Goal: Task Accomplishment & Management: Manage account settings

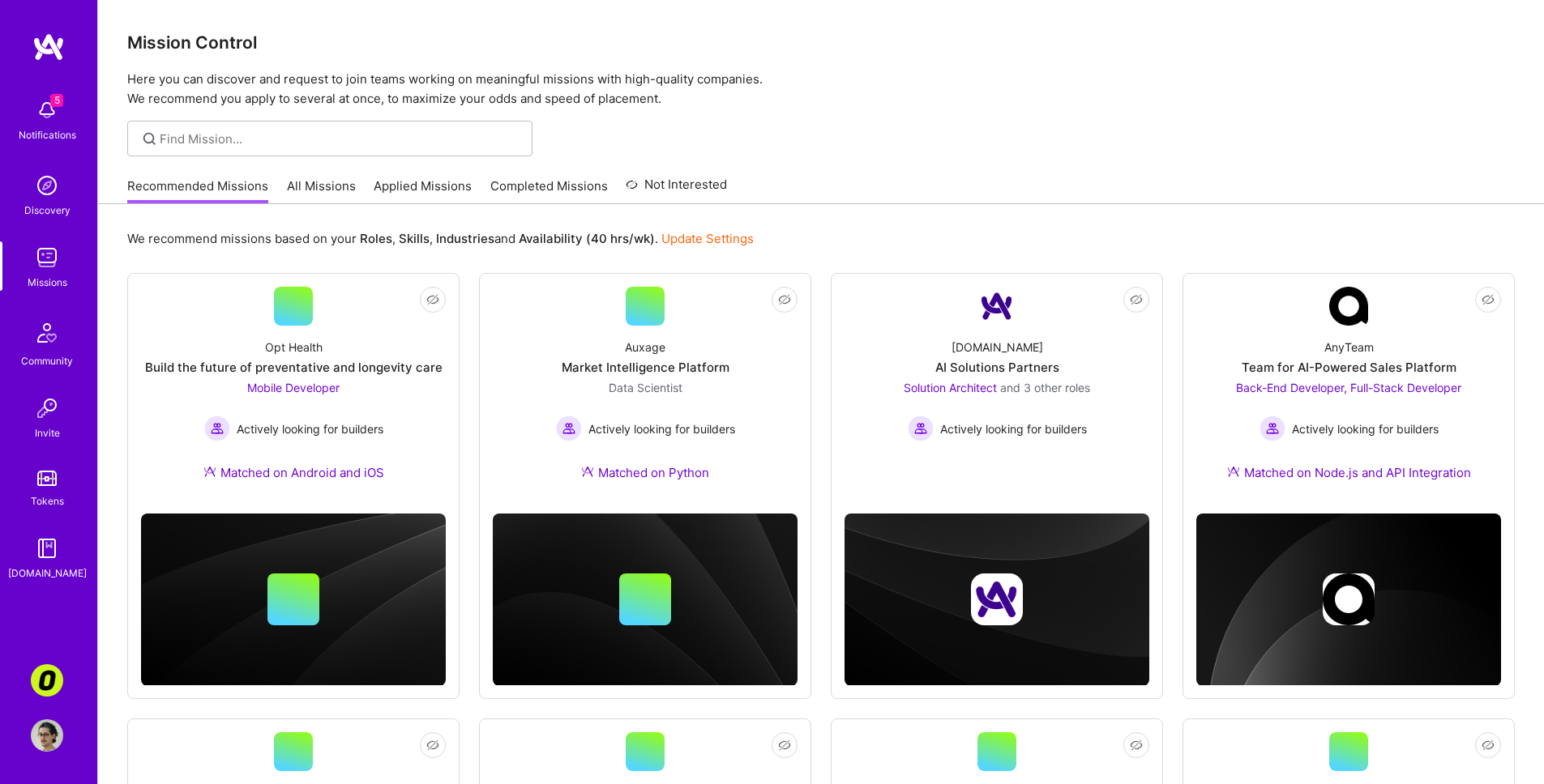
click at [447, 178] on link "Applied Missions" at bounding box center [423, 191] width 98 height 26
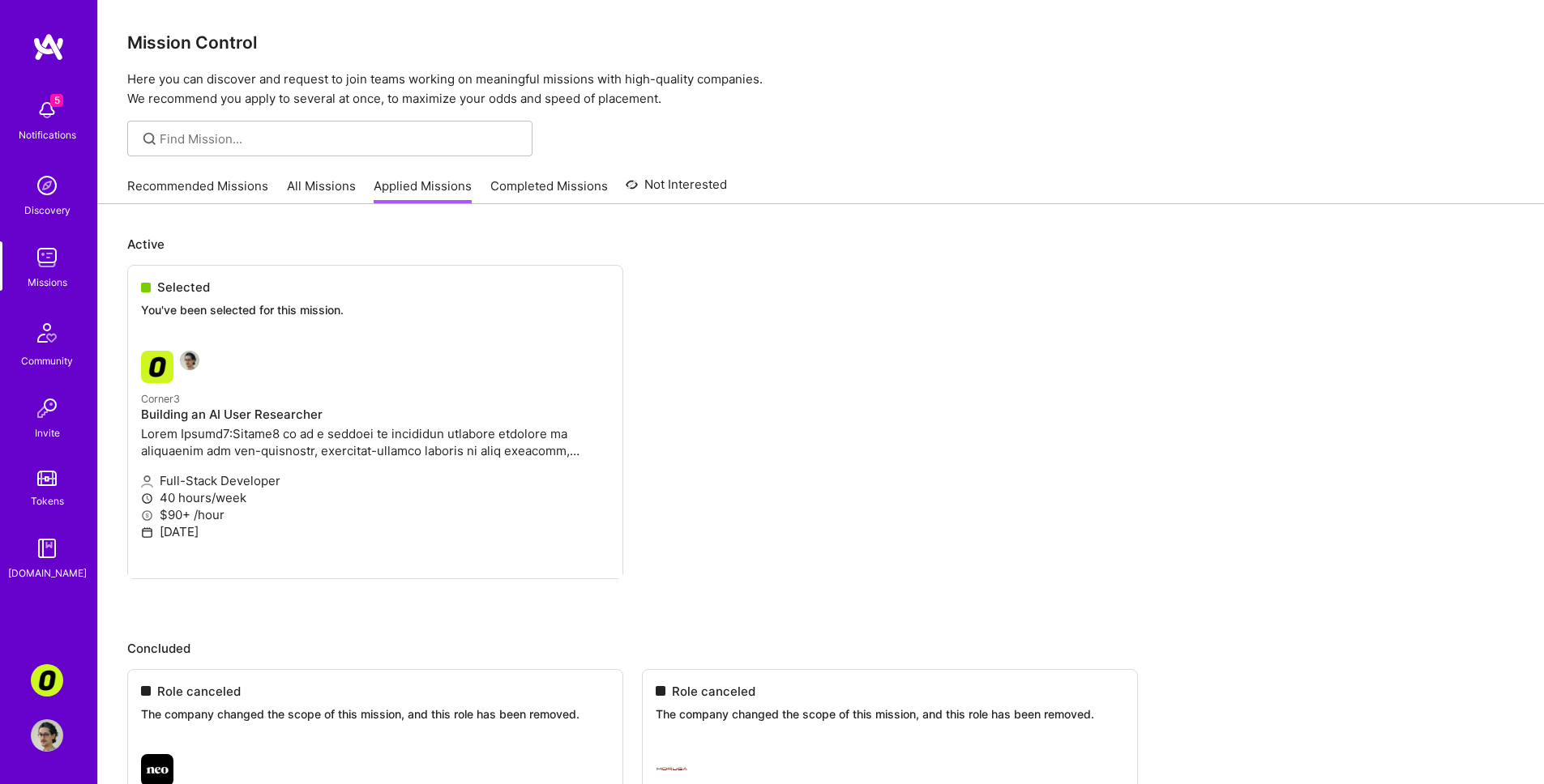
click at [308, 187] on link "All Missions" at bounding box center [321, 191] width 69 height 26
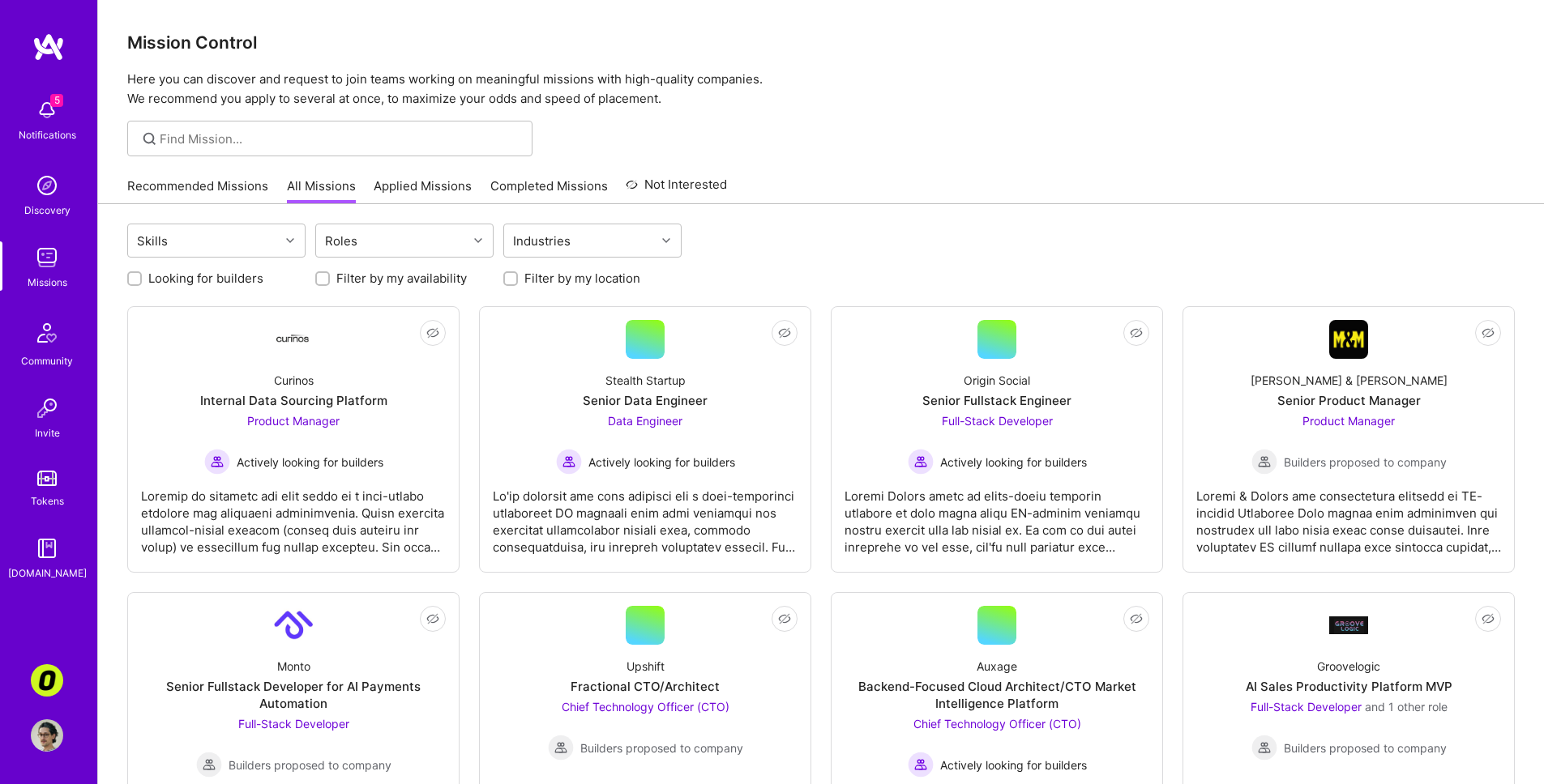
click at [44, 100] on img at bounding box center [46, 110] width 32 height 32
click at [45, 662] on img at bounding box center [46, 680] width 32 height 32
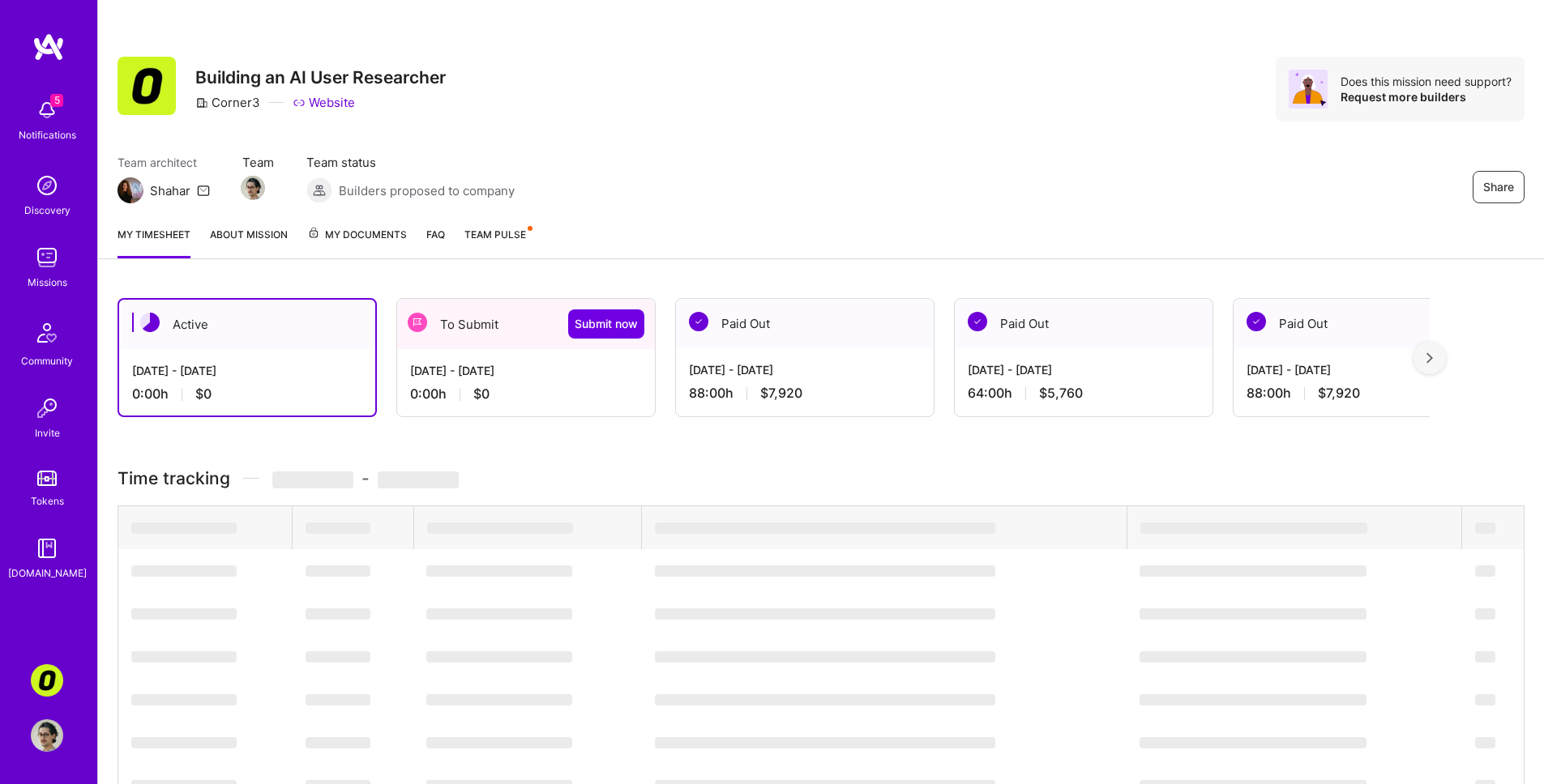
click at [510, 400] on div "0:00 h $0" at bounding box center [526, 394] width 232 height 17
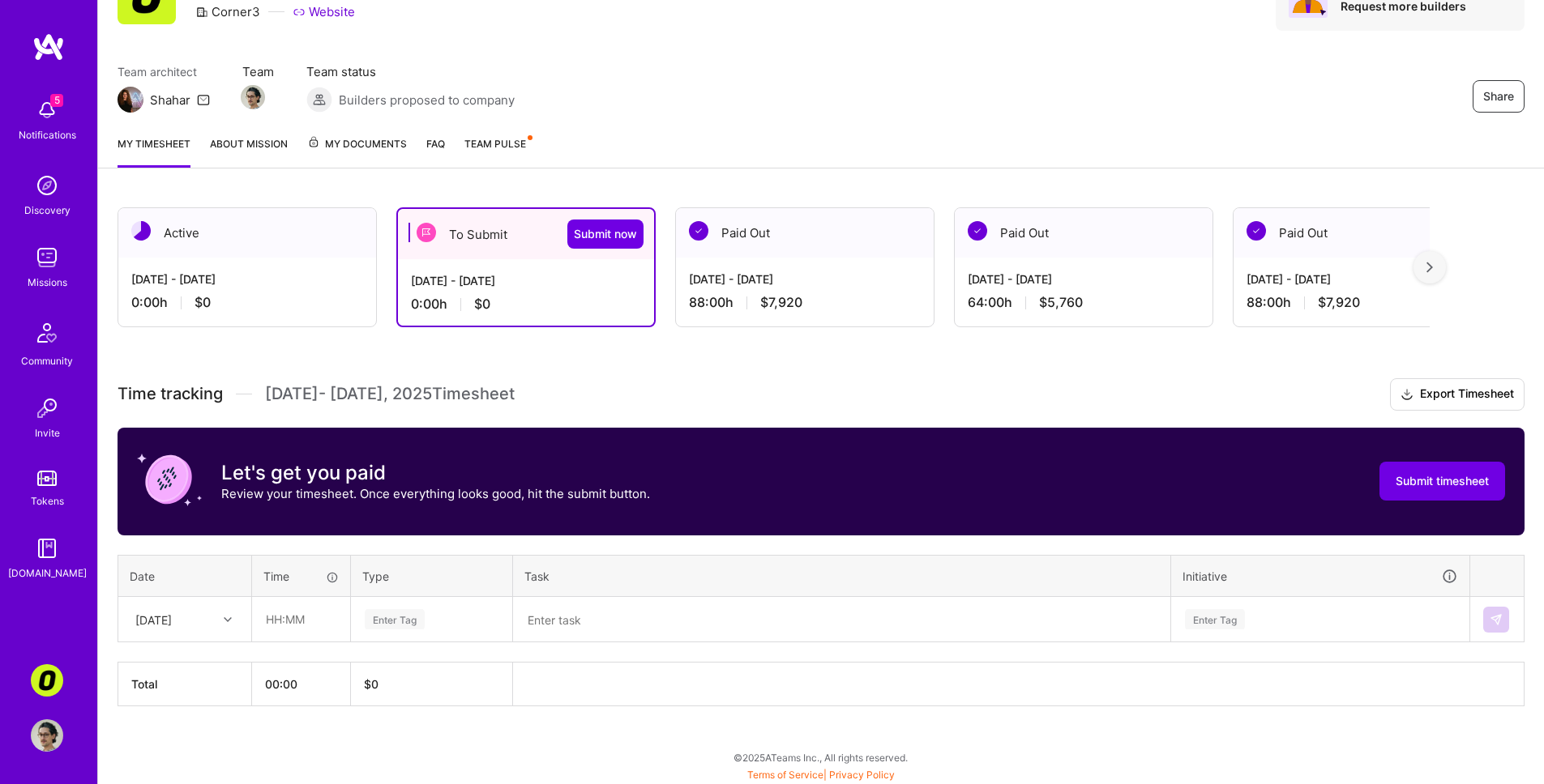
click at [231, 616] on icon at bounding box center [228, 620] width 8 height 8
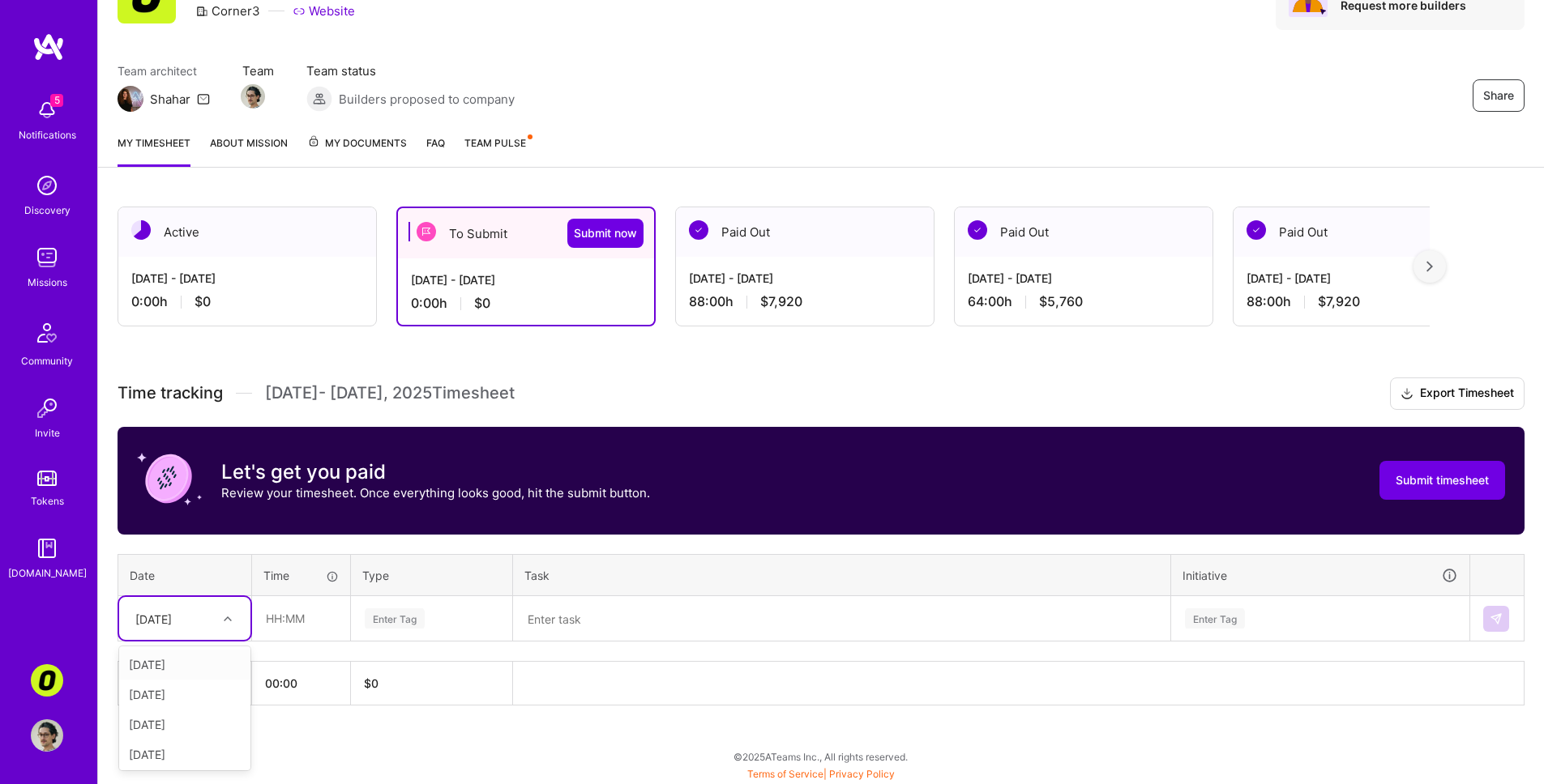
click at [206, 662] on div "[DATE]" at bounding box center [184, 664] width 131 height 30
click at [271, 625] on input "text" at bounding box center [301, 619] width 97 height 43
type input "08:00"
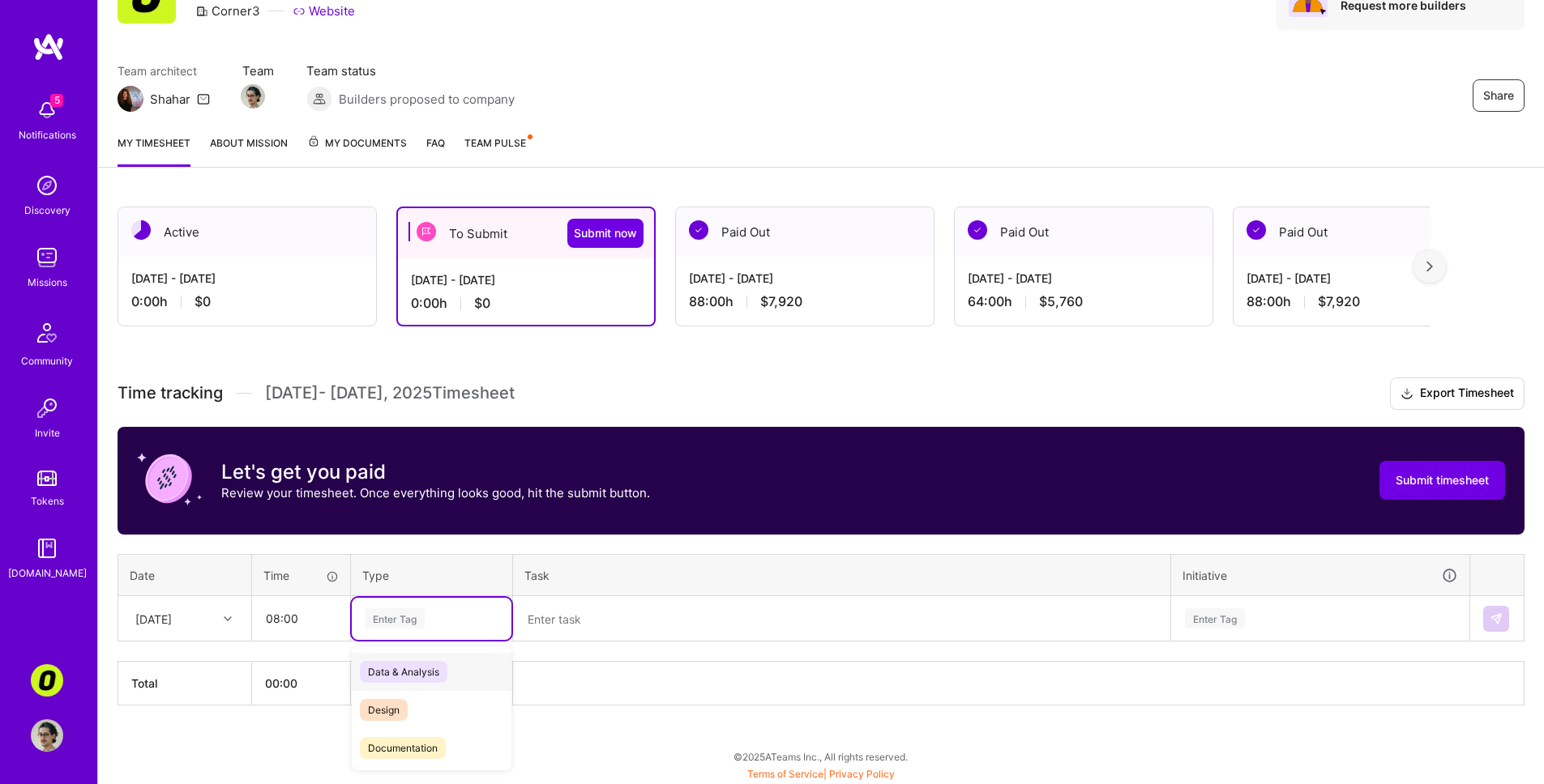
click at [375, 624] on div "Enter Tag" at bounding box center [395, 618] width 60 height 25
click at [419, 649] on span "Engineering" at bounding box center [395, 644] width 69 height 22
click at [606, 624] on textarea at bounding box center [841, 619] width 654 height 42
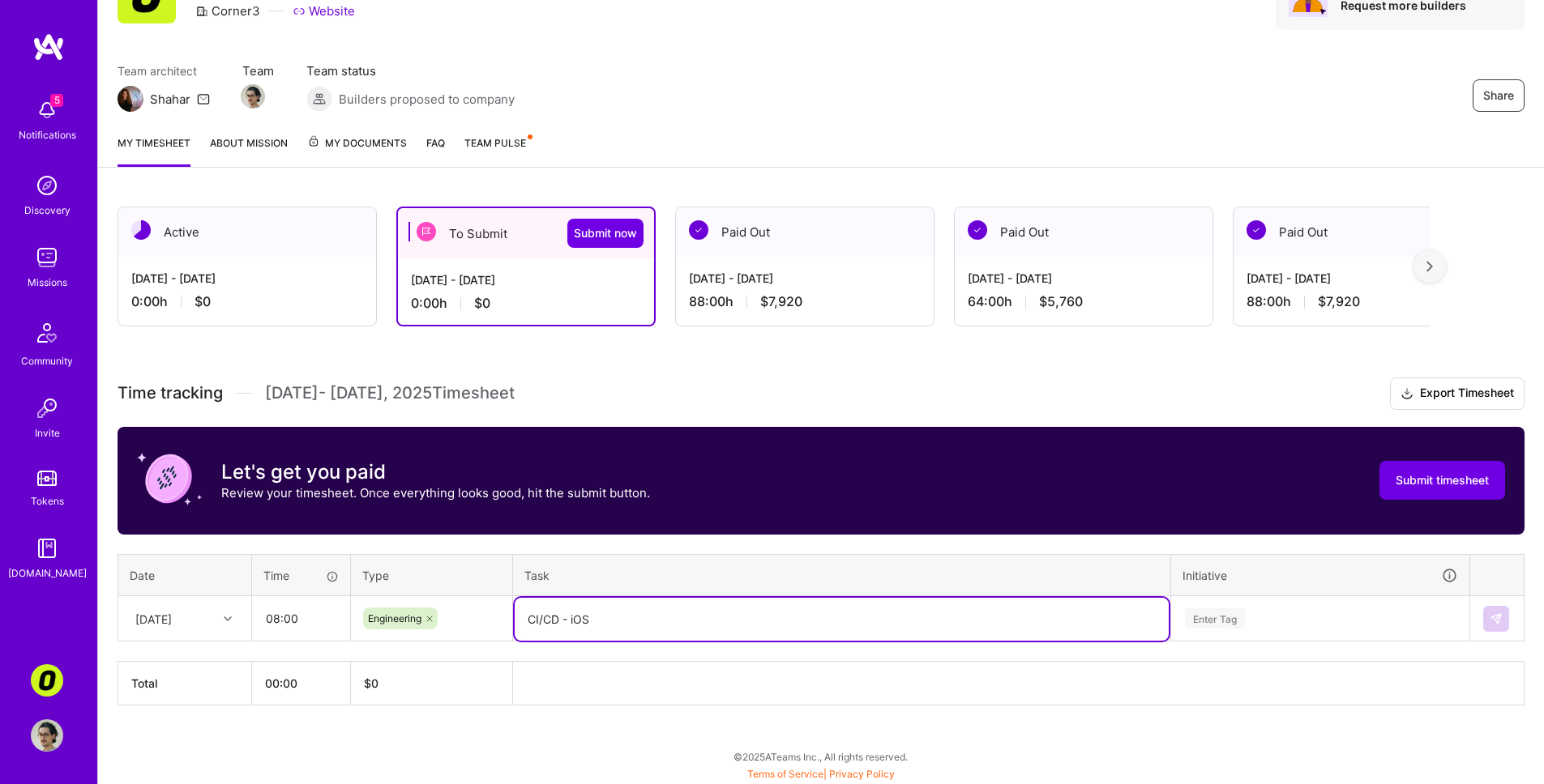
type textarea "CI/CD - iOS"
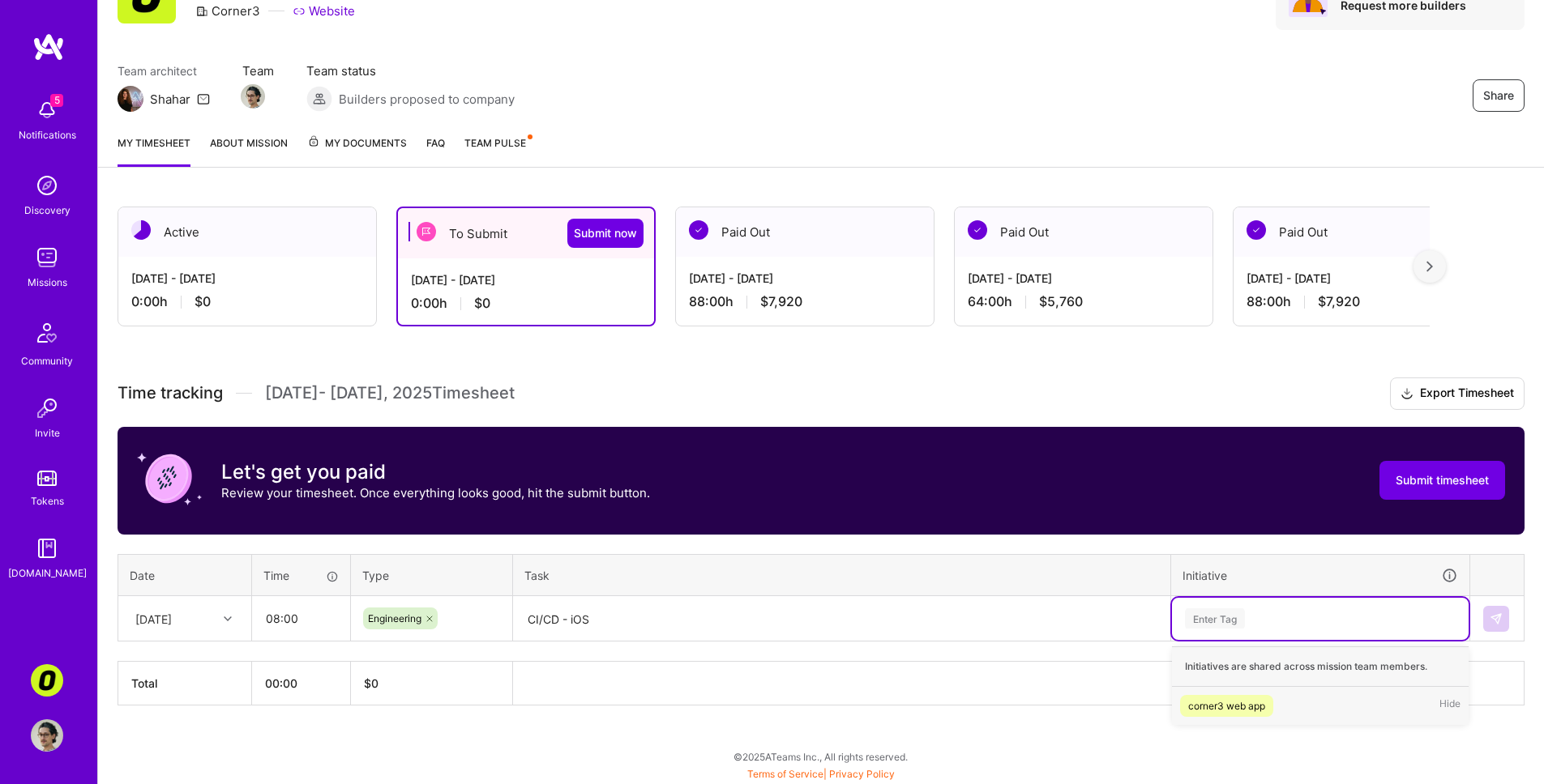
click at [1096, 631] on div "Enter Tag" at bounding box center [1320, 619] width 296 height 42
click at [1096, 662] on span "corner3 web app" at bounding box center [1226, 706] width 93 height 22
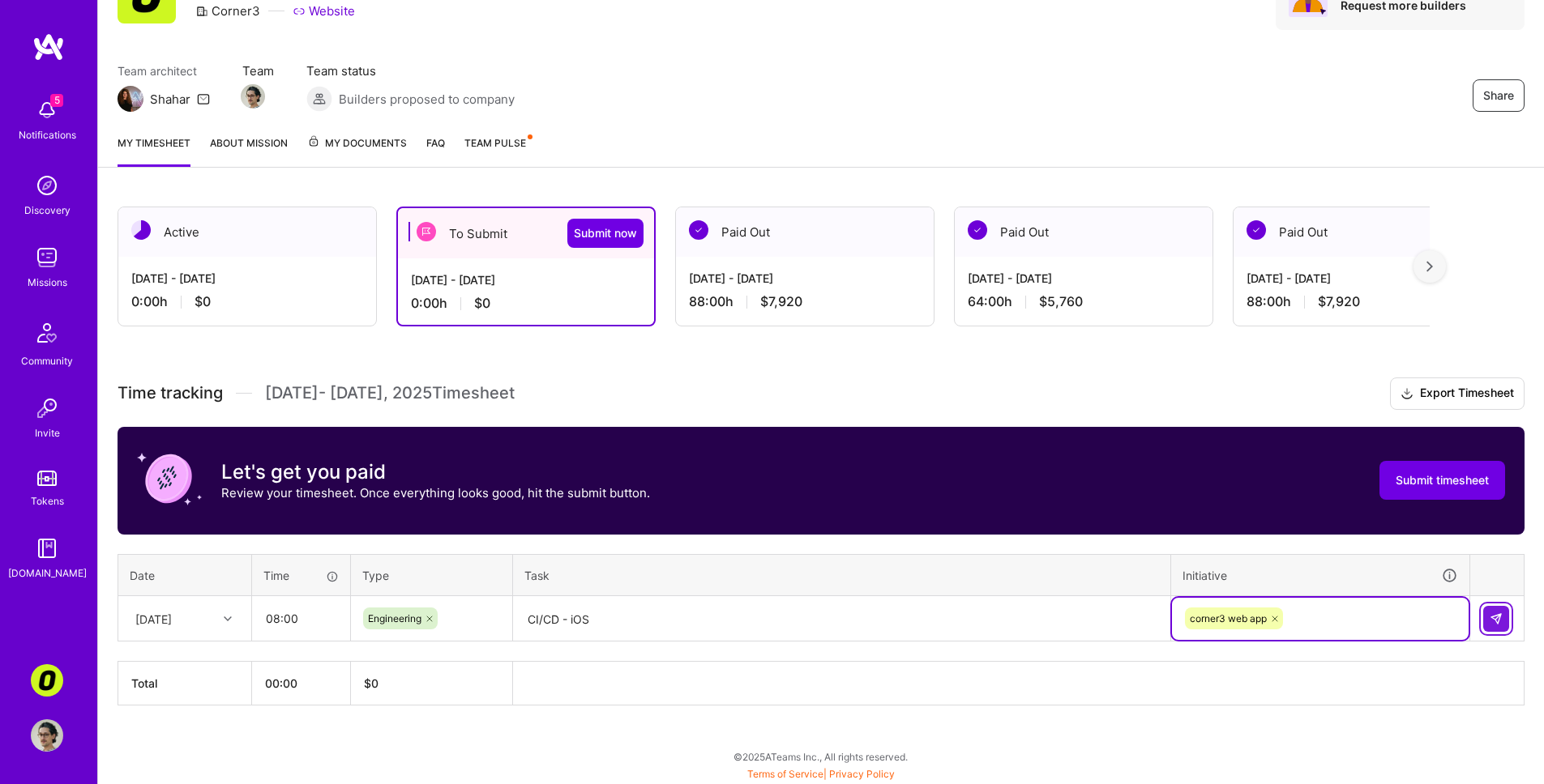
click at [1096, 621] on img at bounding box center [1496, 619] width 13 height 13
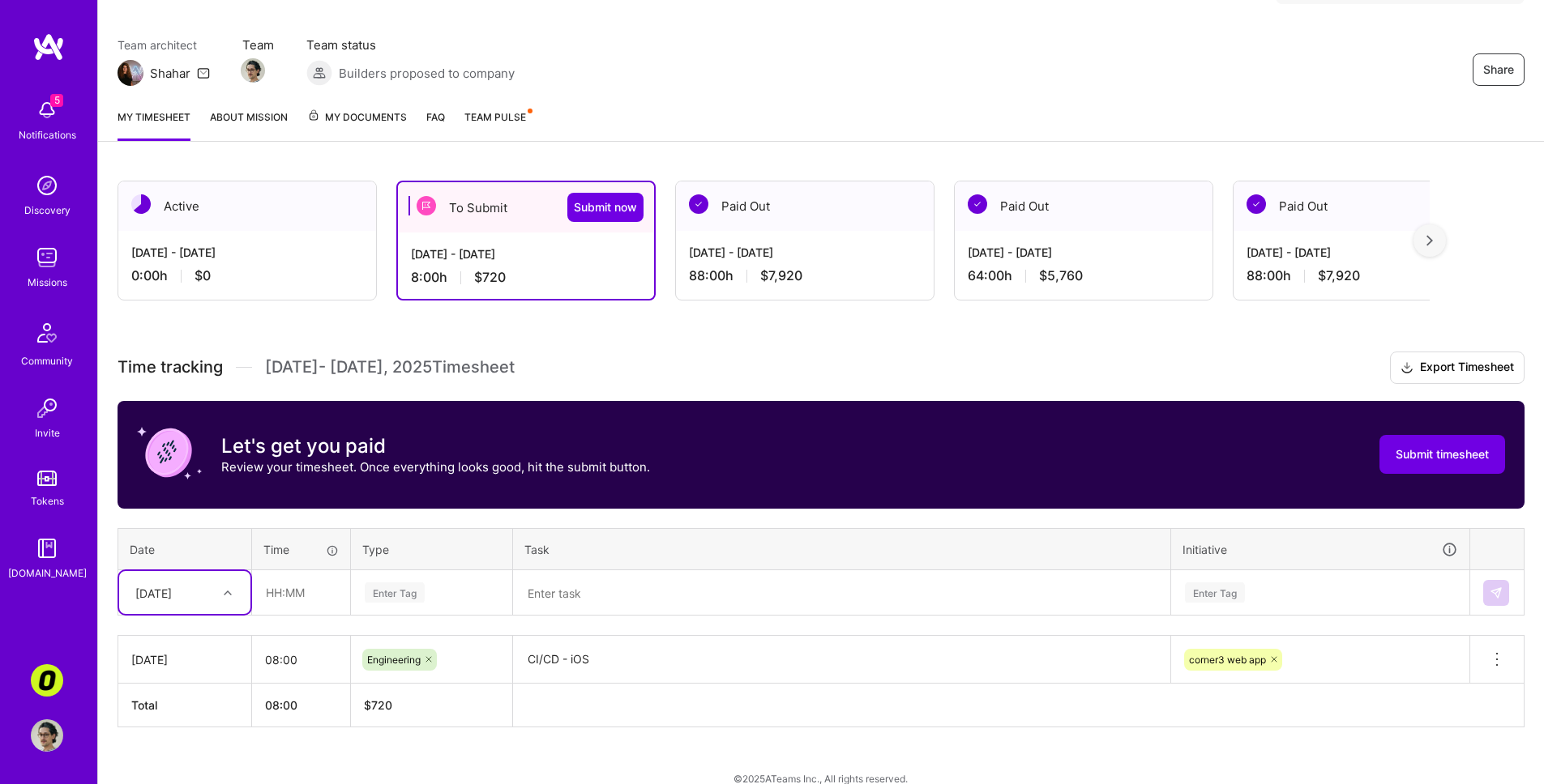
scroll to position [139, 0]
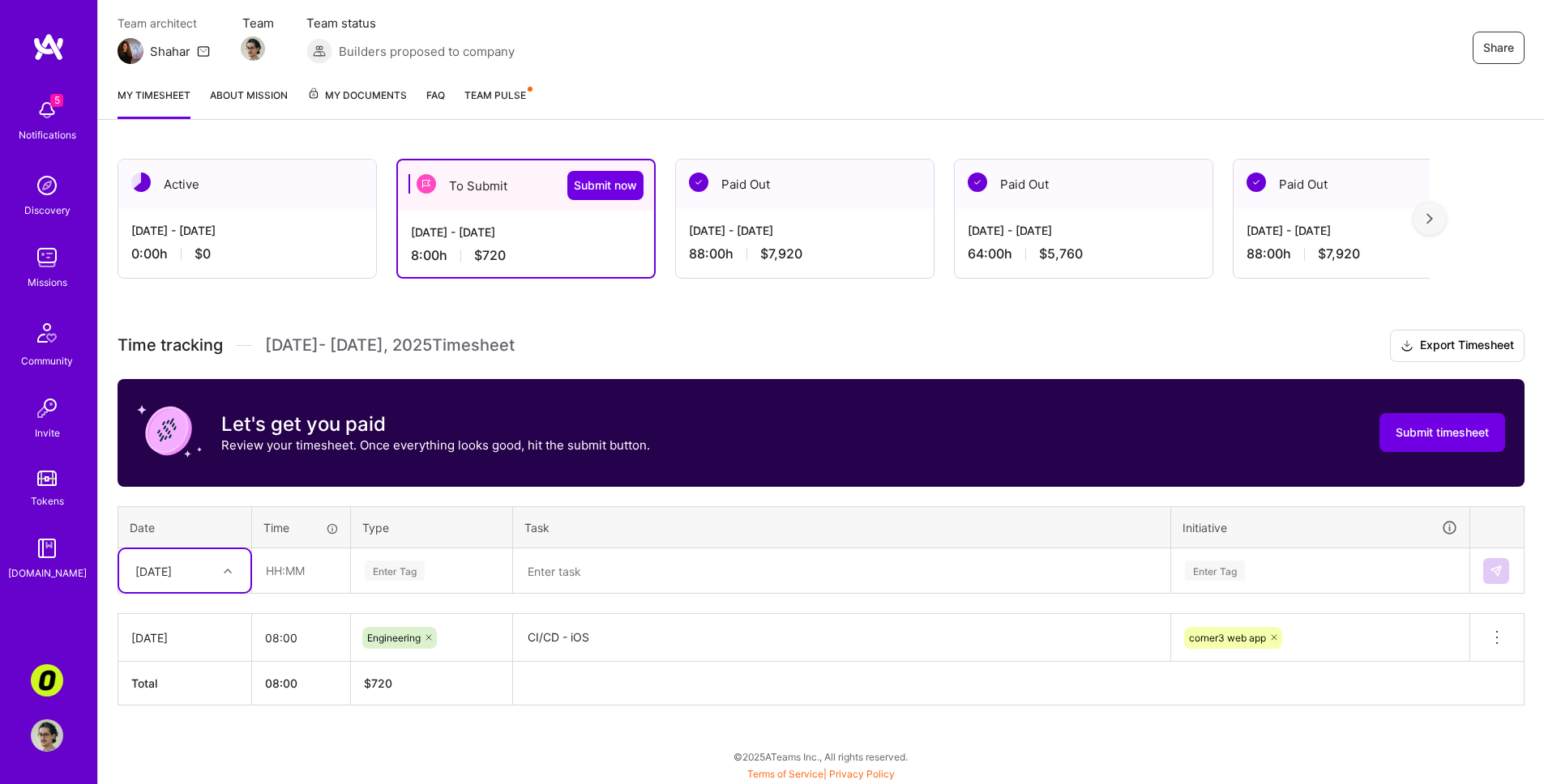
click at [226, 572] on icon at bounding box center [228, 571] width 8 height 8
click at [201, 617] on div "[DATE]" at bounding box center [184, 616] width 131 height 30
drag, startPoint x: 287, startPoint y: 574, endPoint x: 283, endPoint y: 592, distance: 18.4
click at [286, 575] on input "text" at bounding box center [301, 571] width 97 height 43
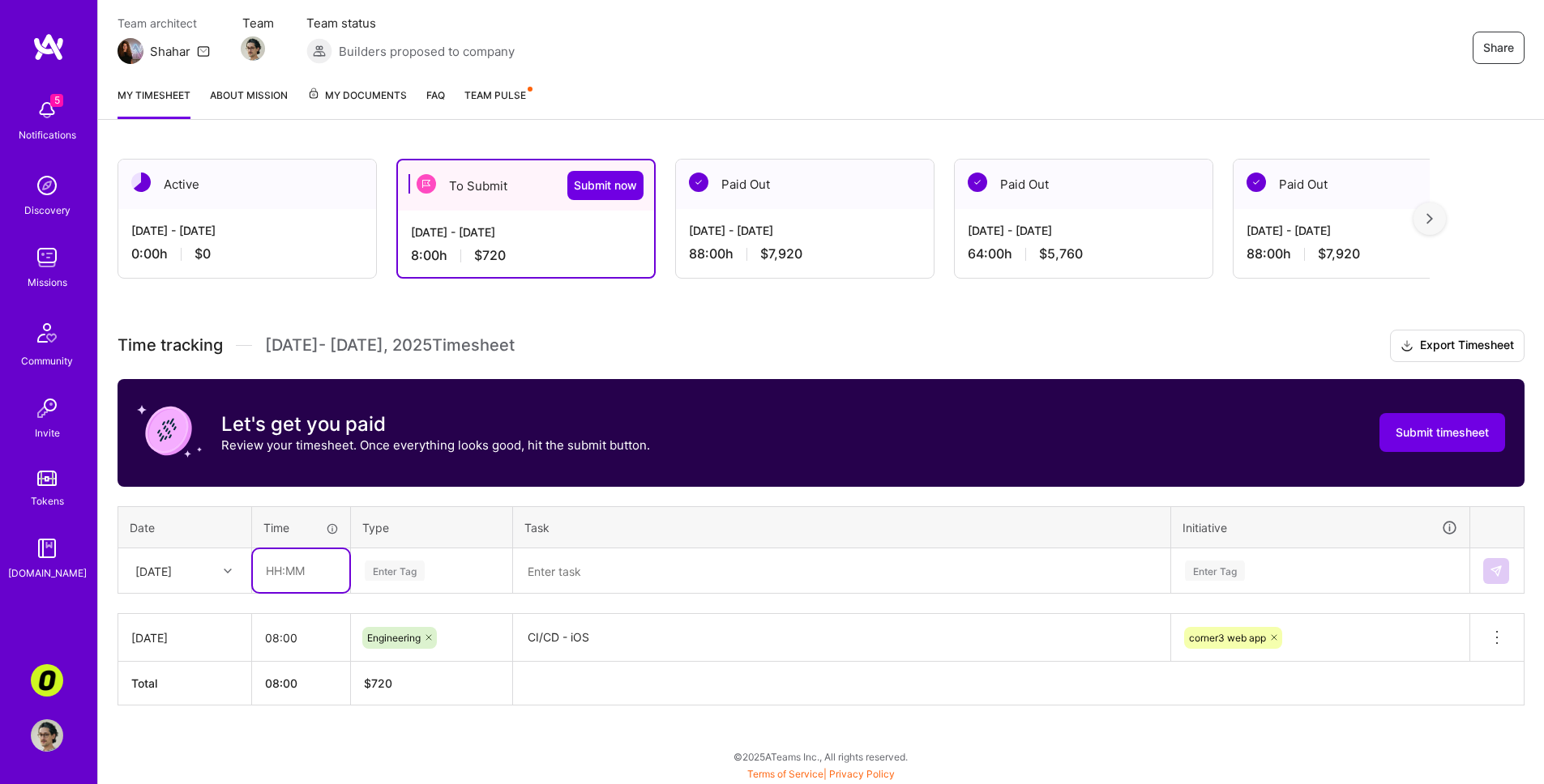
type input "08:00"
click at [467, 569] on div "Enter Tag" at bounding box center [432, 570] width 137 height 21
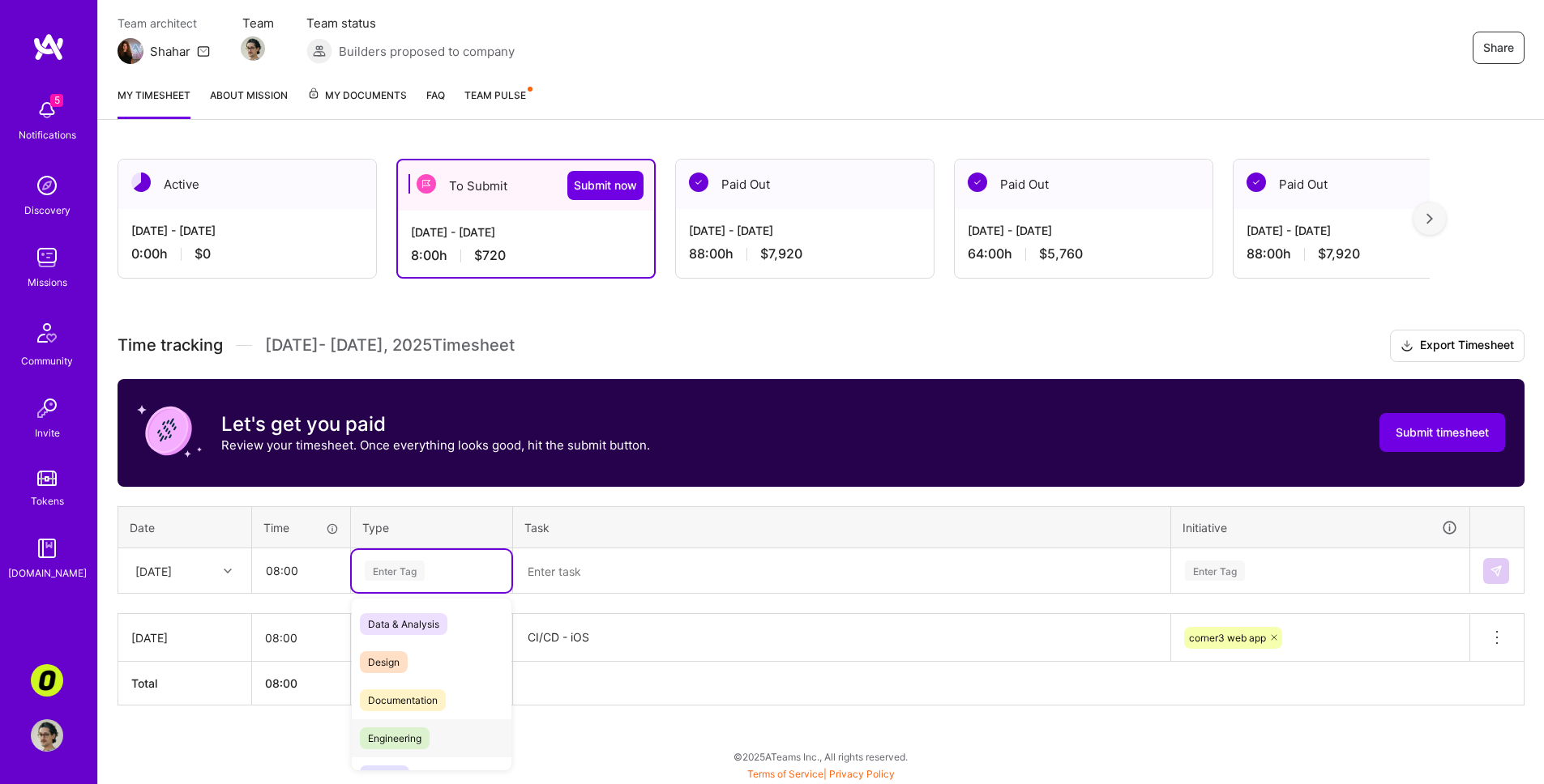
drag, startPoint x: 440, startPoint y: 734, endPoint x: 594, endPoint y: 561, distance: 231.6
click at [440, 662] on div "Engineering" at bounding box center [431, 739] width 159 height 38
click at [593, 645] on textarea "CI/CD - iOS" at bounding box center [841, 638] width 654 height 45
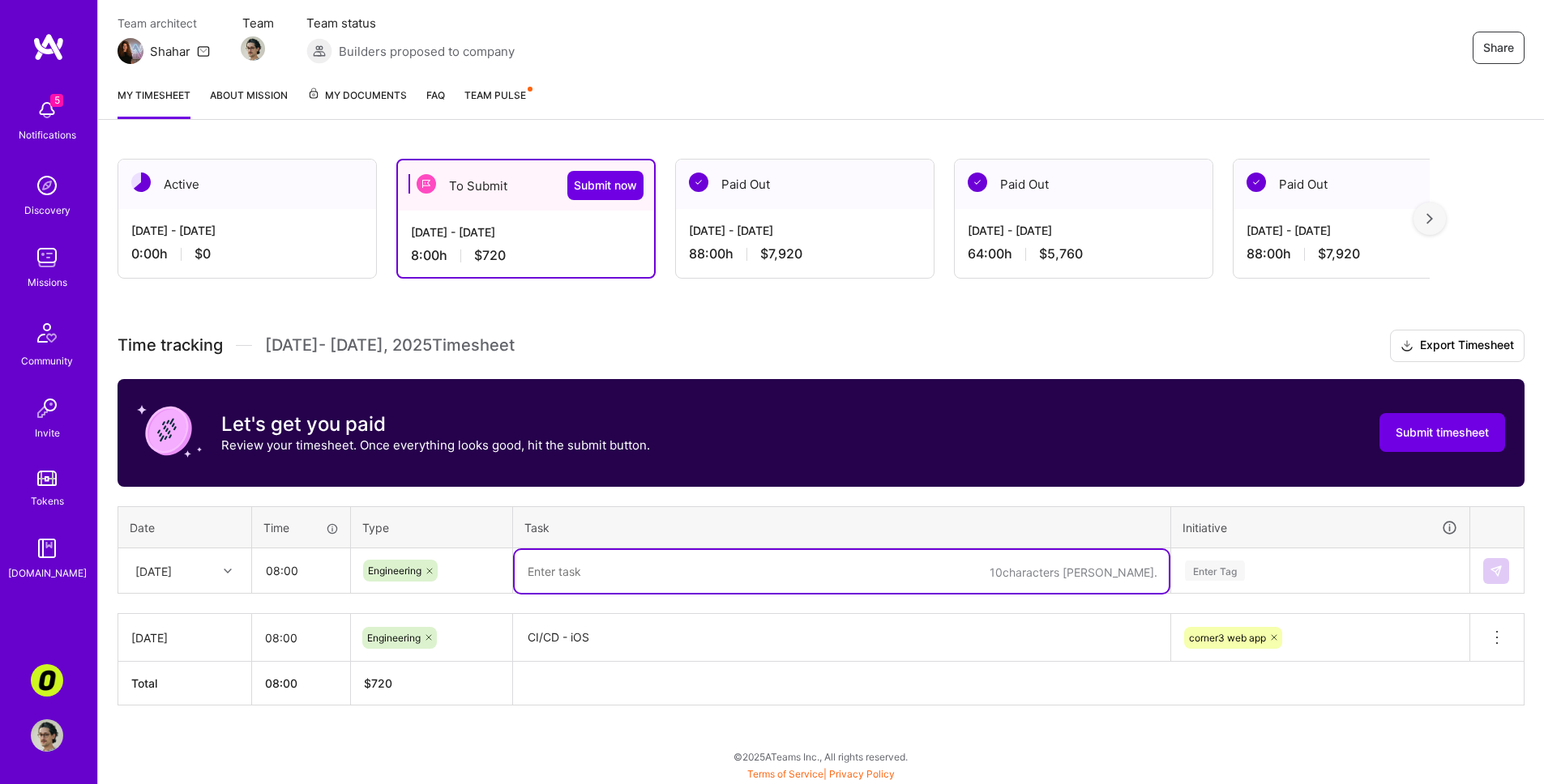
click at [618, 578] on textarea at bounding box center [841, 572] width 654 height 43
paste textarea "CI/CD - iOS"
type textarea "CI/CD - iOS"
click at [1096, 588] on div "Enter Tag" at bounding box center [1320, 571] width 296 height 42
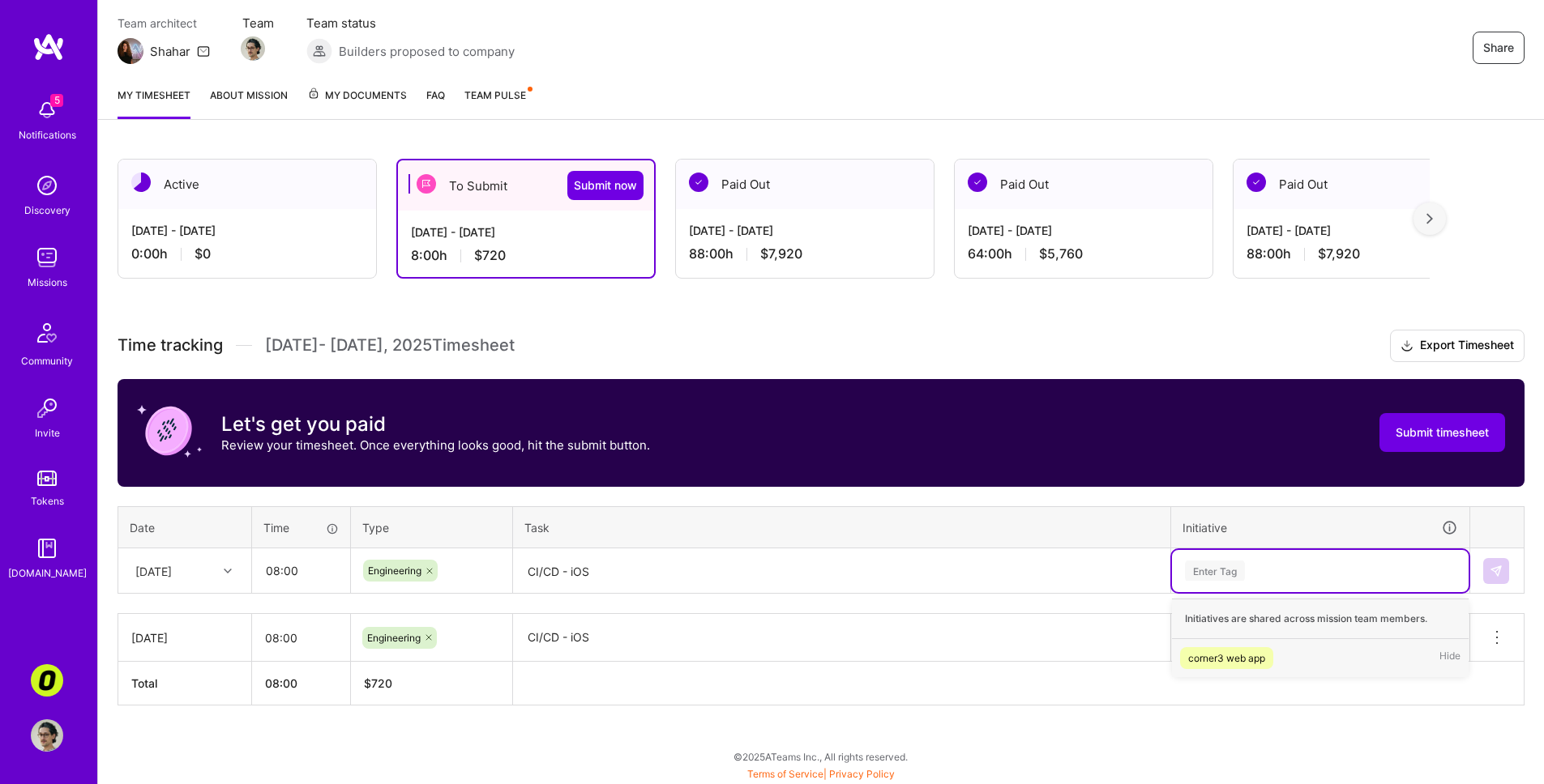
click at [1096, 662] on div "corner3 web app" at bounding box center [1226, 658] width 77 height 17
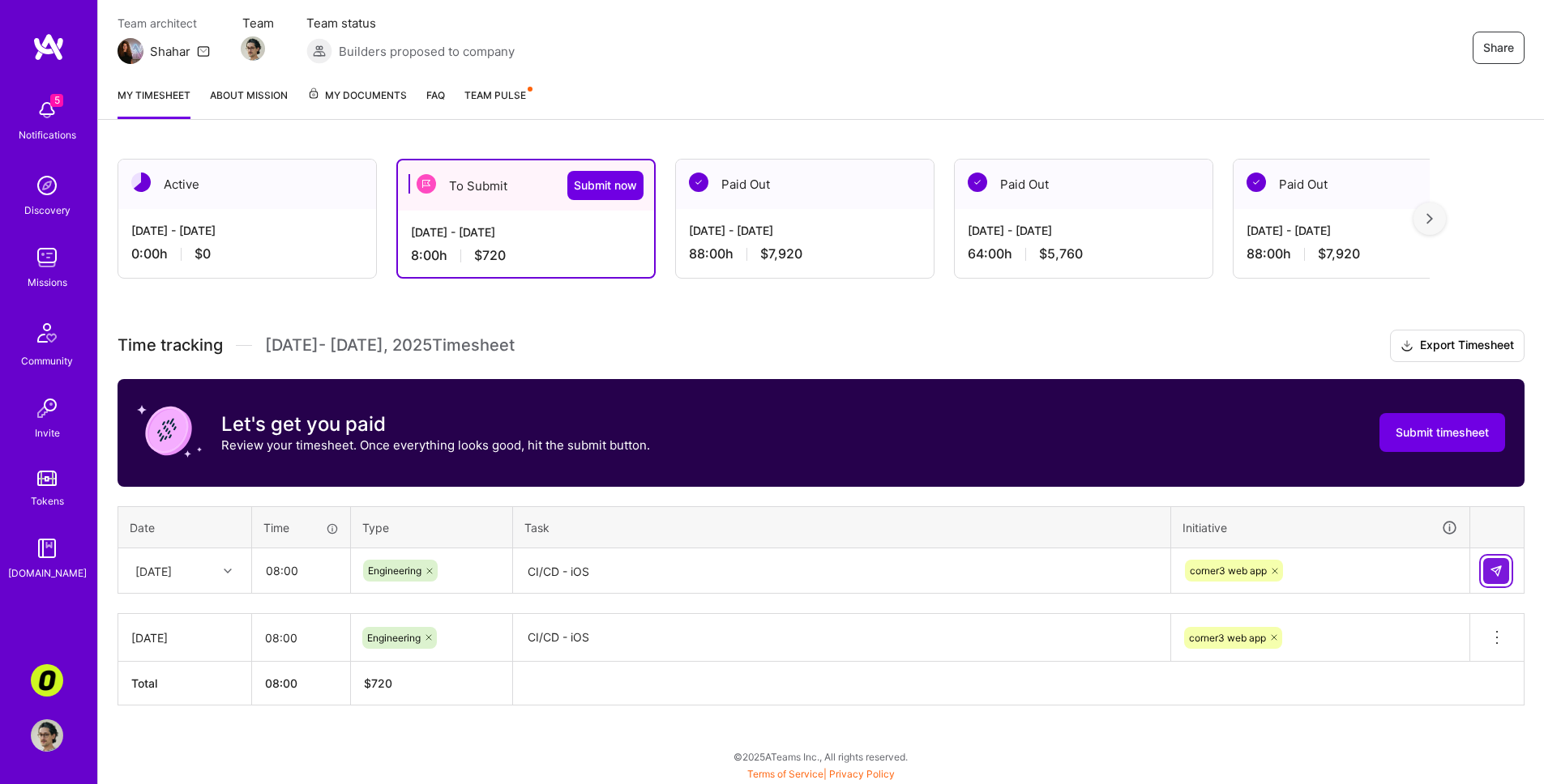
drag, startPoint x: 1504, startPoint y: 569, endPoint x: 1379, endPoint y: 610, distance: 131.6
click at [1096, 570] on button at bounding box center [1496, 570] width 26 height 26
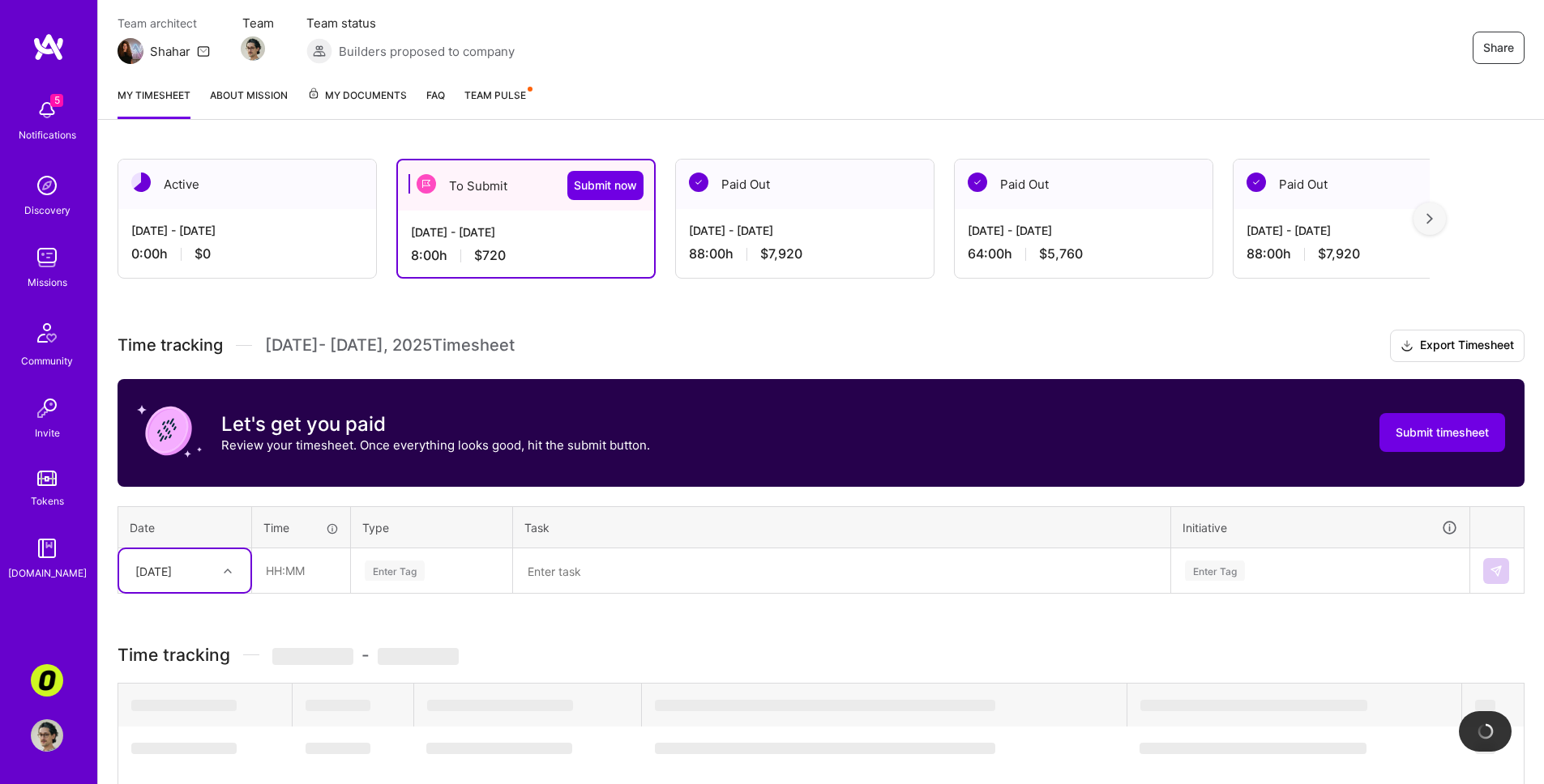
scroll to position [187, 0]
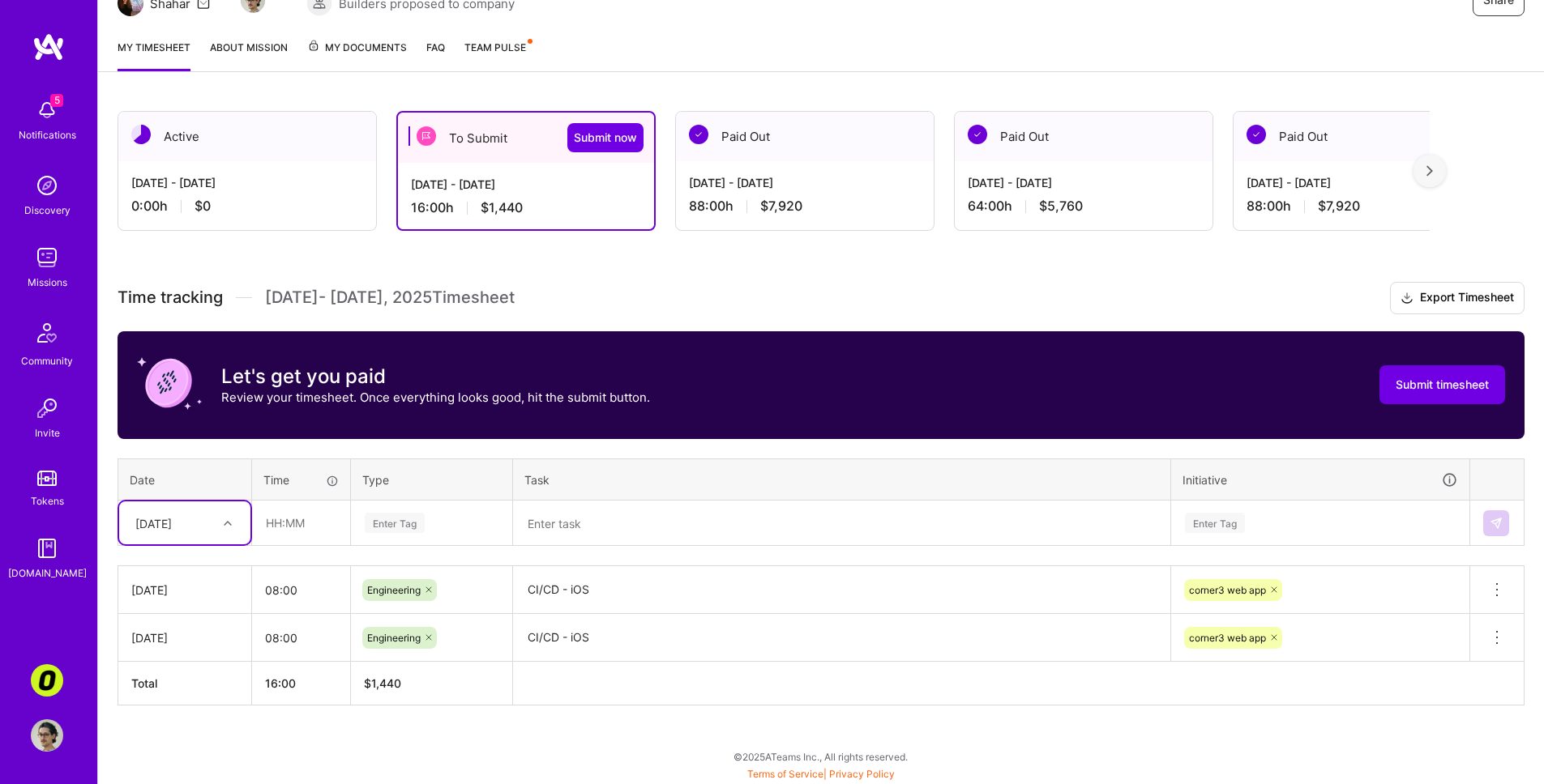
click at [223, 517] on div at bounding box center [230, 523] width 25 height 21
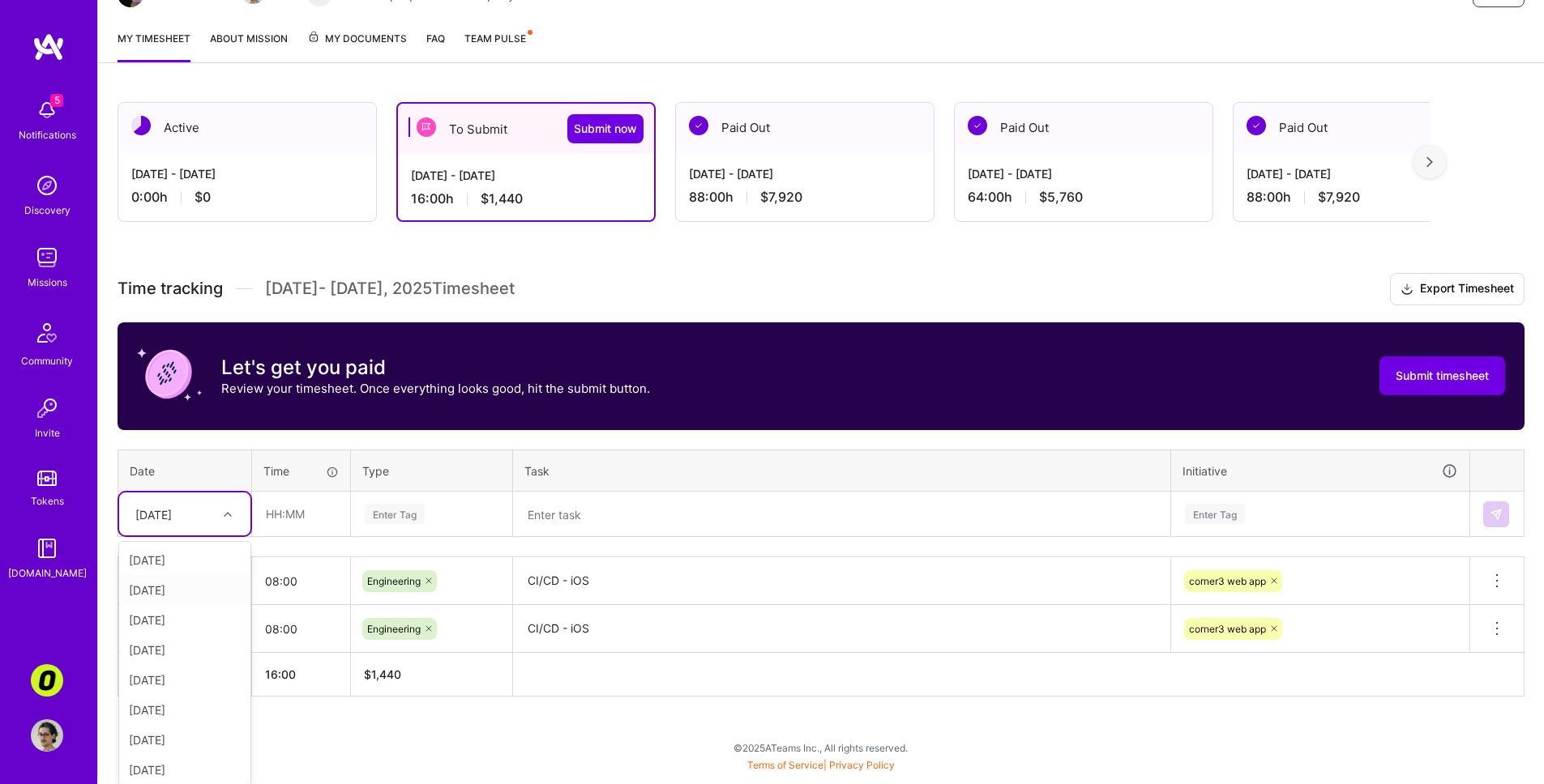
click at [206, 583] on div "[DATE]" at bounding box center [184, 590] width 131 height 30
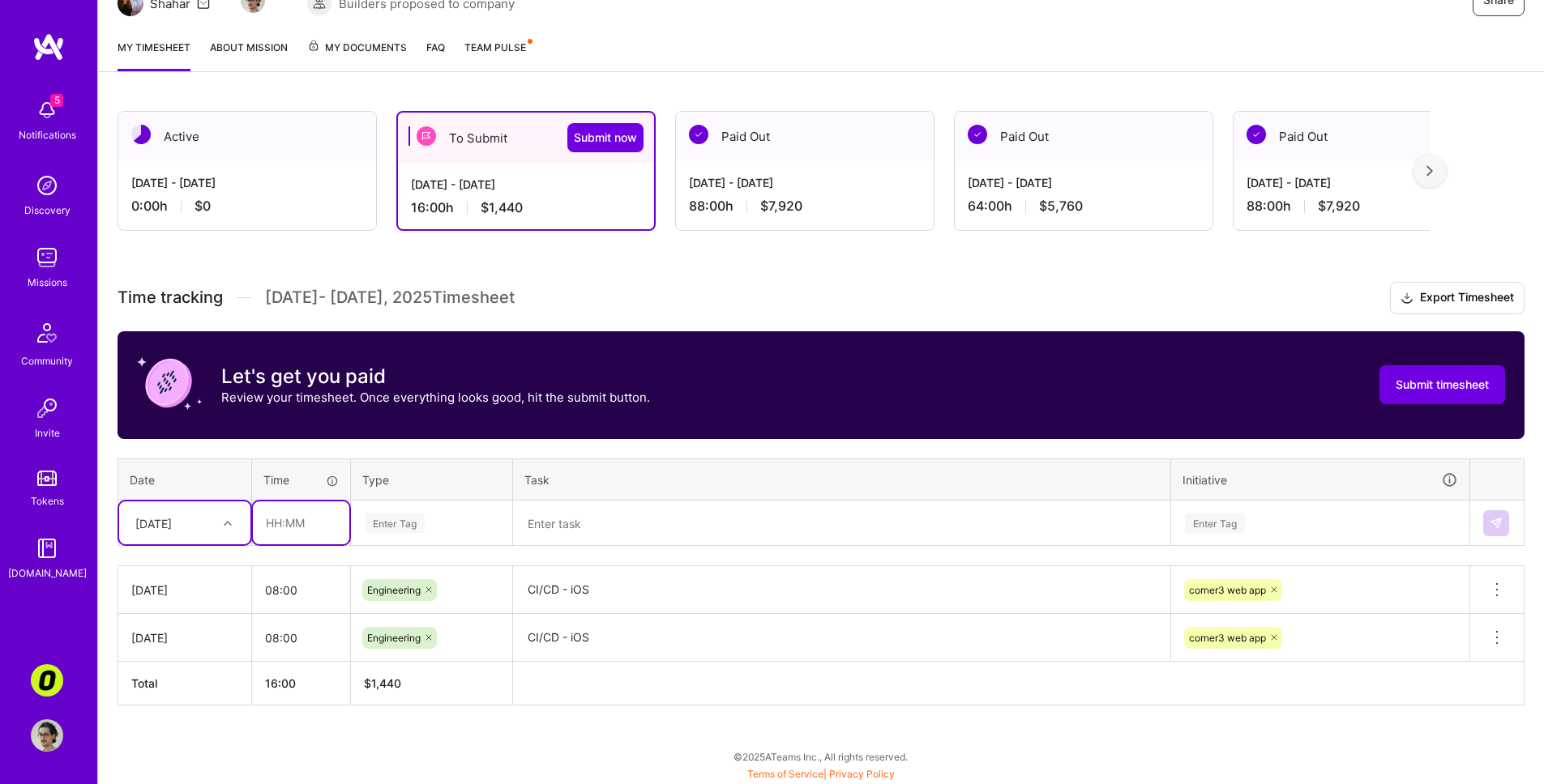
click at [303, 513] on input "text" at bounding box center [301, 523] width 97 height 43
click at [422, 508] on div "Enter Tag" at bounding box center [431, 523] width 159 height 42
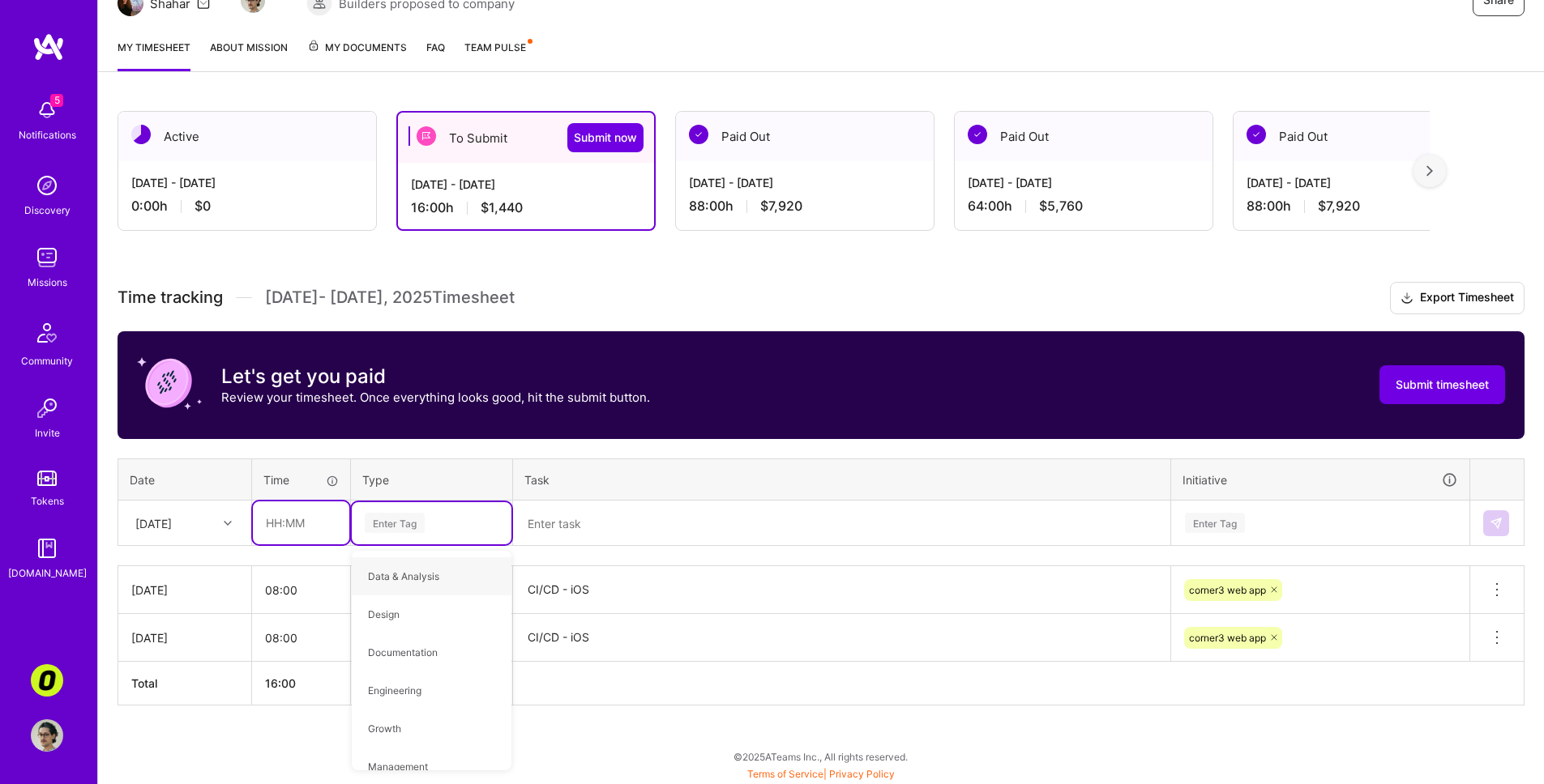
click at [322, 512] on input "text" at bounding box center [301, 523] width 97 height 43
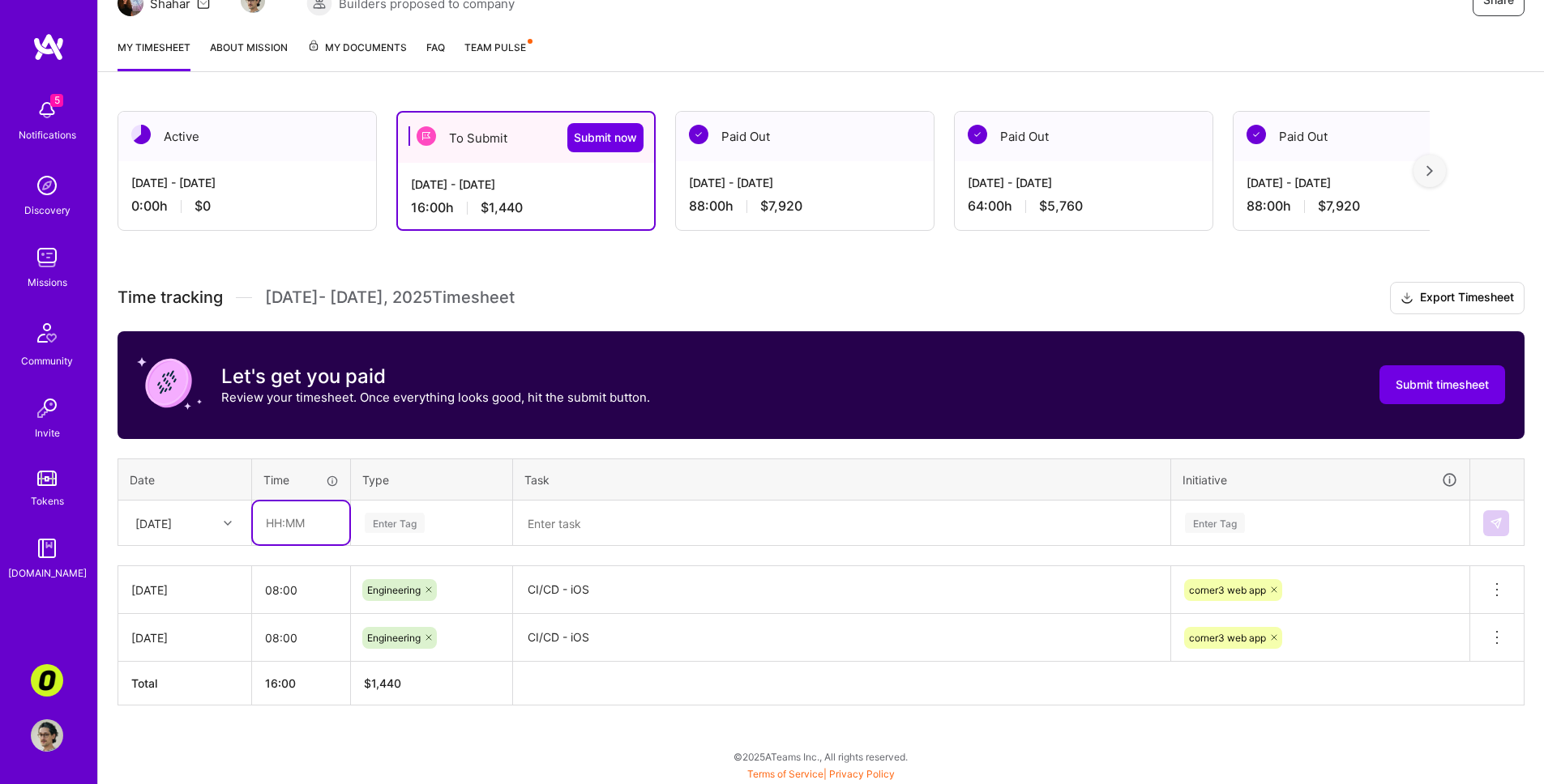
type input "08:00"
click at [426, 520] on div "Enter Tag" at bounding box center [432, 522] width 137 height 21
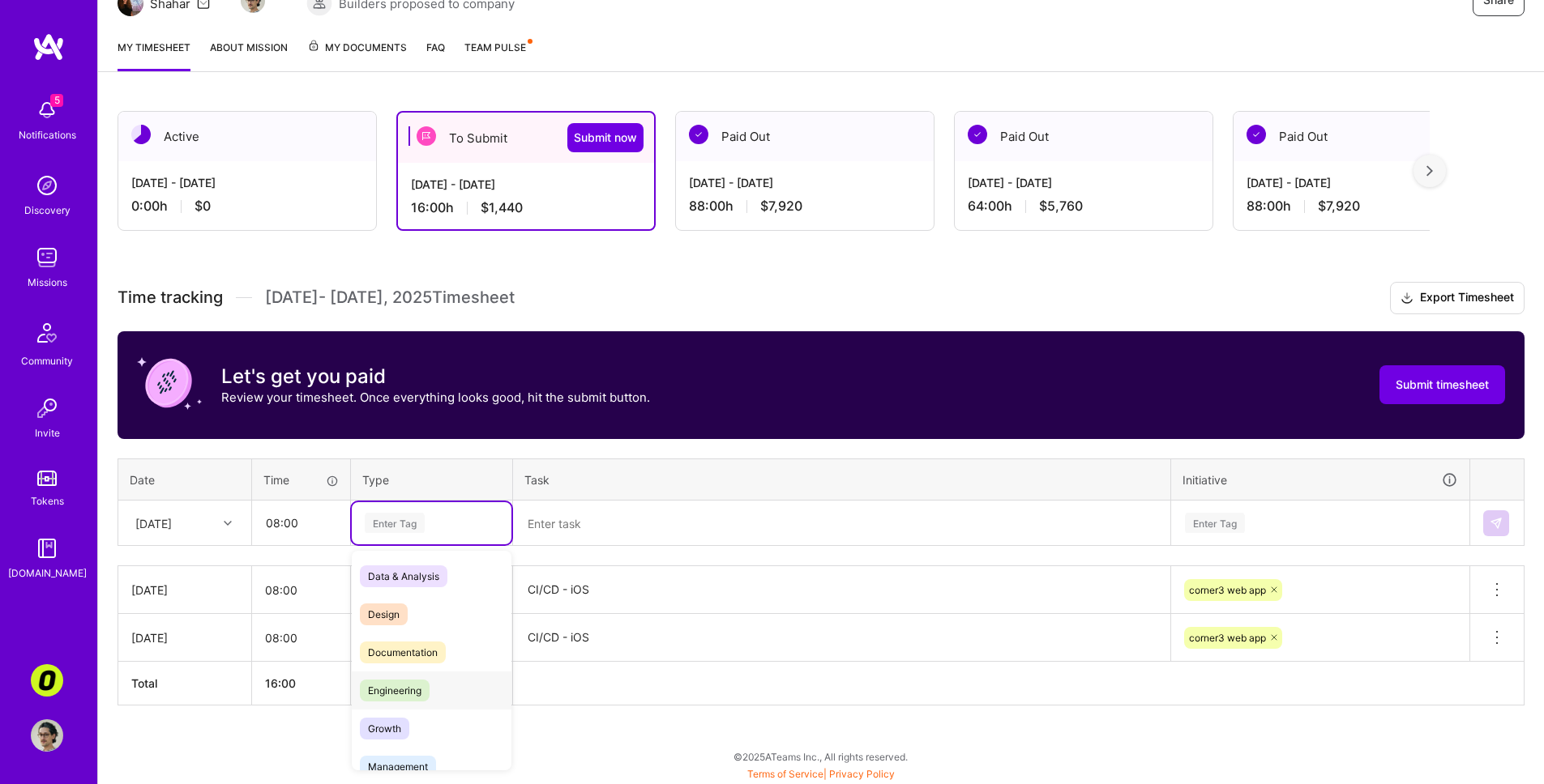
click at [428, 662] on span "Engineering" at bounding box center [395, 691] width 69 height 22
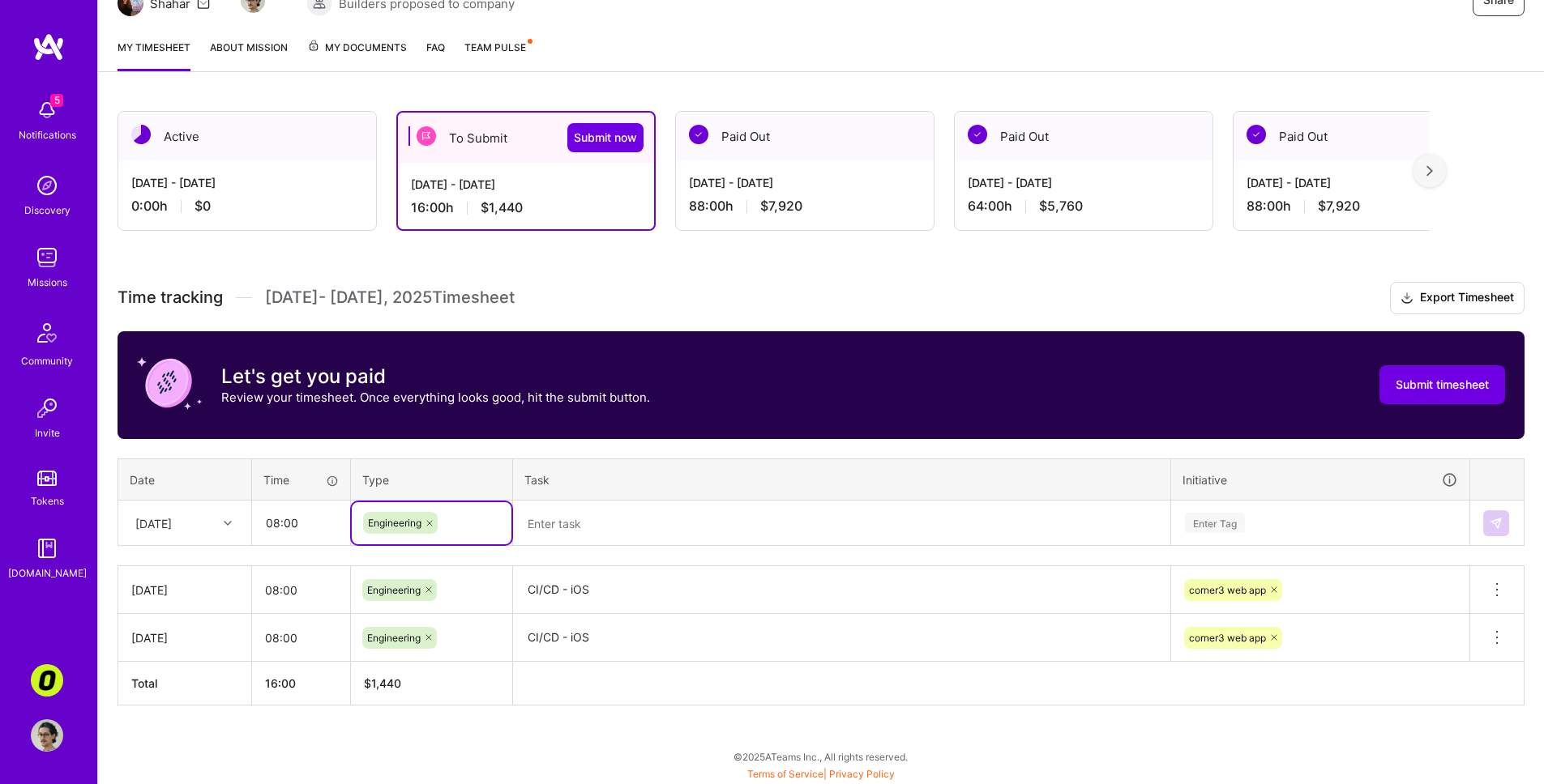
click at [587, 522] on textarea at bounding box center [841, 524] width 654 height 43
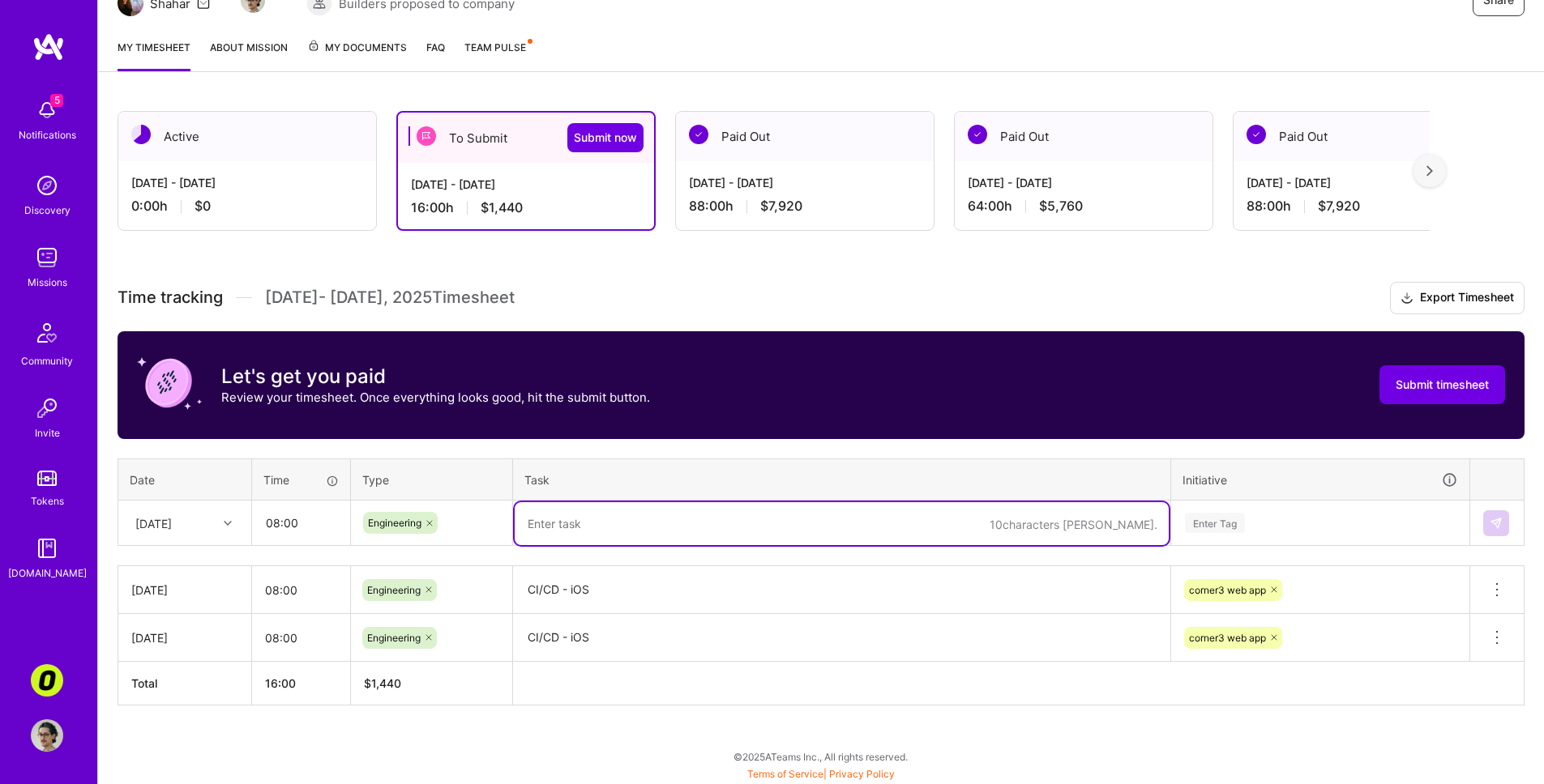
paste textarea "CI/CD - iOS"
type textarea "CI/CD - iOS"
click at [1096, 519] on div "Enter Tag" at bounding box center [1320, 522] width 274 height 21
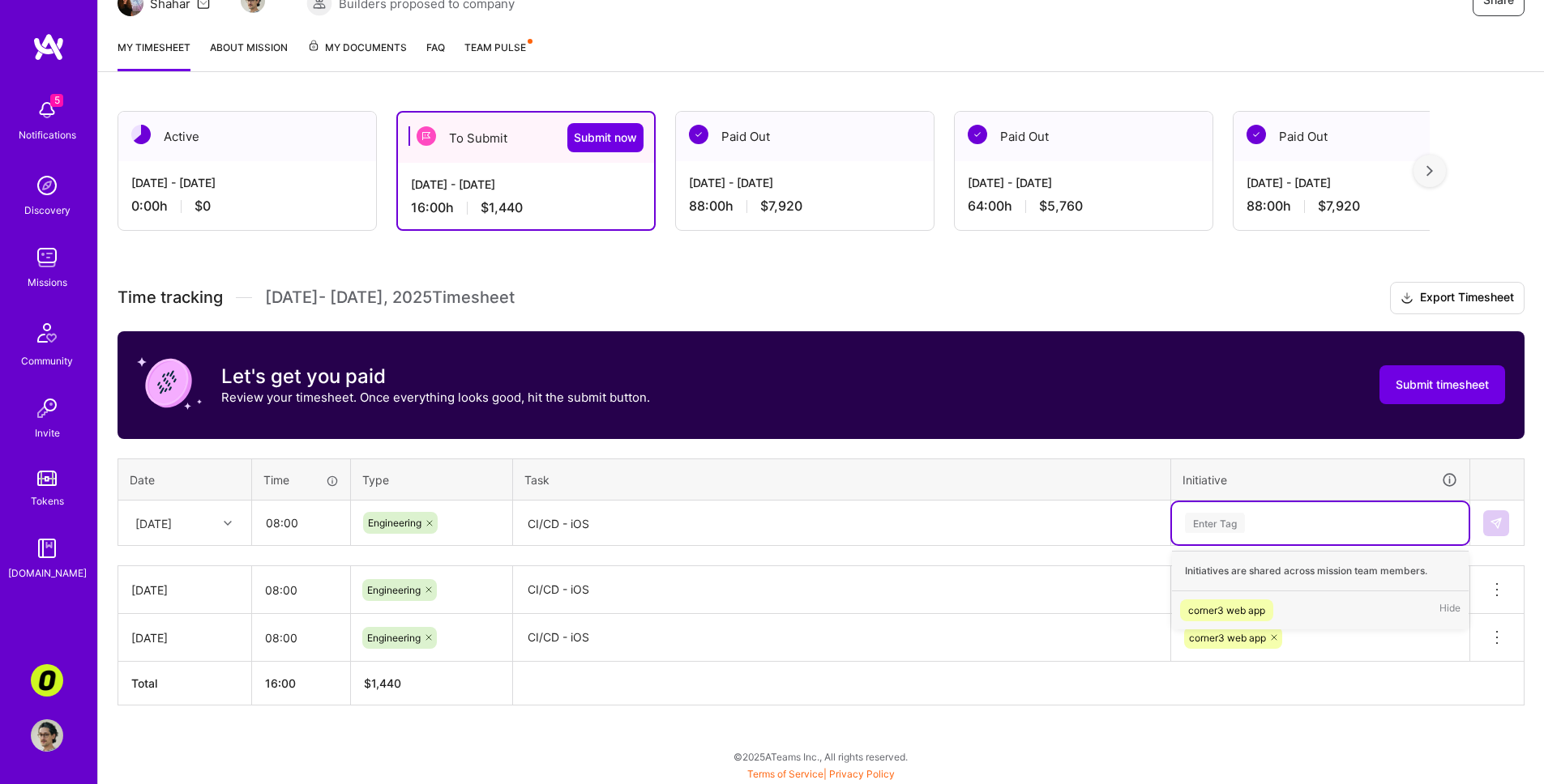
click at [1096, 607] on div "corner3 web app" at bounding box center [1226, 610] width 77 height 17
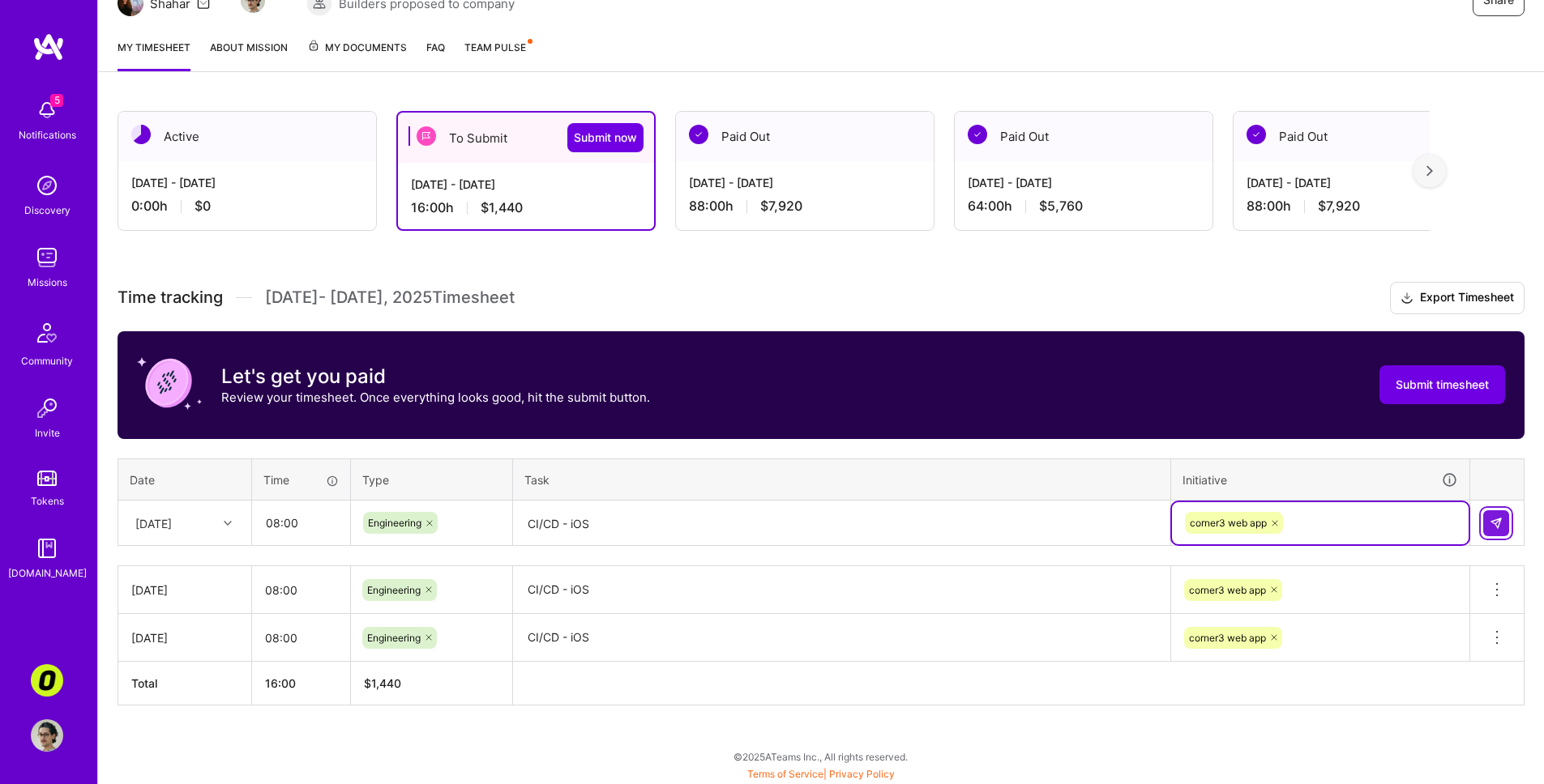
click at [1096, 521] on button at bounding box center [1496, 523] width 26 height 26
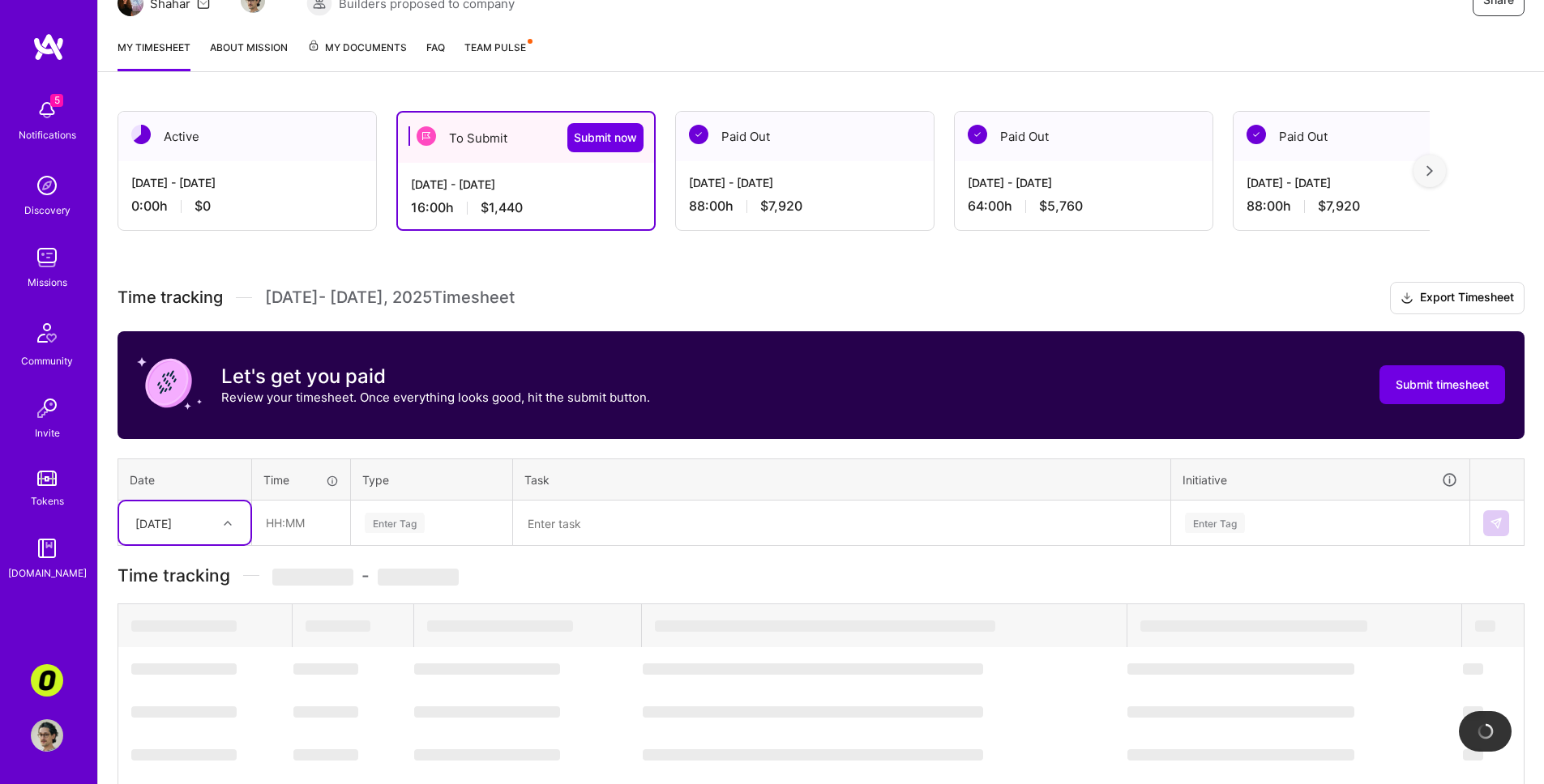
scroll to position [235, 0]
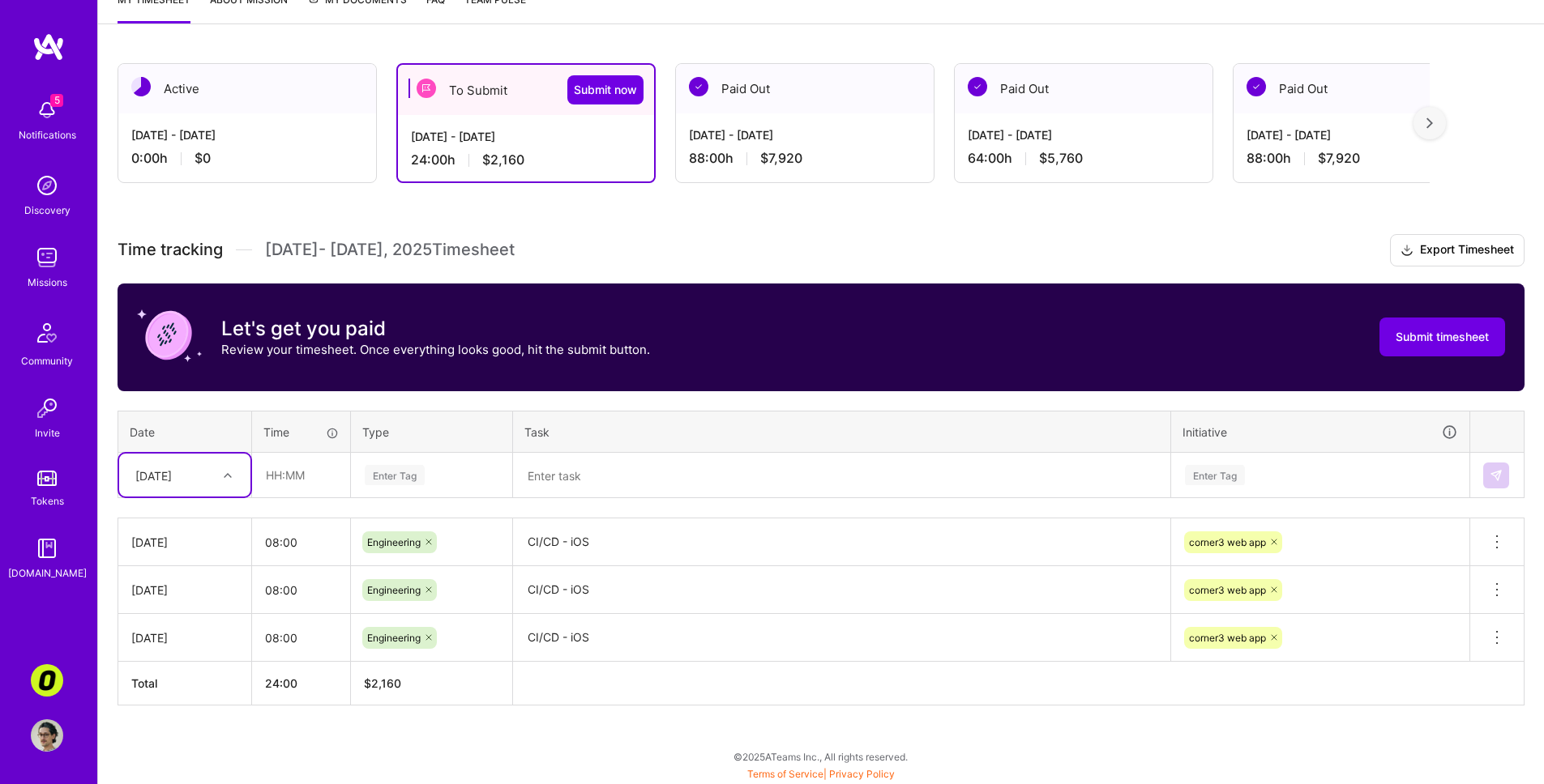
click at [219, 491] on div "[DATE]" at bounding box center [184, 475] width 131 height 43
click at [183, 578] on div "[DATE]" at bounding box center [184, 581] width 131 height 30
click at [294, 479] on input "text" at bounding box center [301, 475] width 97 height 43
type input "08:00"
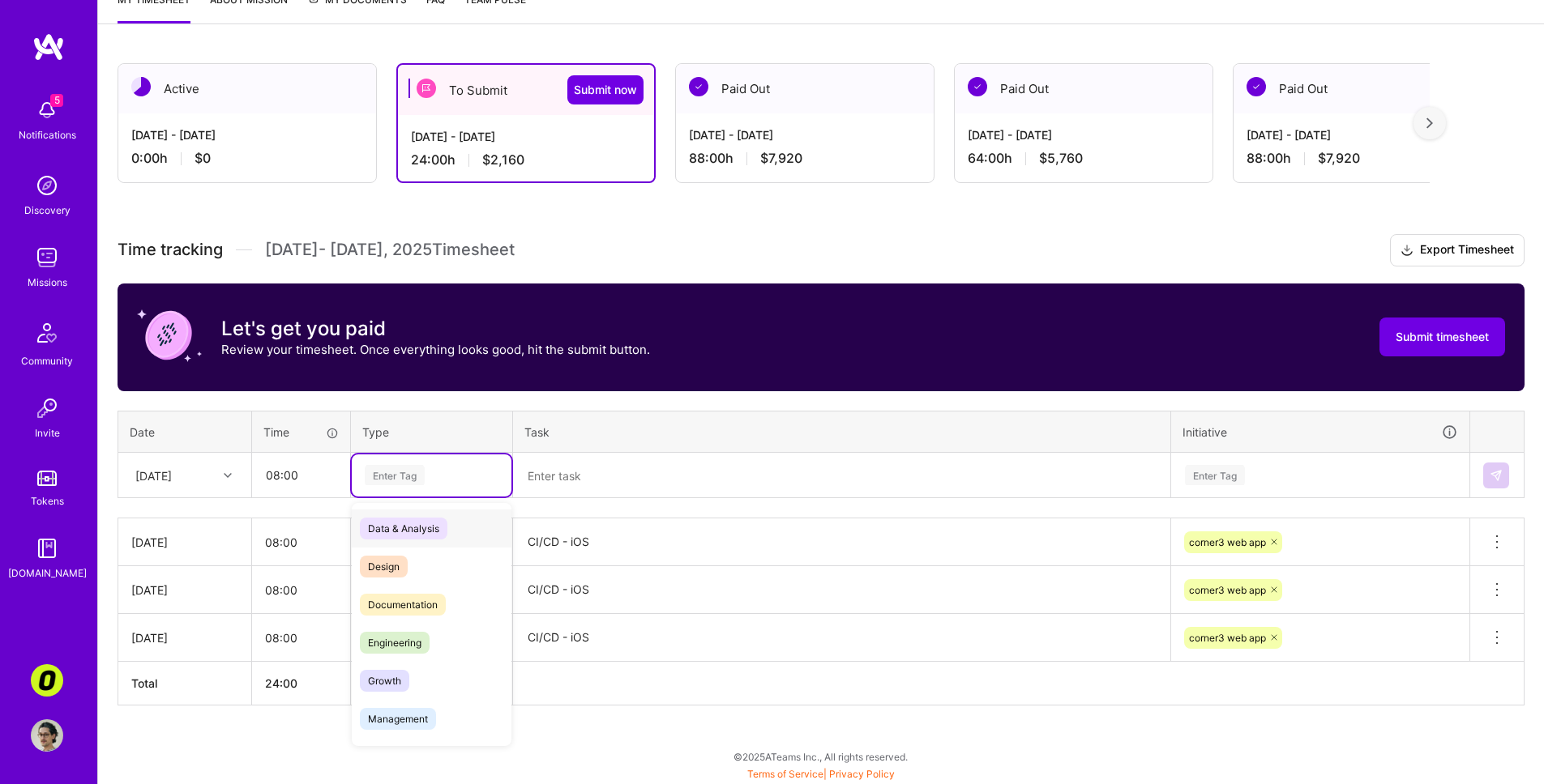
click at [377, 475] on div "Enter Tag" at bounding box center [395, 475] width 60 height 25
click at [435, 639] on div "Engineering" at bounding box center [431, 643] width 159 height 38
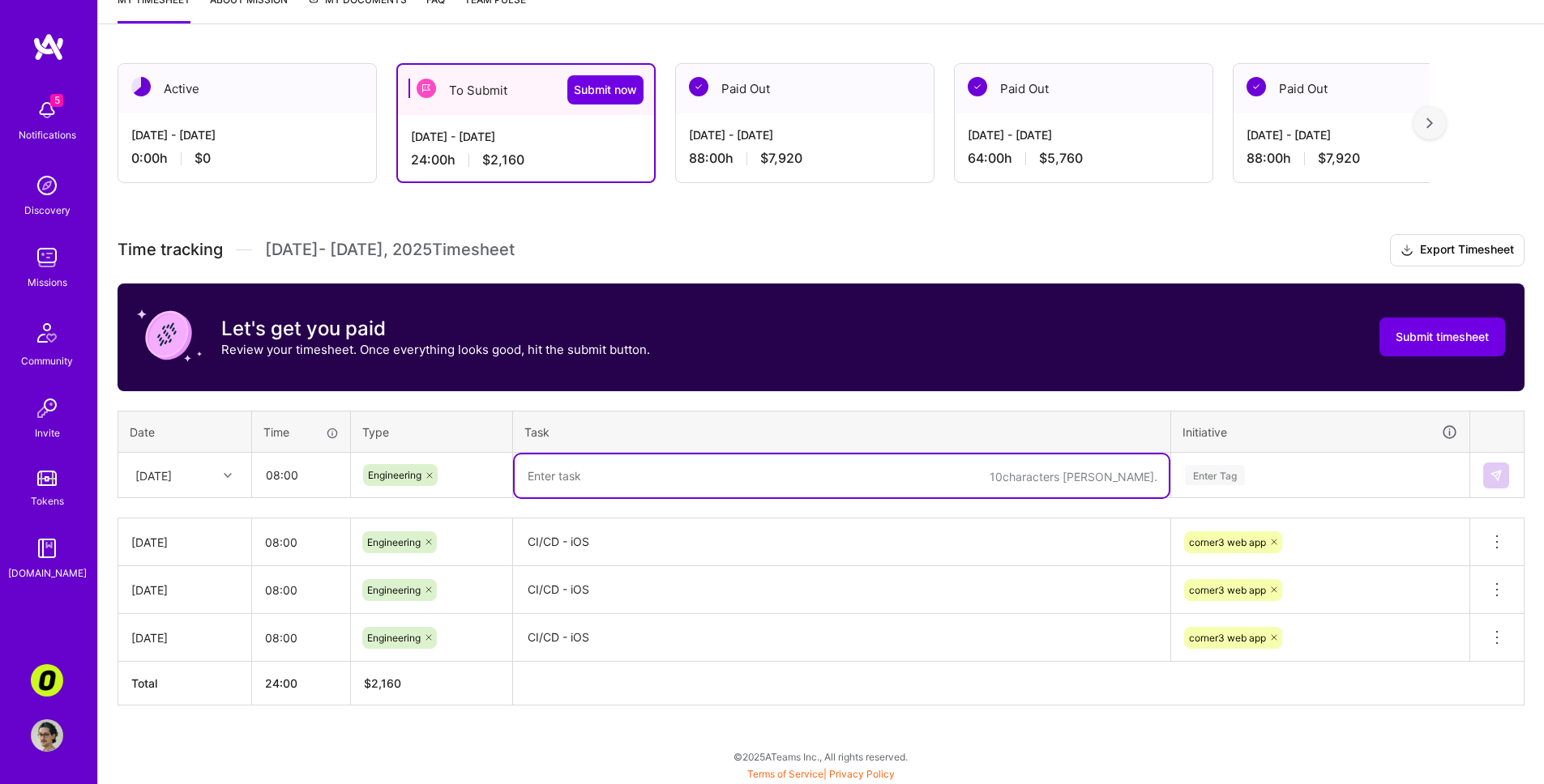
click at [671, 474] on textarea at bounding box center [841, 476] width 654 height 43
paste textarea "CI/CD - iOS"
type textarea "CI/CD - iOS"
click at [1096, 483] on div "Enter Tag" at bounding box center [1320, 475] width 274 height 21
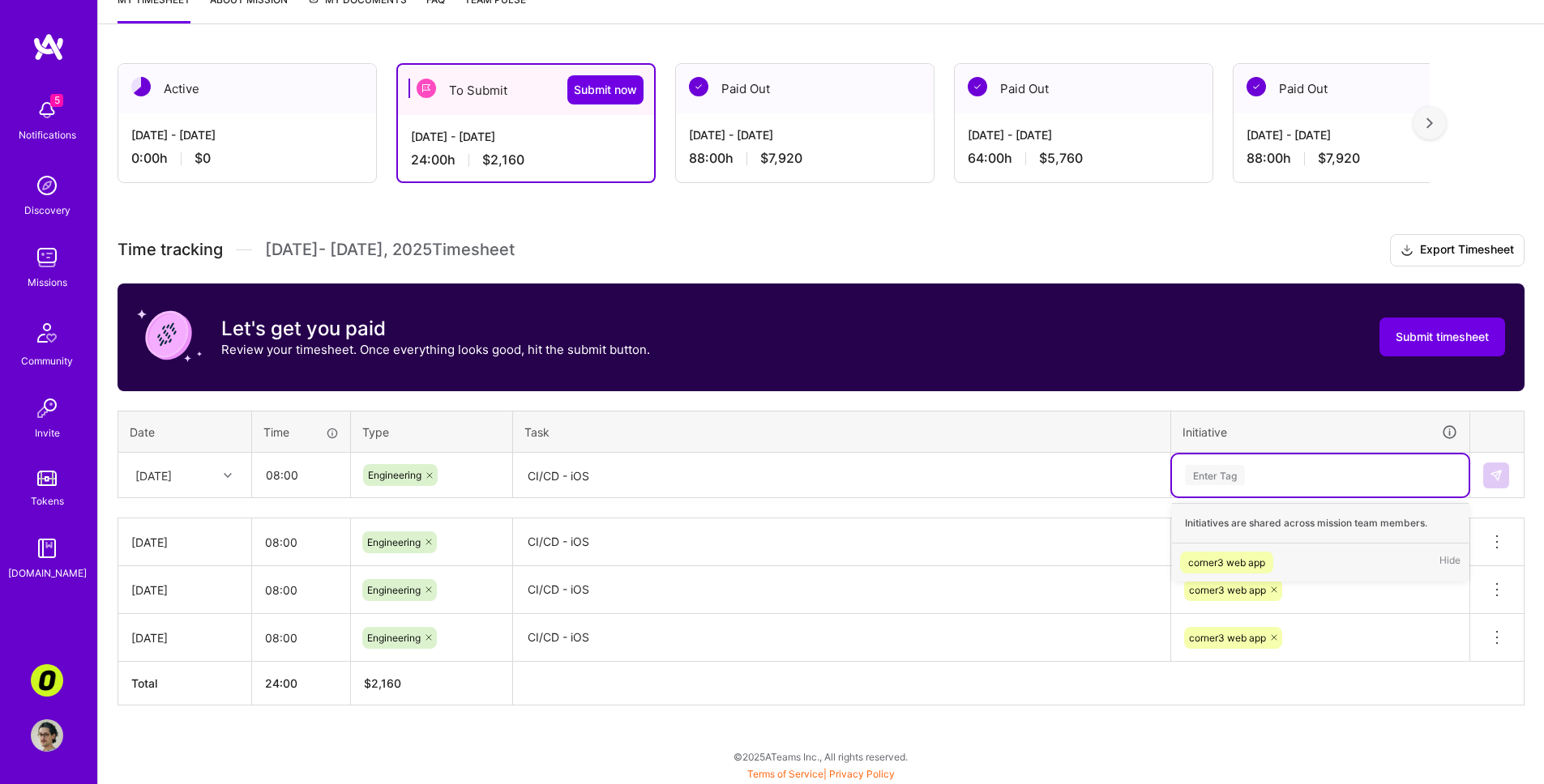
click at [1096, 552] on span "corner3 web app" at bounding box center [1226, 563] width 93 height 22
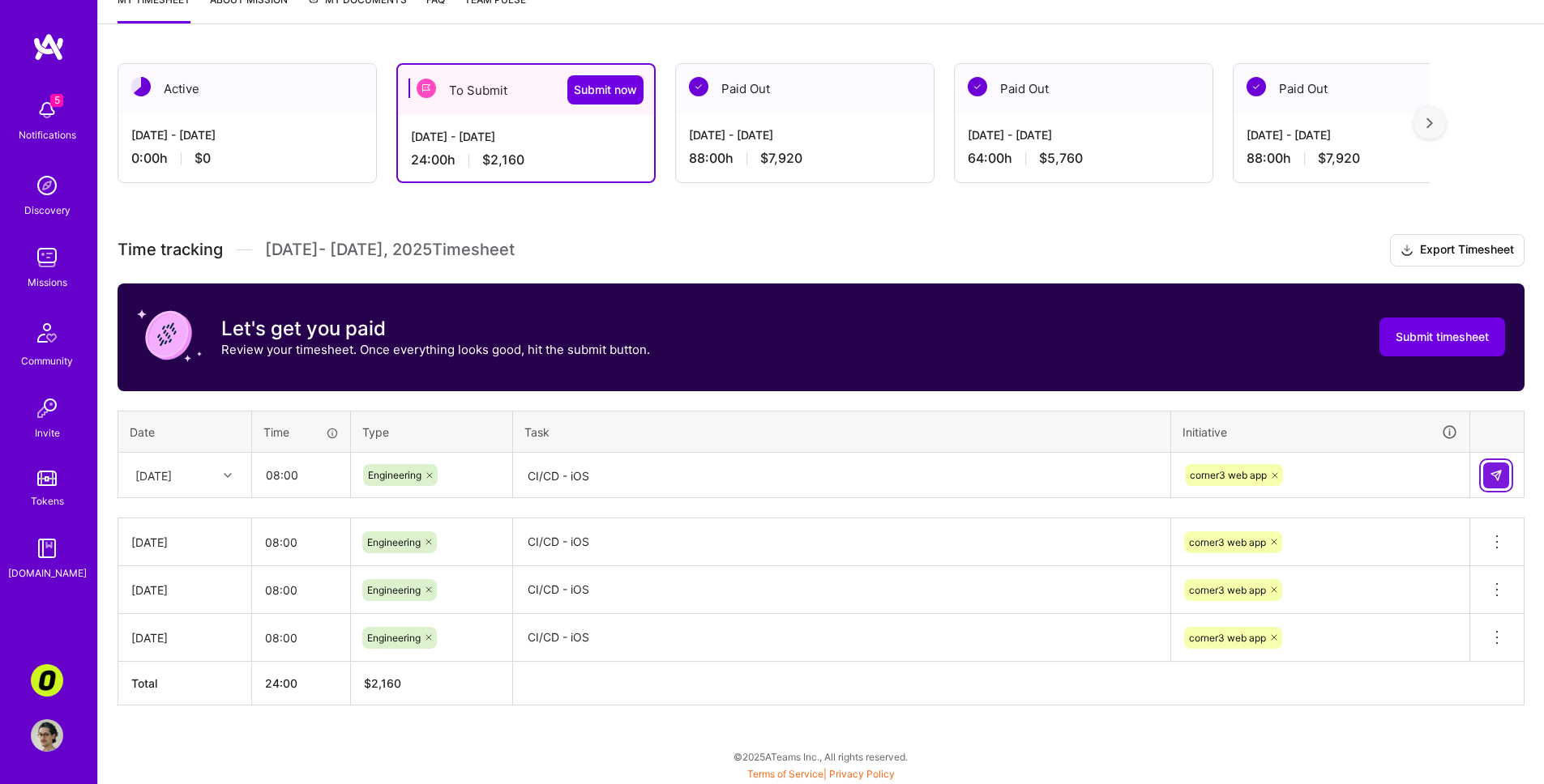
click at [1096, 469] on button at bounding box center [1496, 475] width 26 height 26
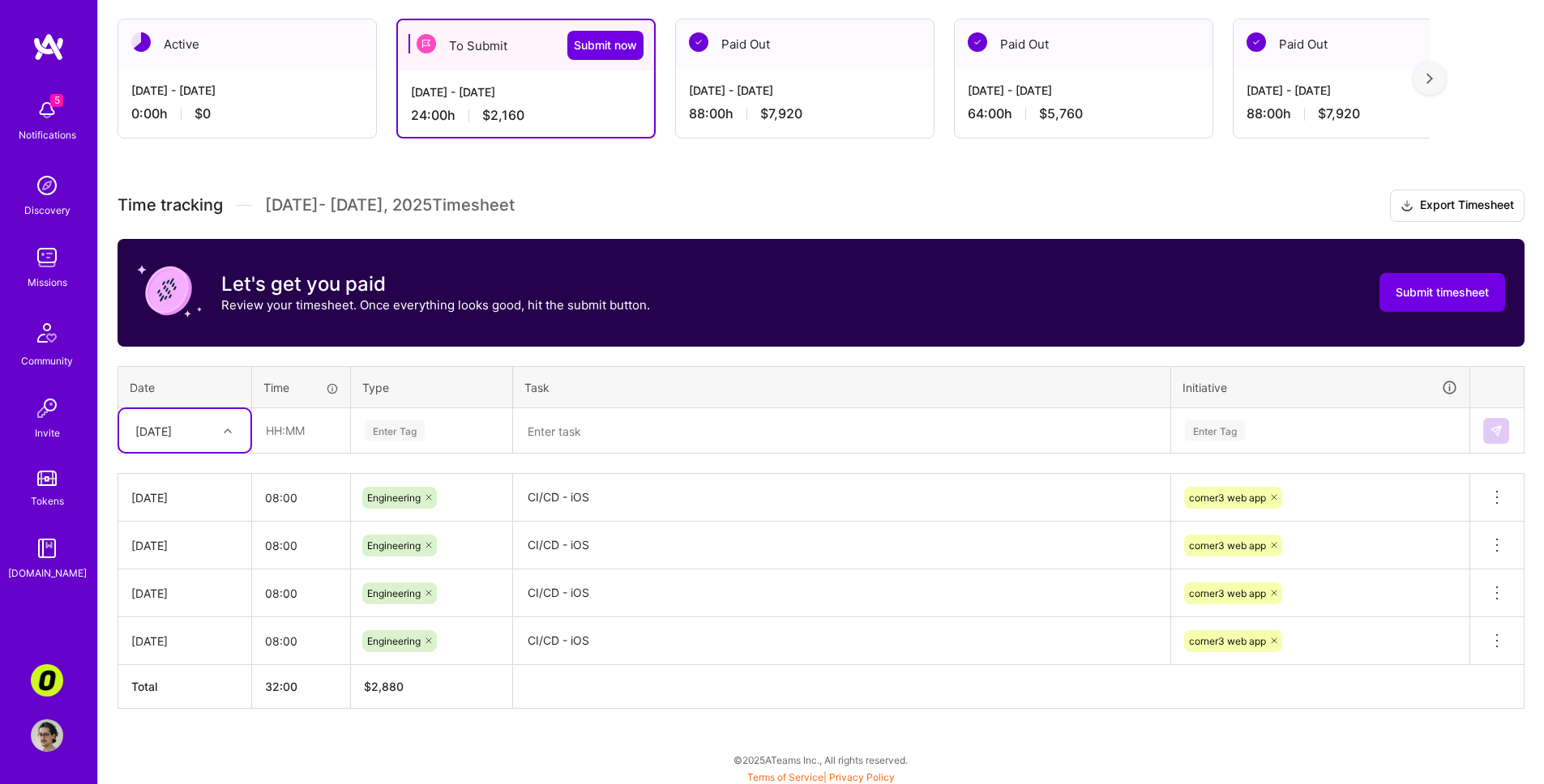
scroll to position [283, 0]
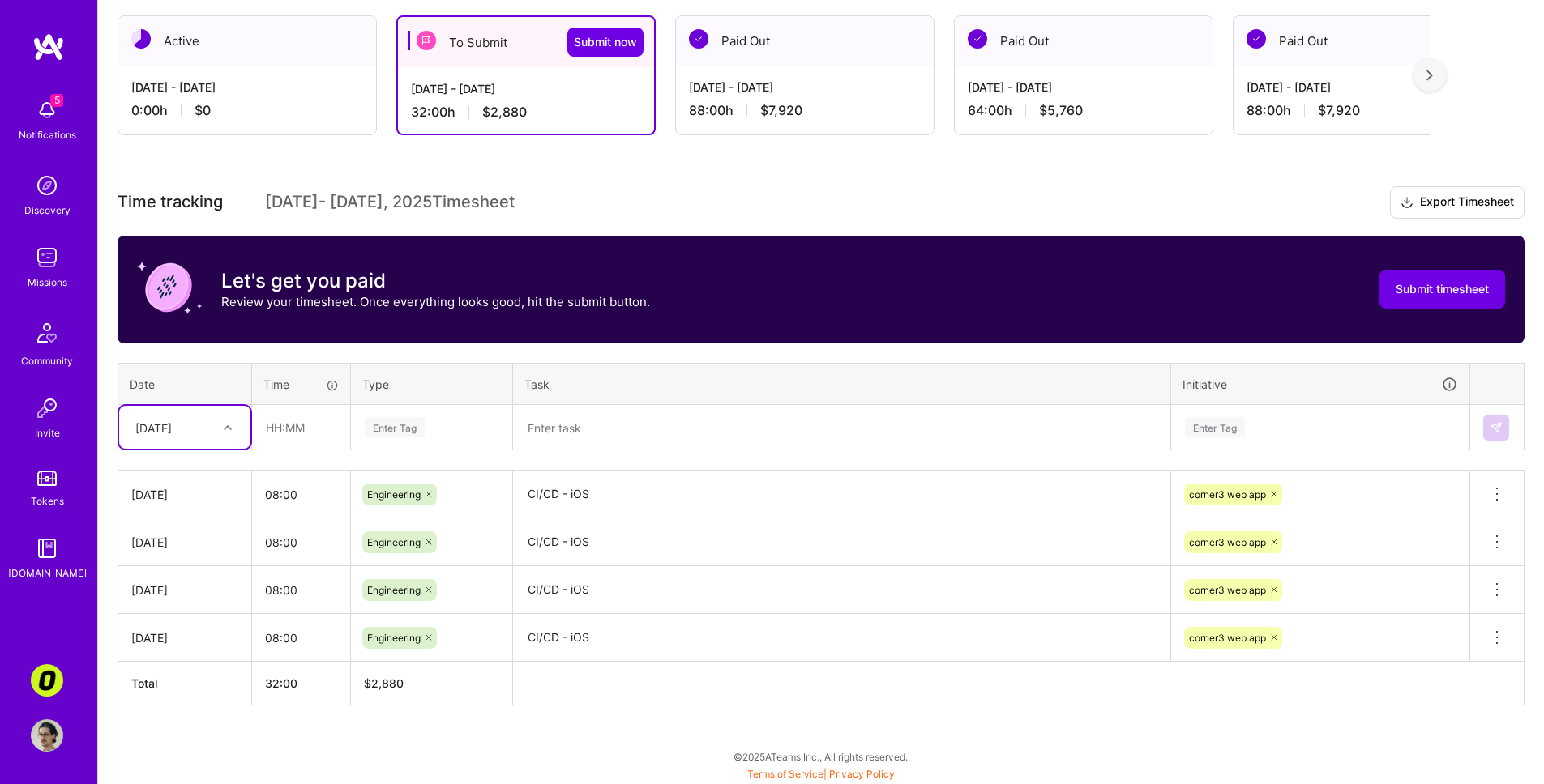
click at [200, 442] on div "[DATE]" at bounding box center [184, 427] width 131 height 43
click at [173, 537] on div "[DATE]" at bounding box center [184, 538] width 131 height 30
click at [271, 437] on input "text" at bounding box center [301, 427] width 97 height 43
type input "08:00"
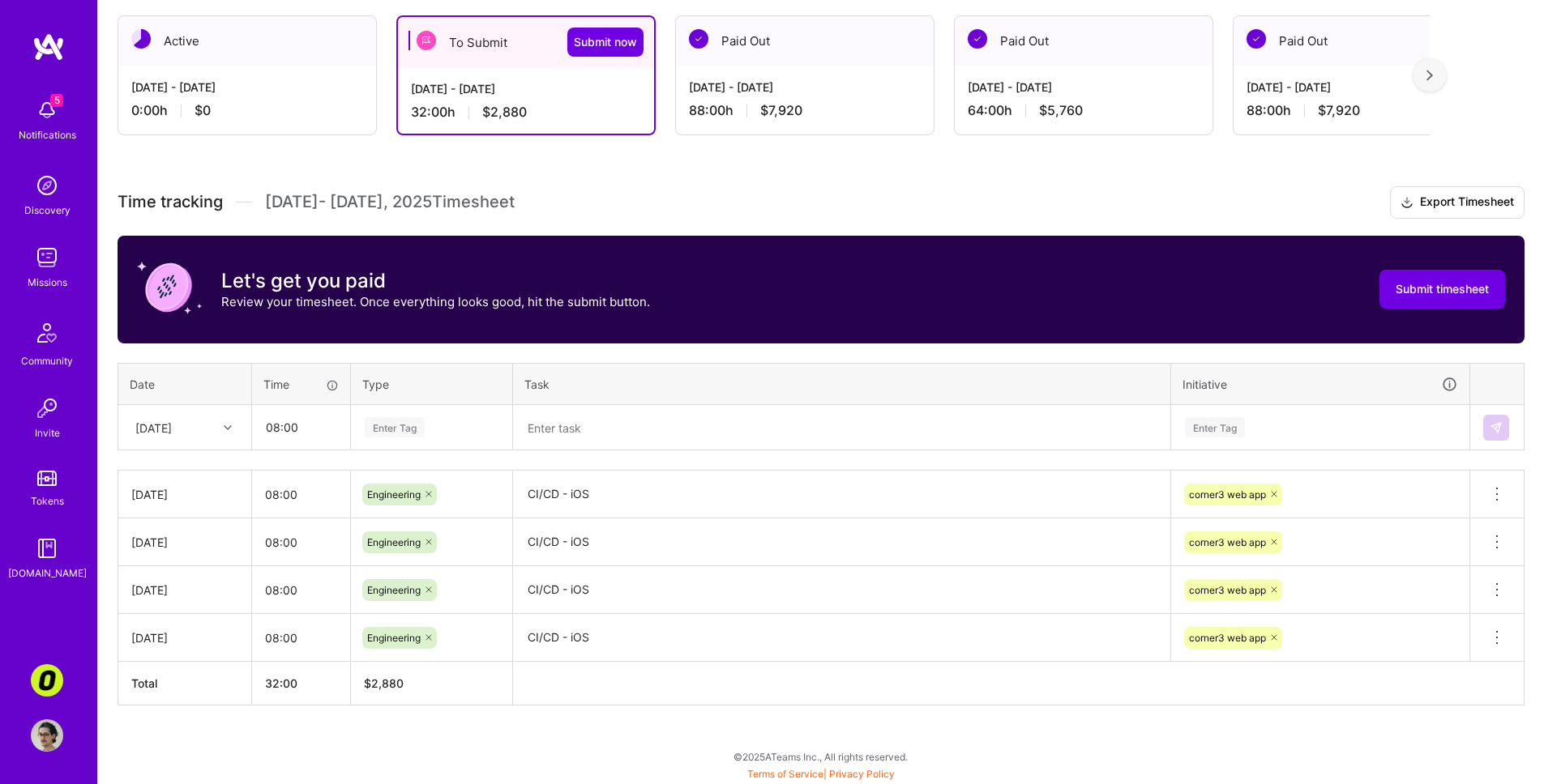
click at [414, 427] on div "Enter Tag" at bounding box center [395, 427] width 60 height 25
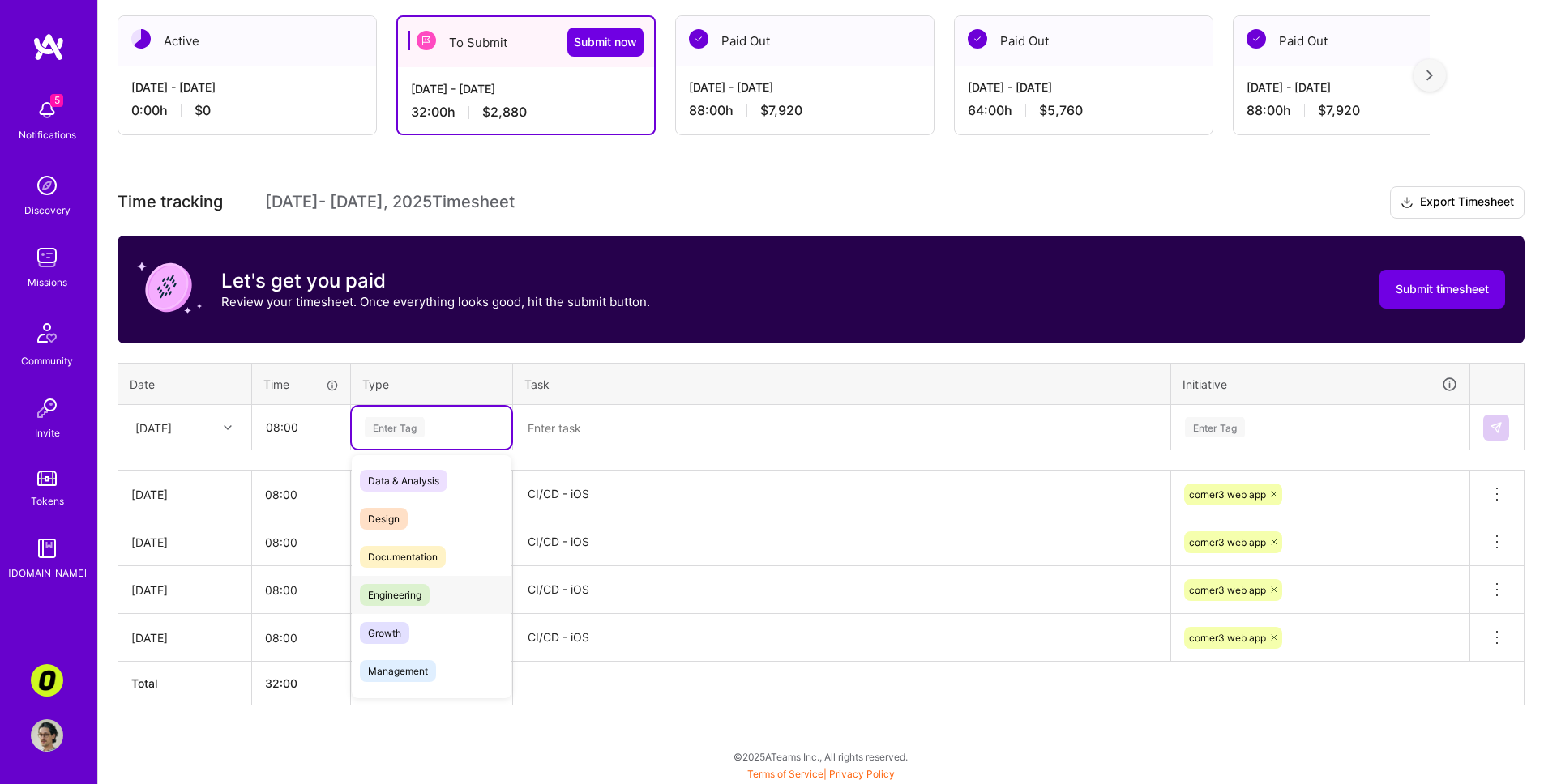
click at [454, 597] on div "Engineering" at bounding box center [431, 595] width 159 height 38
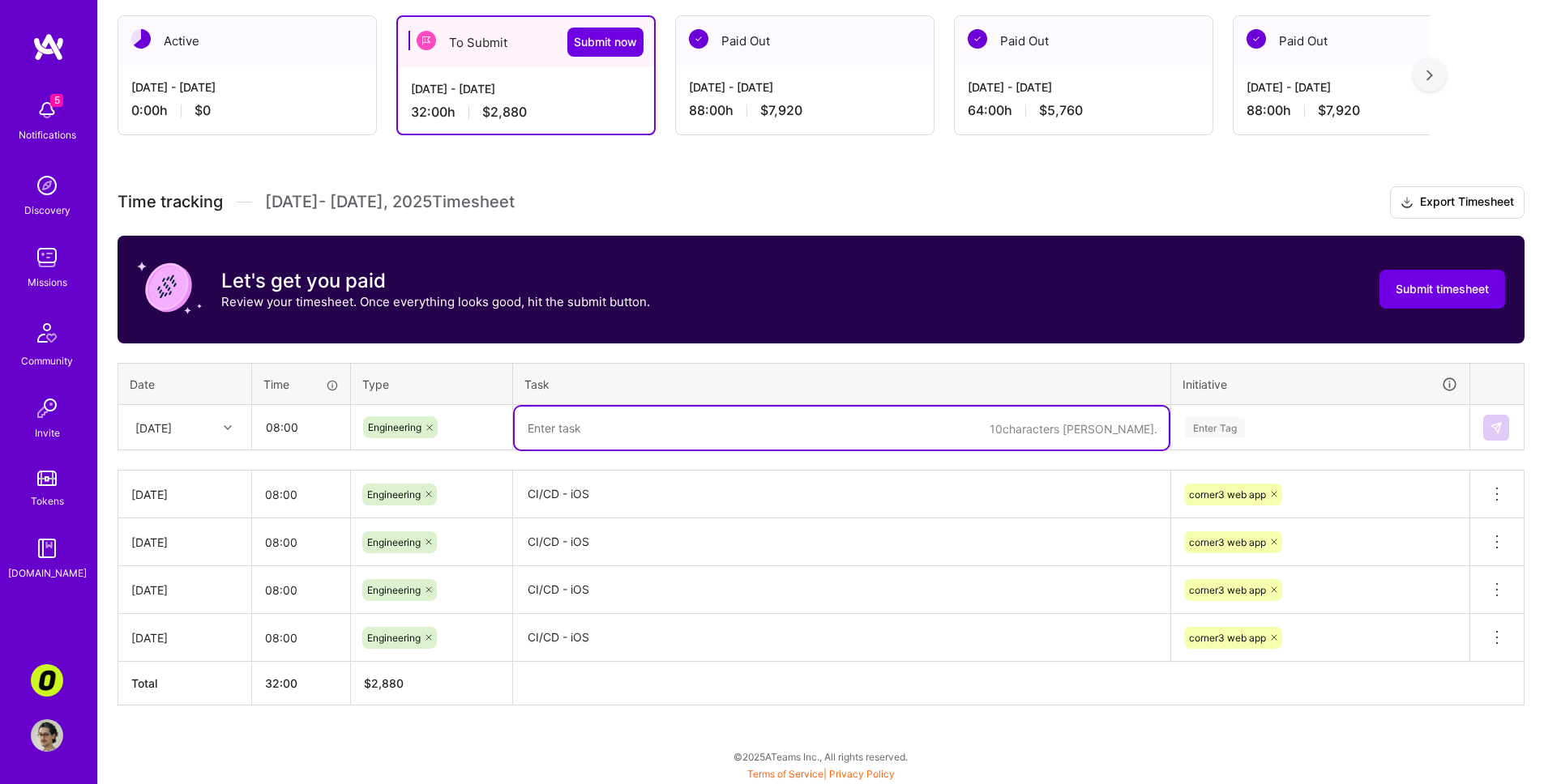
click at [637, 413] on textarea at bounding box center [841, 428] width 654 height 43
paste textarea "CI/CD - iOS"
type textarea "CI/CD - iOS"
click at [1096, 422] on div "Enter Tag" at bounding box center [1320, 427] width 274 height 21
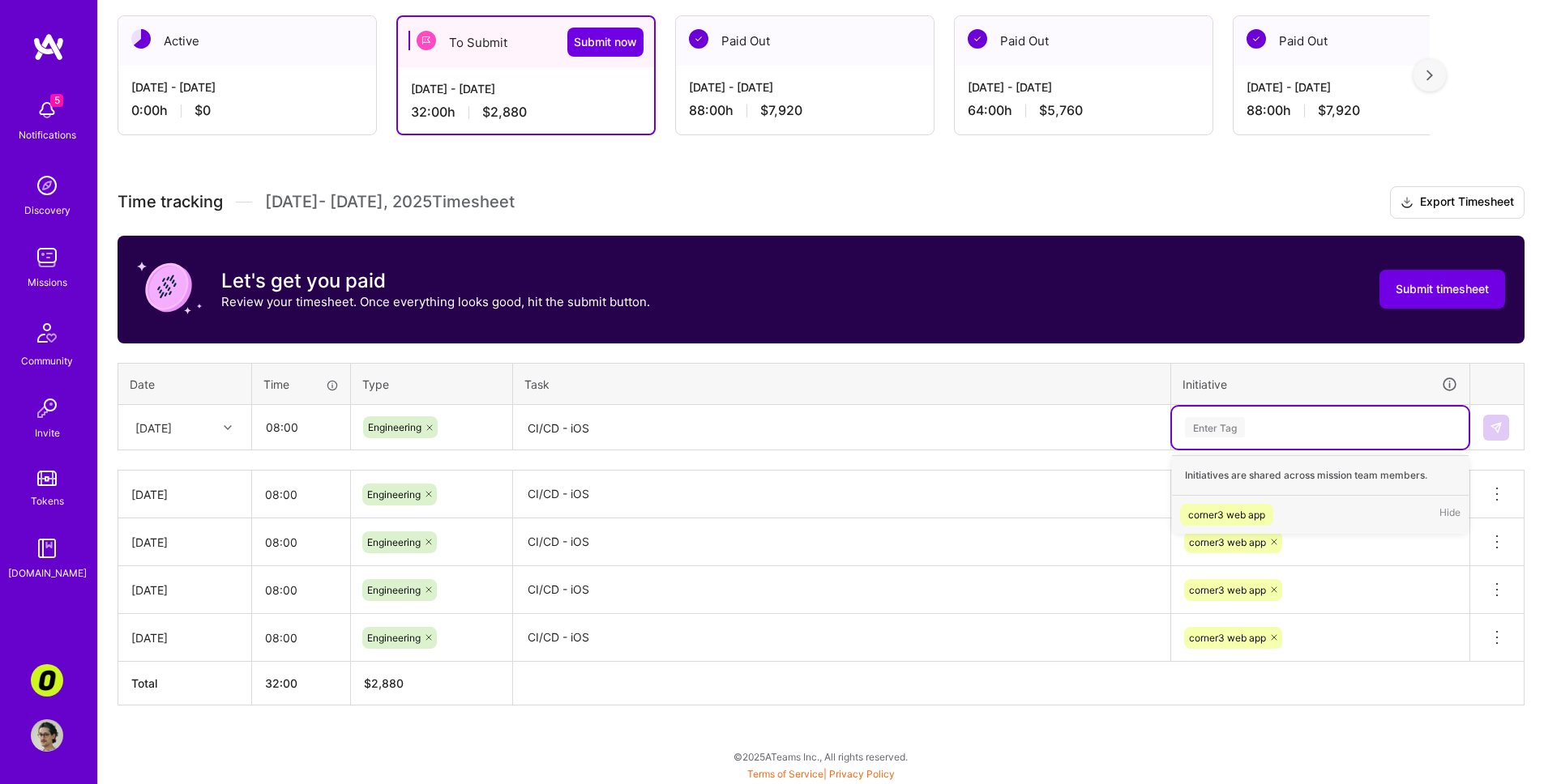
click at [1096, 512] on div "corner3 web app" at bounding box center [1226, 515] width 77 height 17
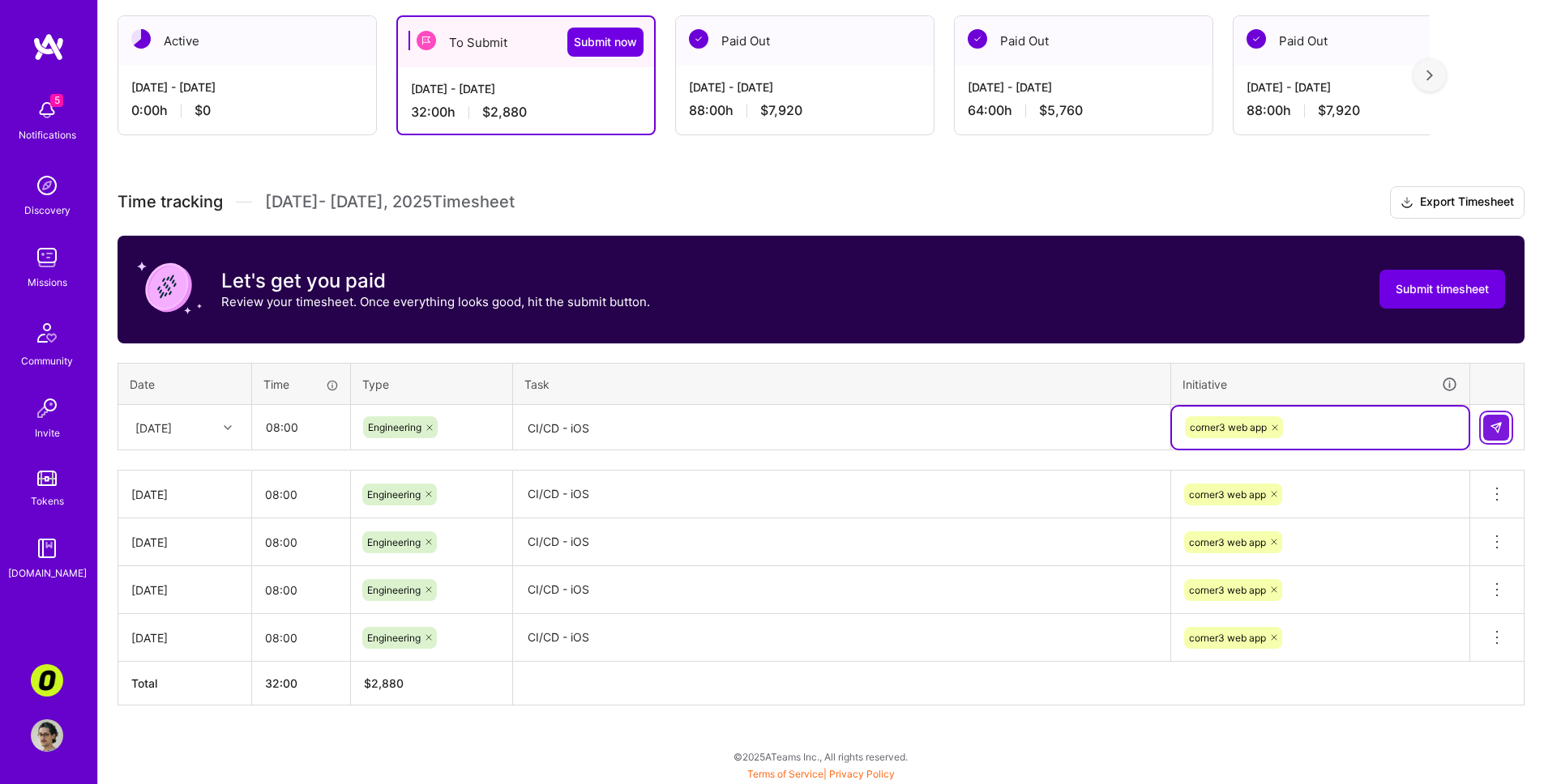
click at [1096, 423] on img at bounding box center [1496, 428] width 13 height 13
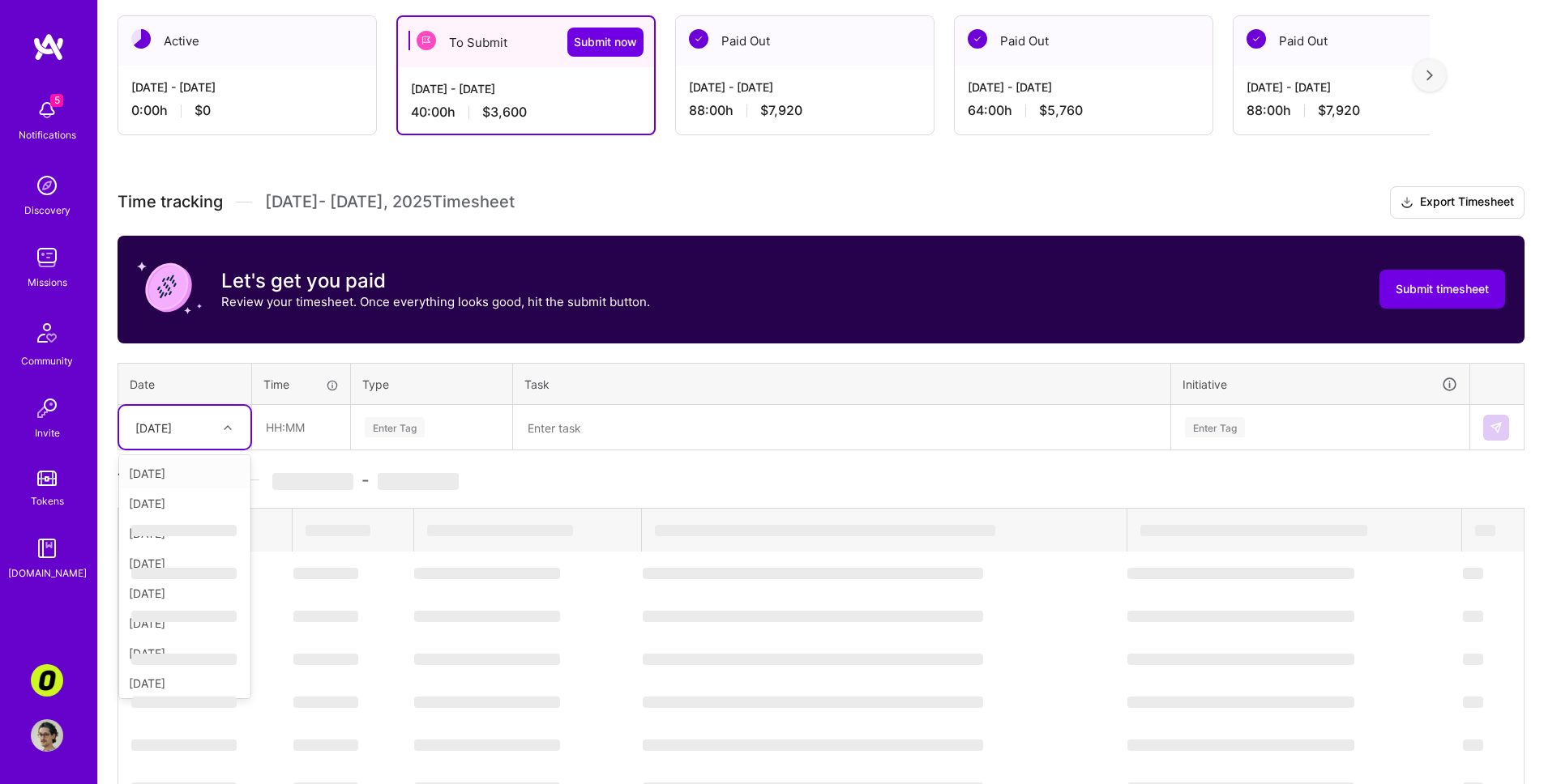
click at [173, 413] on div "[DATE]" at bounding box center [184, 427] width 131 height 43
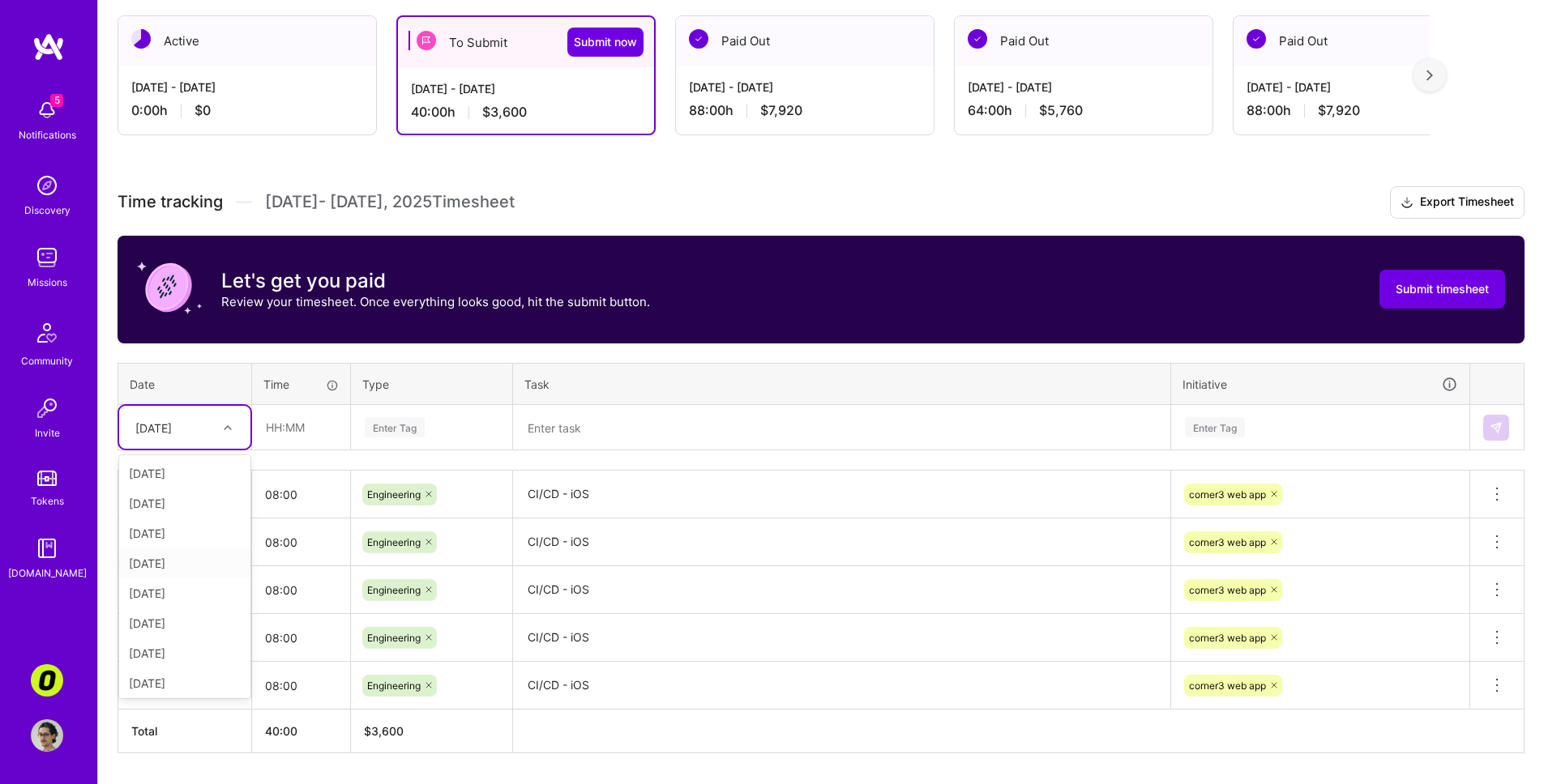
click at [429, 465] on div "Time tracking [DATE] - [DATE] Timesheet Export Timesheet Let's get you paid Rev…" at bounding box center [821, 470] width 1407 height 567
click at [172, 433] on div "[DATE]" at bounding box center [154, 427] width 36 height 17
click at [196, 612] on div "[DATE]" at bounding box center [184, 614] width 131 height 30
click at [296, 425] on input "text" at bounding box center [301, 427] width 97 height 43
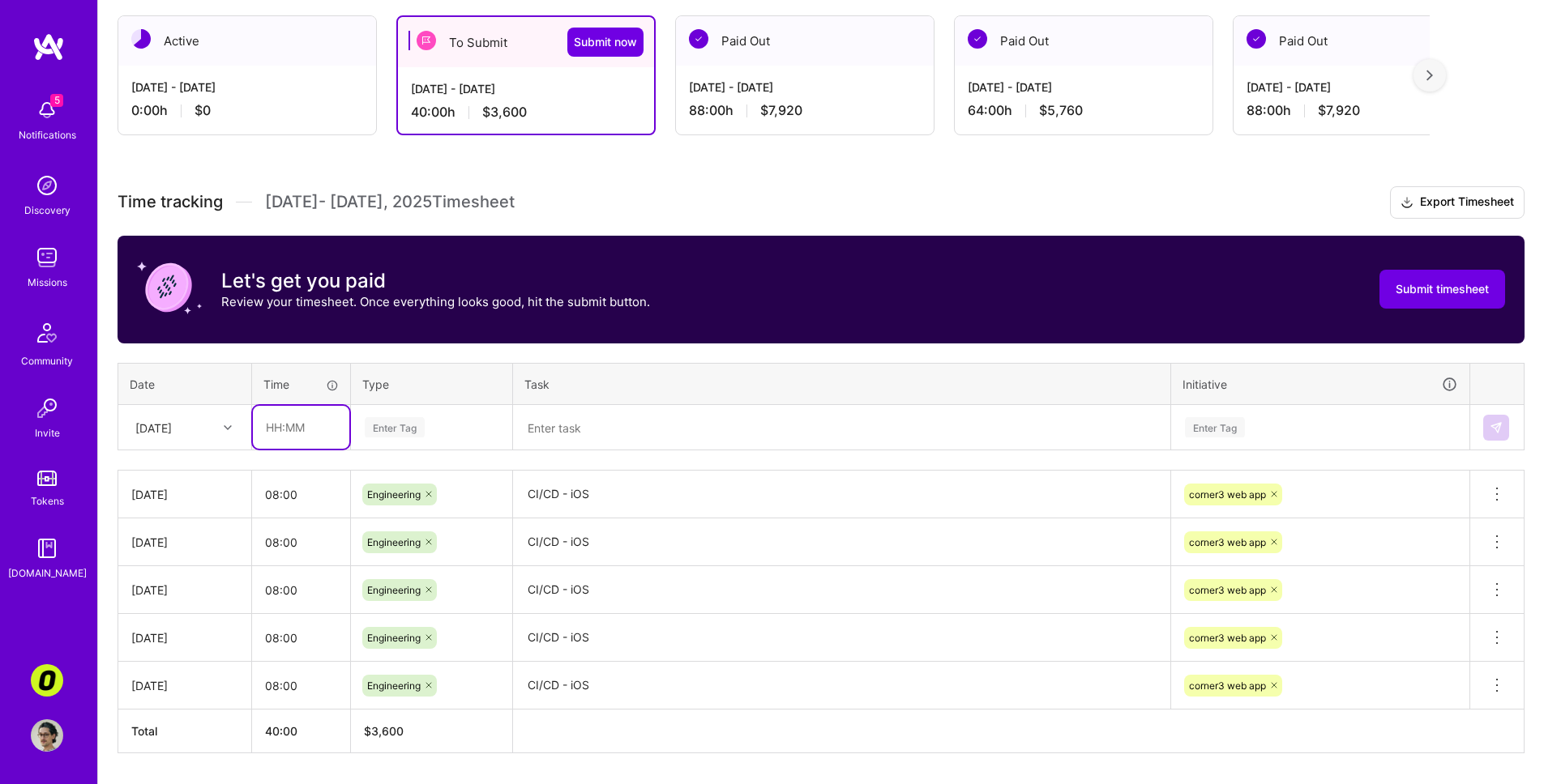
type input "08:00"
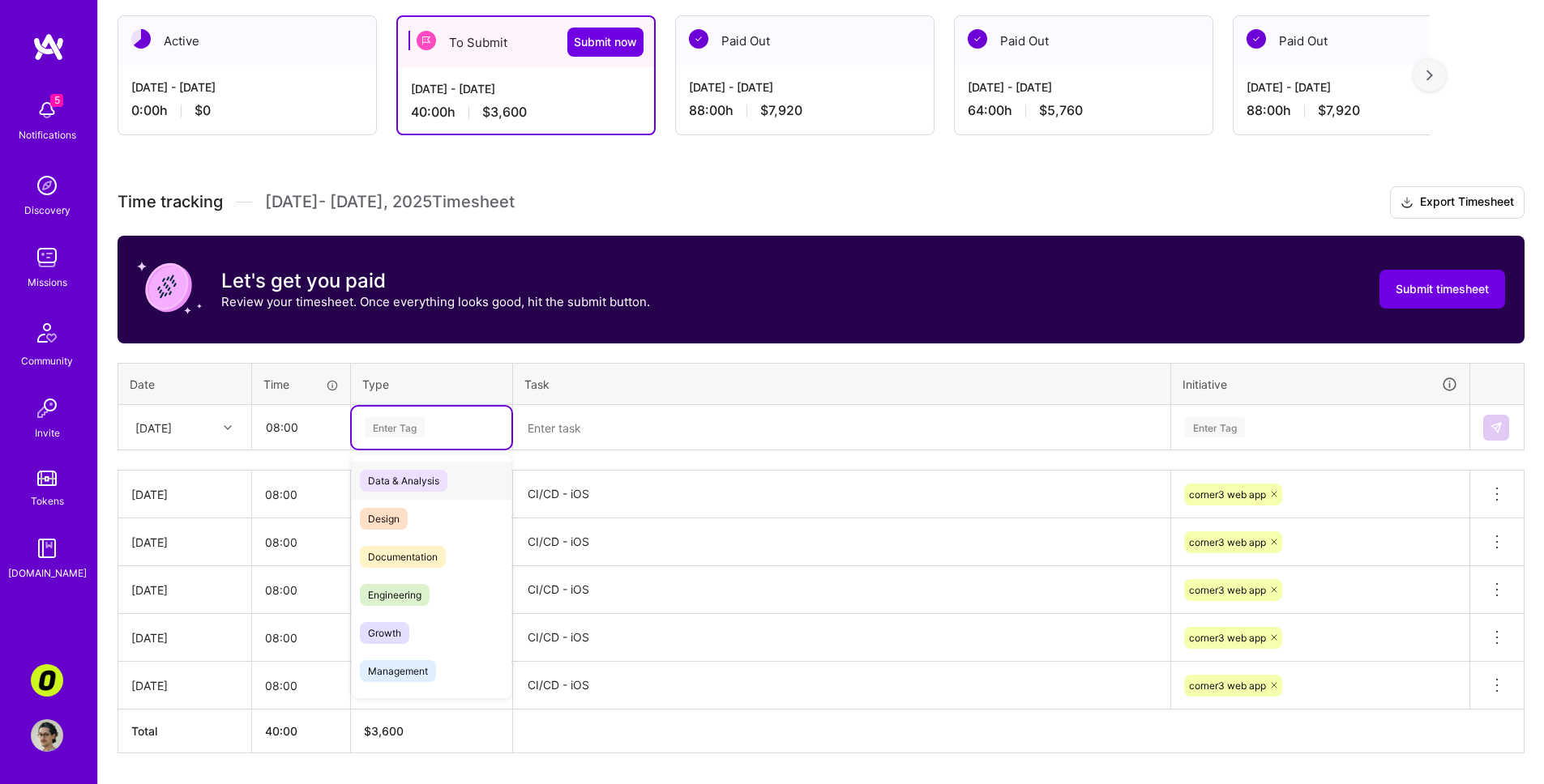
drag, startPoint x: 391, startPoint y: 430, endPoint x: 400, endPoint y: 441, distance: 14.2
click at [391, 430] on div "Enter Tag" at bounding box center [395, 427] width 60 height 25
click at [405, 587] on span "Engineering" at bounding box center [395, 595] width 69 height 22
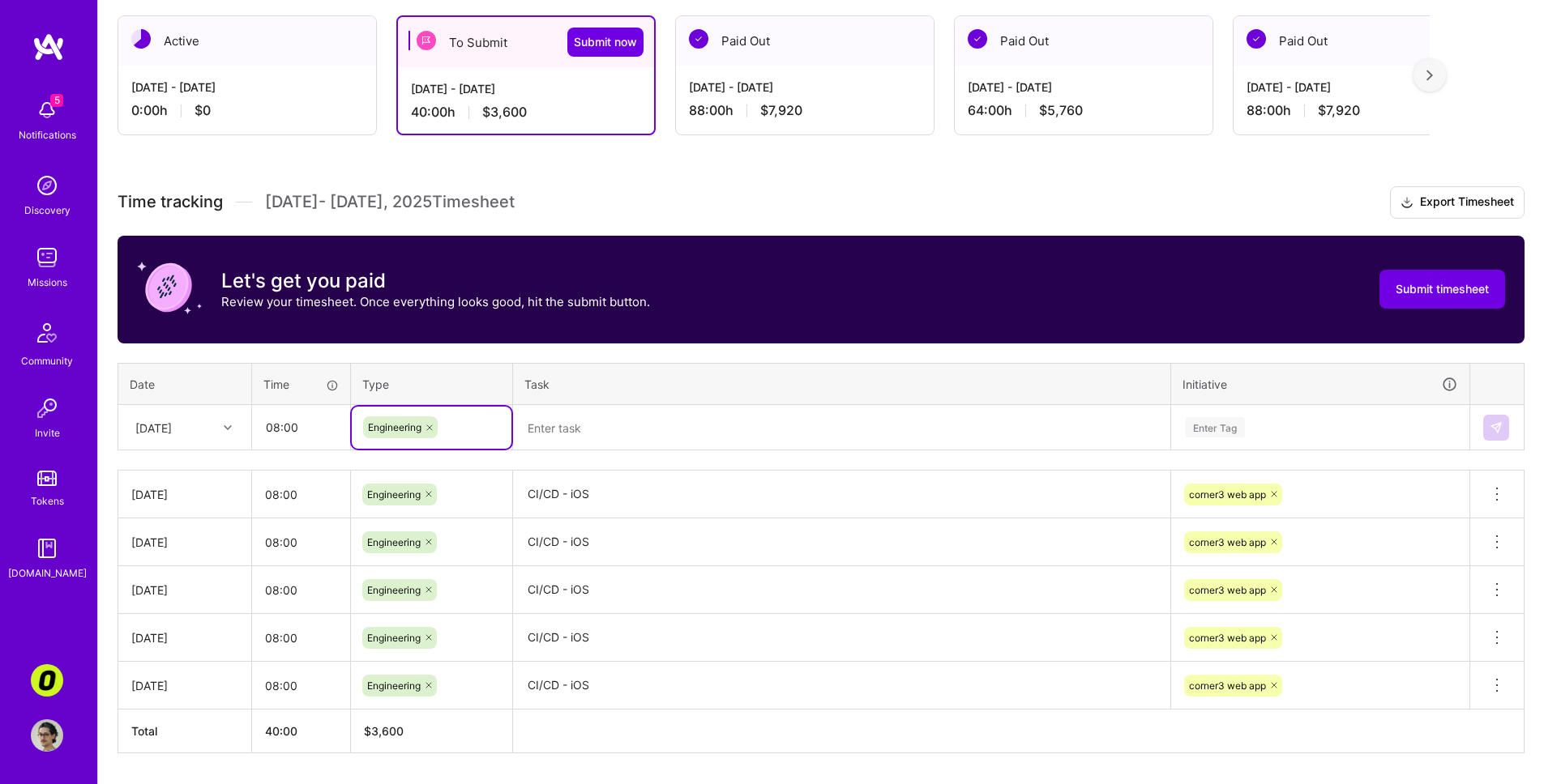
click at [551, 450] on div "Time tracking [DATE] - [DATE] Timesheet Export Timesheet Let's get you paid Rev…" at bounding box center [821, 470] width 1407 height 567
click at [590, 433] on textarea at bounding box center [841, 428] width 654 height 43
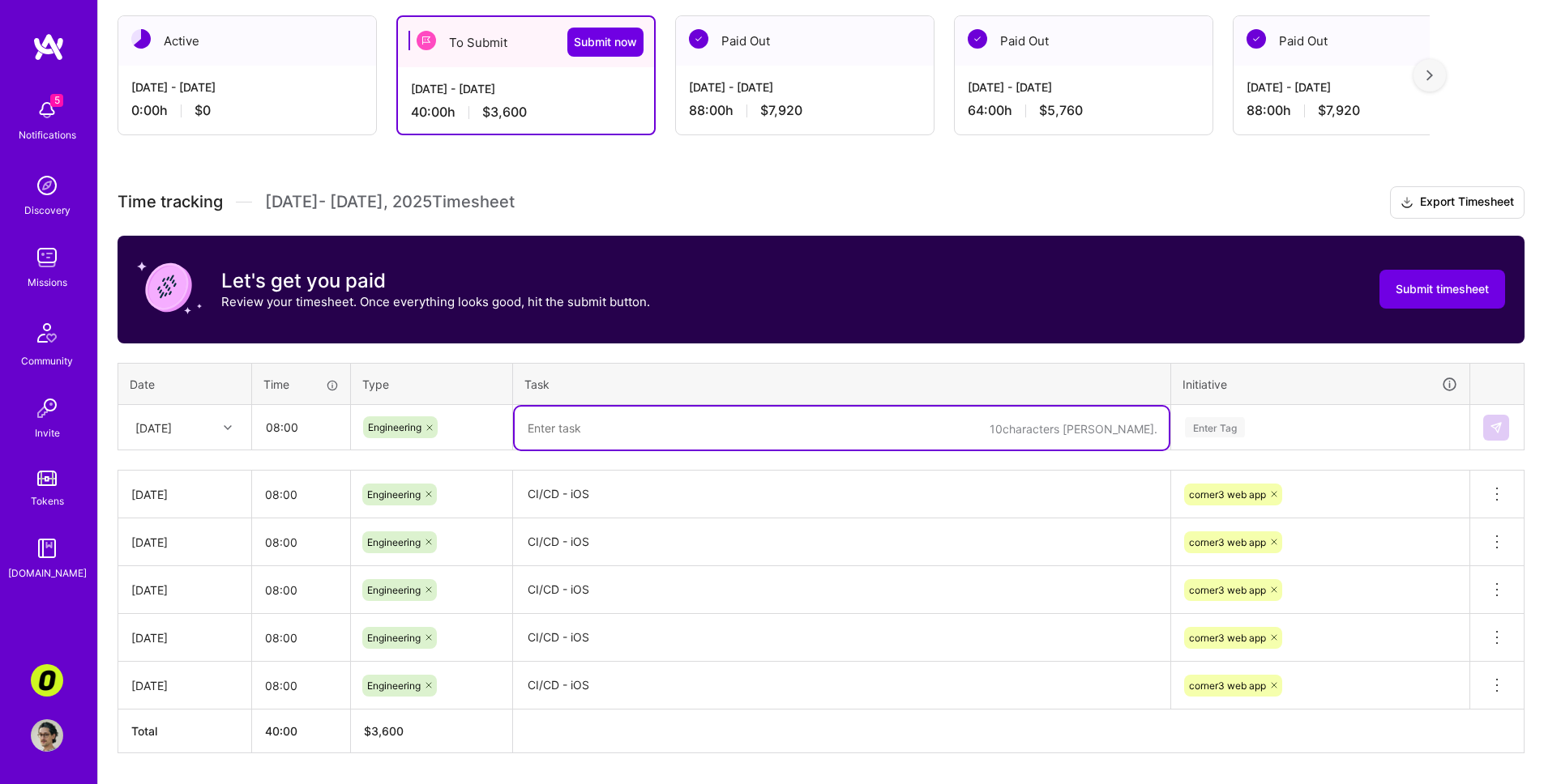
paste textarea "CI/CD - iOS"
type textarea "CI/CD - iOS"
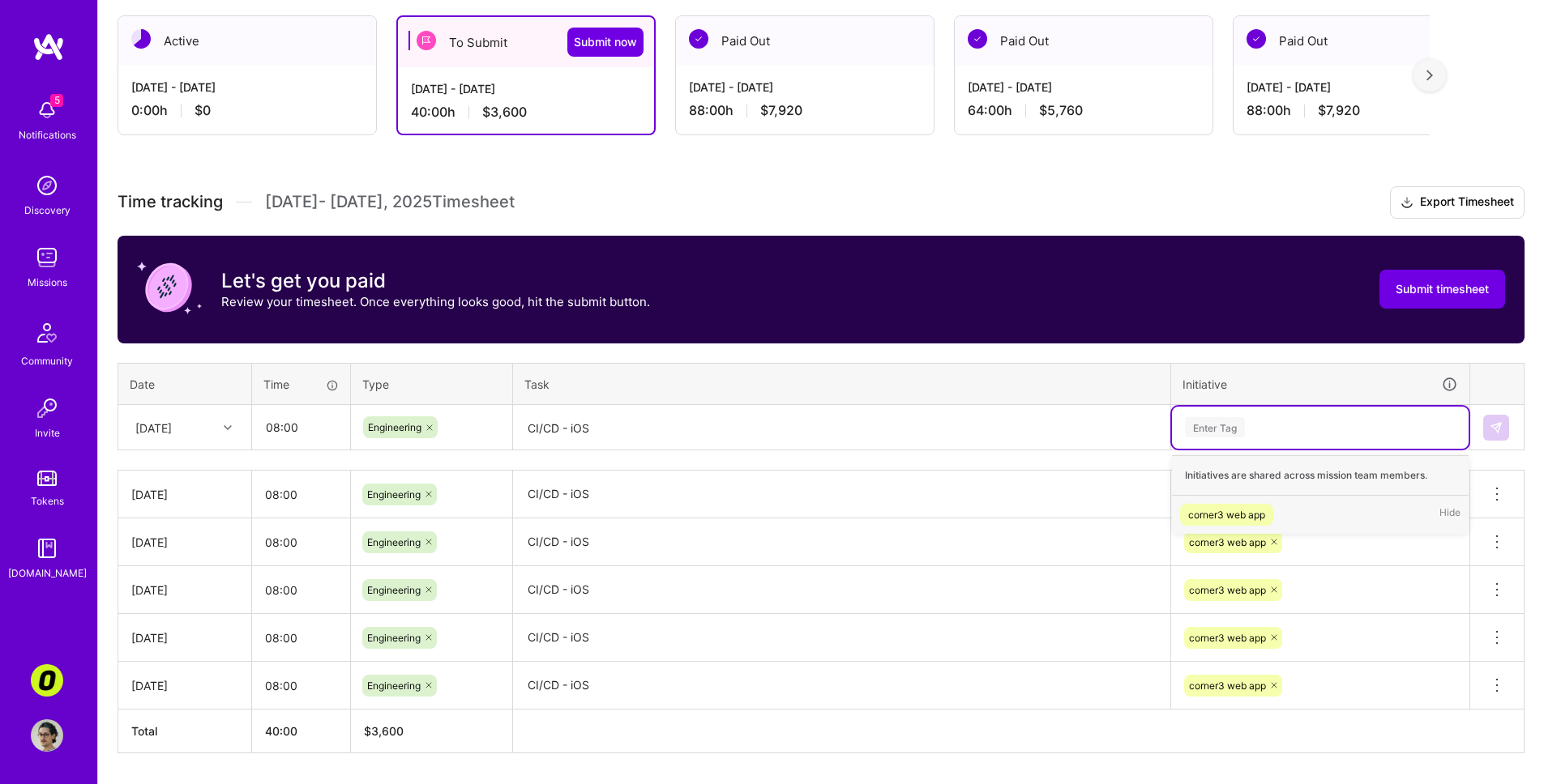
click at [1096, 435] on div "Enter Tag" at bounding box center [1215, 427] width 60 height 25
click at [1096, 516] on div "corner3 web app" at bounding box center [1226, 515] width 77 height 17
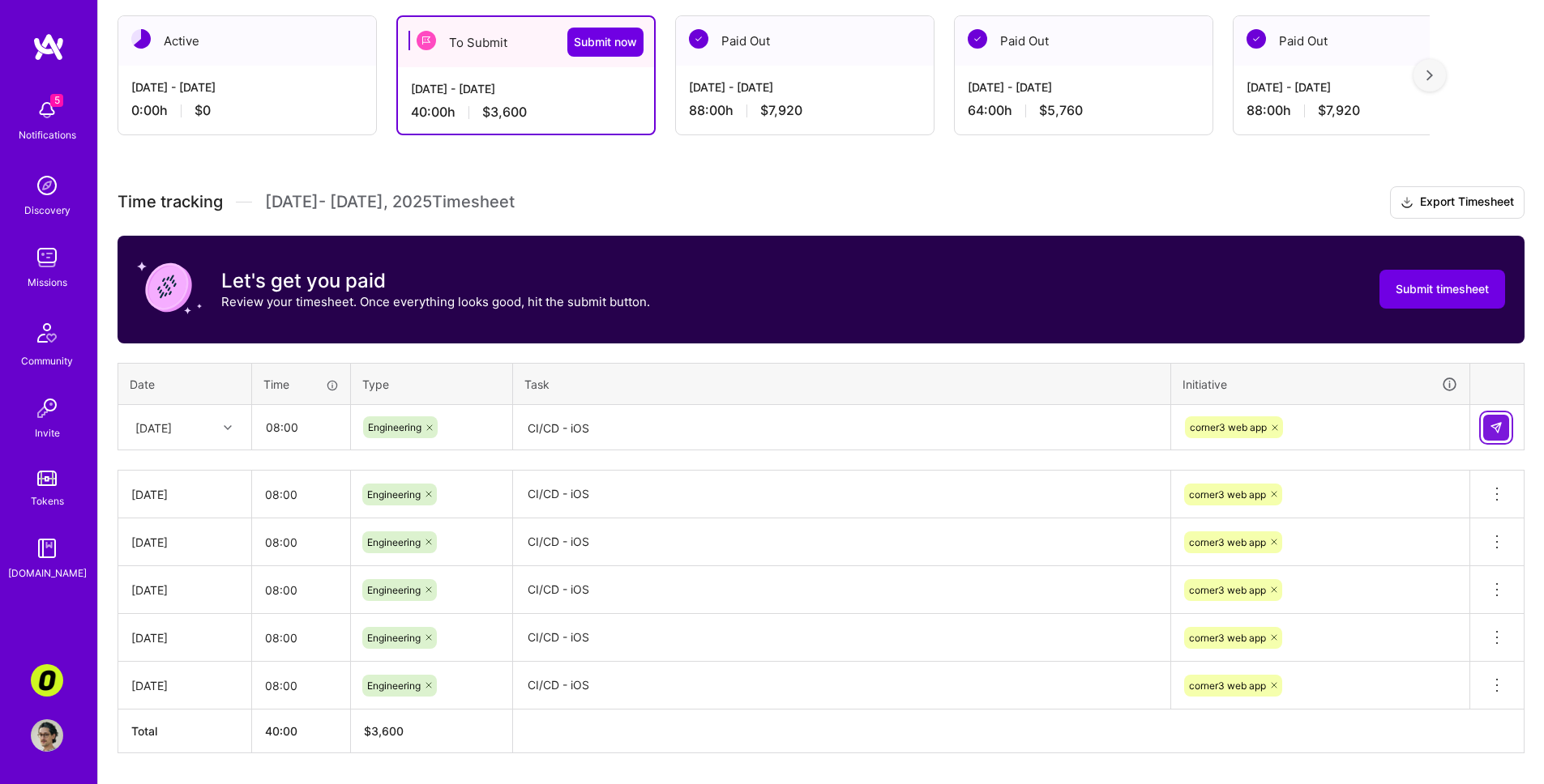
click at [1096, 434] on button at bounding box center [1496, 427] width 26 height 26
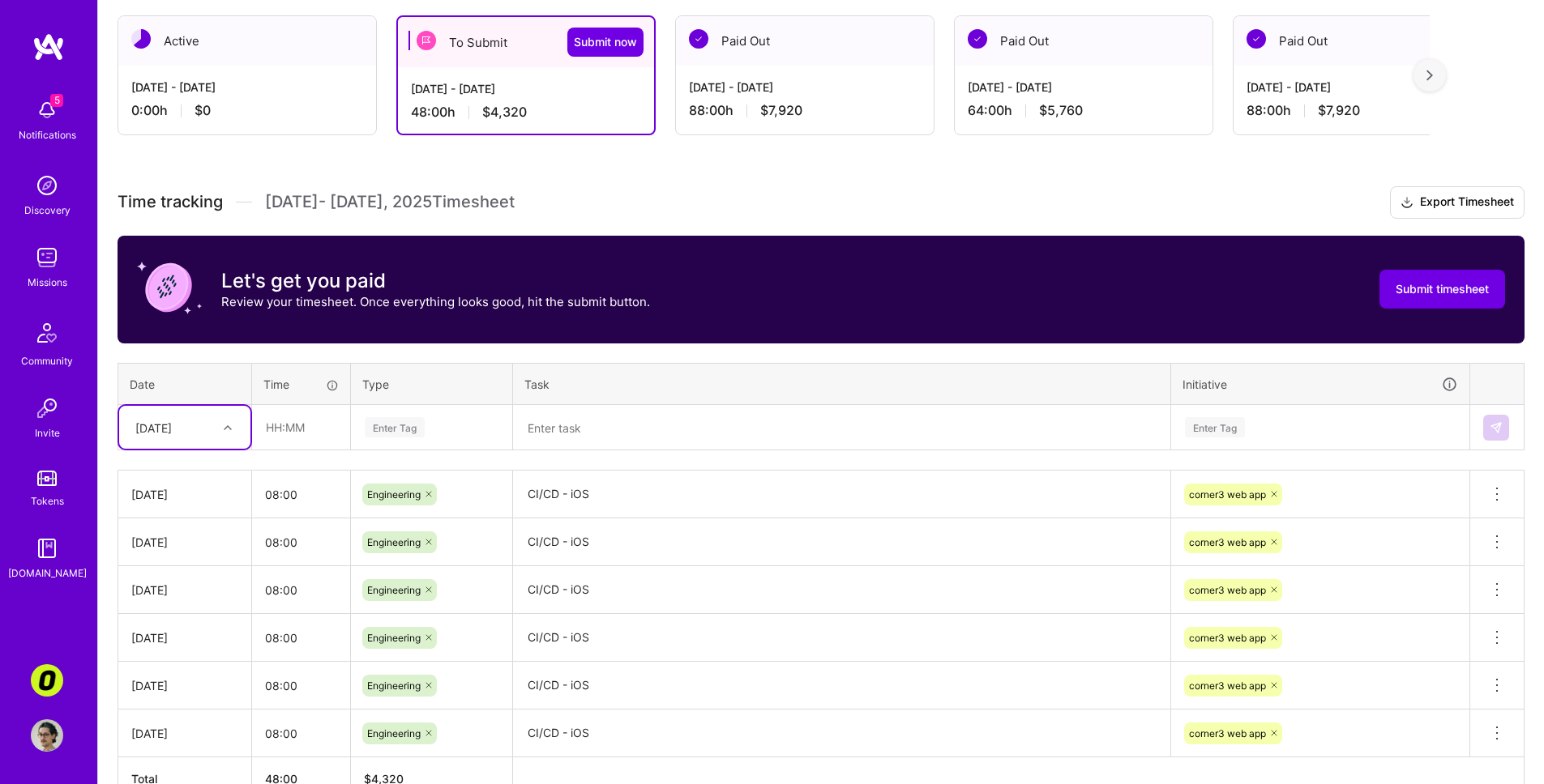
click at [213, 420] on div "[DATE]" at bounding box center [172, 427] width 90 height 26
click at [201, 498] on div "[DATE]" at bounding box center [184, 500] width 131 height 30
click at [301, 419] on input "text" at bounding box center [301, 427] width 97 height 43
type input "08:00"
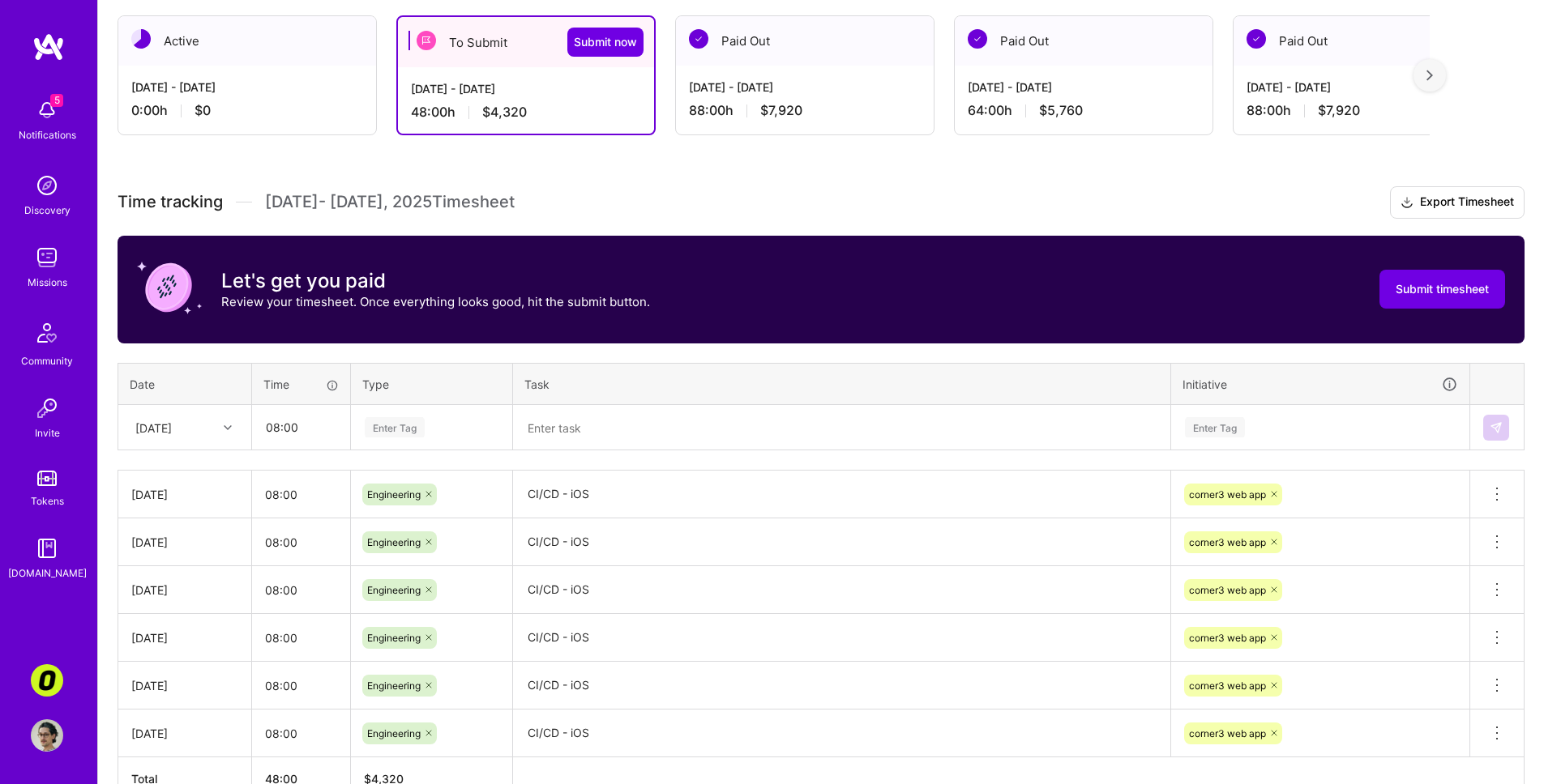
click at [447, 423] on div "Enter Tag" at bounding box center [432, 427] width 137 height 21
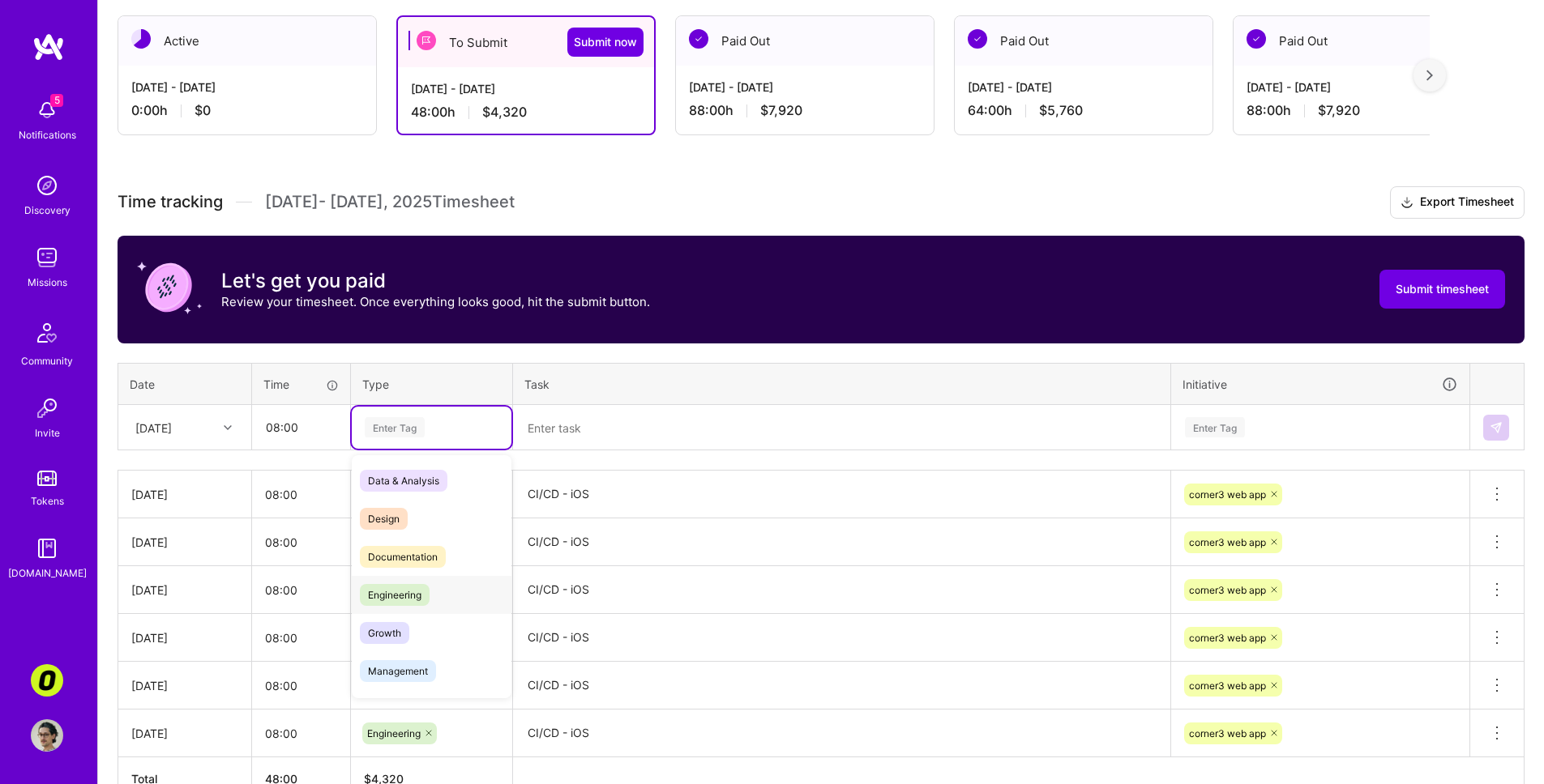
click at [471, 590] on div "Engineering" at bounding box center [431, 595] width 159 height 38
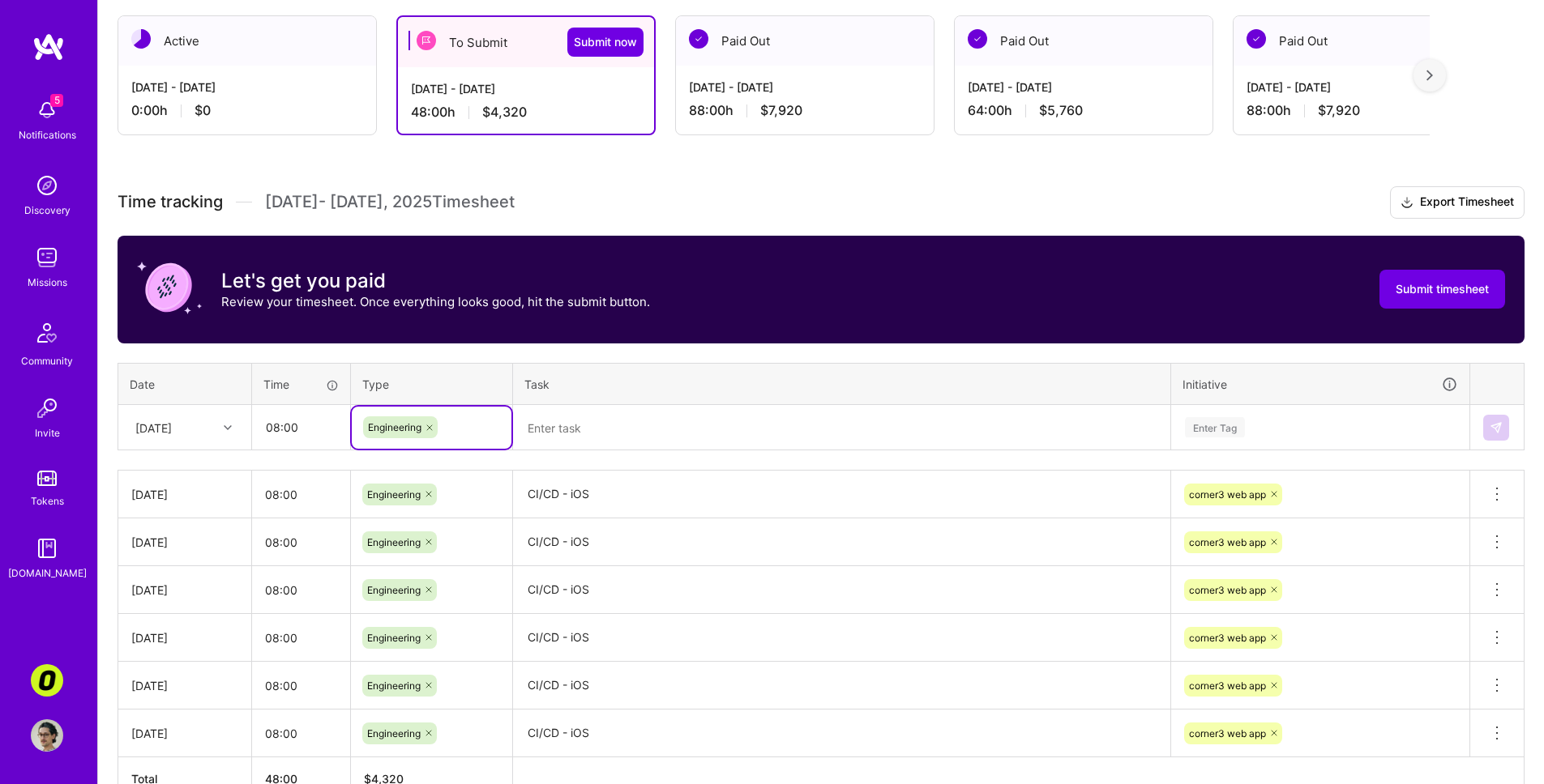
click at [559, 426] on textarea at bounding box center [841, 428] width 654 height 43
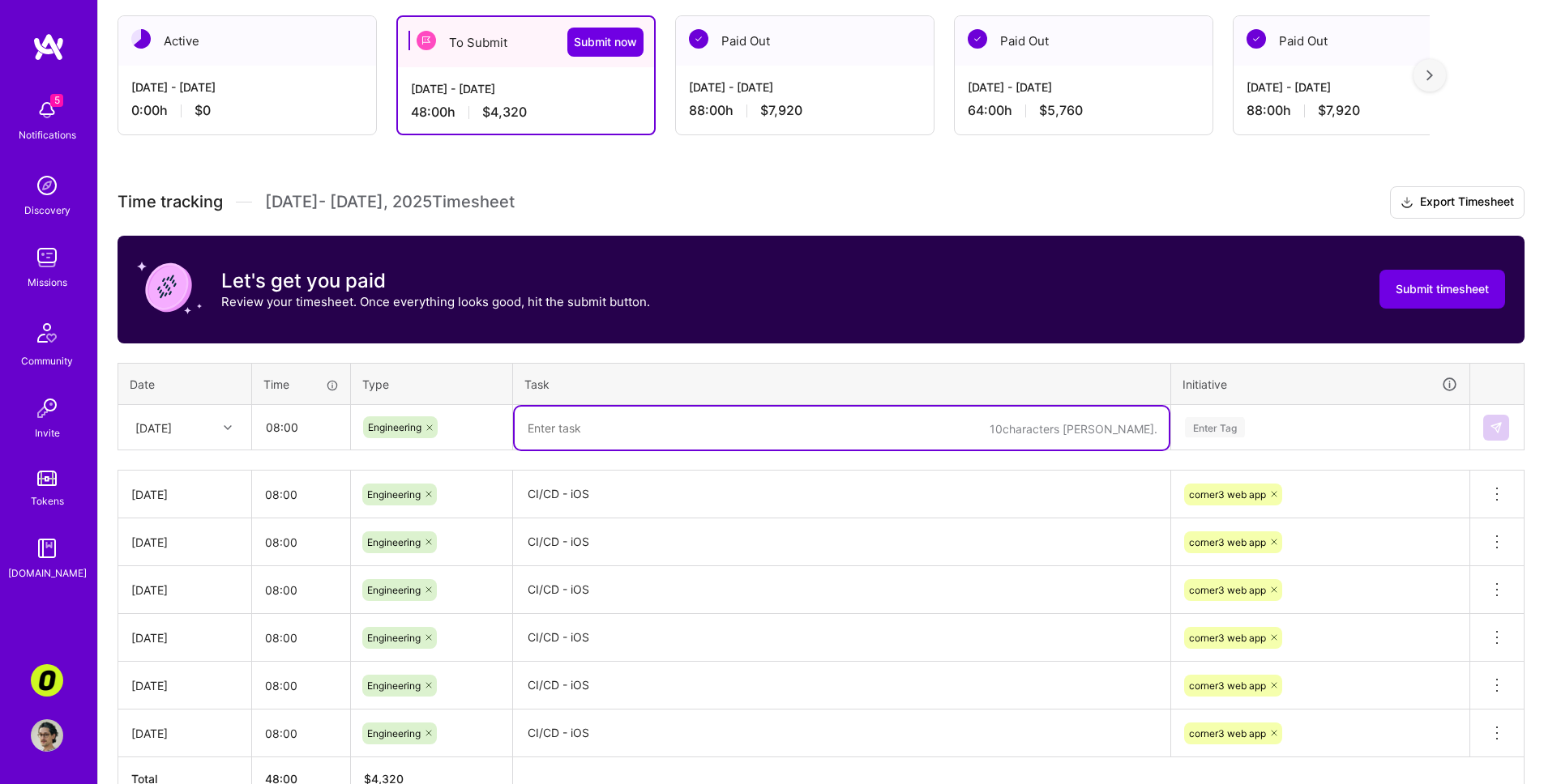
paste textarea "CI/CD - iOS"
type textarea "CI/CD - iOS"
click at [1096, 429] on div "Enter Tag" at bounding box center [1320, 427] width 274 height 21
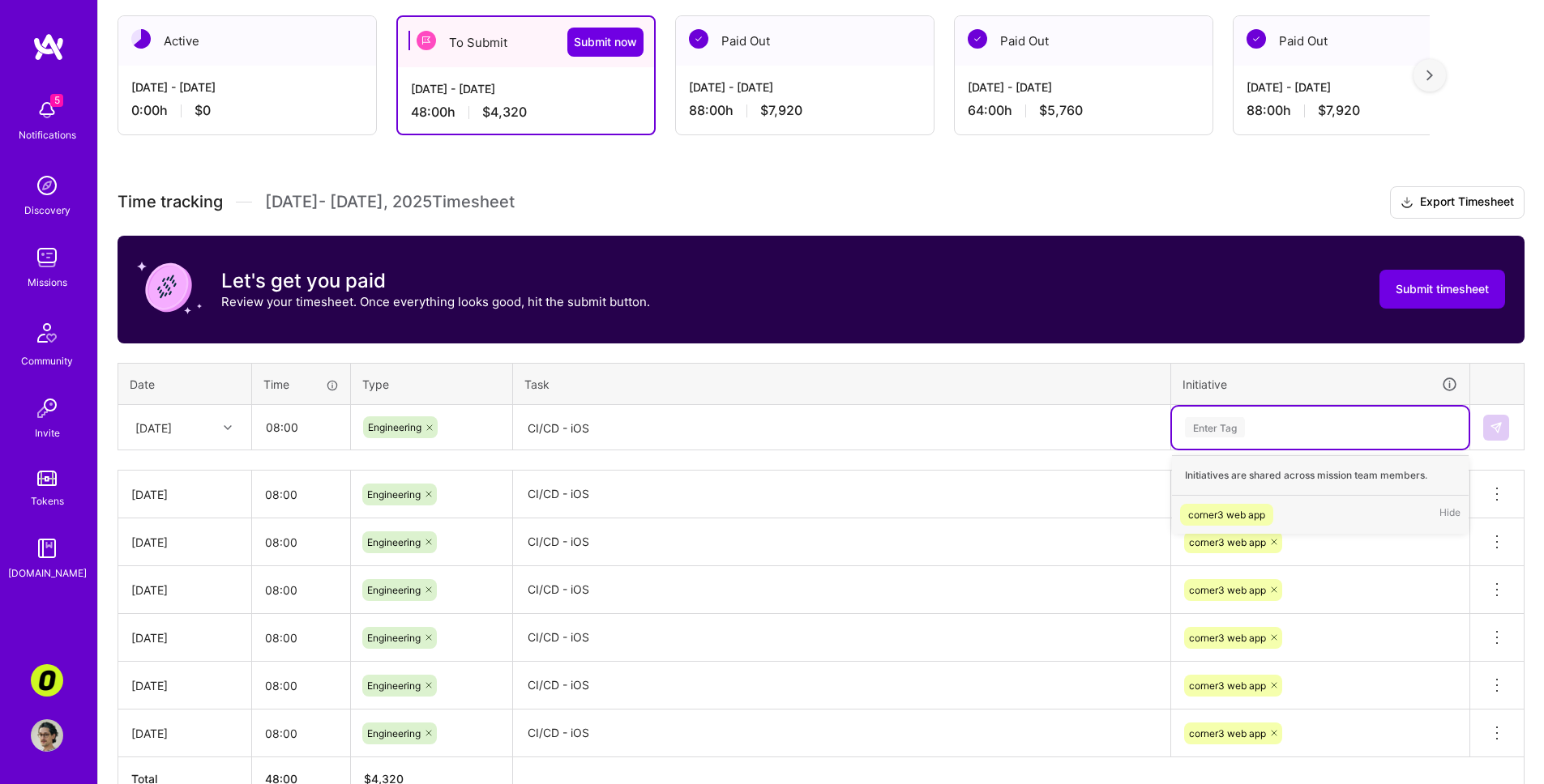
click at [1096, 514] on div "corner3 web app" at bounding box center [1226, 515] width 77 height 17
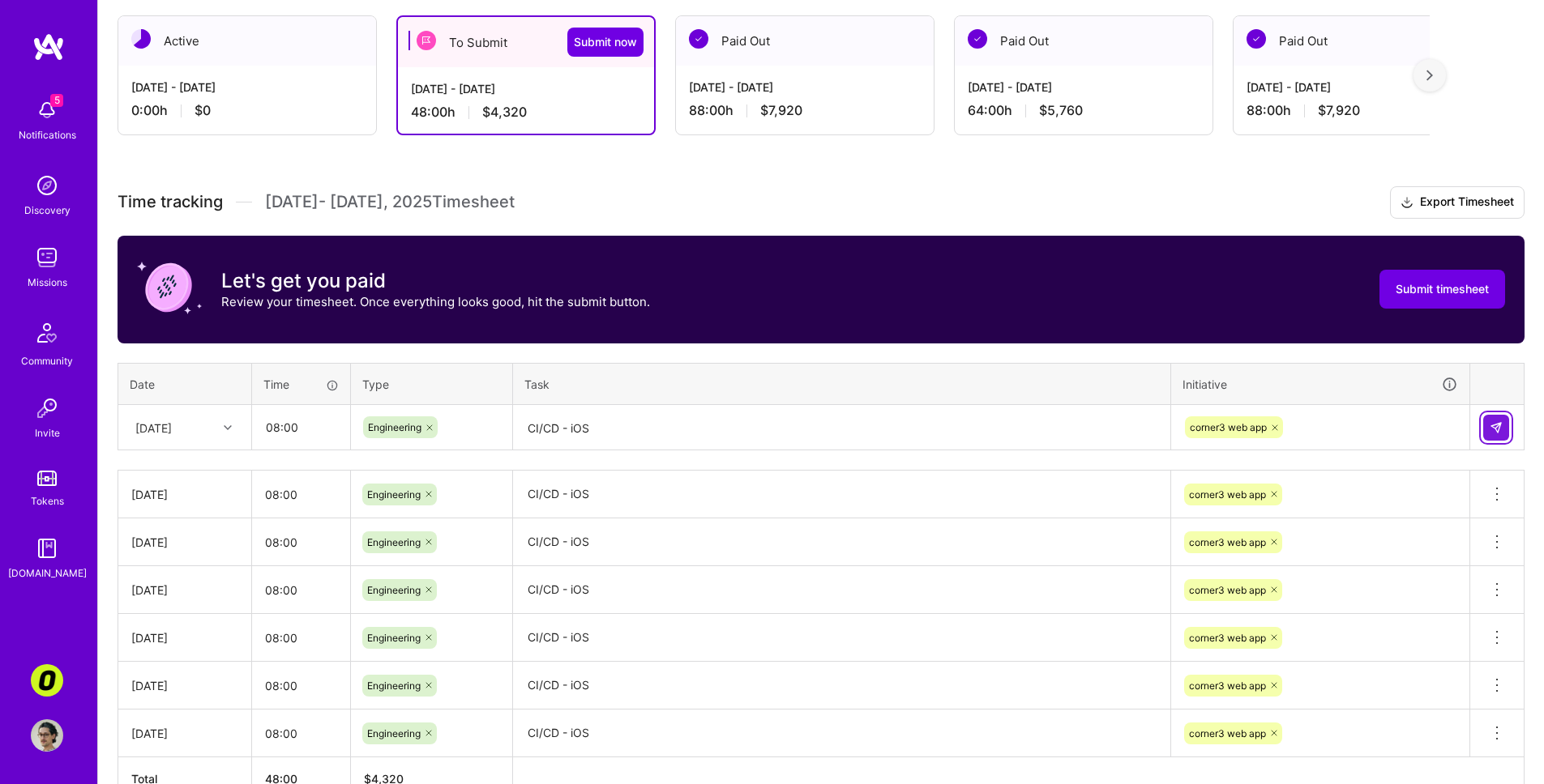
click at [1096, 423] on img at bounding box center [1496, 428] width 13 height 13
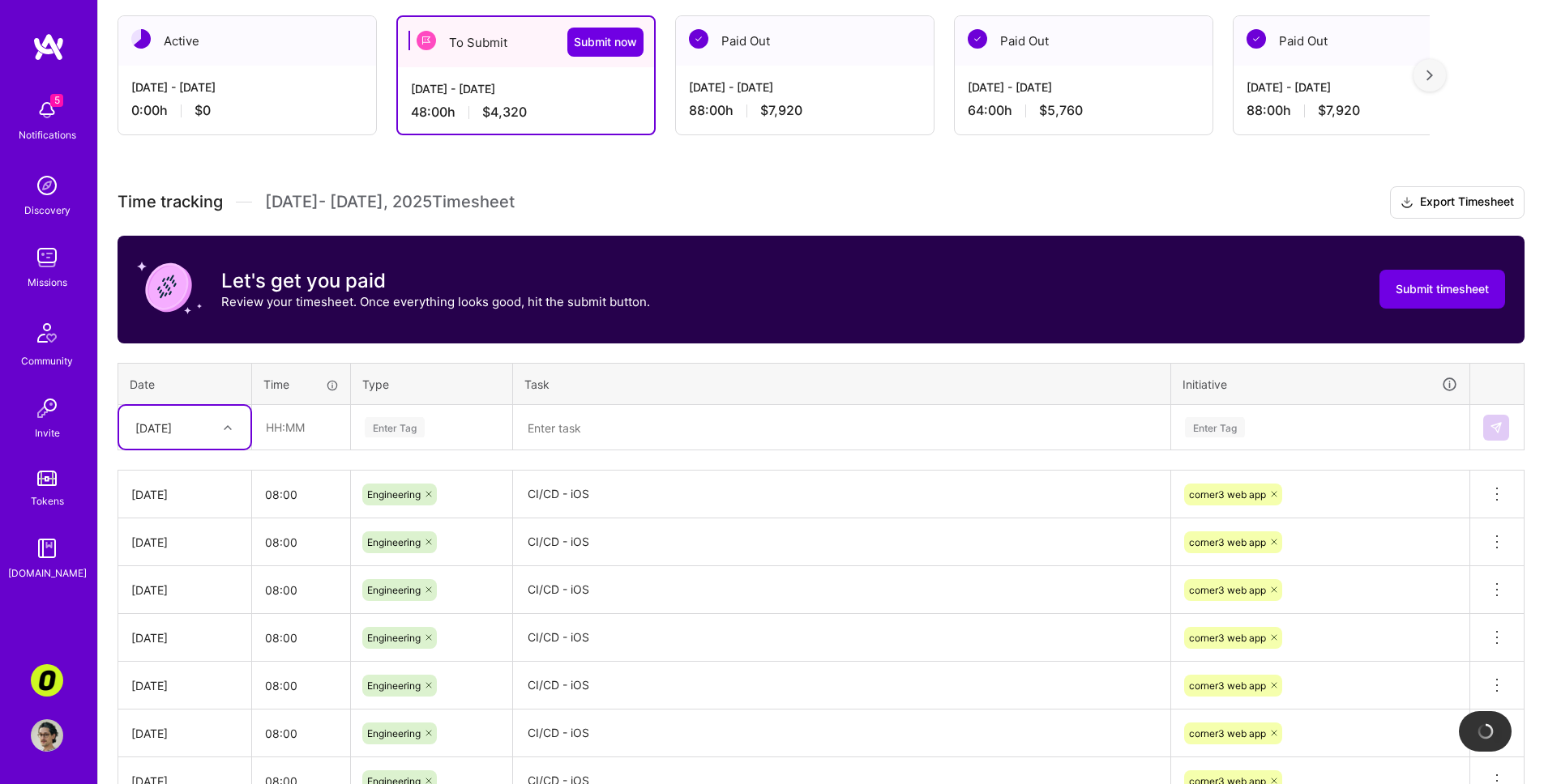
click at [243, 432] on div "[DATE]" at bounding box center [184, 427] width 131 height 43
click at [206, 524] on div "[DATE]" at bounding box center [184, 530] width 131 height 30
click at [291, 424] on input "text" at bounding box center [301, 427] width 97 height 43
type input "08:00"
click at [439, 419] on div "Enter Tag" at bounding box center [432, 427] width 137 height 21
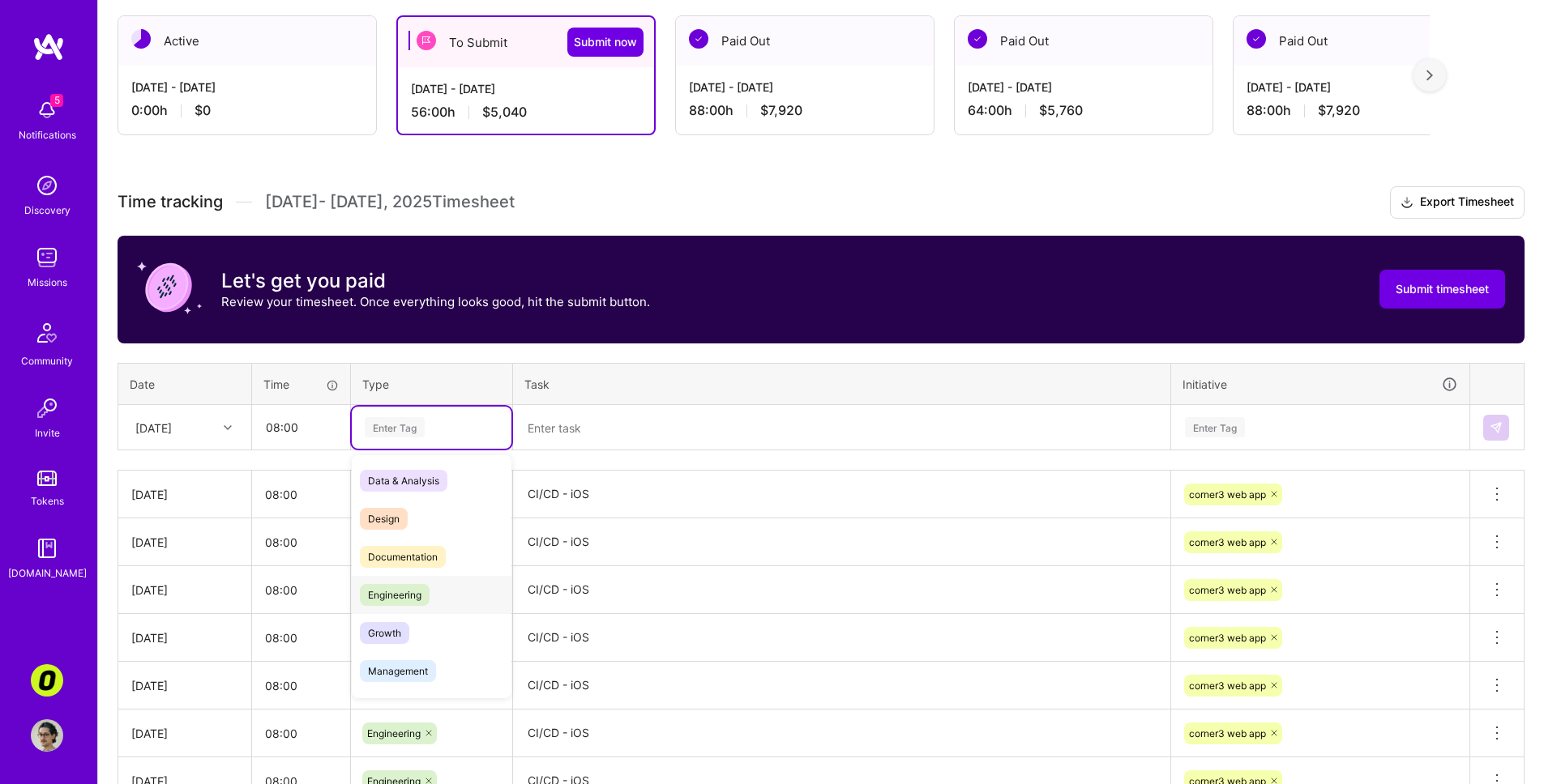
click at [450, 597] on div "Engineering" at bounding box center [431, 595] width 159 height 38
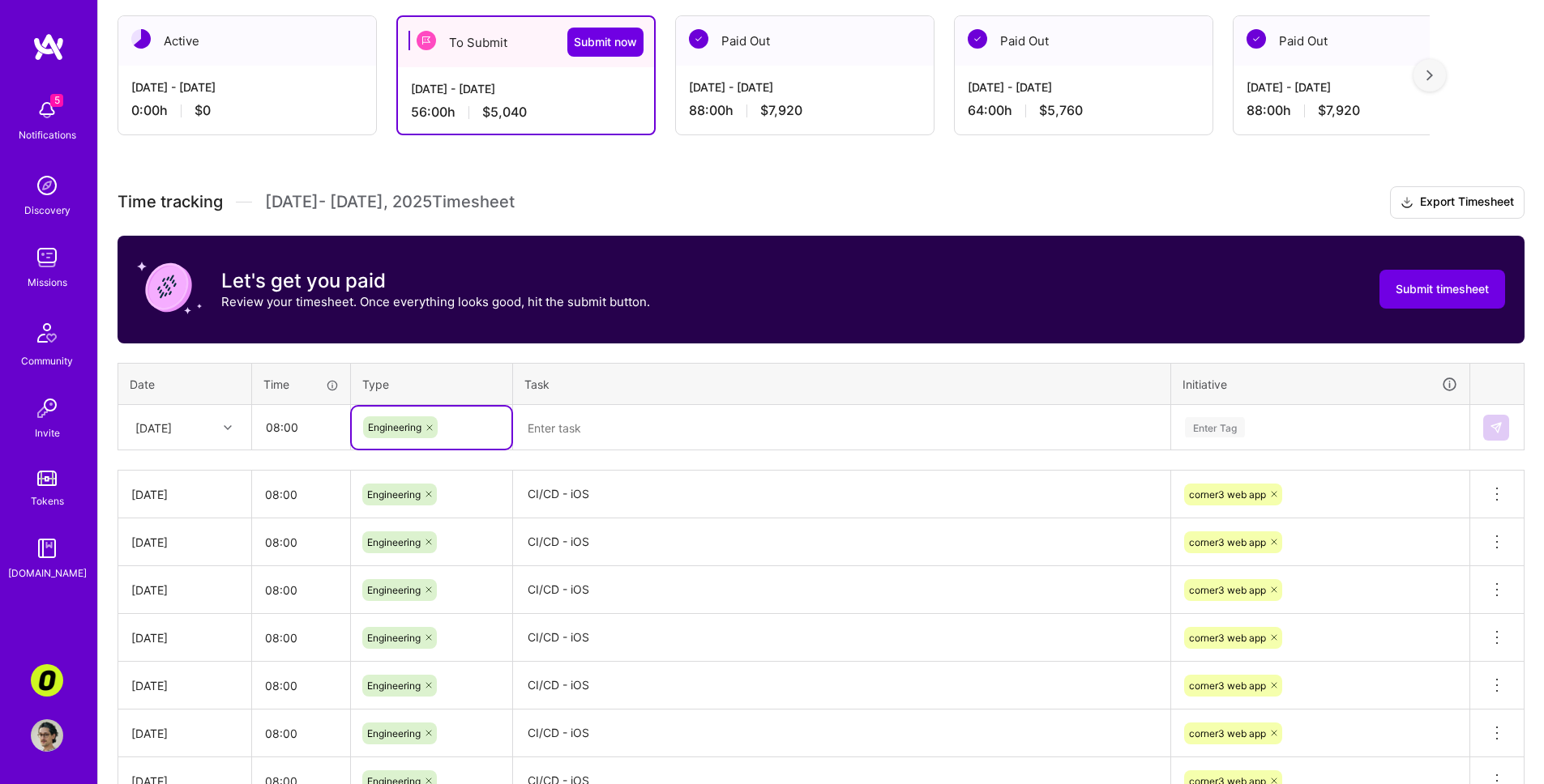
click at [590, 428] on textarea at bounding box center [841, 428] width 654 height 43
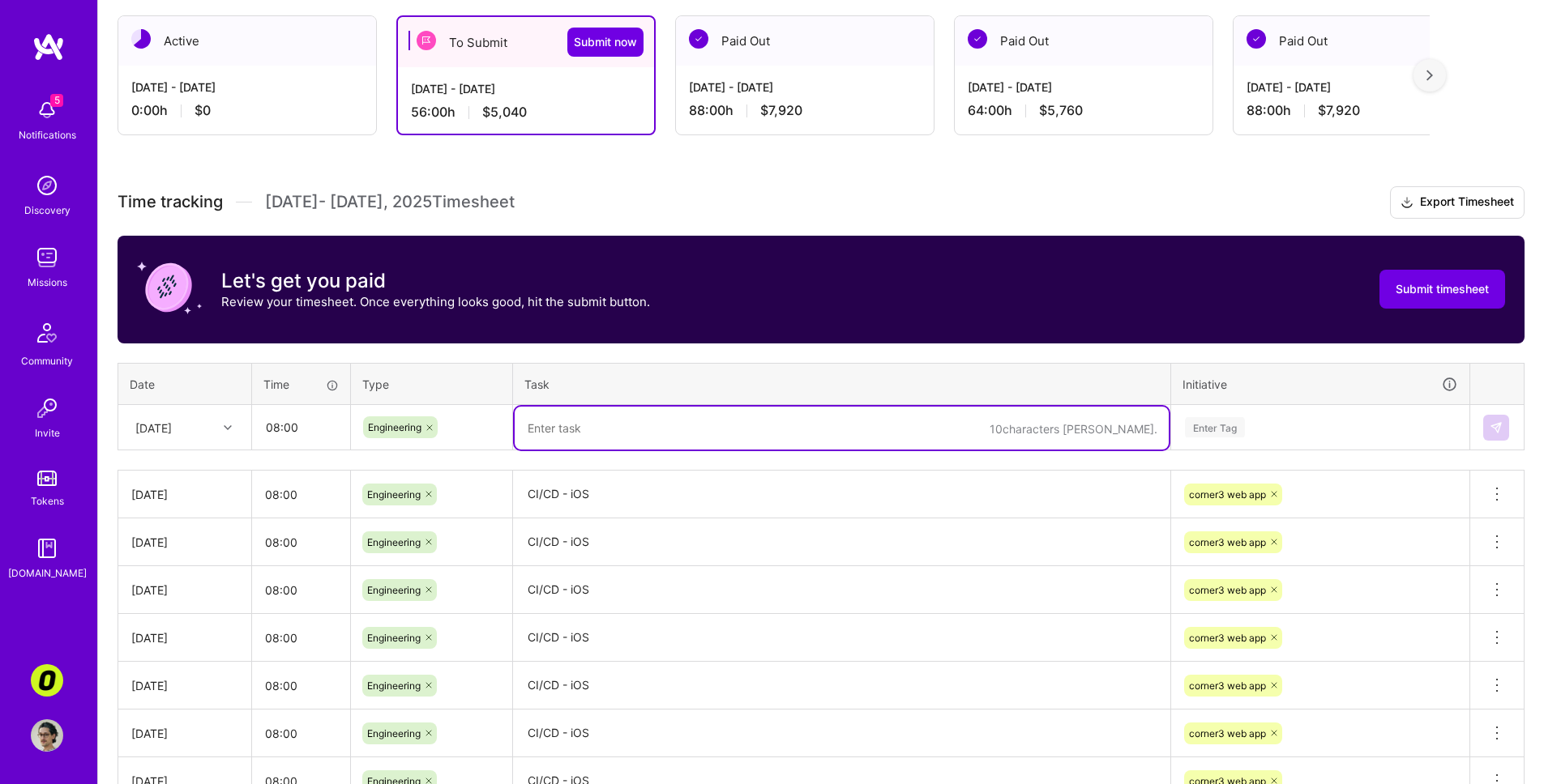
paste textarea "CI/CD - iOS"
type textarea "CI/CD - iOS"
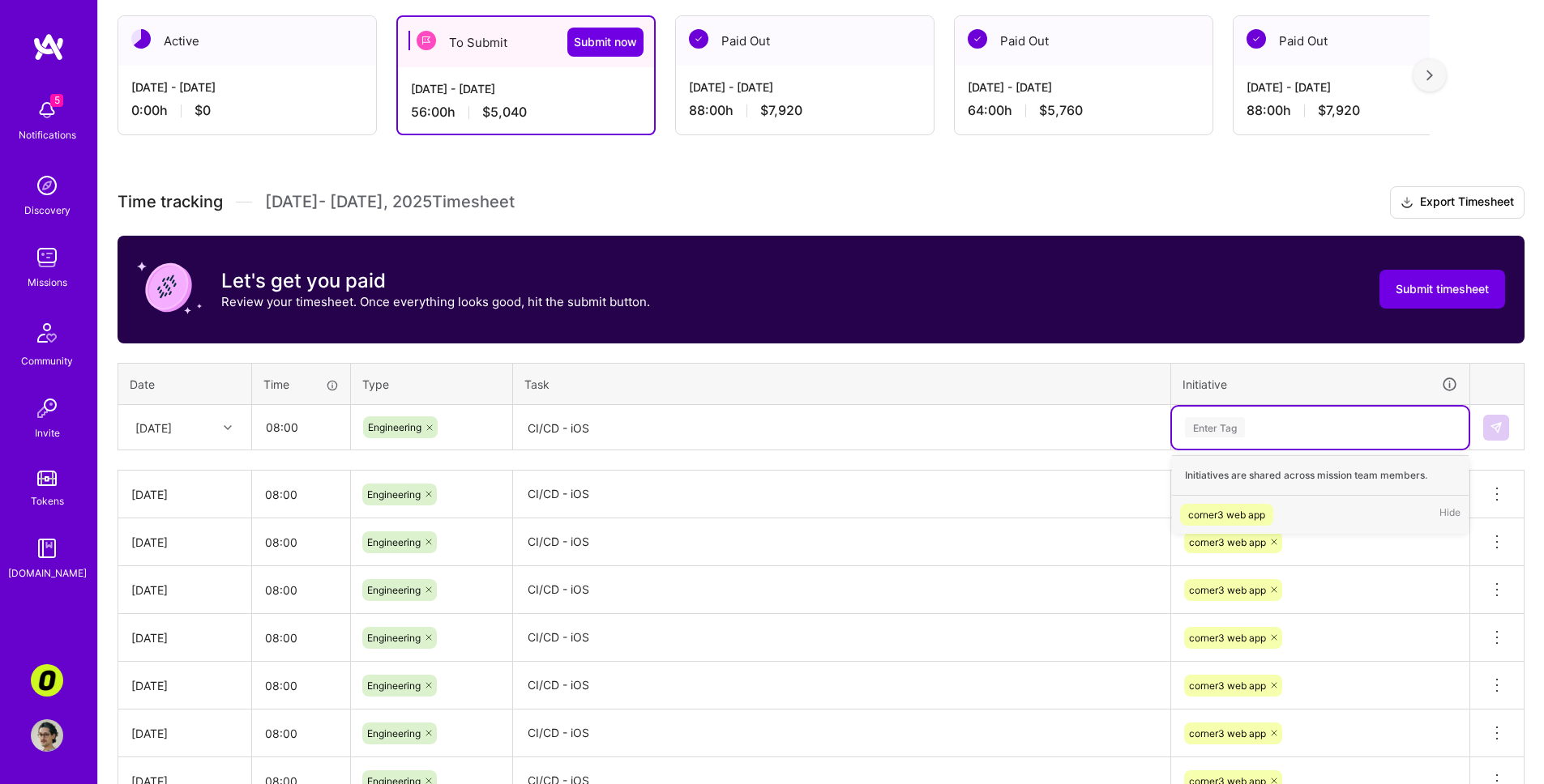
click at [1096, 423] on div "Enter Tag" at bounding box center [1320, 427] width 274 height 21
click at [1096, 517] on div "corner3 web app" at bounding box center [1226, 515] width 77 height 17
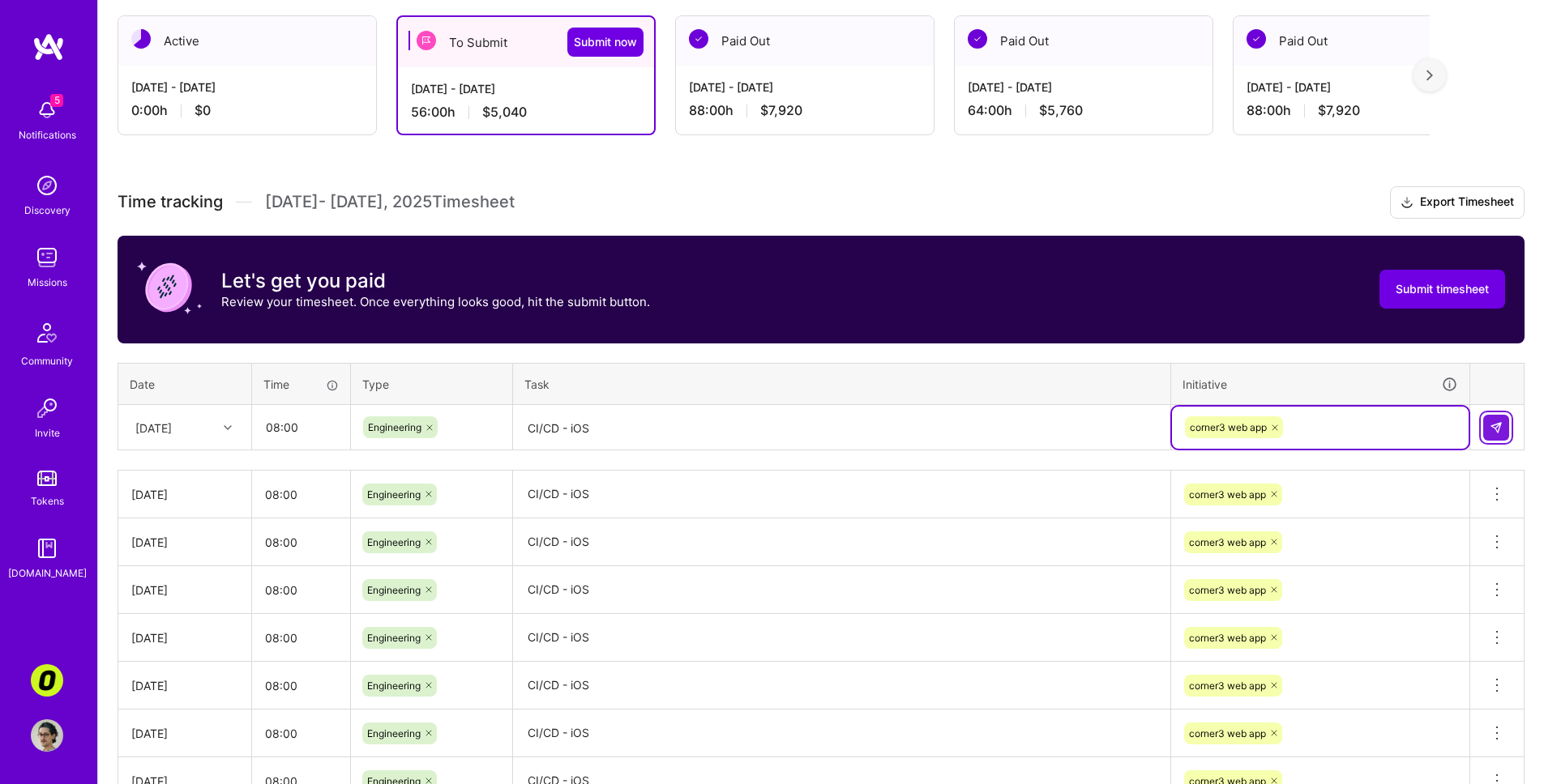
click at [1096, 431] on img at bounding box center [1496, 428] width 13 height 13
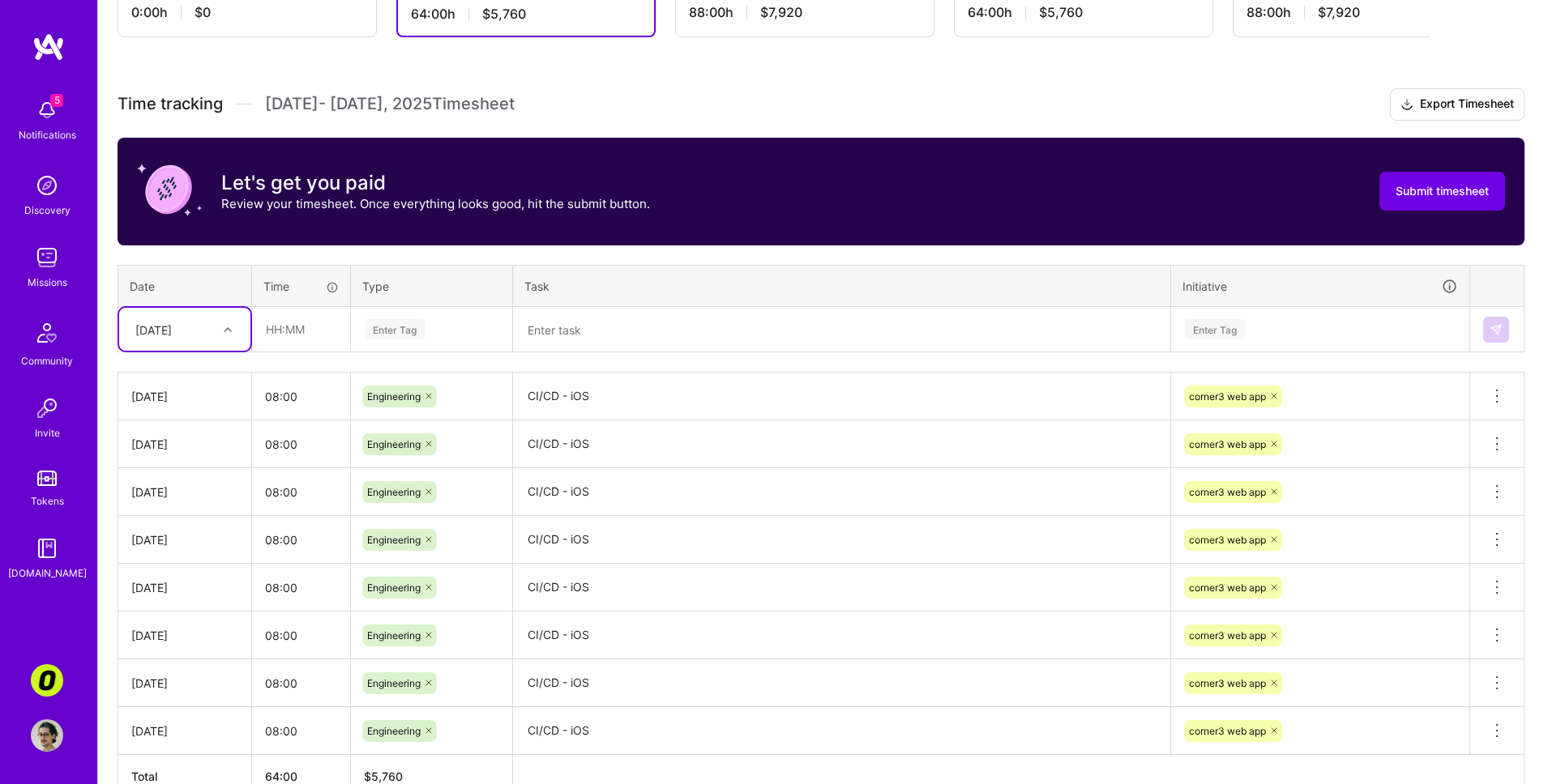
scroll to position [393, 0]
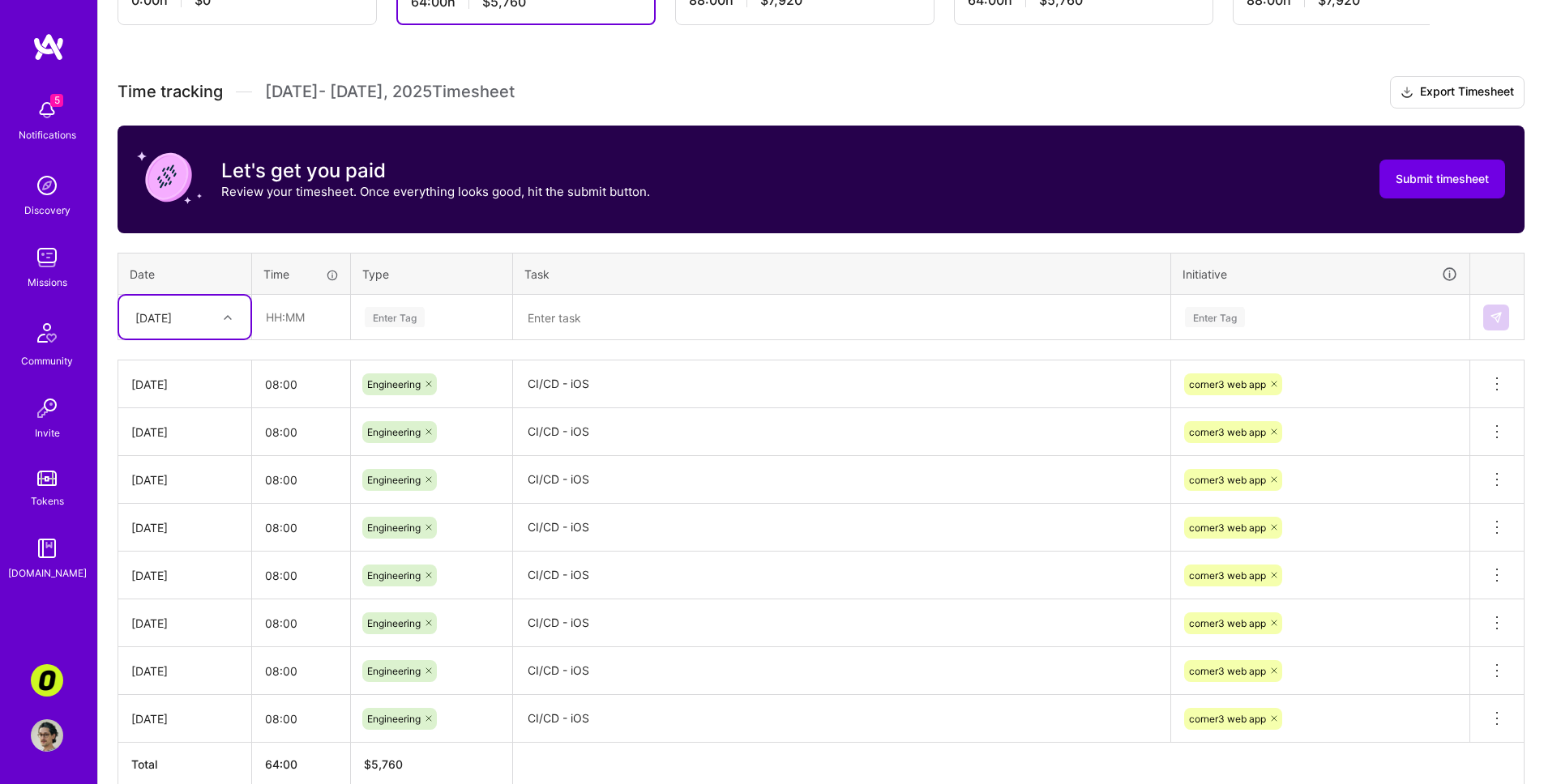
click at [220, 325] on div at bounding box center [230, 318] width 25 height 21
click at [187, 447] on div "[DATE]" at bounding box center [184, 451] width 131 height 30
click at [311, 319] on input "text" at bounding box center [301, 317] width 97 height 43
type input "08:00"
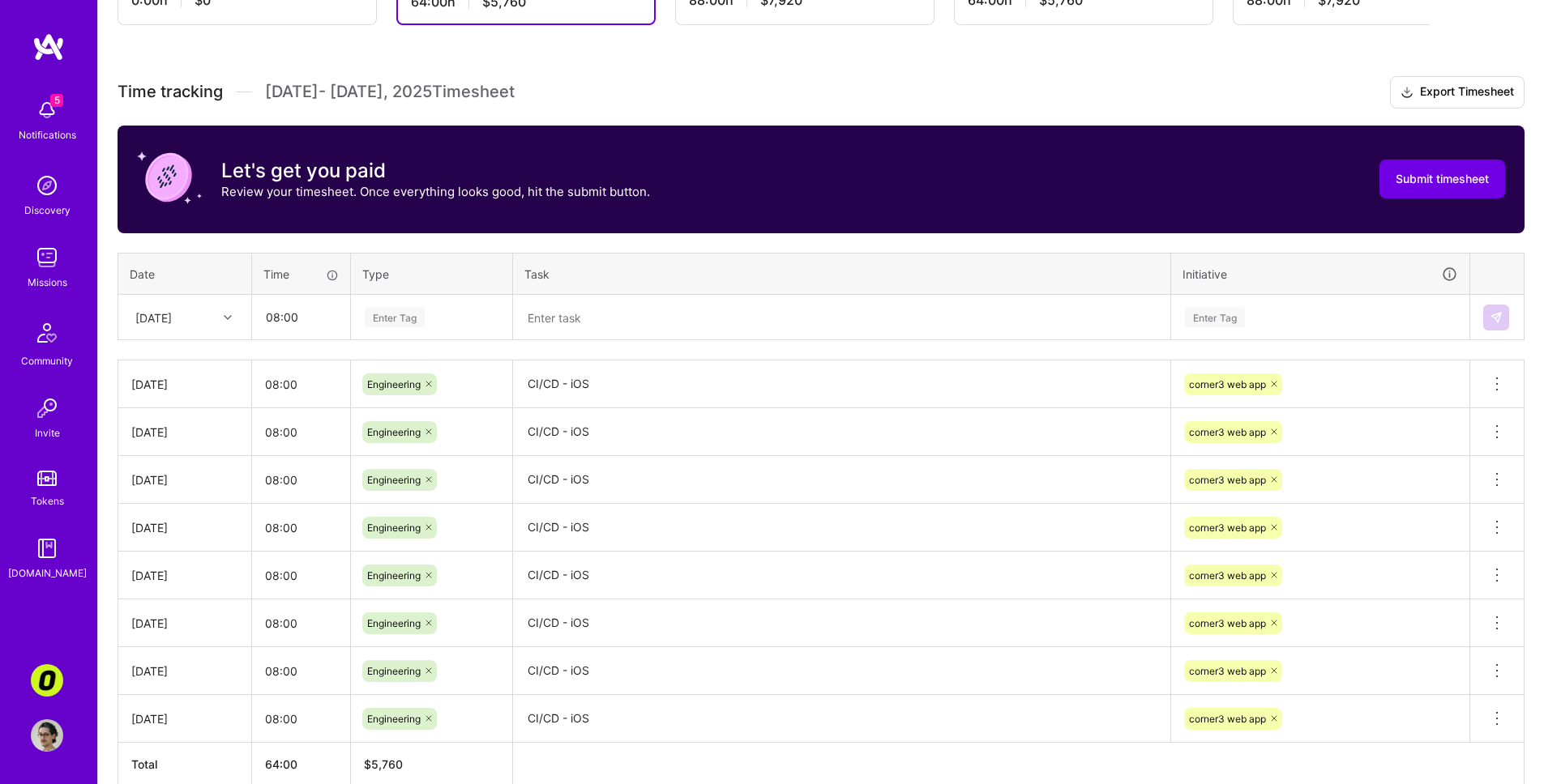
click at [395, 322] on div "Enter Tag" at bounding box center [395, 317] width 60 height 25
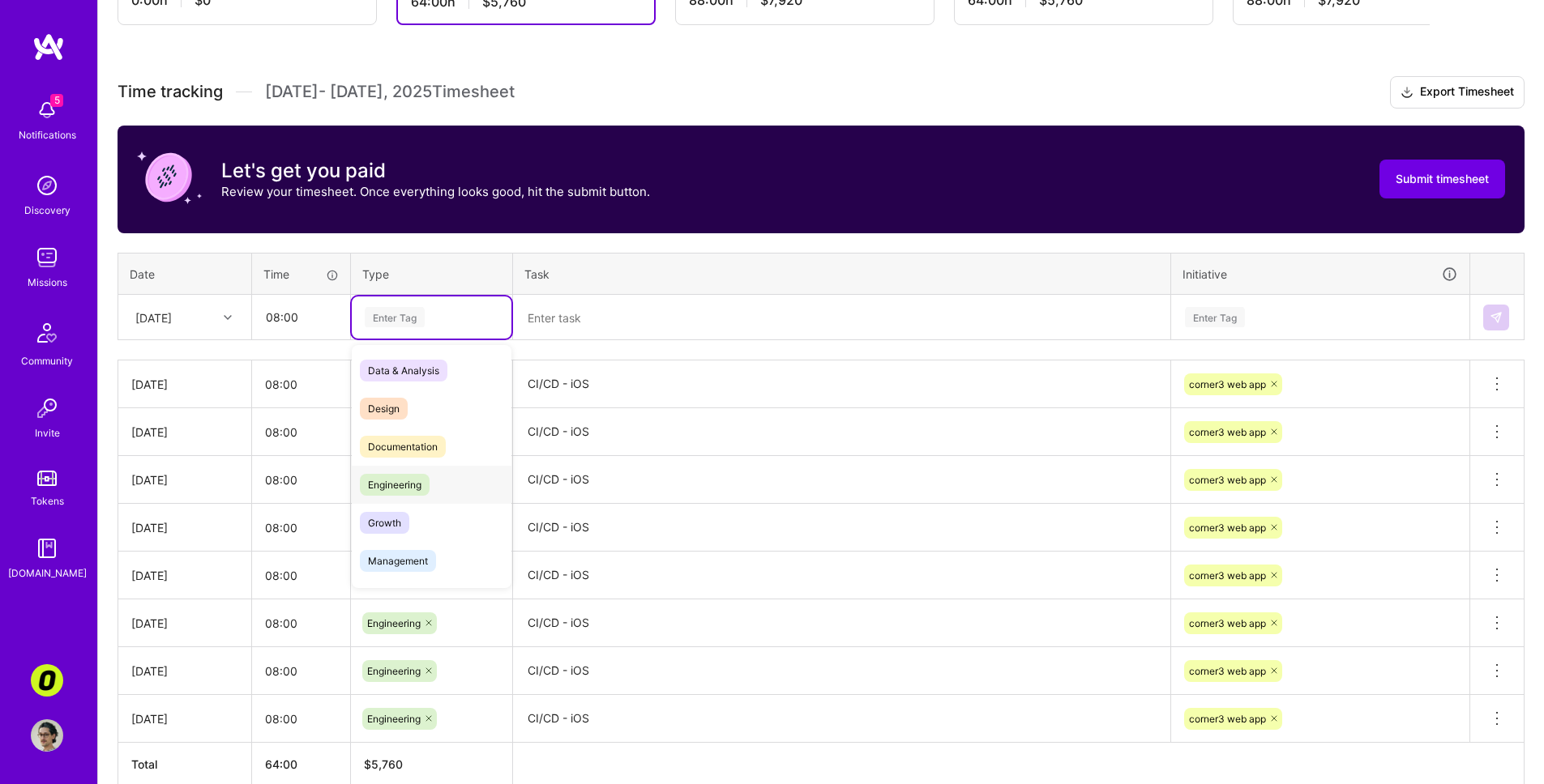
click at [420, 476] on span "Engineering" at bounding box center [395, 484] width 69 height 22
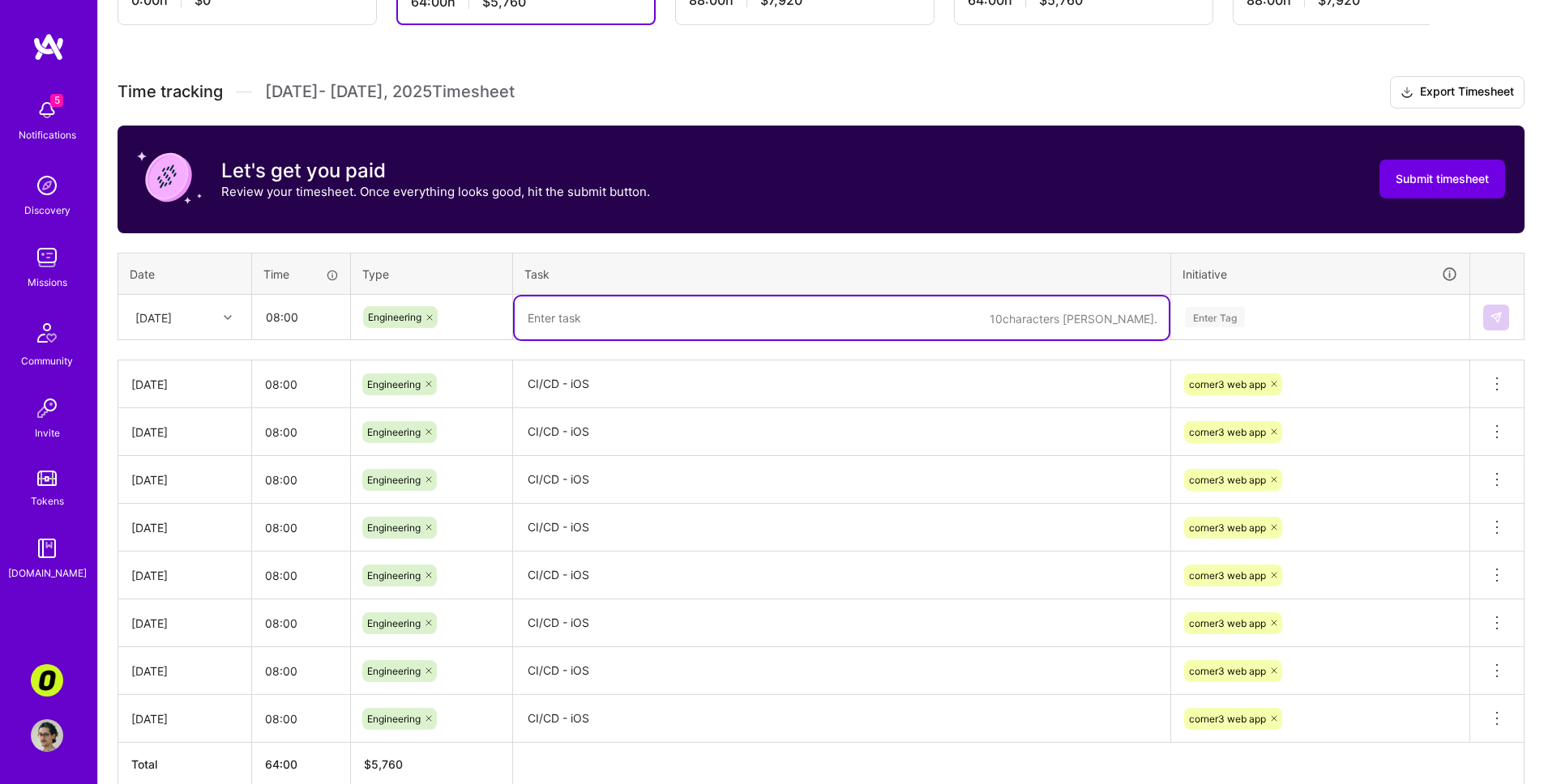
click at [733, 314] on textarea at bounding box center [841, 318] width 654 height 43
paste textarea "CI/CD - iOS"
type textarea "CI/CD - iOS"
click at [1096, 325] on div "Enter Tag" at bounding box center [1215, 317] width 60 height 25
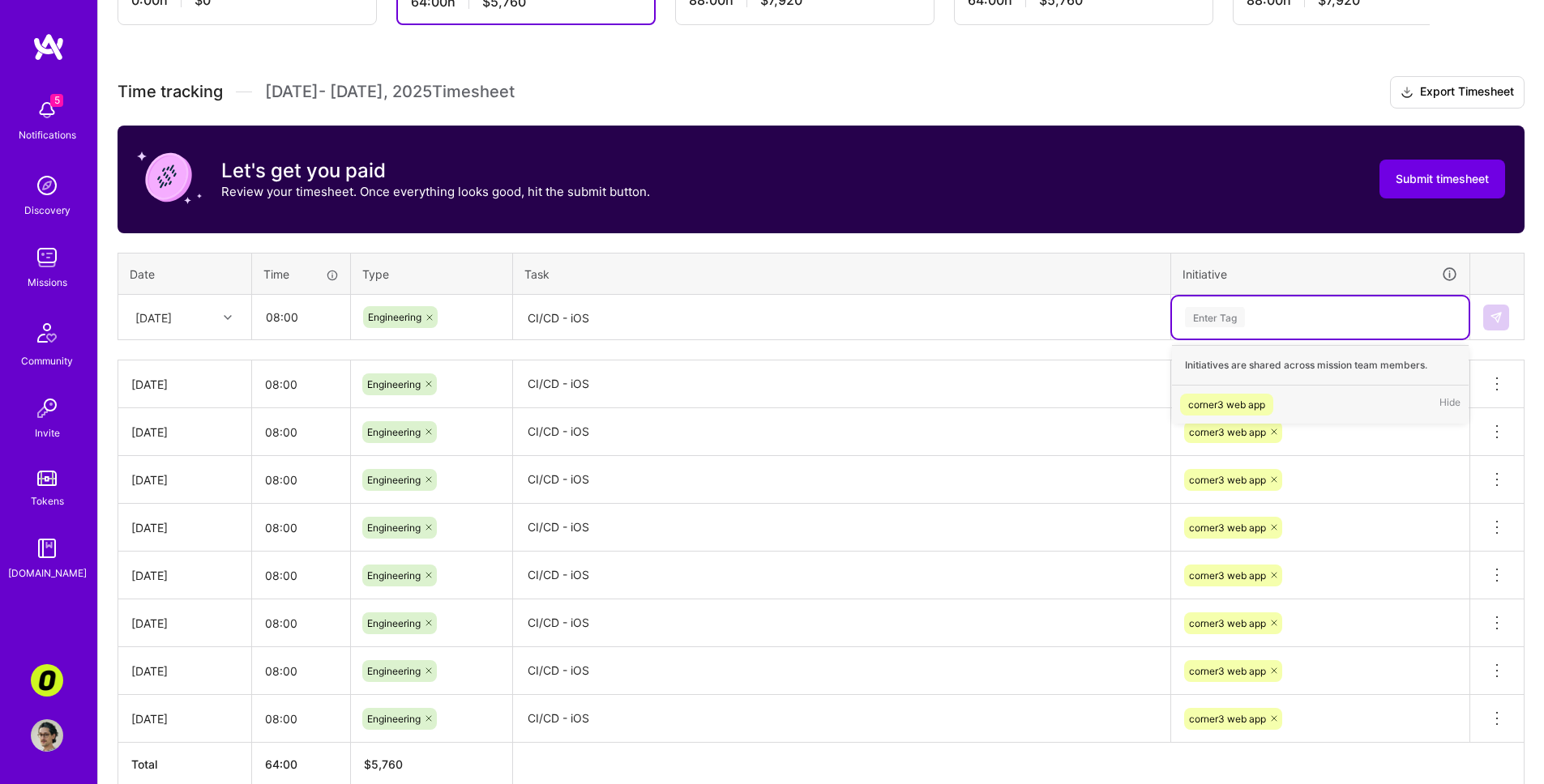
click at [1096, 401] on div "corner3 web app" at bounding box center [1226, 404] width 77 height 17
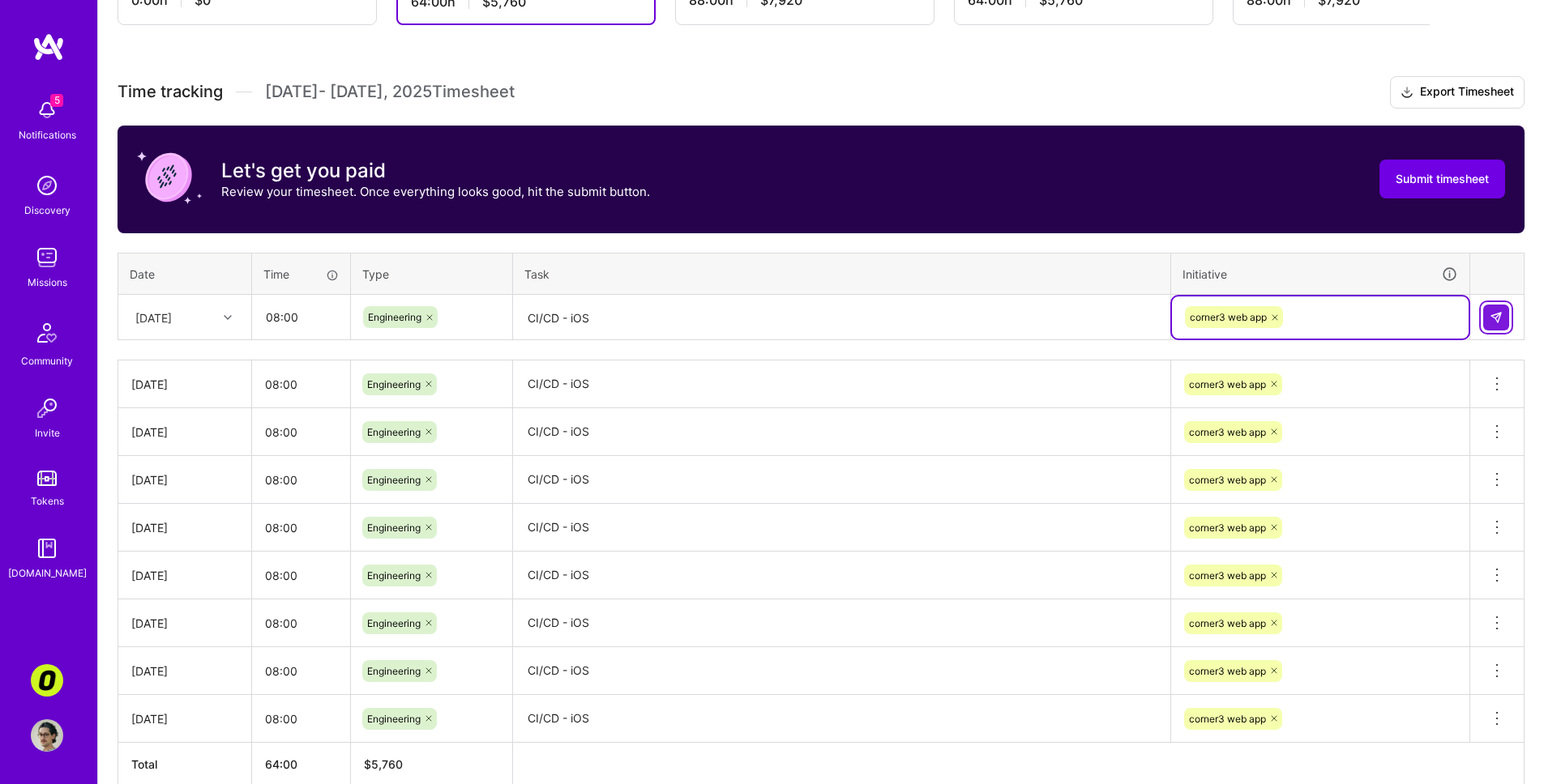
click at [1096, 311] on button at bounding box center [1496, 317] width 26 height 26
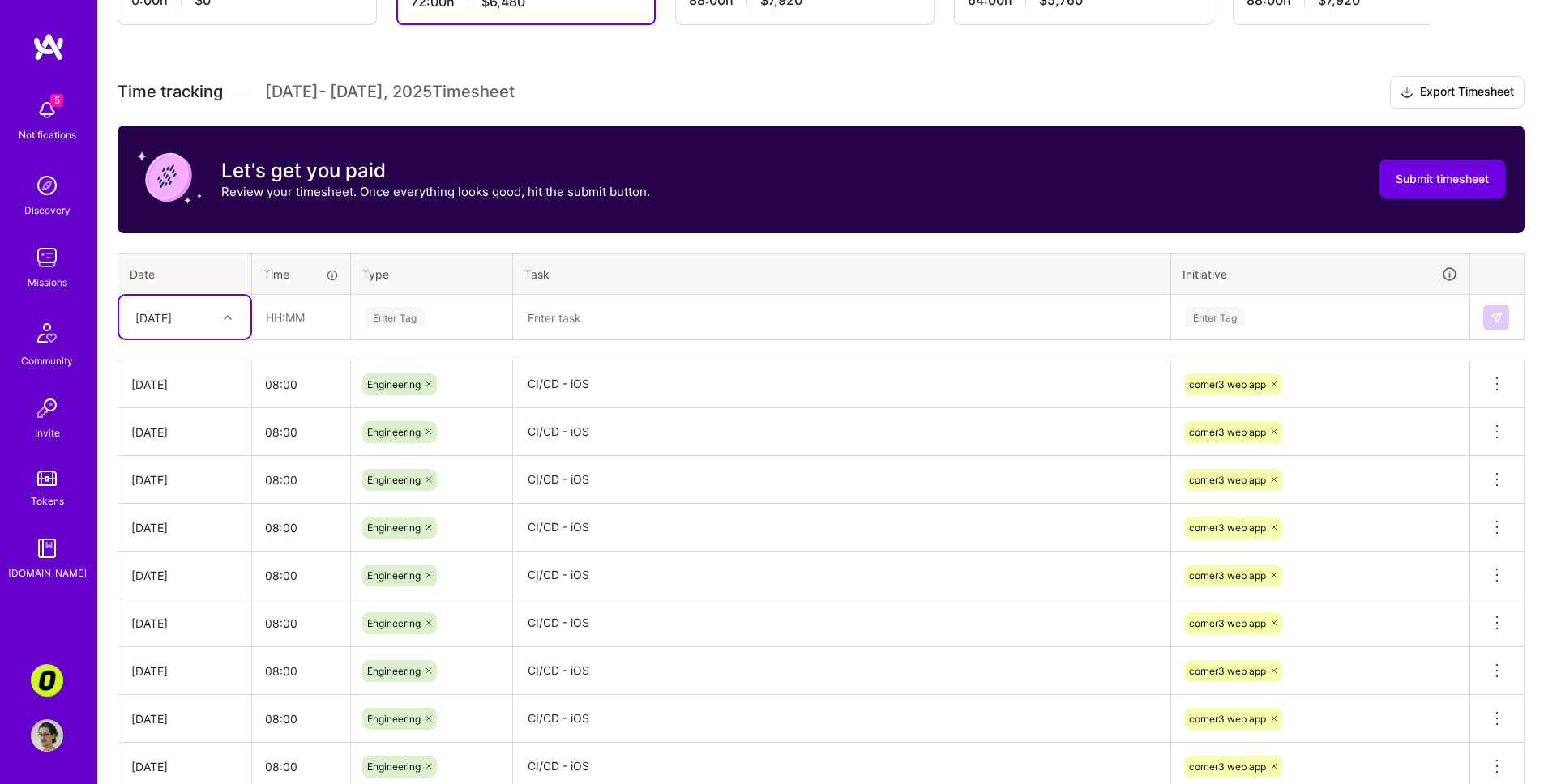
click at [210, 295] on div "[DATE]" at bounding box center [184, 317] width 131 height 43
click at [209, 545] on div "[DATE]" at bounding box center [184, 540] width 131 height 30
click at [312, 324] on input "text" at bounding box center [301, 317] width 97 height 43
type input "08:00"
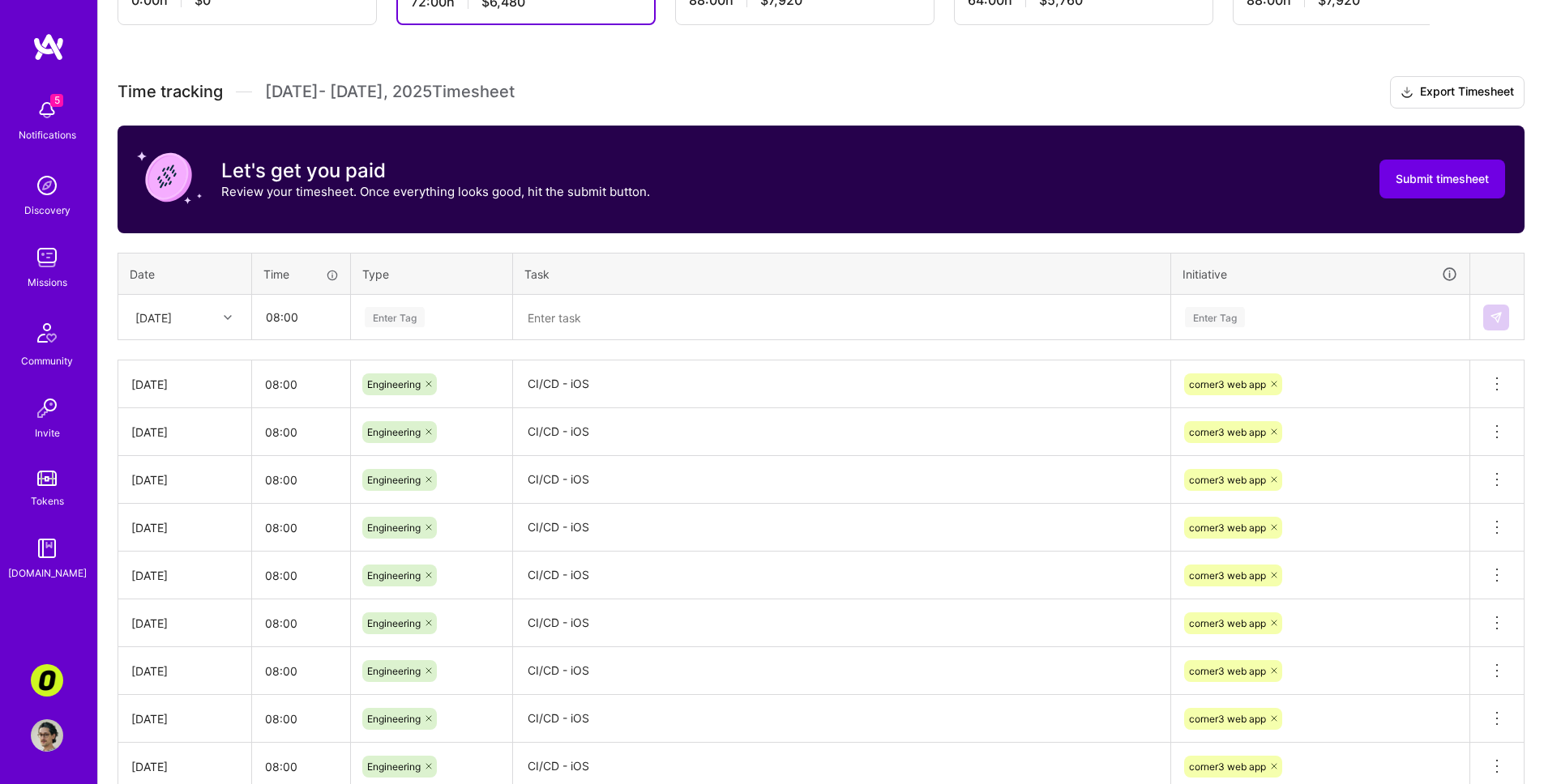
click at [419, 310] on div "Enter Tag" at bounding box center [395, 317] width 60 height 25
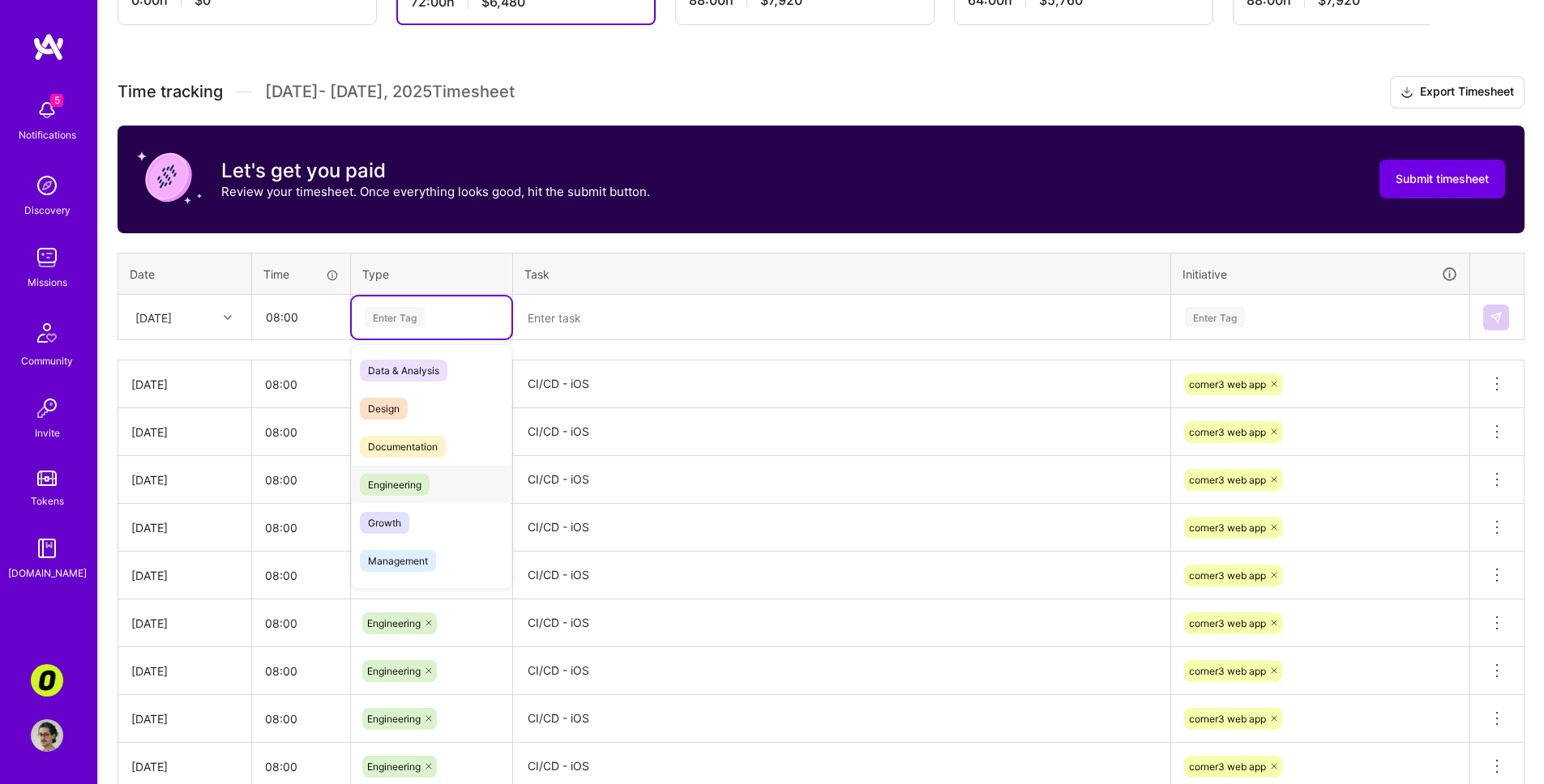
click at [441, 475] on div "Engineering" at bounding box center [431, 485] width 159 height 38
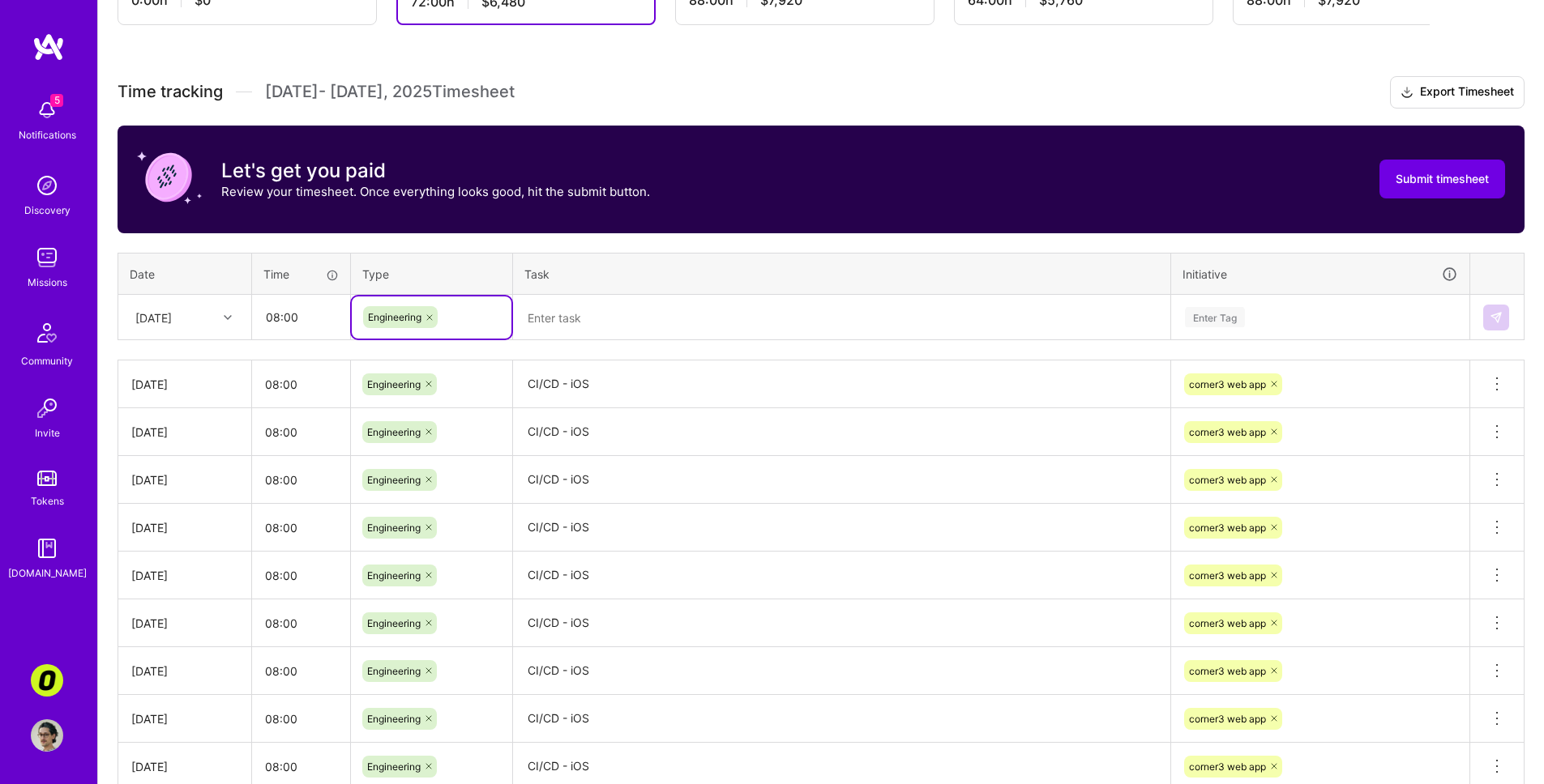
click at [608, 325] on textarea at bounding box center [841, 318] width 654 height 43
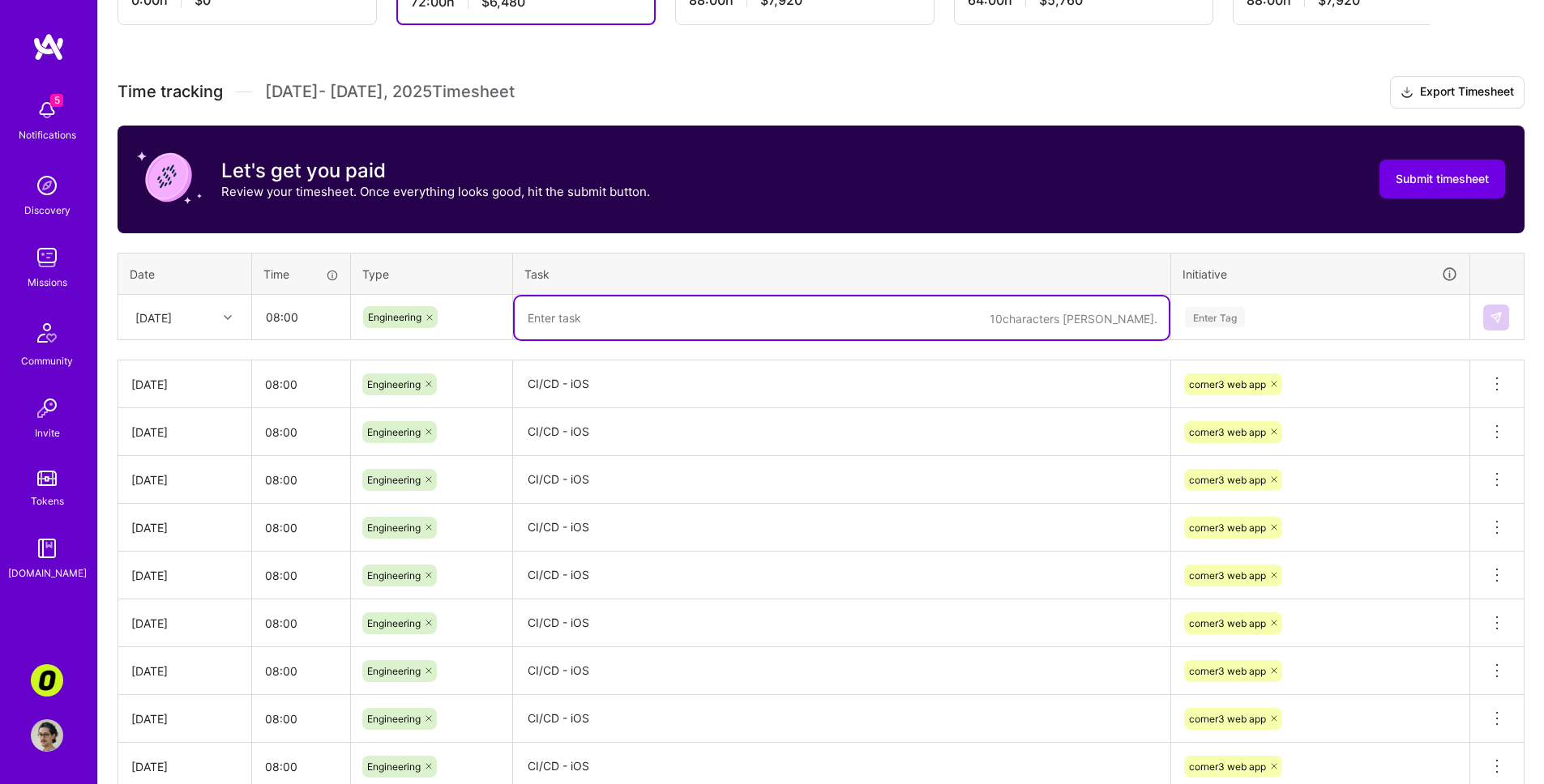
paste textarea "CI/CD - iOS"
type textarea "CI/CD - iOS"
click at [1096, 328] on div "Enter Tag" at bounding box center [1320, 317] width 296 height 42
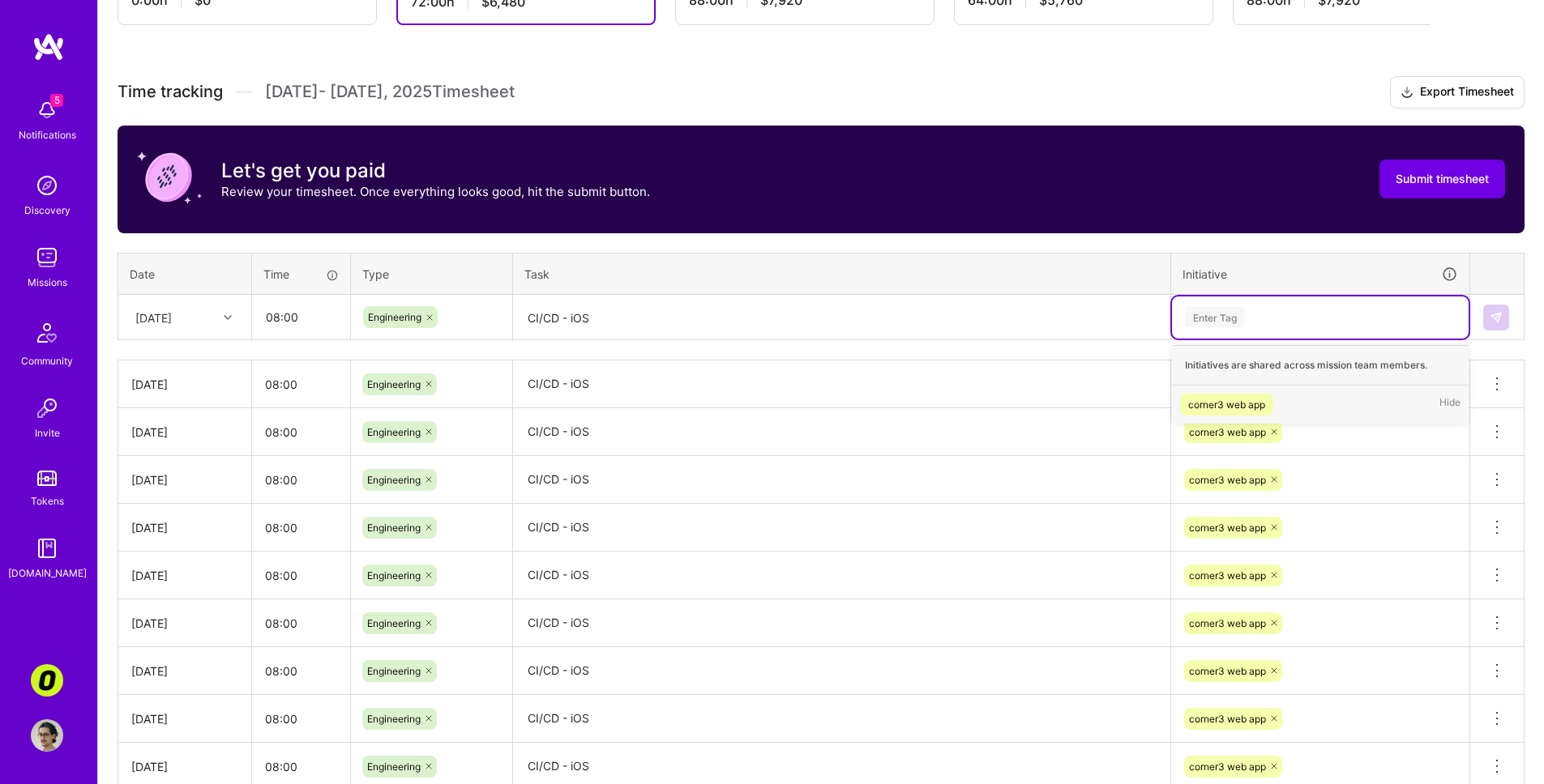
click at [1096, 404] on div "corner3 web app" at bounding box center [1226, 404] width 77 height 17
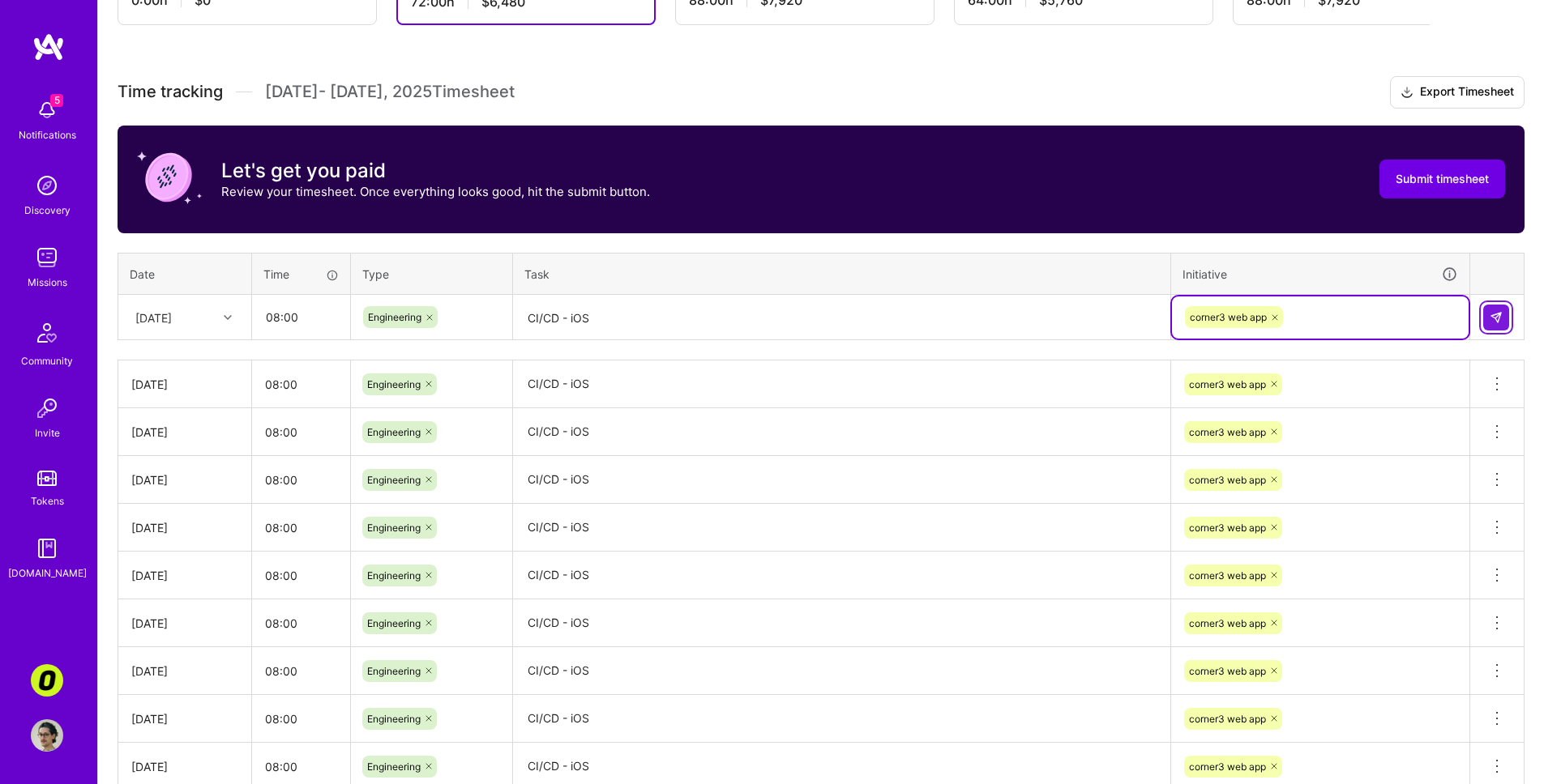
click at [1096, 305] on button at bounding box center [1496, 317] width 26 height 26
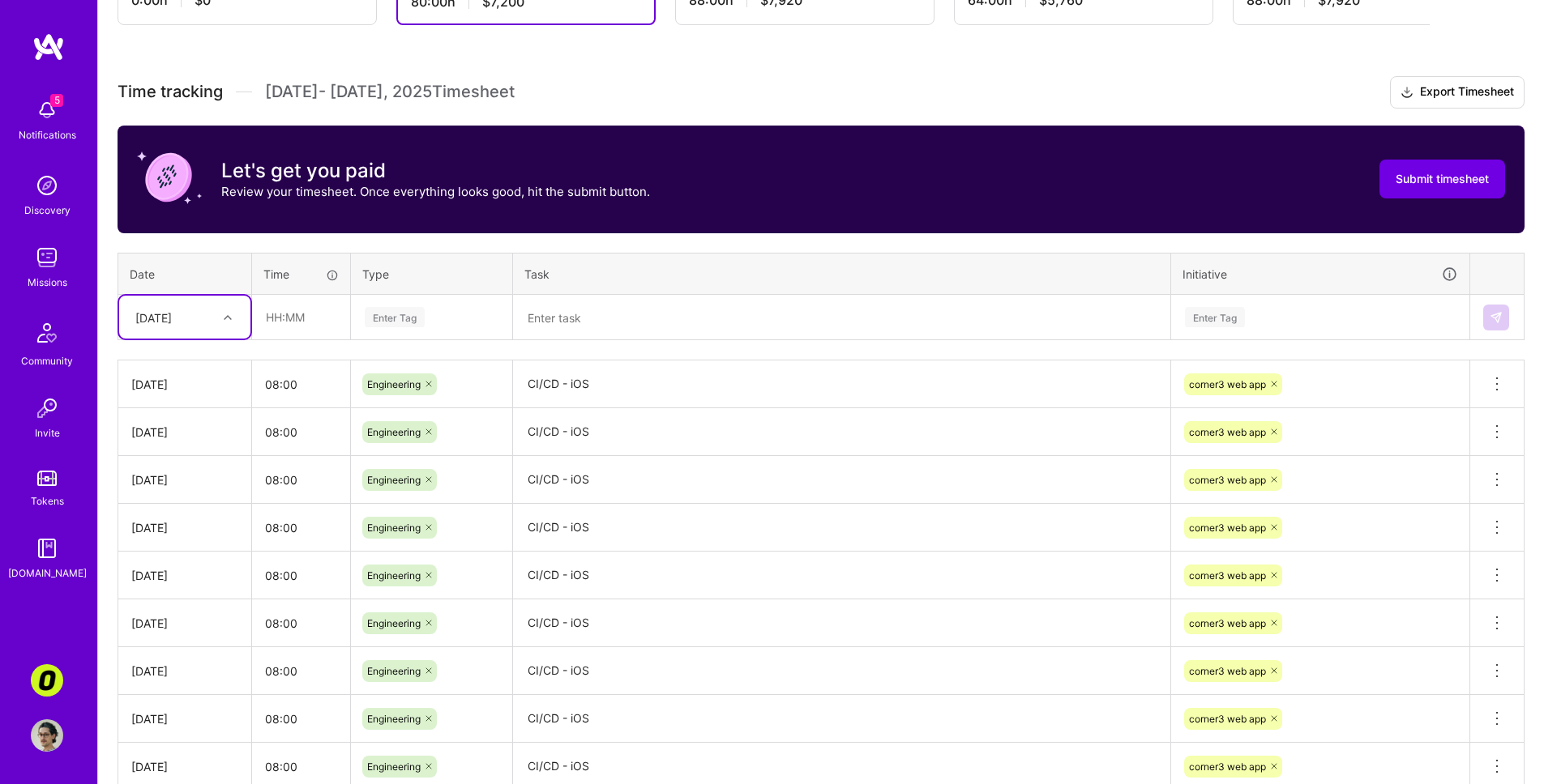
click at [226, 333] on div "[DATE]" at bounding box center [184, 317] width 131 height 43
click at [194, 562] on div "[DATE]" at bounding box center [184, 569] width 131 height 30
click at [305, 317] on input "text" at bounding box center [301, 317] width 97 height 43
type input "08:00"
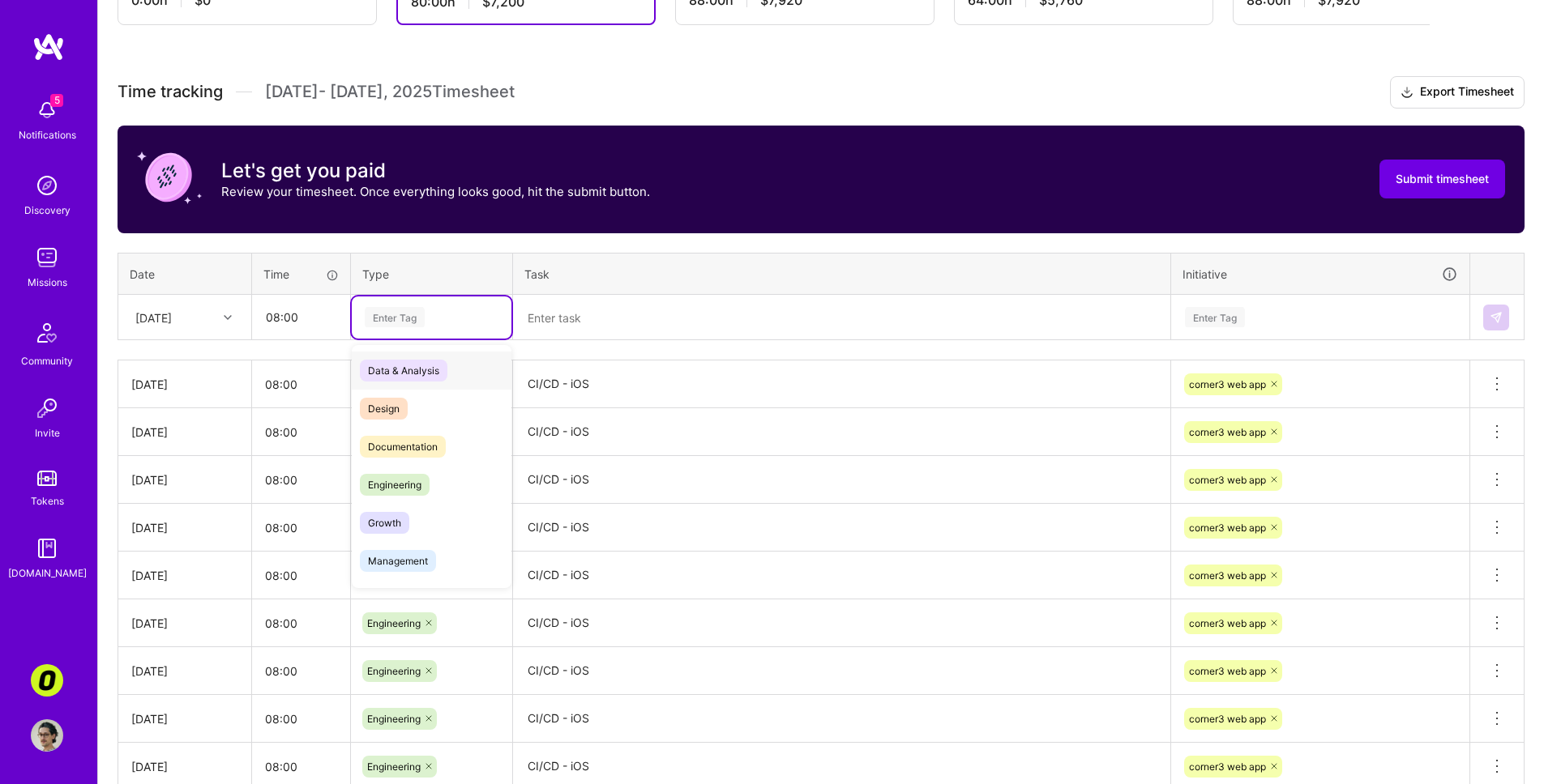
click at [412, 319] on div "Enter Tag" at bounding box center [395, 317] width 60 height 25
click at [422, 484] on span "Engineering" at bounding box center [395, 484] width 69 height 22
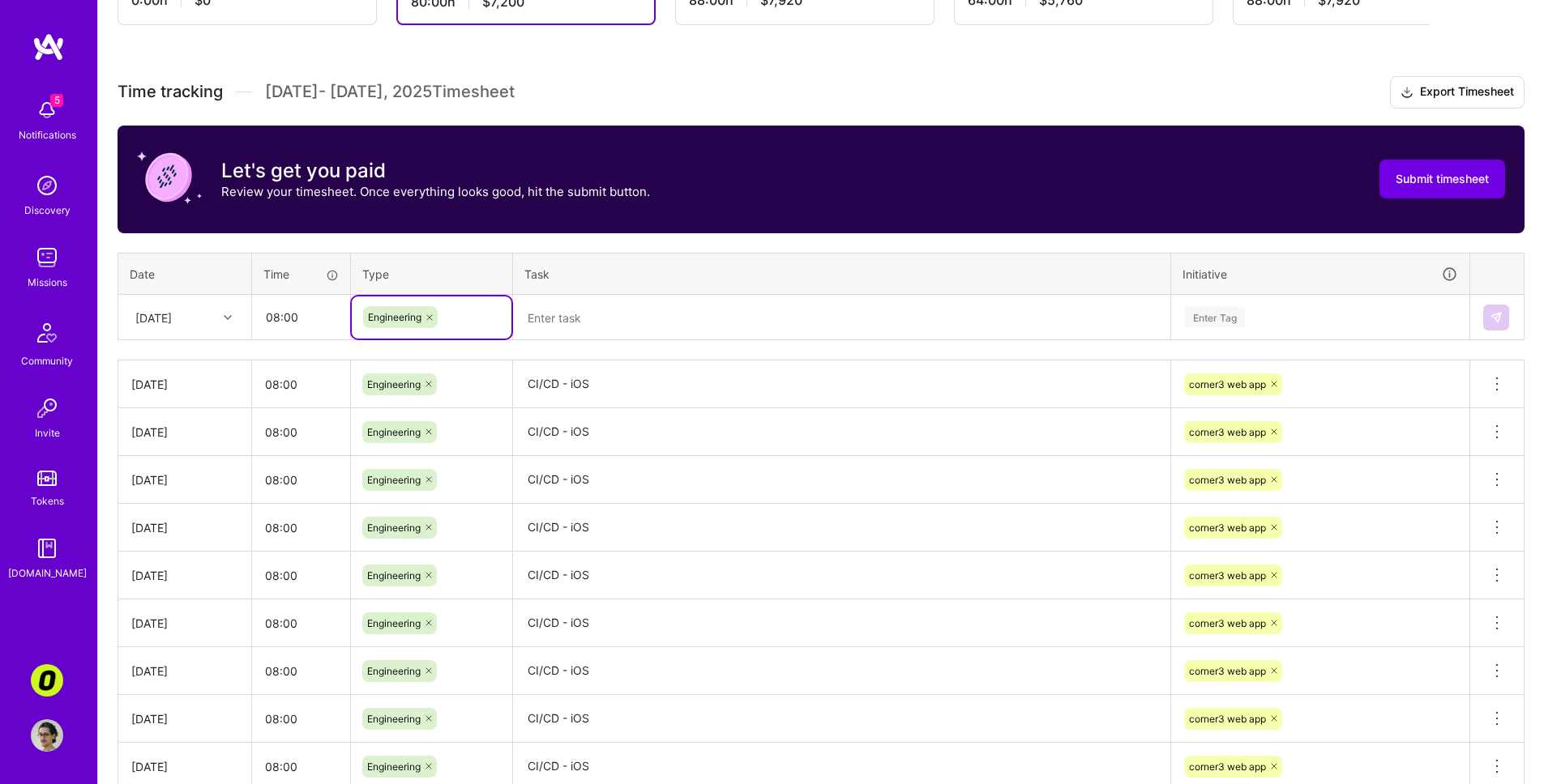
click at [531, 321] on textarea at bounding box center [841, 318] width 654 height 43
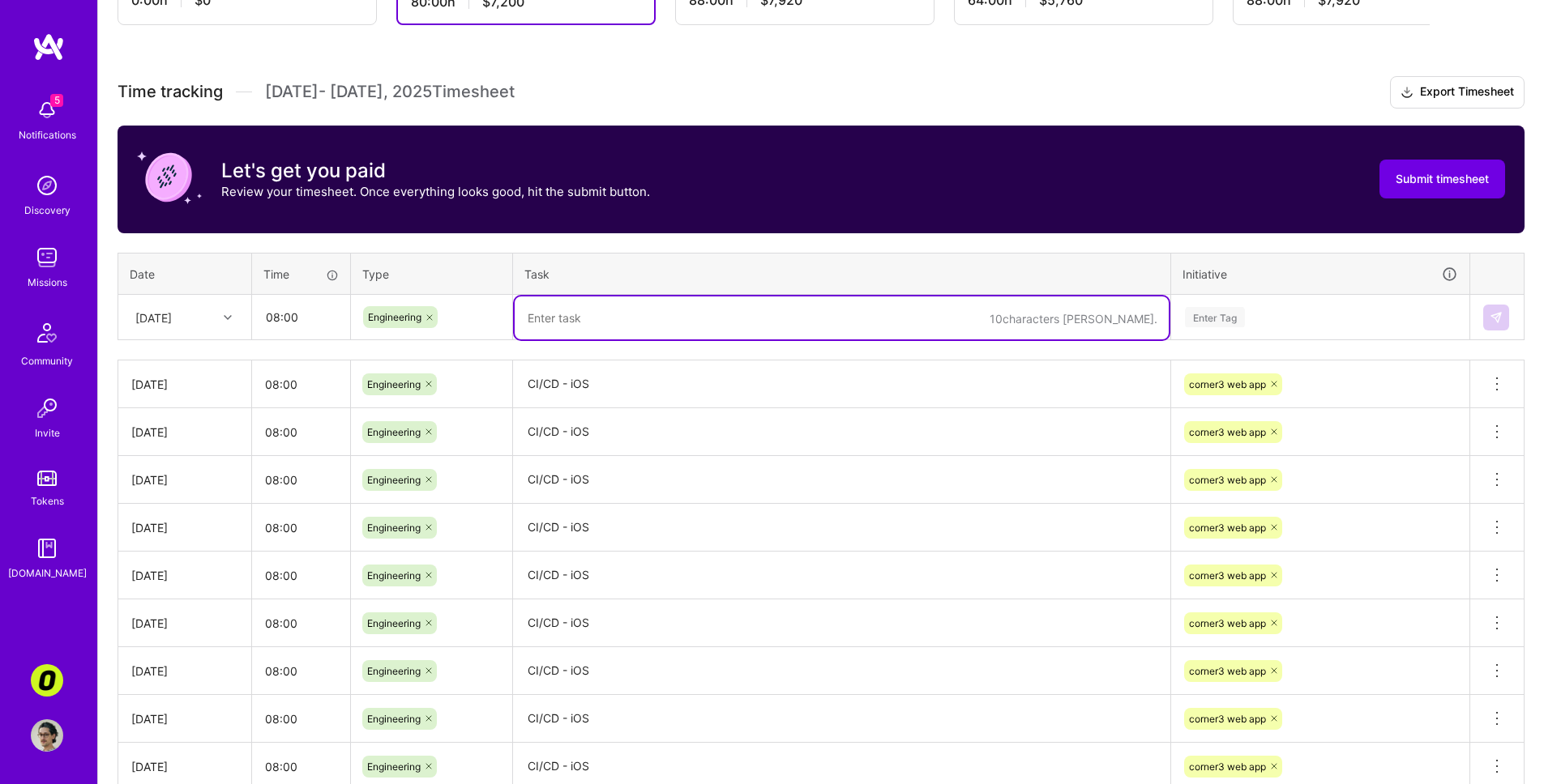
paste textarea "CI/CD - iOS"
type textarea "CI/CD - iOS"
click at [1096, 324] on div "Enter Tag" at bounding box center [1320, 317] width 274 height 21
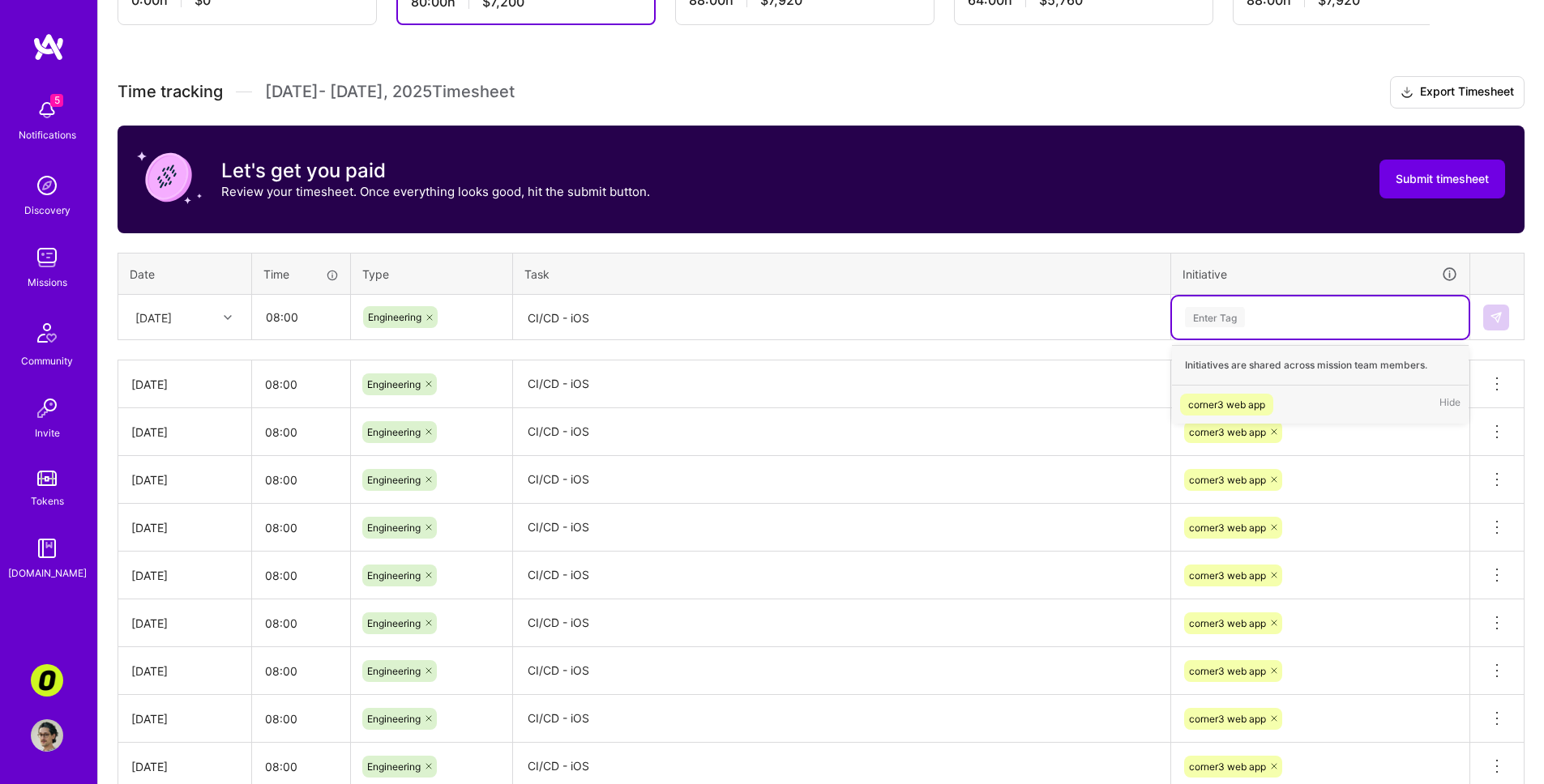
click at [1096, 399] on div "corner3 web app" at bounding box center [1226, 404] width 77 height 17
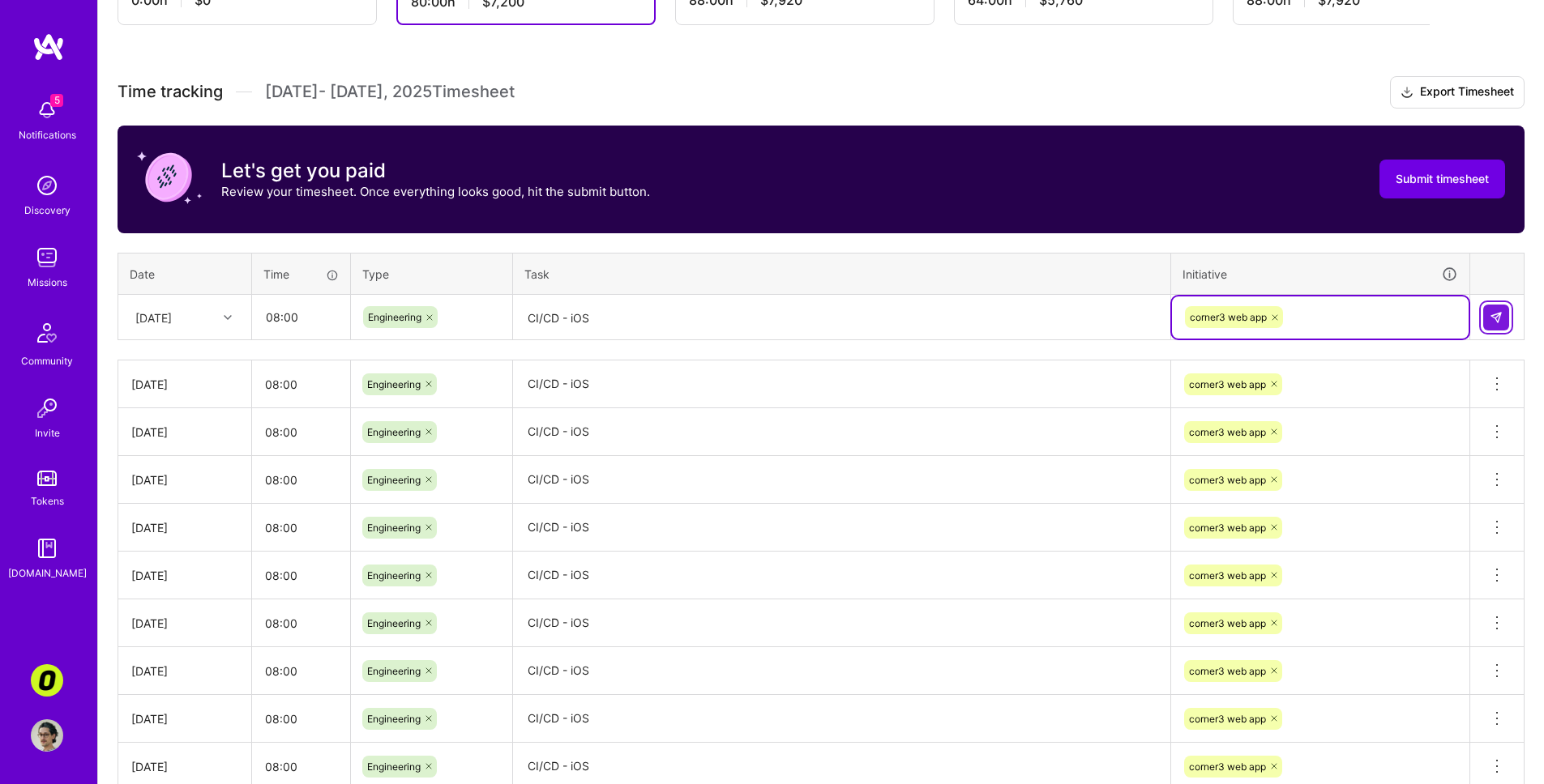
click at [1096, 314] on img at bounding box center [1496, 318] width 13 height 13
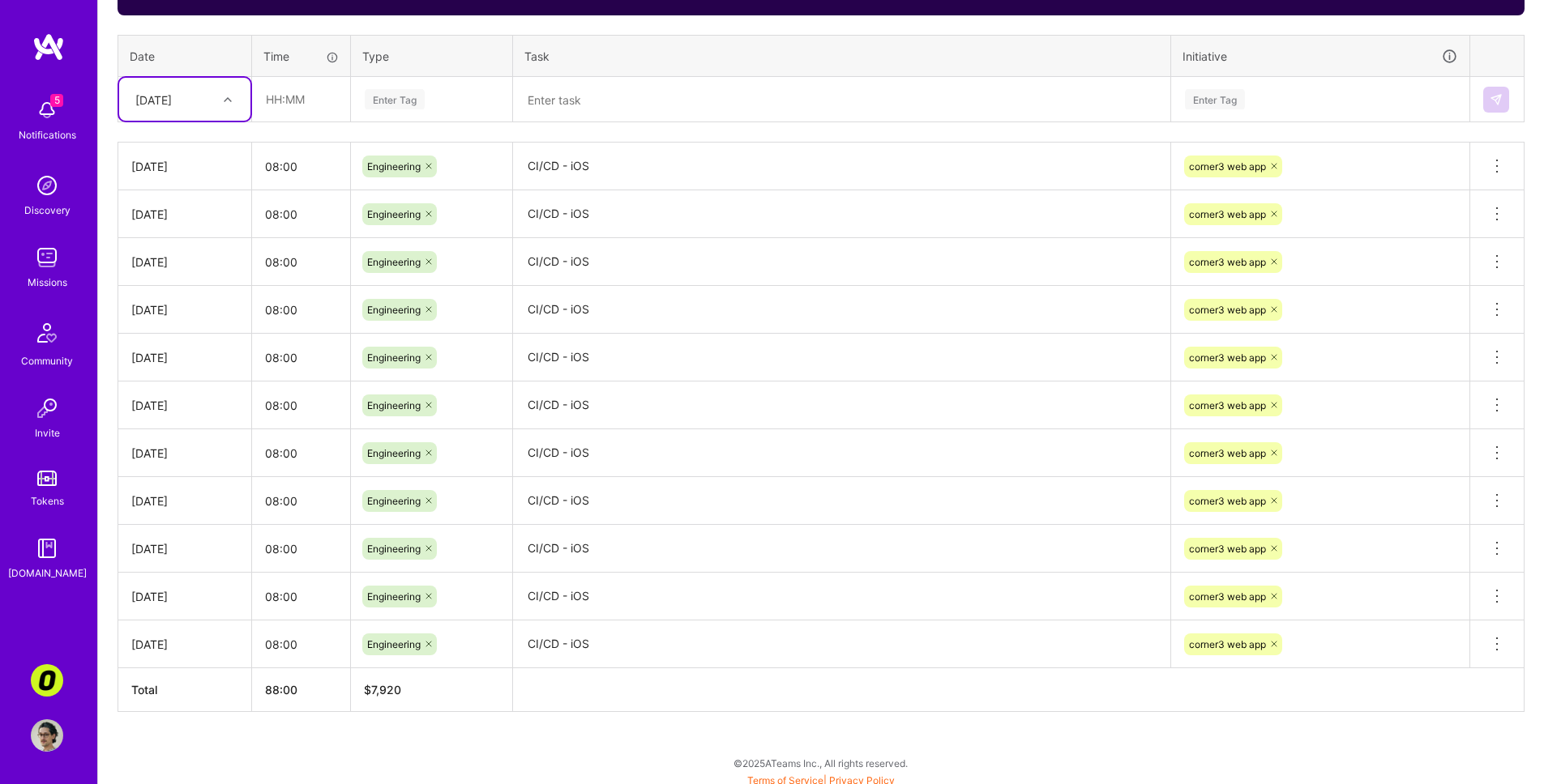
scroll to position [617, 0]
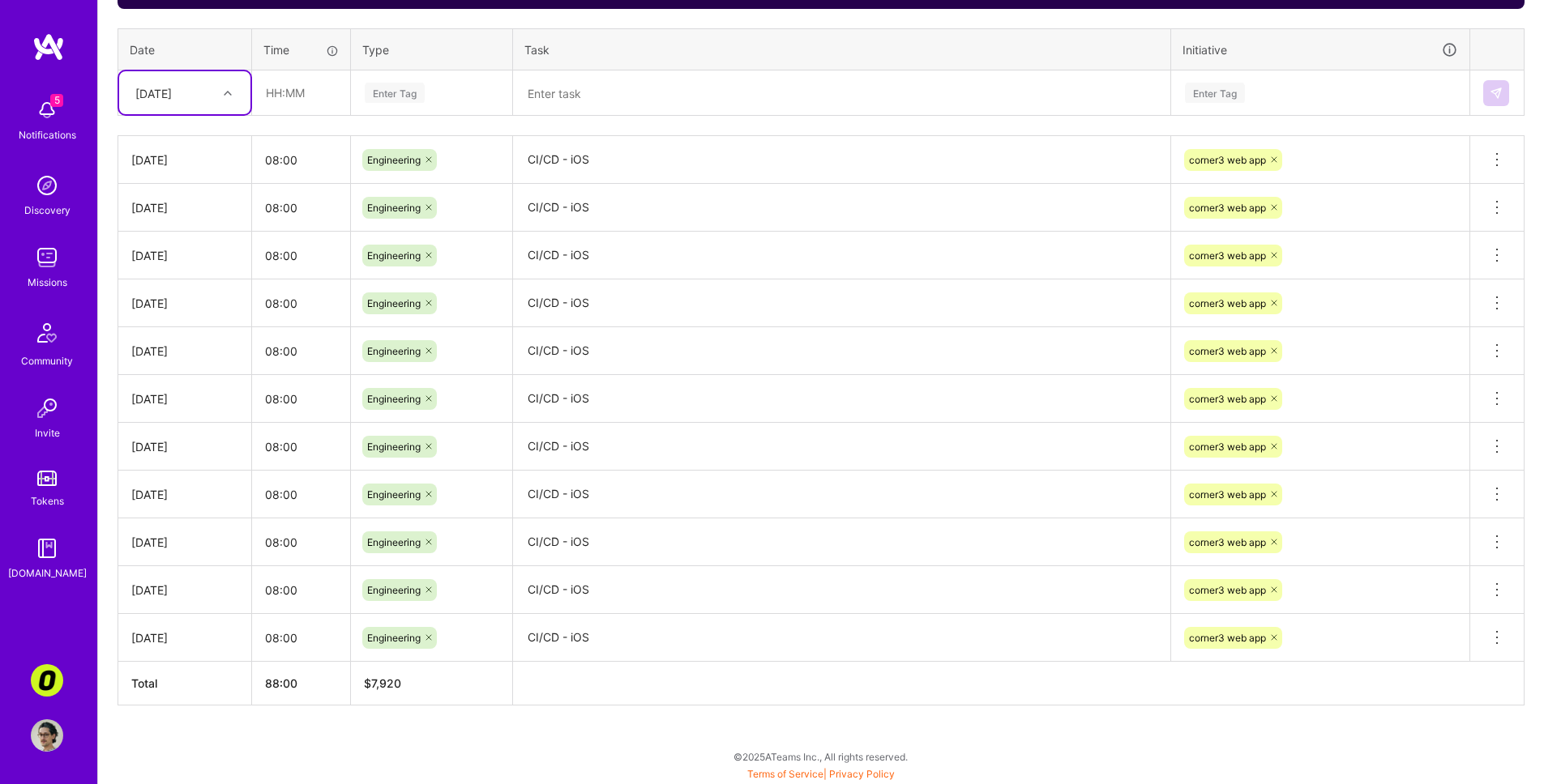
click at [688, 158] on textarea "CI/CD - iOS" at bounding box center [841, 160] width 654 height 45
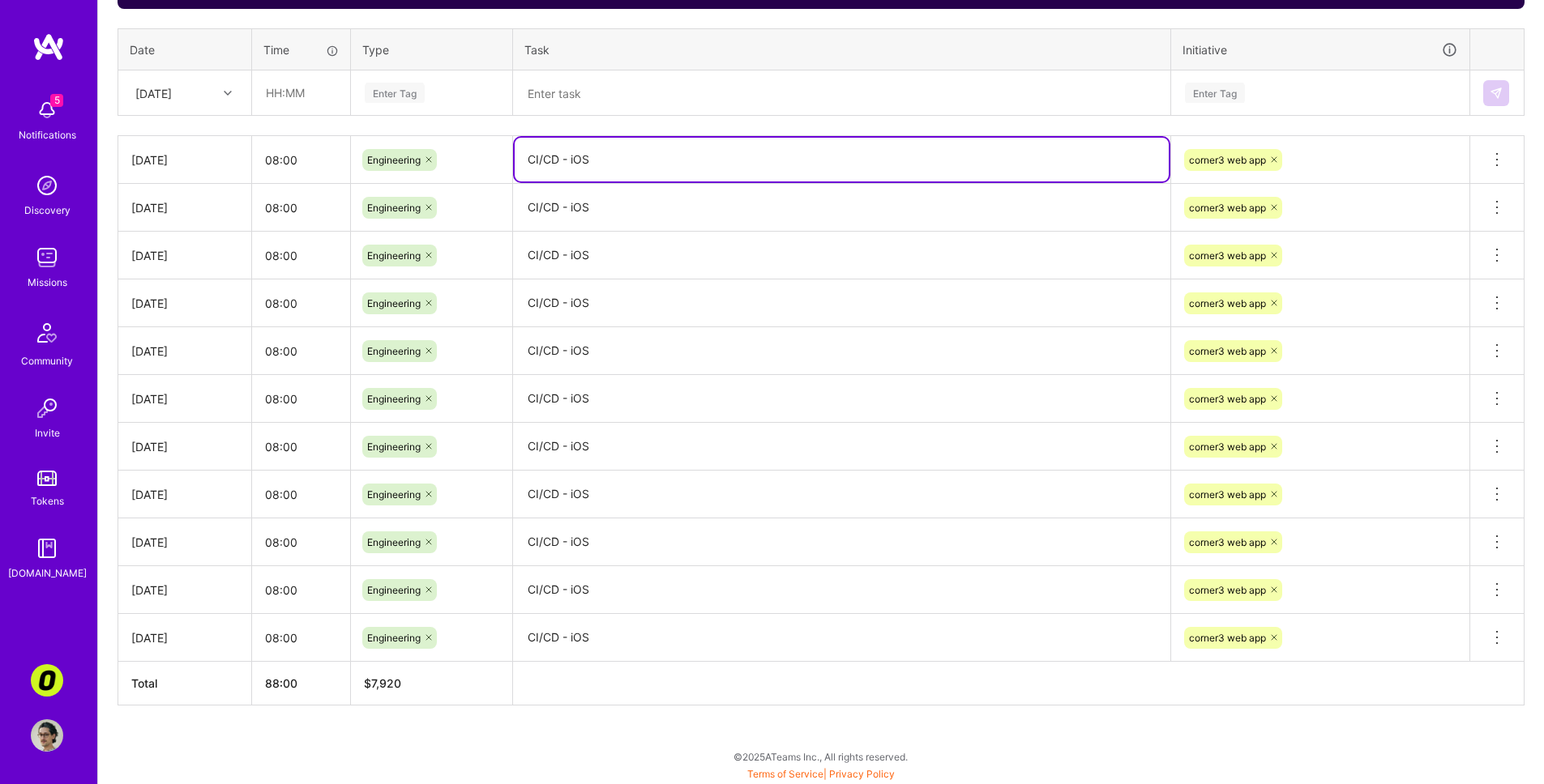
click at [627, 155] on textarea "CI/CD - iOS" at bounding box center [841, 159] width 654 height 44
type textarea "CI/CD - Android, Play Store docs and setup"
click at [617, 205] on textarea "CI/CD - iOS" at bounding box center [841, 208] width 654 height 45
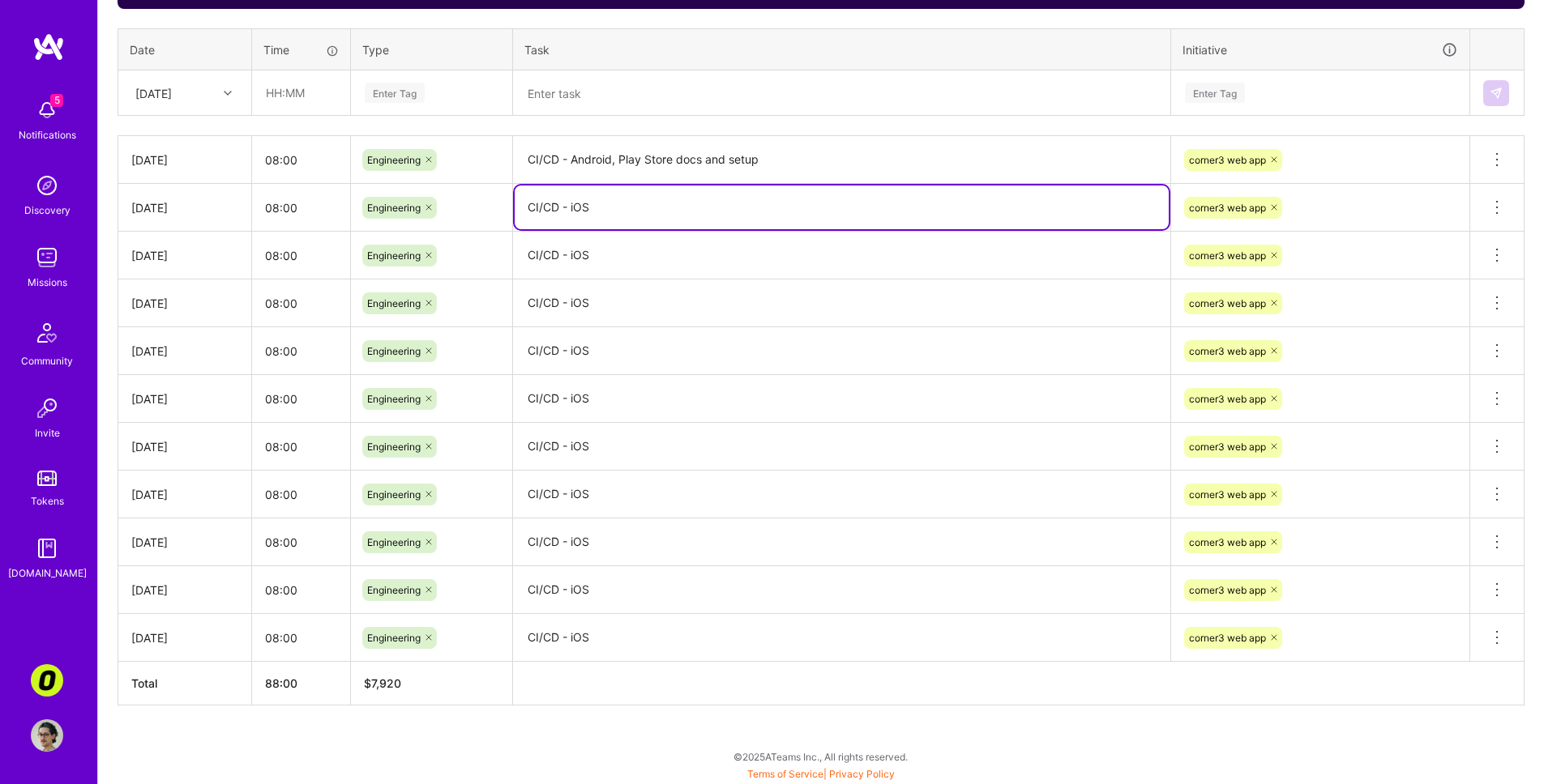
paste textarea "Android, Play Store docs and setup"
type textarea "CI/CD - Android, Play Store docs and setup"
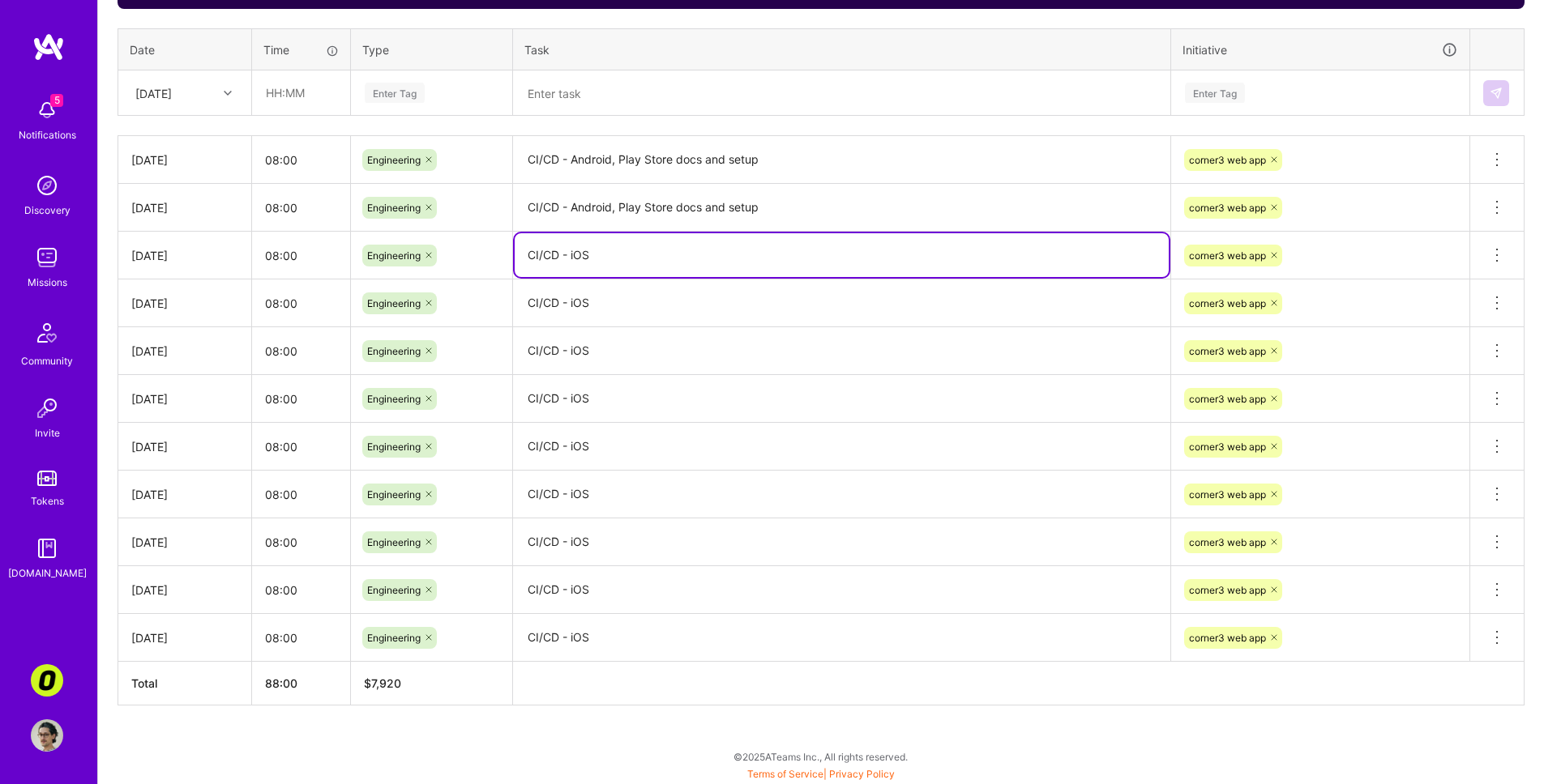
click at [623, 256] on textarea "CI/CD - iOS" at bounding box center [841, 255] width 654 height 44
paste textarea "Android, Play Store docs and setup"
type textarea "CI/CD - Android, Play Store docs and setup"
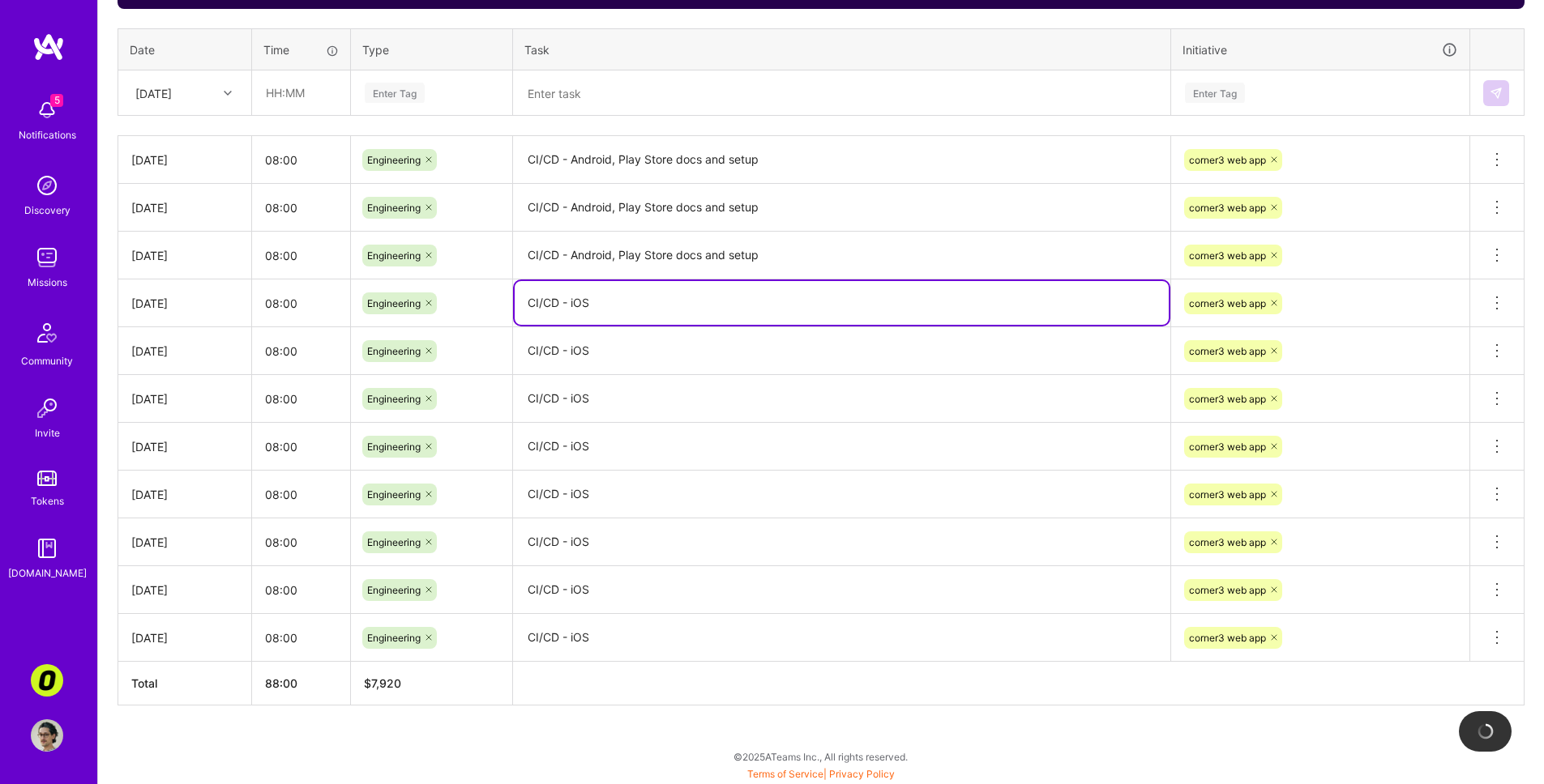
click at [631, 307] on textarea "CI/CD - iOS" at bounding box center [841, 303] width 654 height 44
paste textarea "Android, Play Store docs and setup"
type textarea "CI/CD - Android, Play Store docs and setup"
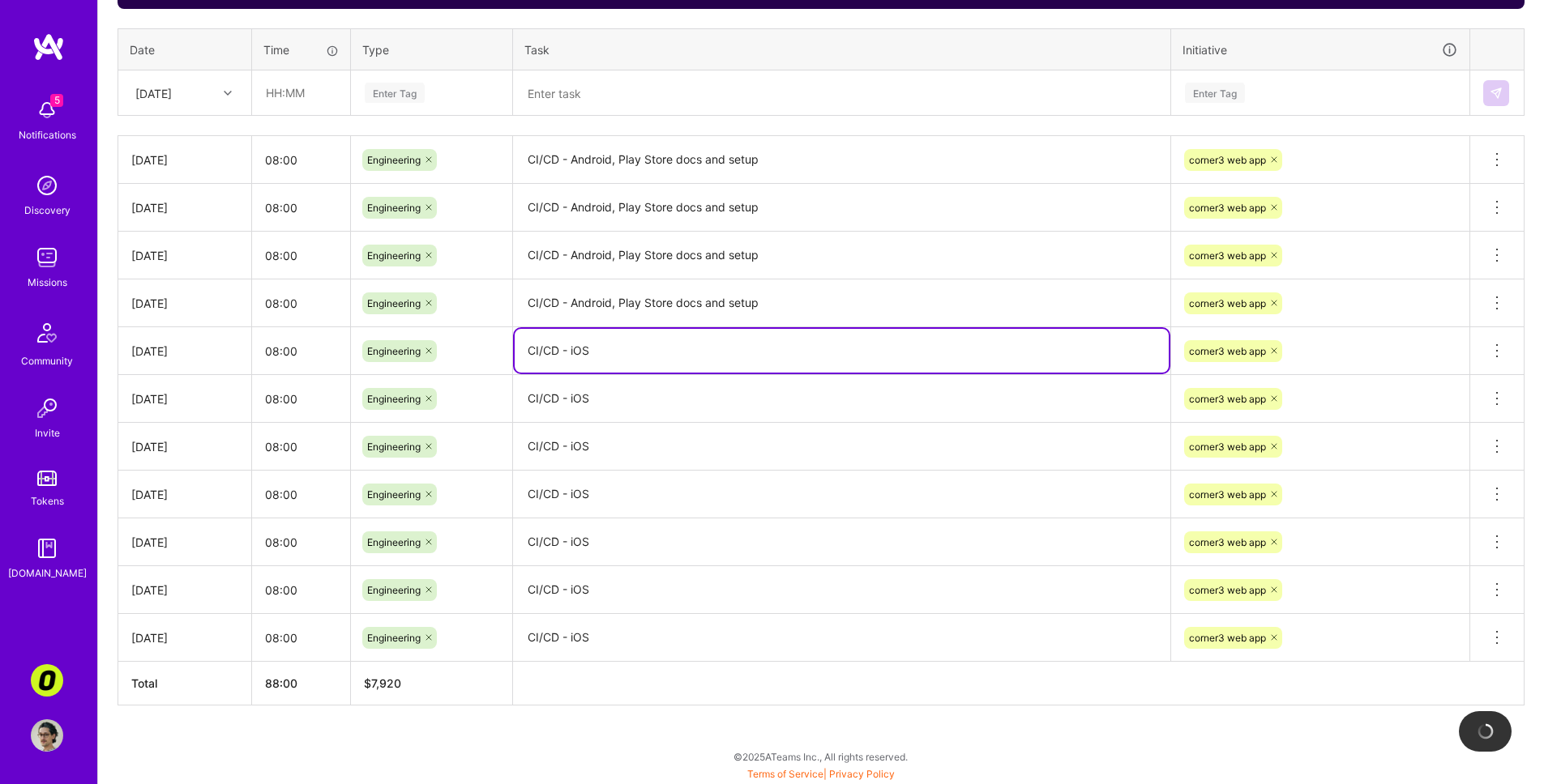
click at [728, 346] on textarea "CI/CD - iOS" at bounding box center [841, 351] width 654 height 44
paste textarea "Android, Play Store docs and setup"
type textarea "CI/CD - Android, Play Store docs and setup"
click at [706, 390] on textarea "CI/CD - iOS" at bounding box center [841, 399] width 654 height 45
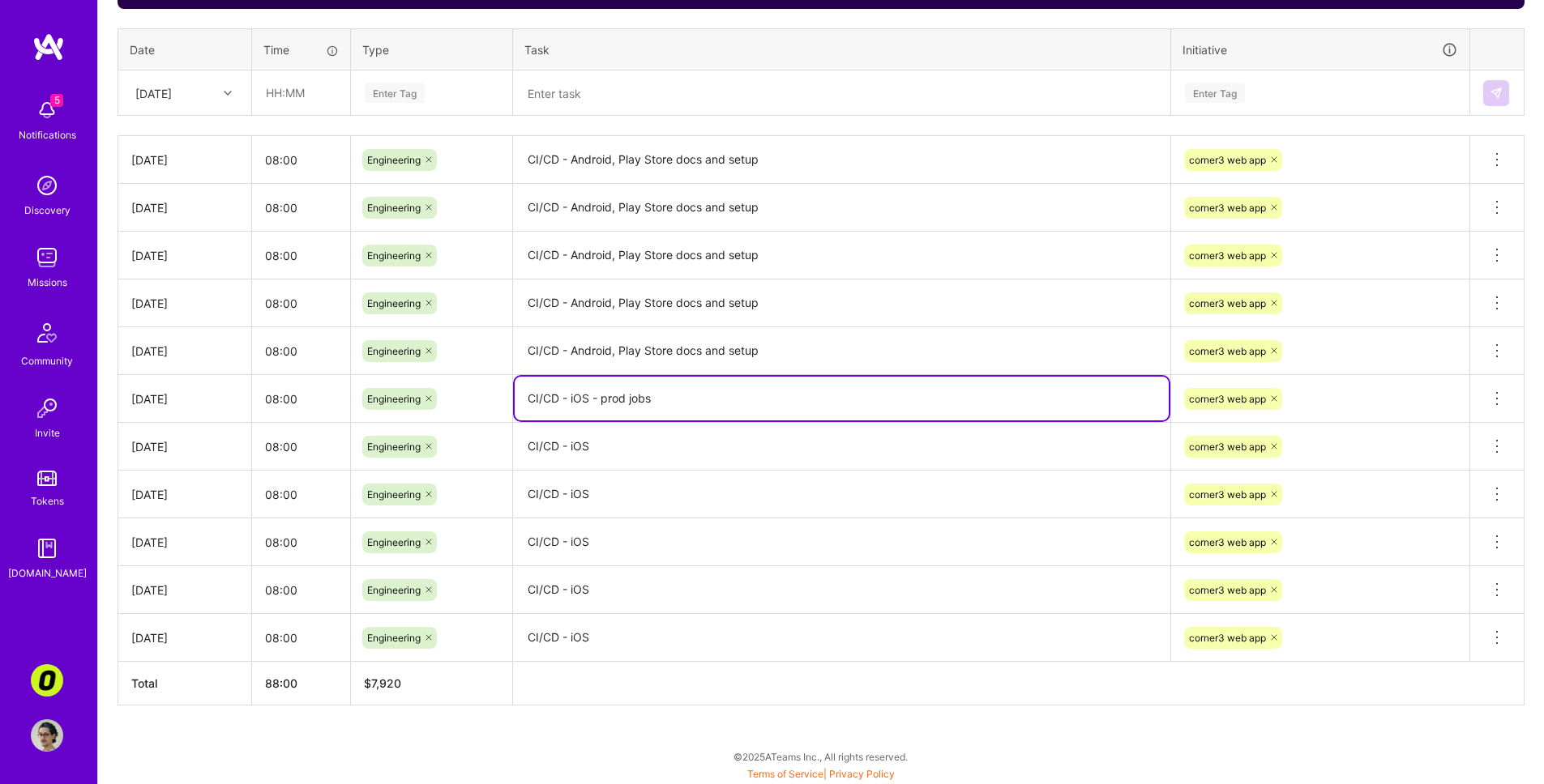
click at [587, 399] on textarea "CI/CD - iOS - prod jobs" at bounding box center [841, 399] width 654 height 44
type textarea "CI/CD - iOS - prod jobs"
click at [618, 452] on textarea "CI/CD - iOS" at bounding box center [841, 446] width 654 height 45
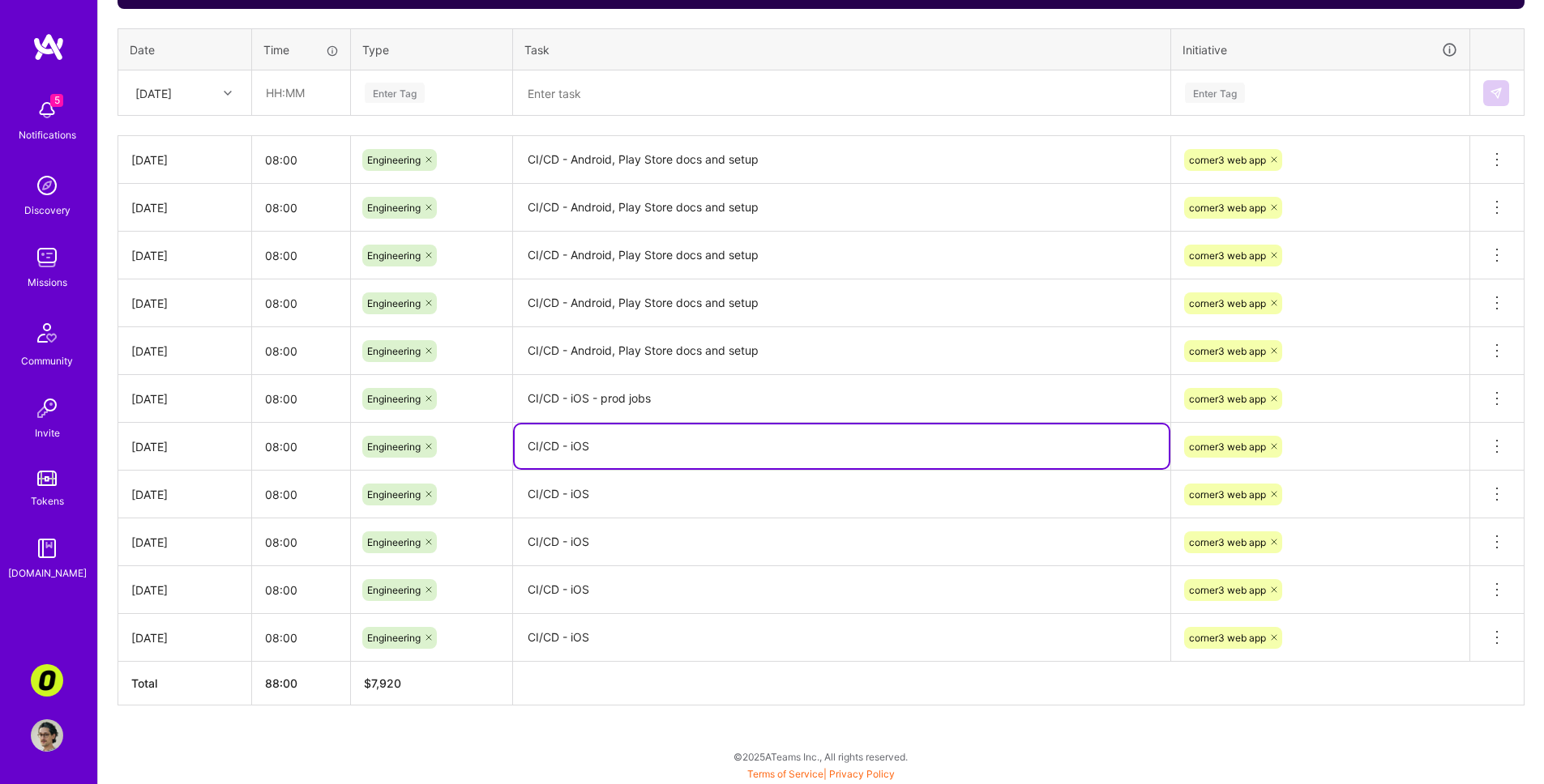
paste textarea "- prod jobs"
type textarea "CI/CD - iOS - prod jobs"
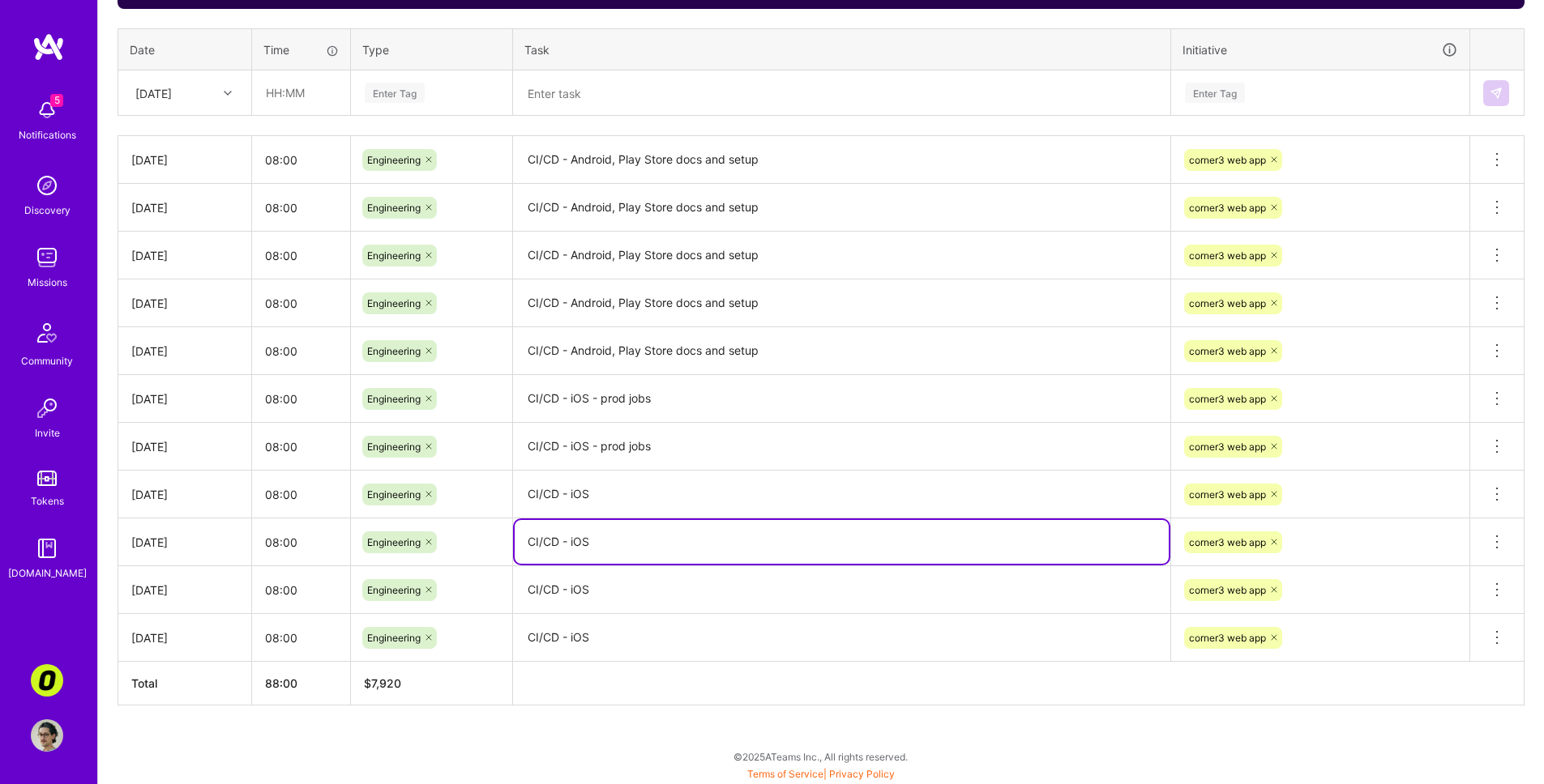
click at [841, 541] on textarea "CI/CD - iOS" at bounding box center [841, 541] width 654 height 44
type textarea "CI/CD - iOS, bug fixes (pip crashing, iframe)"
click at [704, 586] on textarea "CI/CD - iOS" at bounding box center [841, 590] width 654 height 45
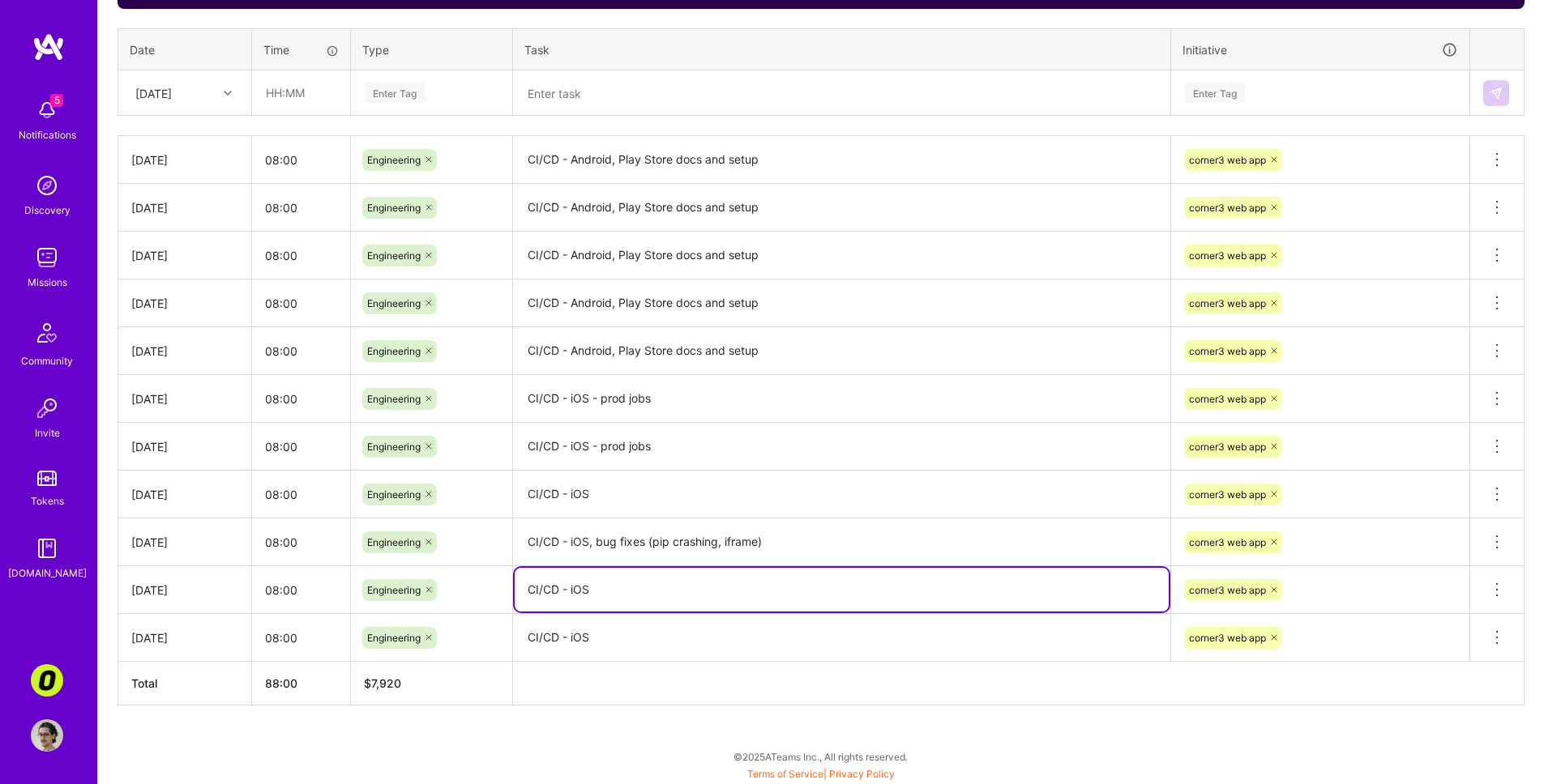
paste textarea ", bug fixes (pip crashing, iframe)"
type textarea "CI/CD - iOS, bug fixes (pip crashing, iframe)"
click at [663, 645] on textarea "CI/CD - iOS" at bounding box center [841, 638] width 654 height 45
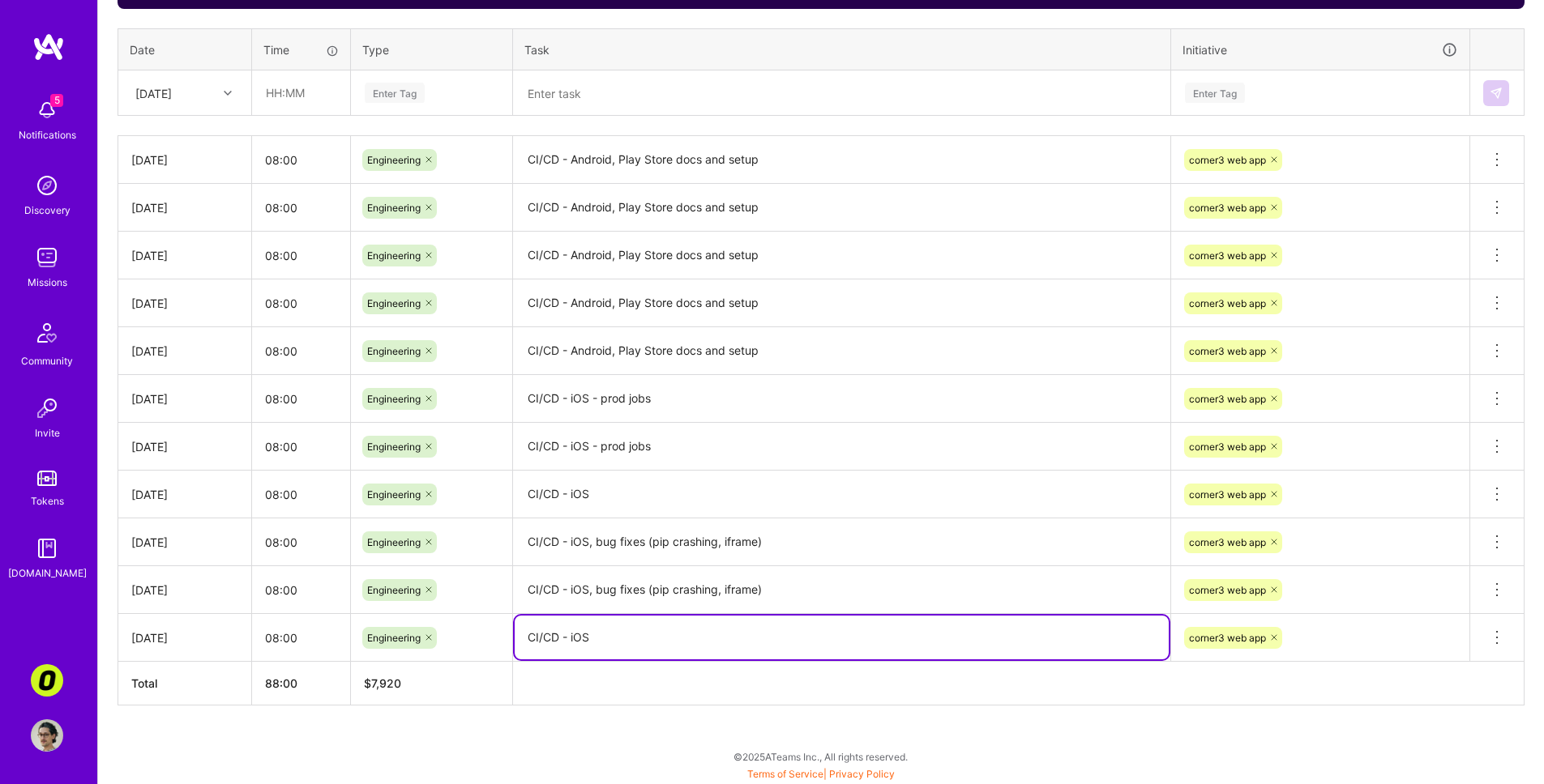
paste textarea ", bug fixes (pip crashing, iframe)"
click at [674, 616] on textarea "CI/CD - iOS, bug fixes (pip crashing, iframe)" at bounding box center [841, 637] width 654 height 44
click at [769, 618] on textarea "CI/CD - iOS, bug fixes (pip crashing, iframe)" at bounding box center [841, 637] width 654 height 44
drag, startPoint x: 593, startPoint y: 638, endPoint x: 1035, endPoint y: 592, distance: 444.4
click at [905, 635] on textarea "CI/CD - iOS, bug fixes (pip crashing, iframe)" at bounding box center [841, 637] width 654 height 44
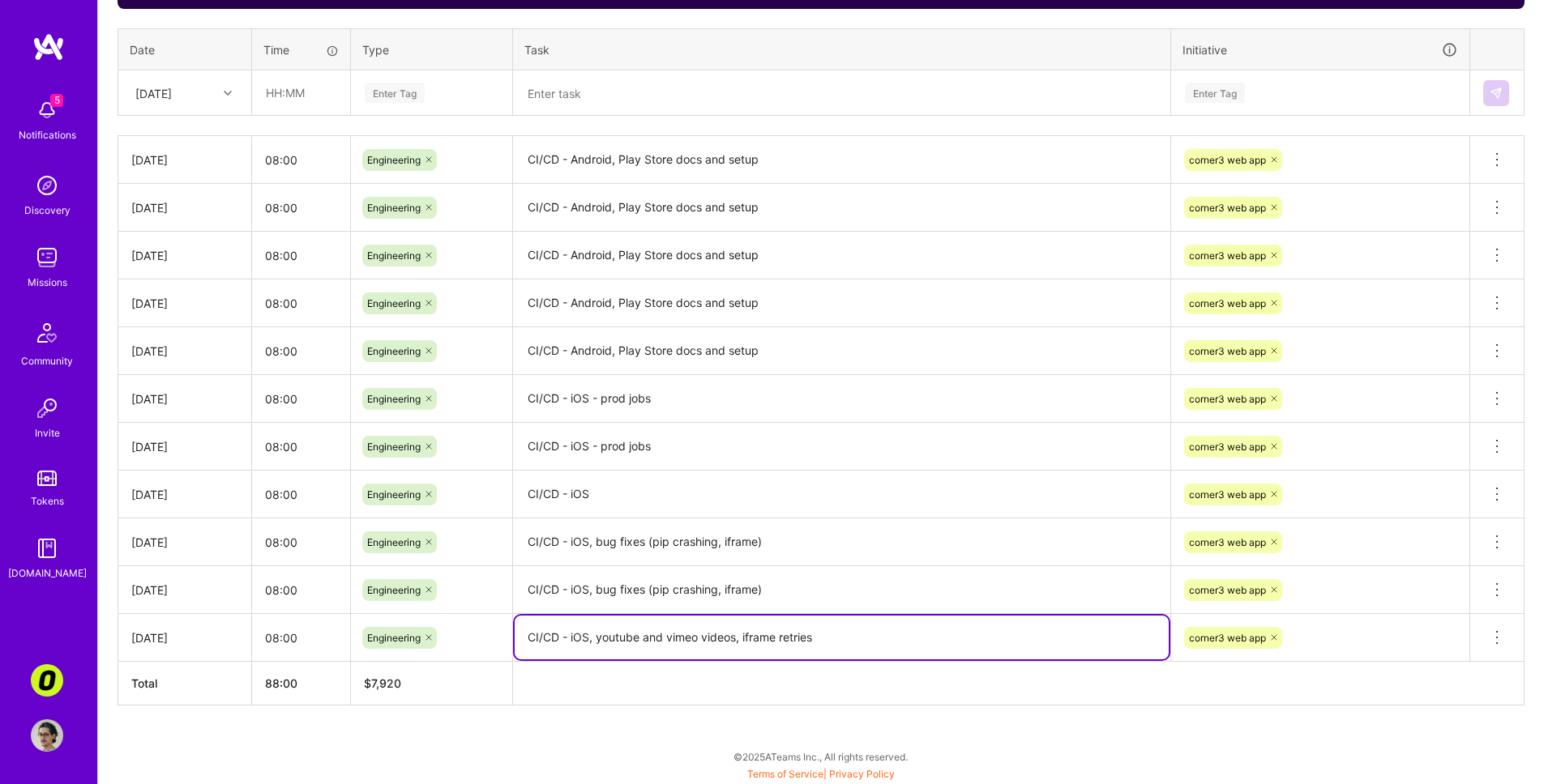
type textarea "CI/CD - iOS, youtube and vimeo videos, iframe retries"
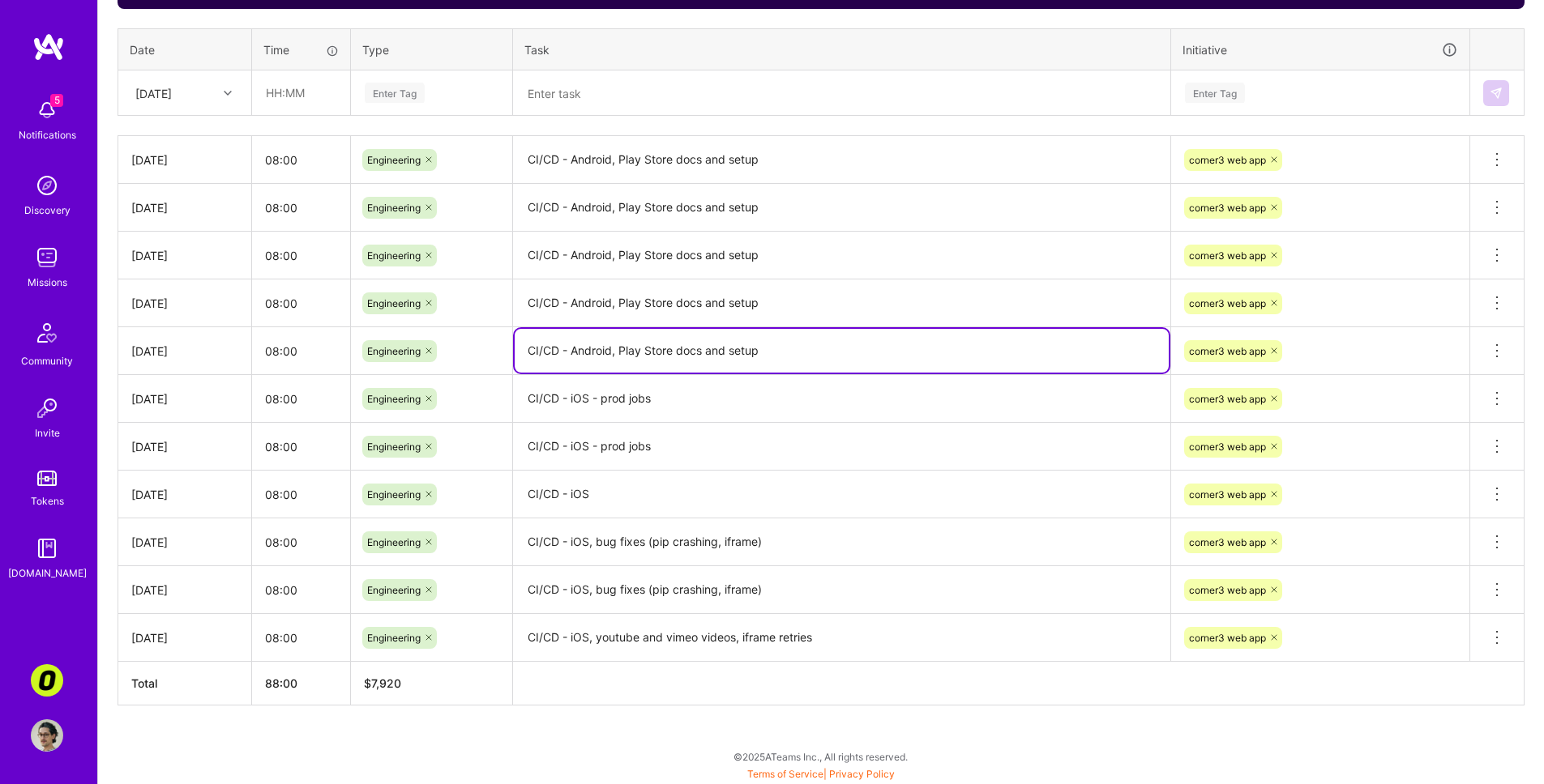
click at [792, 349] on textarea "CI/CD - Android, Play Store docs and setup" at bounding box center [841, 351] width 654 height 44
click at [759, 347] on textarea "CI/CD - Android, Play Store docs and setup, support" at bounding box center [841, 351] width 654 height 44
type textarea "CI/CD - Android, Play Store docs and setup, support"
click at [831, 301] on textarea "CI/CD - Android, Play Store docs and setup" at bounding box center [841, 304] width 654 height 45
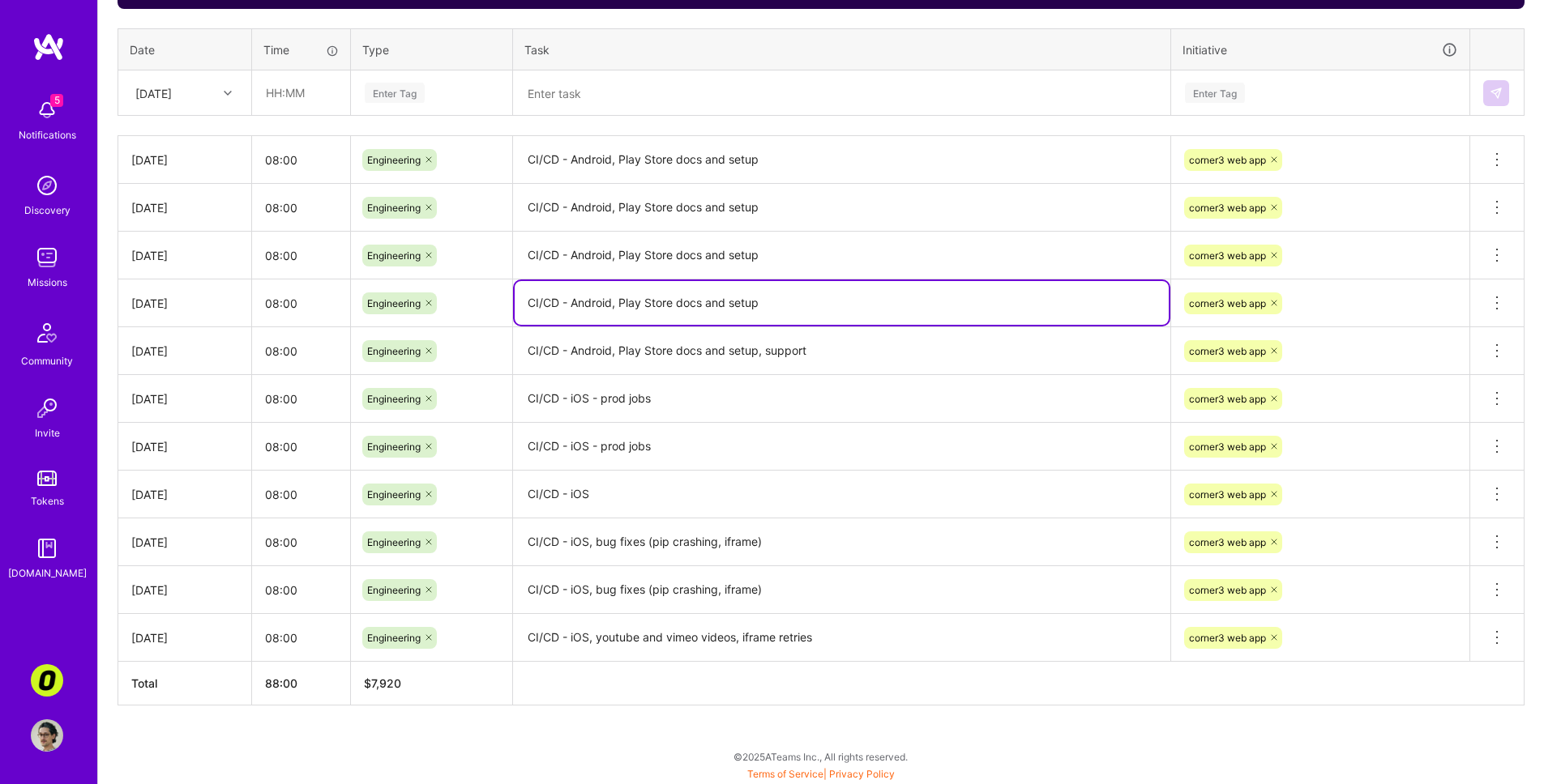
paste textarea ", support"
type textarea "CI/CD - Android, Play Store docs and setup, support"
click at [825, 265] on textarea "CI/CD - Android, Play Store docs and setup" at bounding box center [841, 256] width 654 height 45
paste textarea ", support"
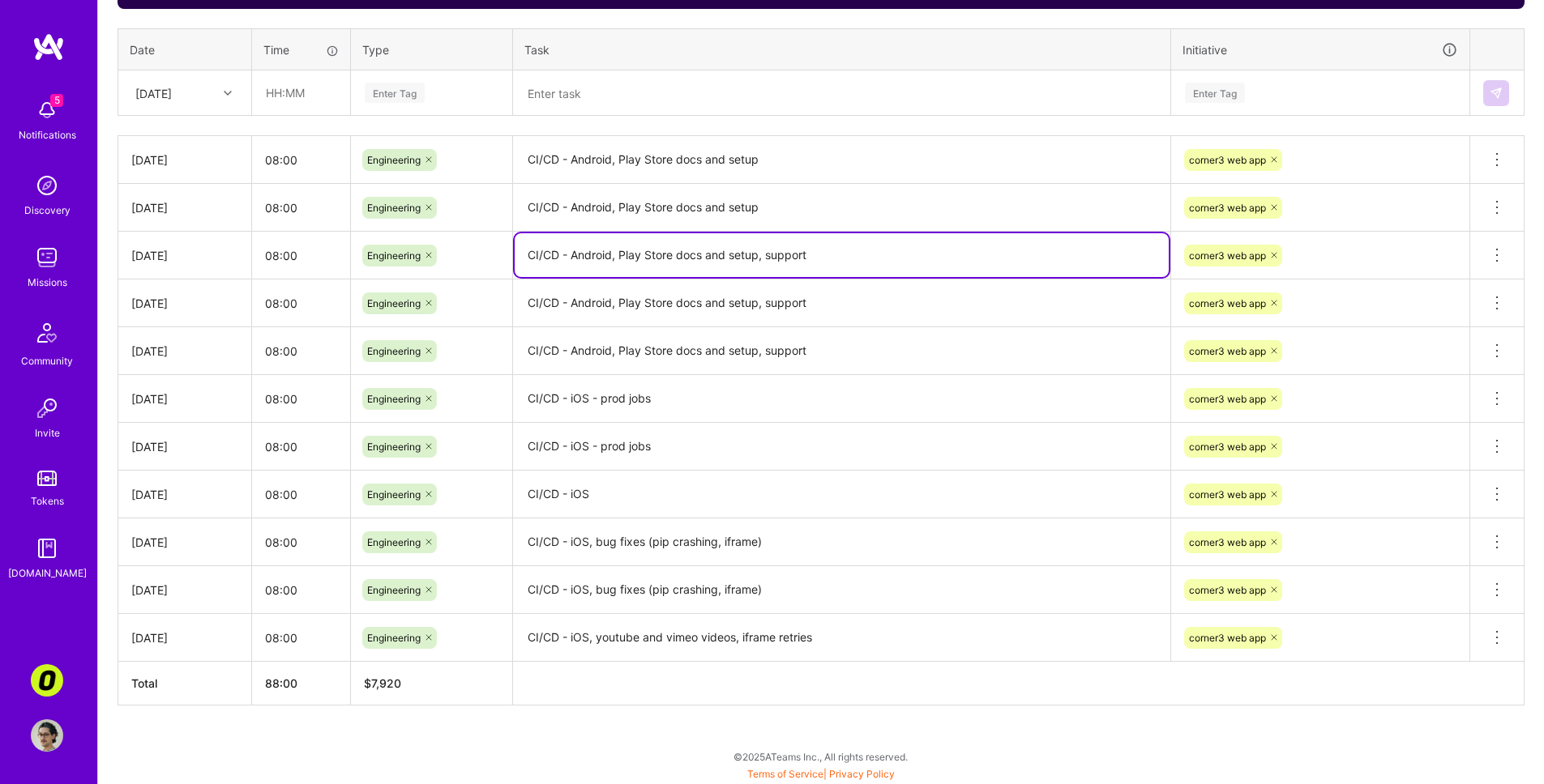
type textarea "CI/CD - Android, Play Store docs and setup, support"
click at [825, 207] on textarea "CI/CD - Android, Play Store docs and setup" at bounding box center [841, 208] width 654 height 45
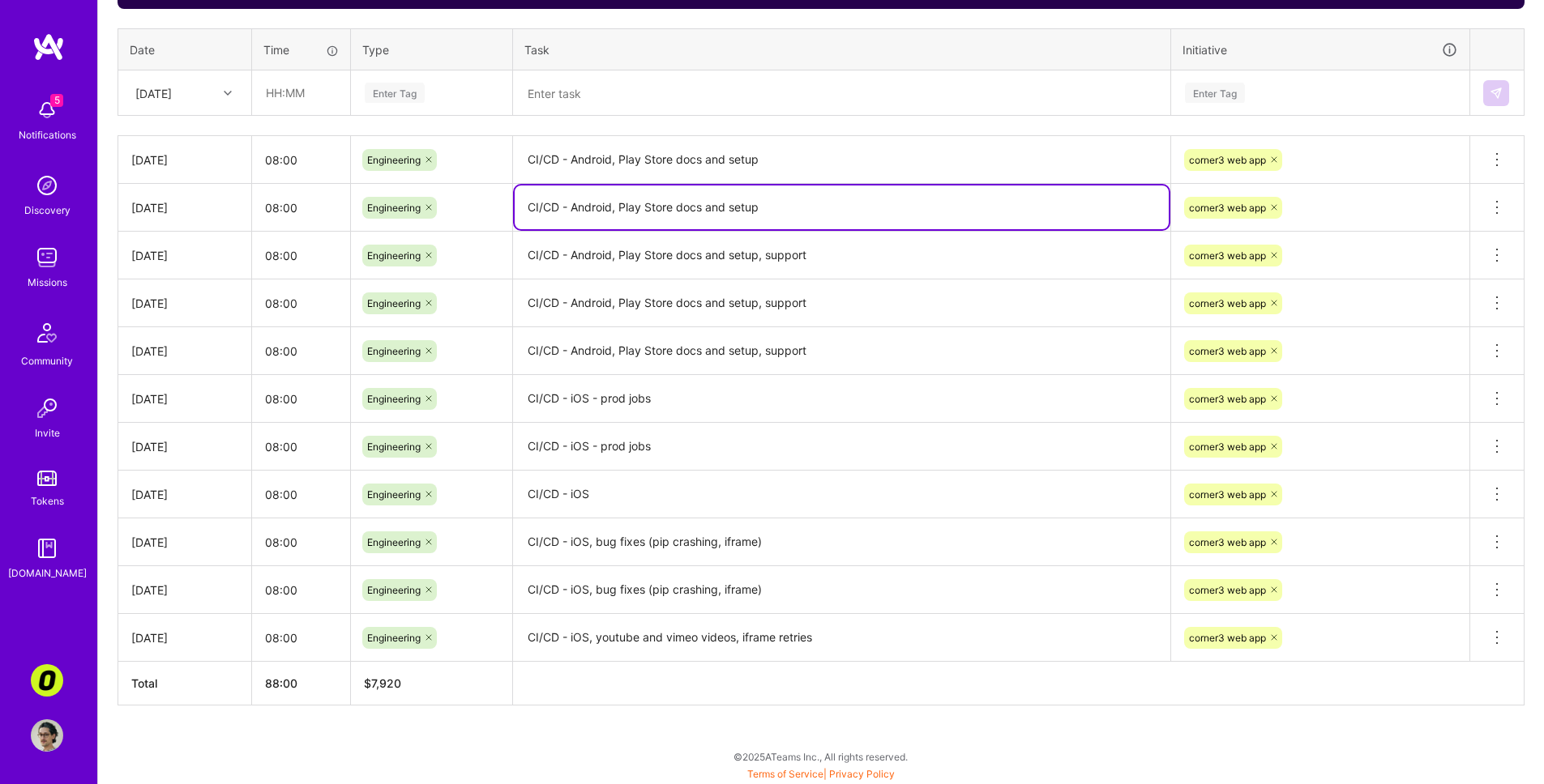
paste textarea ", support"
type textarea "CI/CD - Android, Play Store docs and setup, support"
click at [817, 172] on textarea "CI/CD - Android, Play Store docs and setup" at bounding box center [841, 160] width 654 height 45
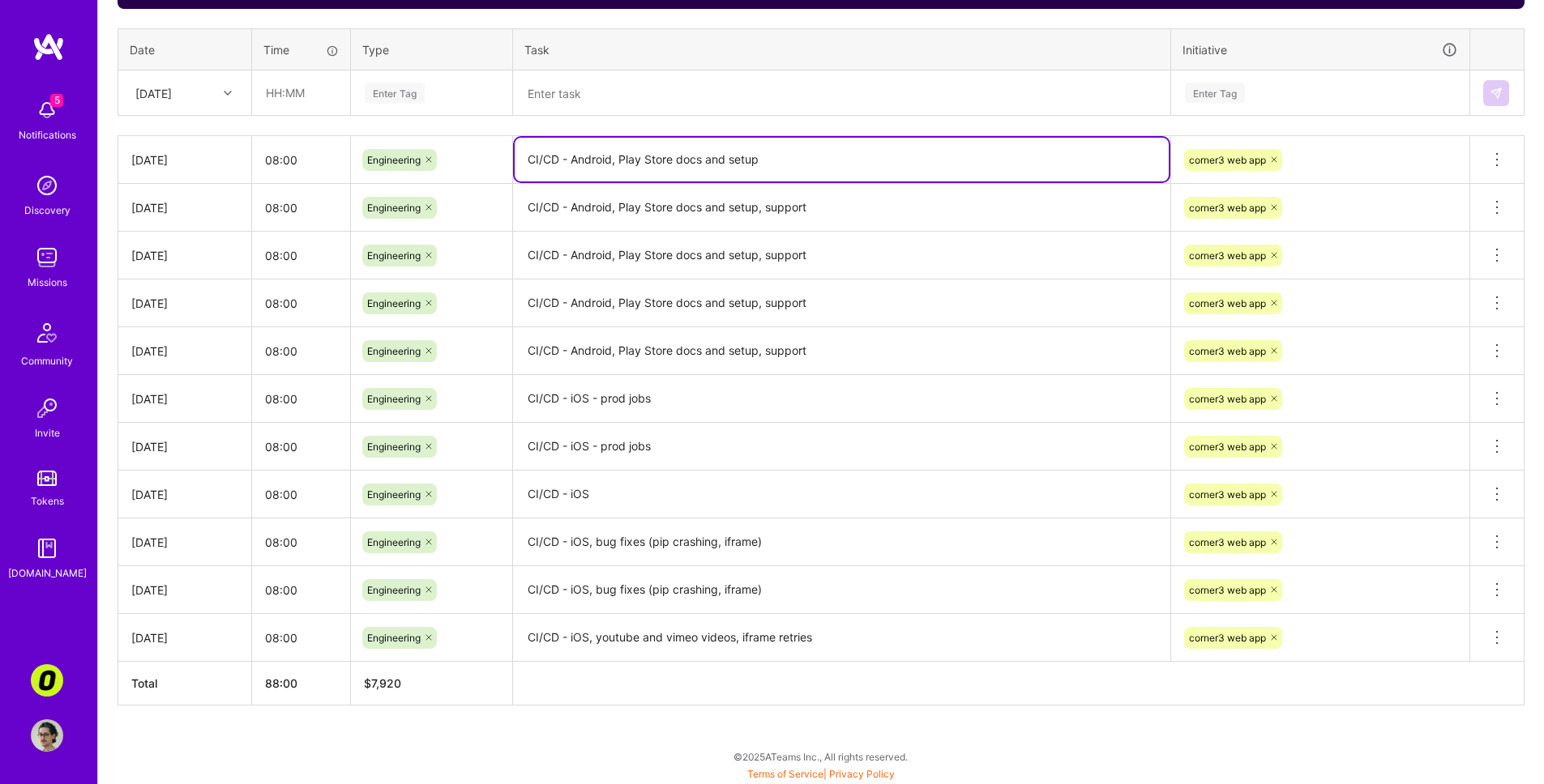
paste textarea ", support"
click at [765, 159] on textarea "CI/CD - Android, Play Store docs and setup, support" at bounding box center [841, 159] width 654 height 44
drag, startPoint x: 761, startPoint y: 161, endPoint x: 887, endPoint y: 159, distance: 126.0
click at [887, 159] on textarea "CI/CD - Android, Play Store docs and setup, general support" at bounding box center [841, 159] width 654 height 44
type textarea "CI/CD - Android, Play Store docs and setup, general support"
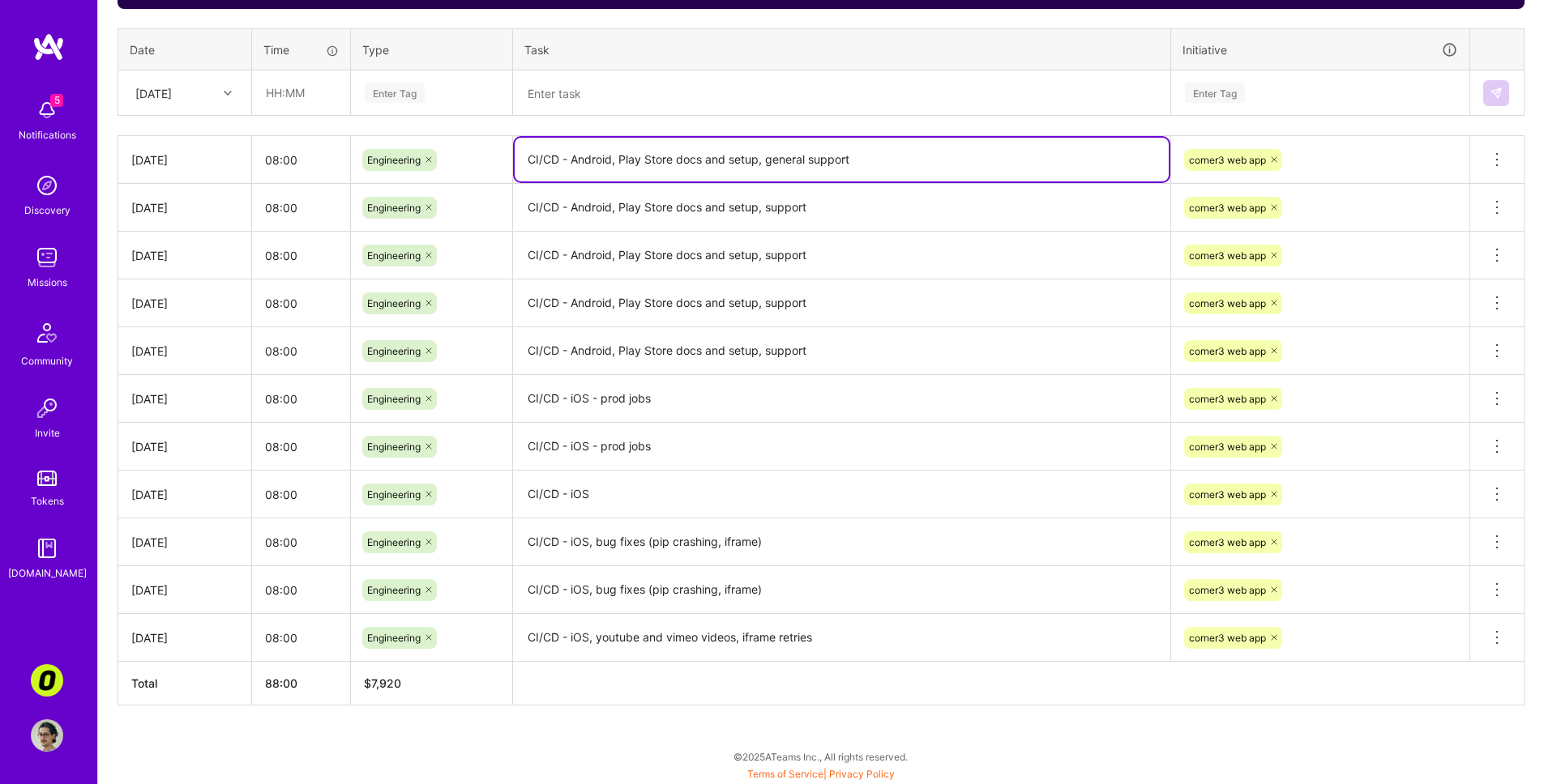
click at [780, 205] on textarea "CI/CD - Android, Play Store docs and setup, support" at bounding box center [841, 208] width 654 height 45
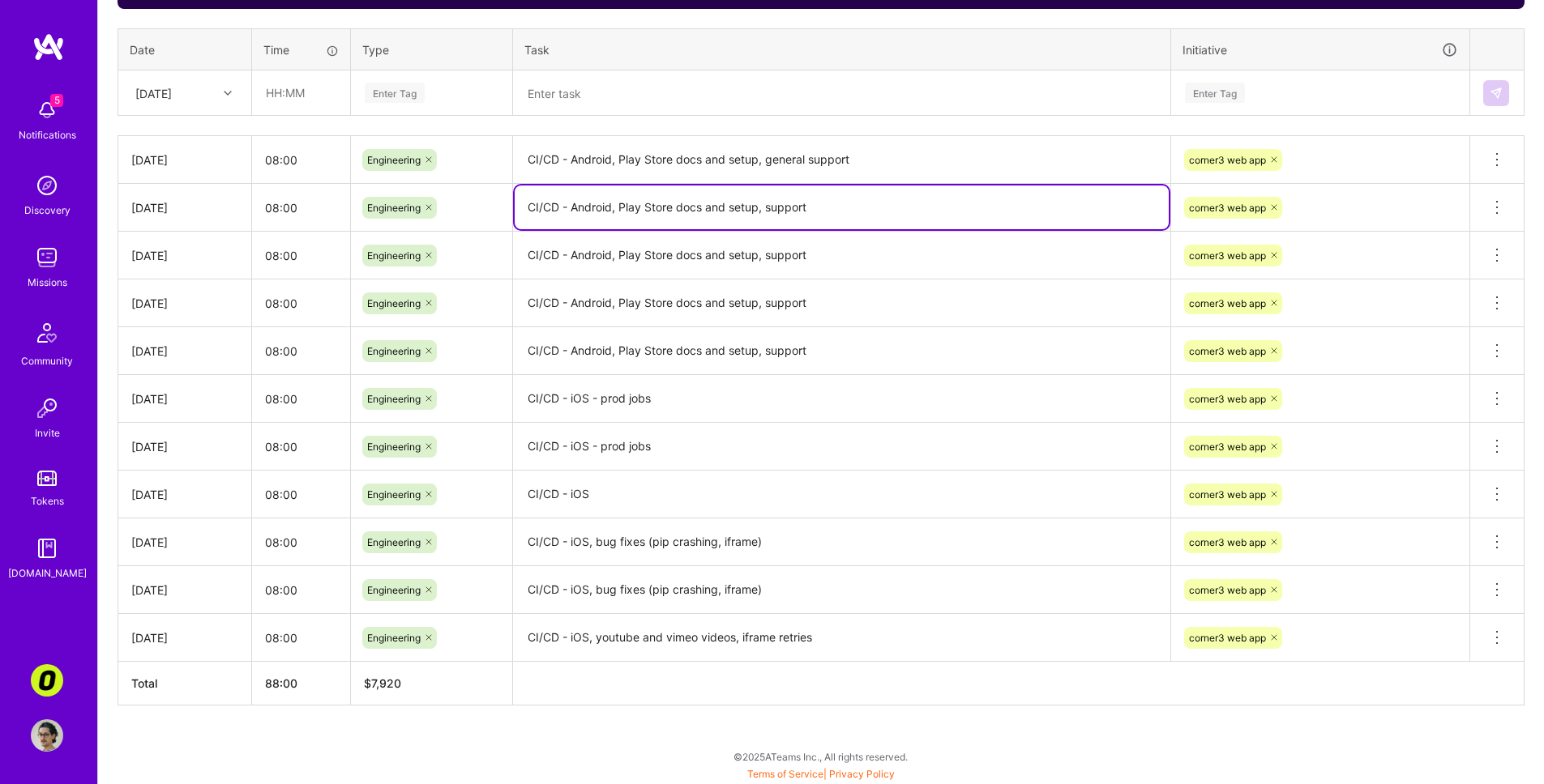
click at [780, 205] on textarea "CI/CD - Android, Play Store docs and setup, support" at bounding box center [841, 207] width 654 height 44
paste textarea ", general support"
type textarea "CI/CD - Android, Play Store docs and setup, general support"
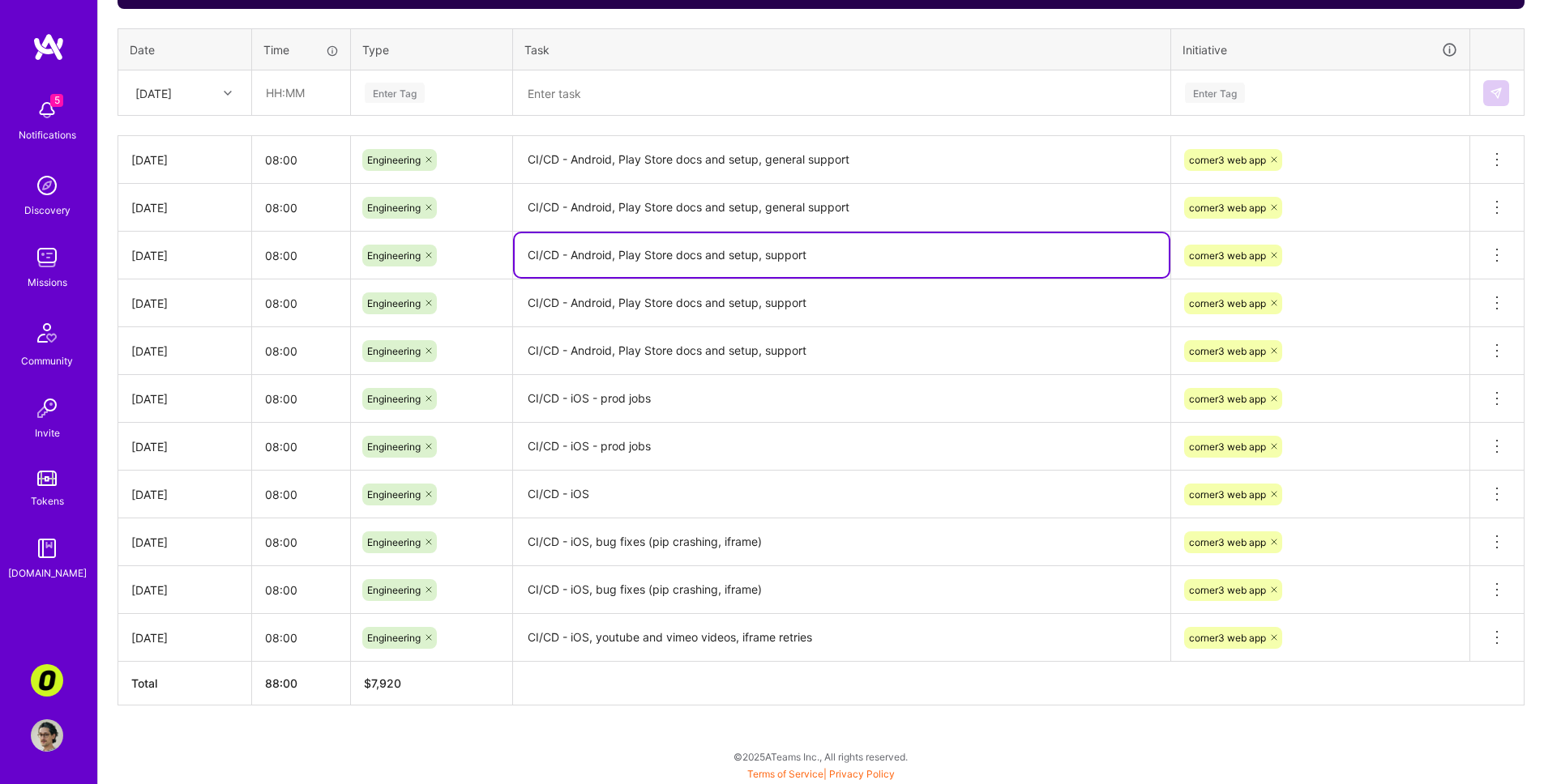
click at [774, 248] on textarea "CI/CD - Android, Play Store docs and setup, support" at bounding box center [841, 255] width 654 height 44
paste textarea ", general support"
type textarea "CI/CD - Android, Play Store docs and setup, general support"
click at [802, 308] on textarea "CI/CD - Android, Play Store docs and setup, support" at bounding box center [841, 304] width 654 height 45
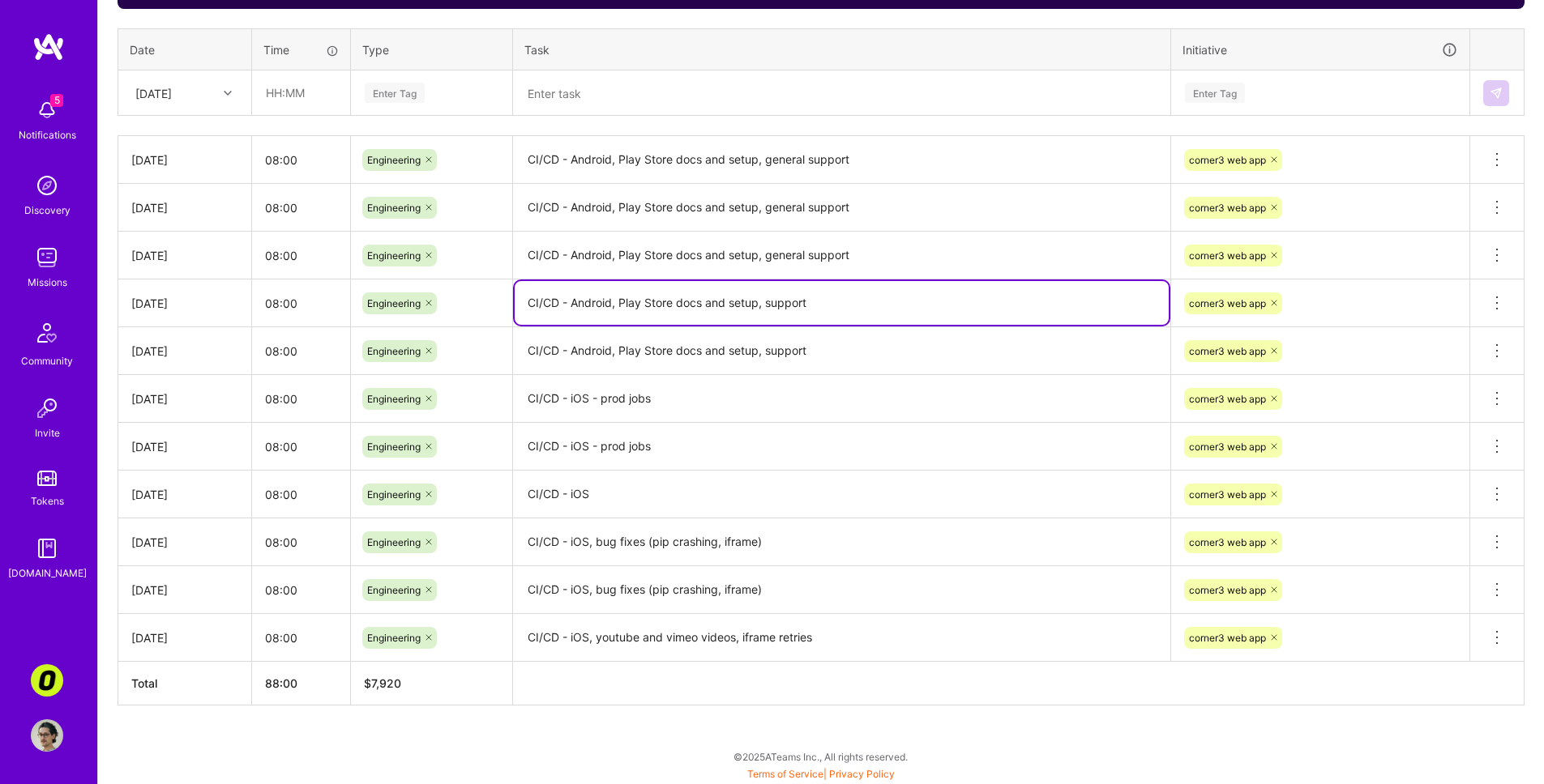
click at [802, 308] on textarea "CI/CD - Android, Play Store docs and setup, support" at bounding box center [841, 303] width 654 height 44
paste textarea ", general support"
type textarea "CI/CD - Android, Play Store docs and setup, general support"
click at [789, 347] on textarea "CI/CD - Android, Play Store docs and setup, support" at bounding box center [841, 352] width 654 height 45
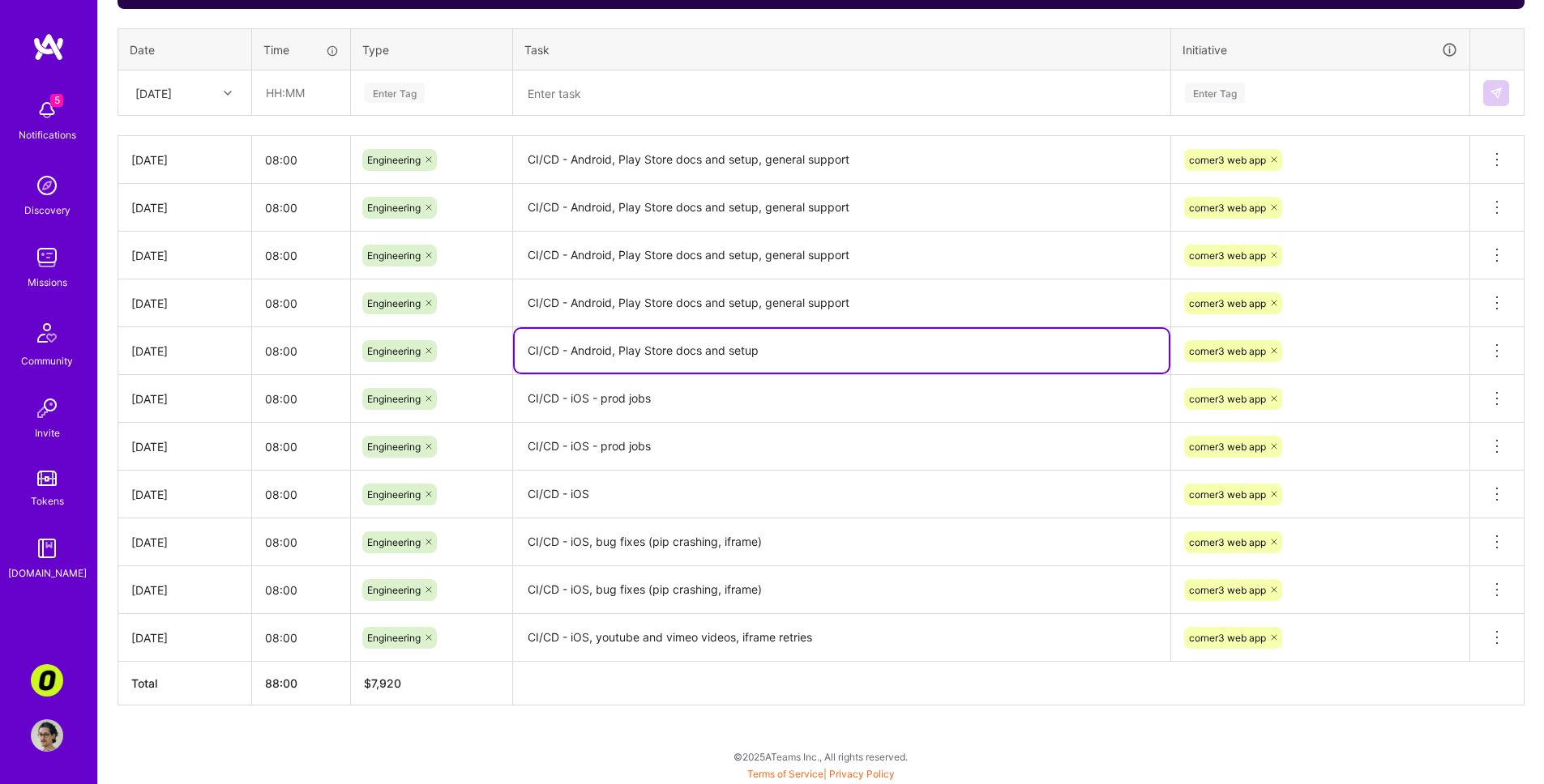
paste textarea ", general support"
type textarea "CI/CD - Android, Play Store docs and setup, general support"
click at [727, 386] on textarea "CI/CD - iOS - prod jobs" at bounding box center [841, 399] width 654 height 45
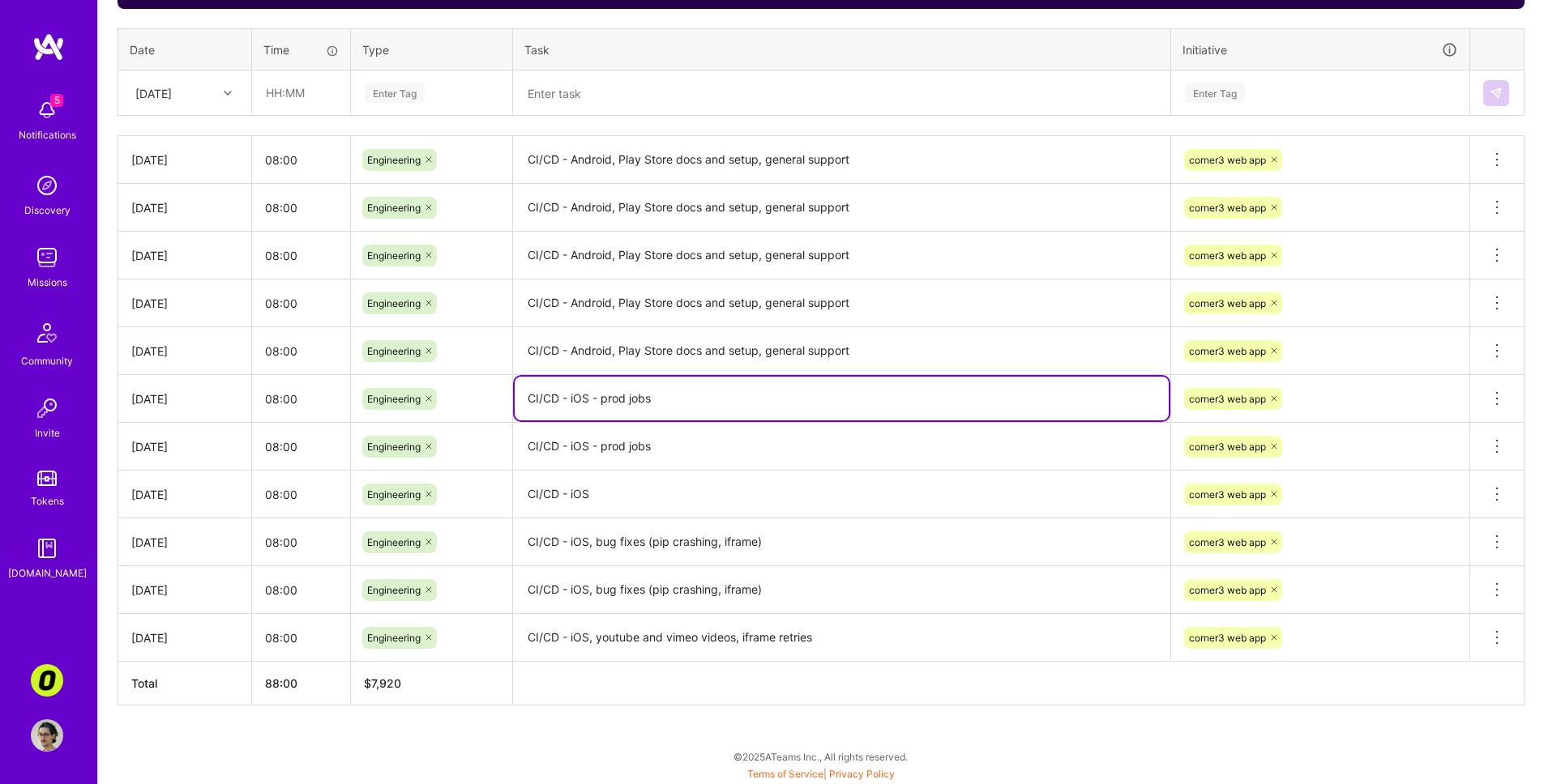
paste textarea ", general support"
click at [733, 402] on textarea "CI/CD - iOS - prod jobs" at bounding box center [841, 399] width 654 height 44
paste textarea ", general support"
click at [739, 430] on textarea "CI/CD - iOS - prod jobs" at bounding box center [841, 446] width 654 height 45
type textarea "CI/CD - iOS - prod jobs"
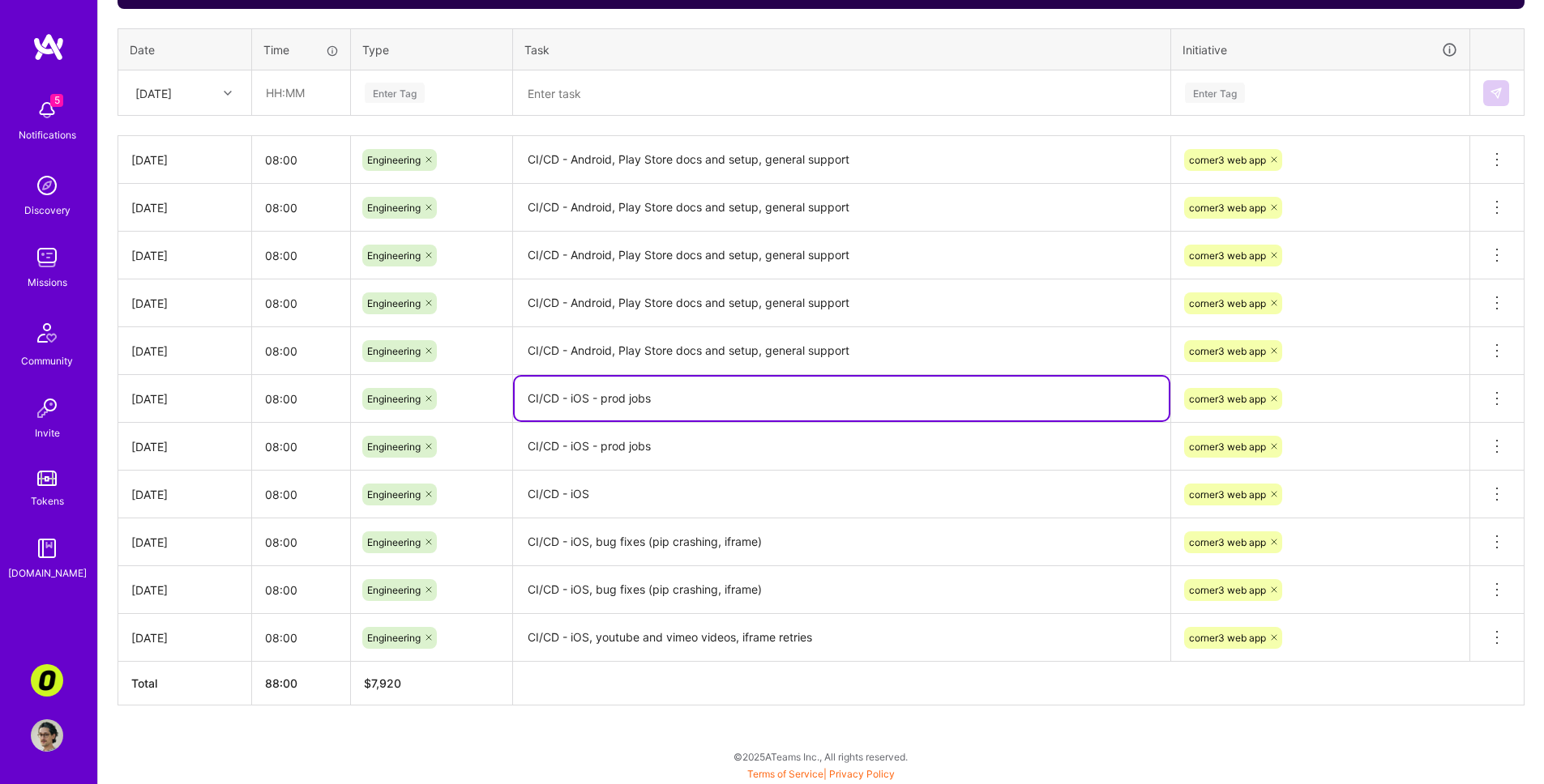
paste textarea ", general support"
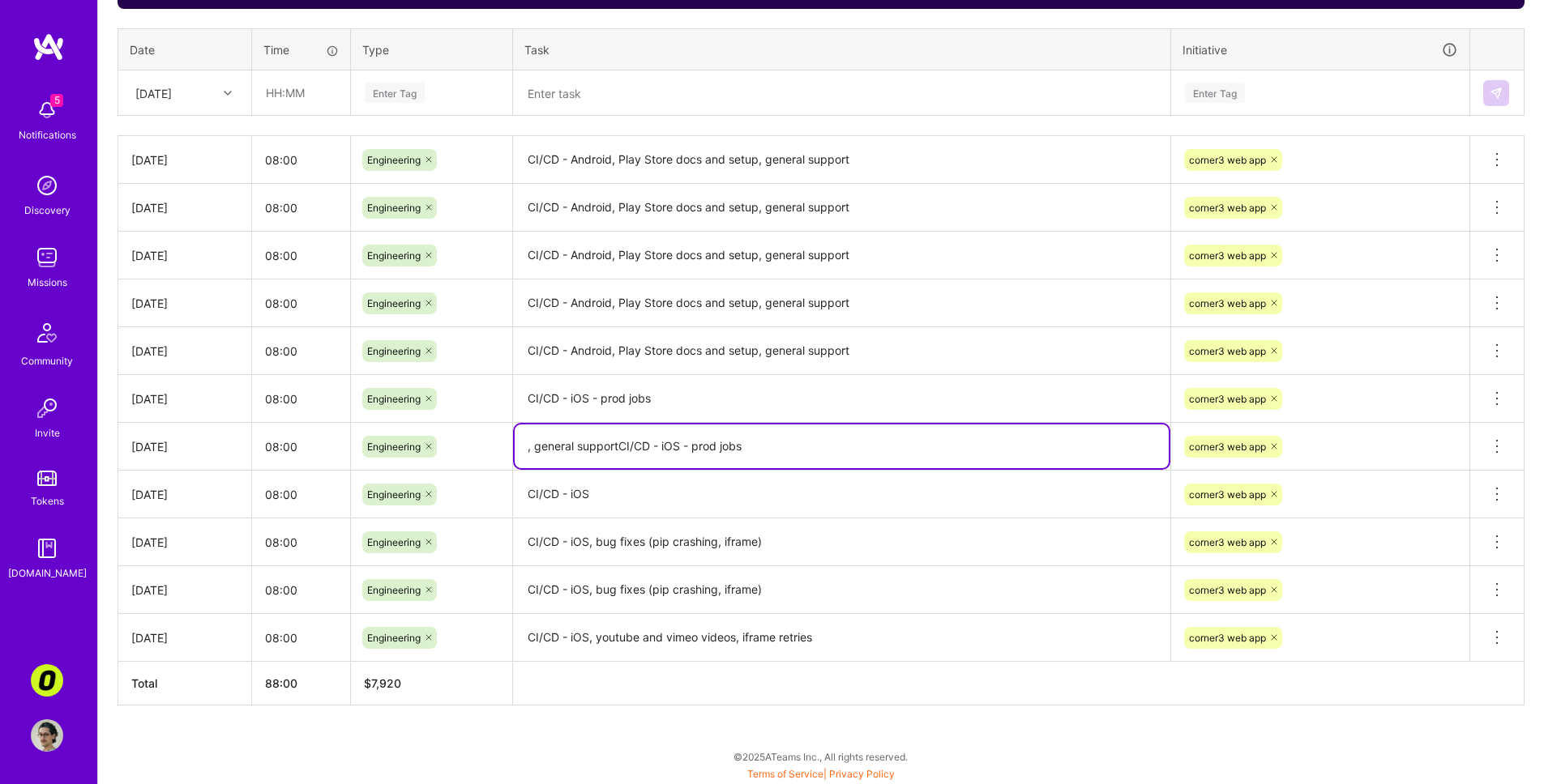
type textarea "CI/CD - iOS - prod jobs"
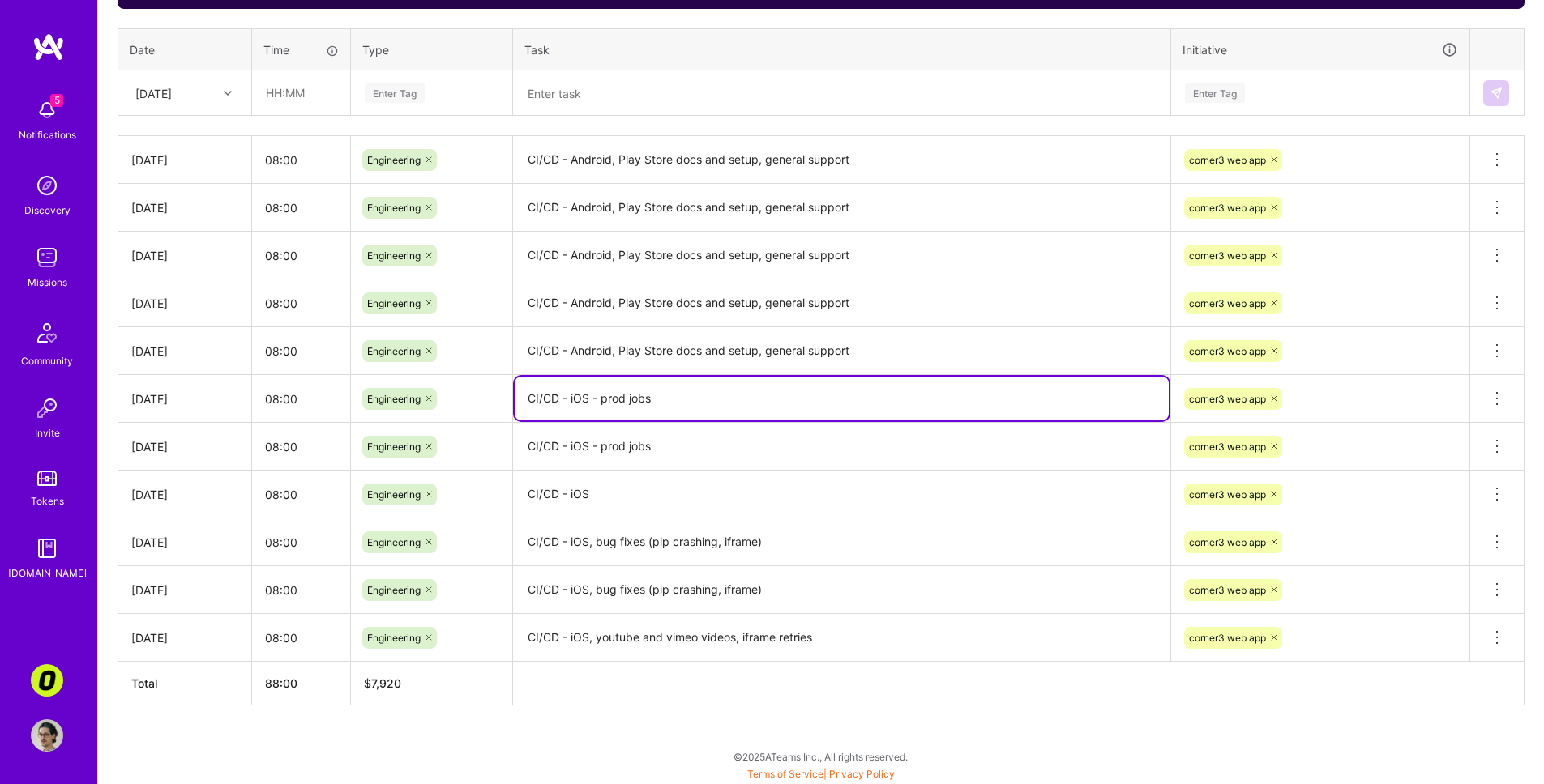
click at [731, 401] on textarea "CI/CD - iOS - prod jobs" at bounding box center [841, 399] width 654 height 44
paste textarea ", general support"
type textarea "CI/CD - iOS - prod jobs, general support"
click at [729, 453] on textarea "CI/CD - iOS - prod jobs" at bounding box center [841, 446] width 654 height 45
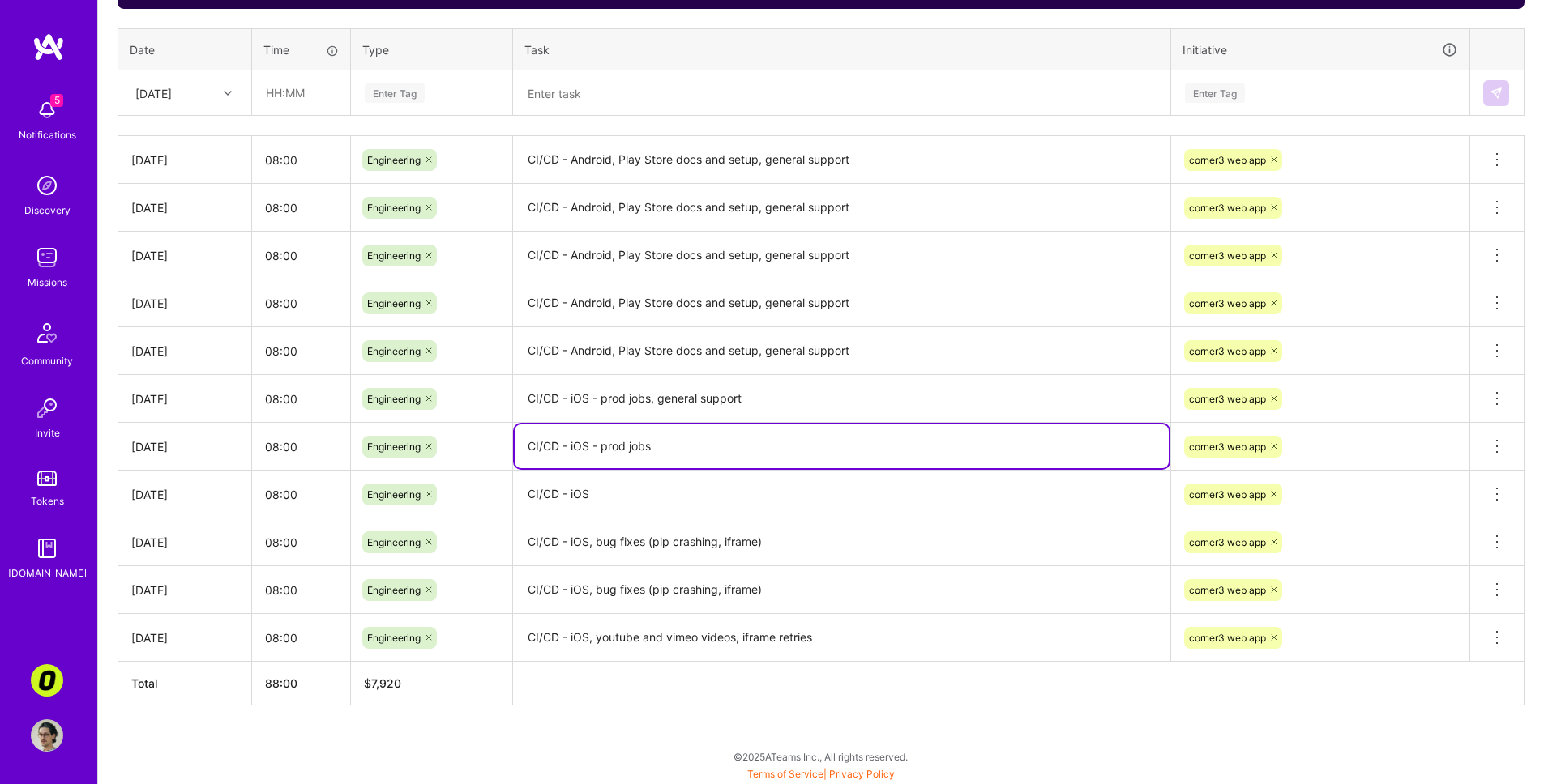
paste textarea ", general support"
type textarea "CI/CD - iOS - prod jobs, general support"
click at [708, 498] on textarea "CI/CD - iOS" at bounding box center [841, 494] width 654 height 45
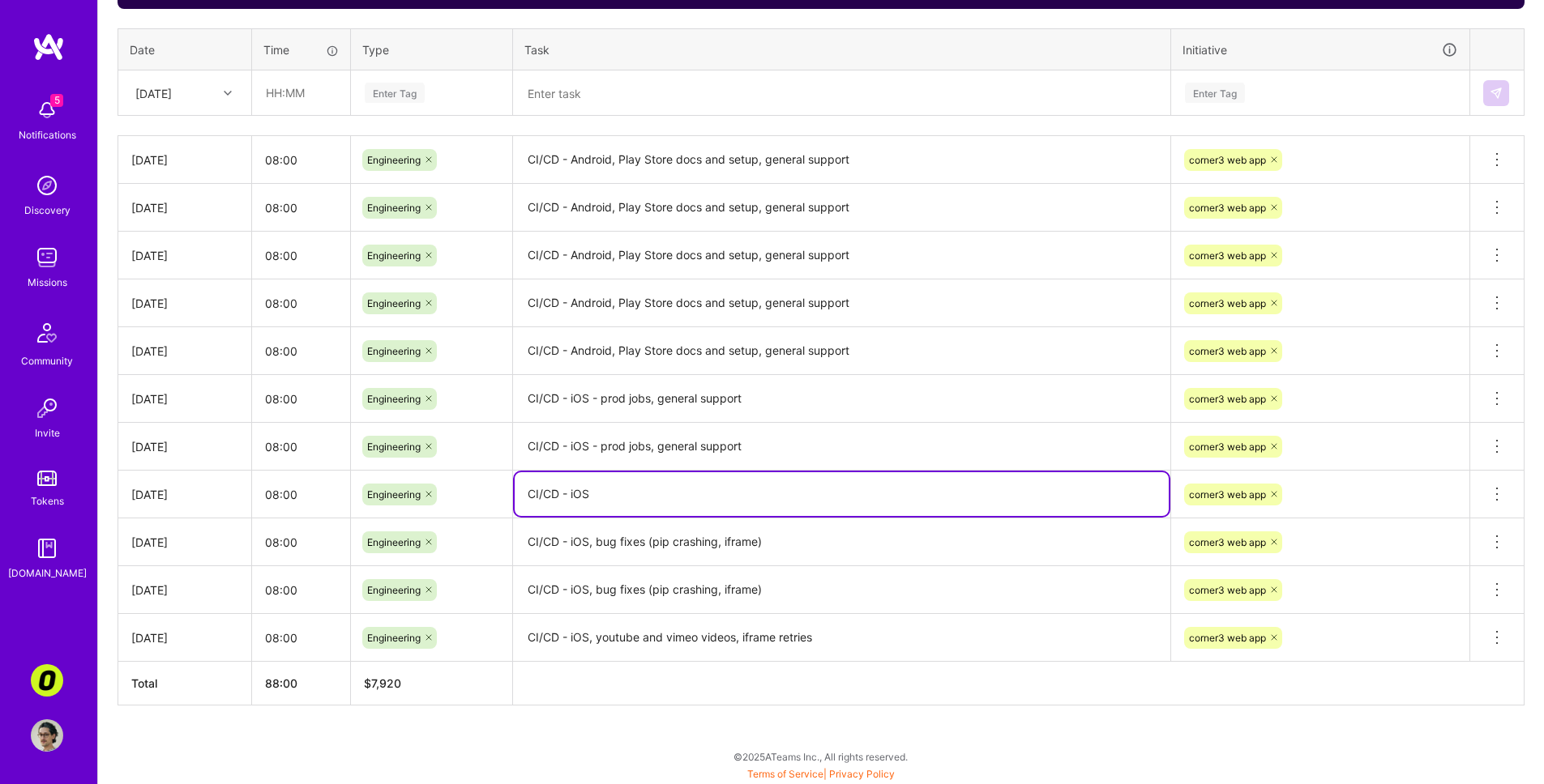
paste textarea ", general support"
type textarea "CI/CD - iOS"
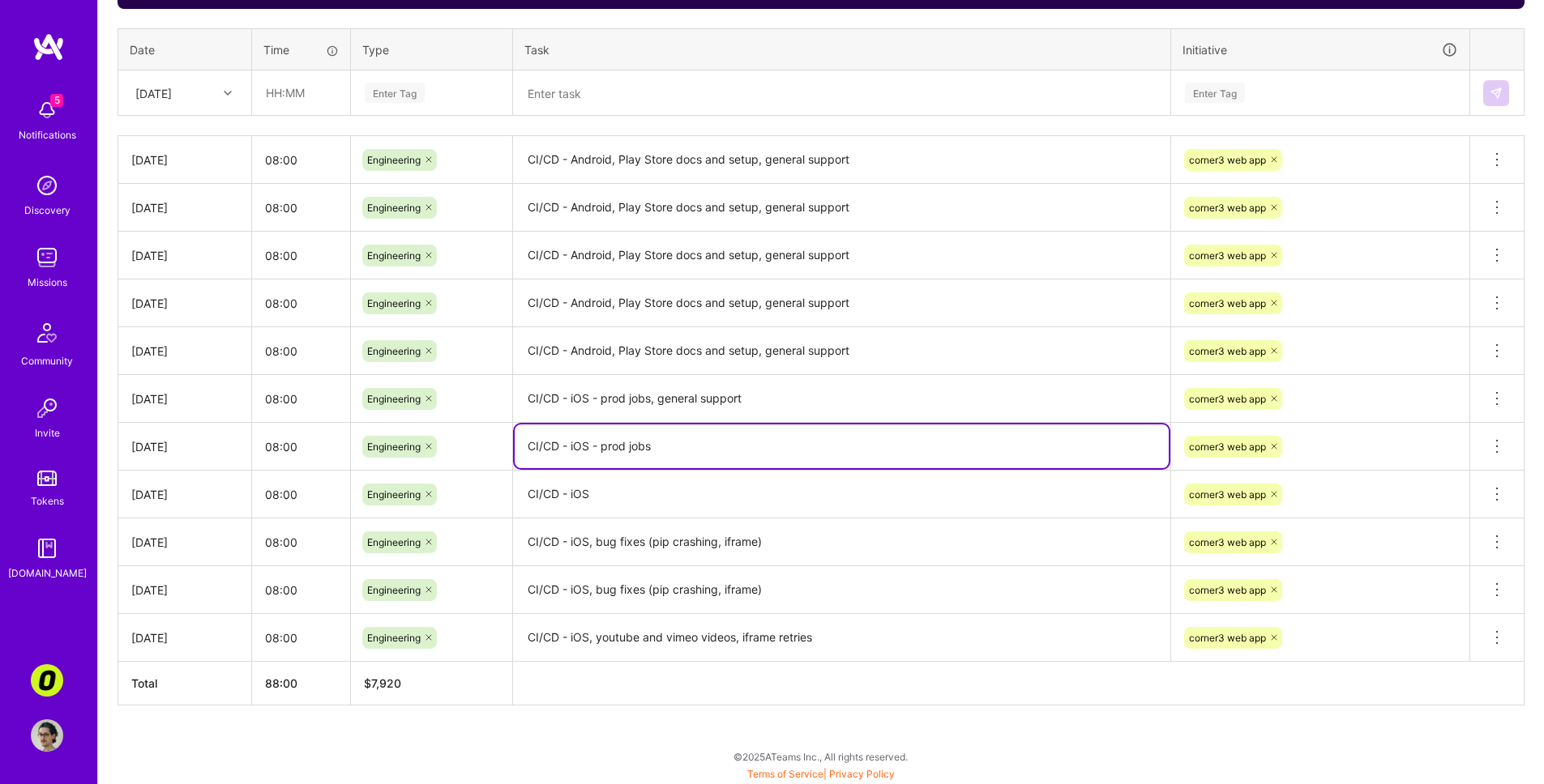
type textarea "CI/CD - iOS - prod jobs"
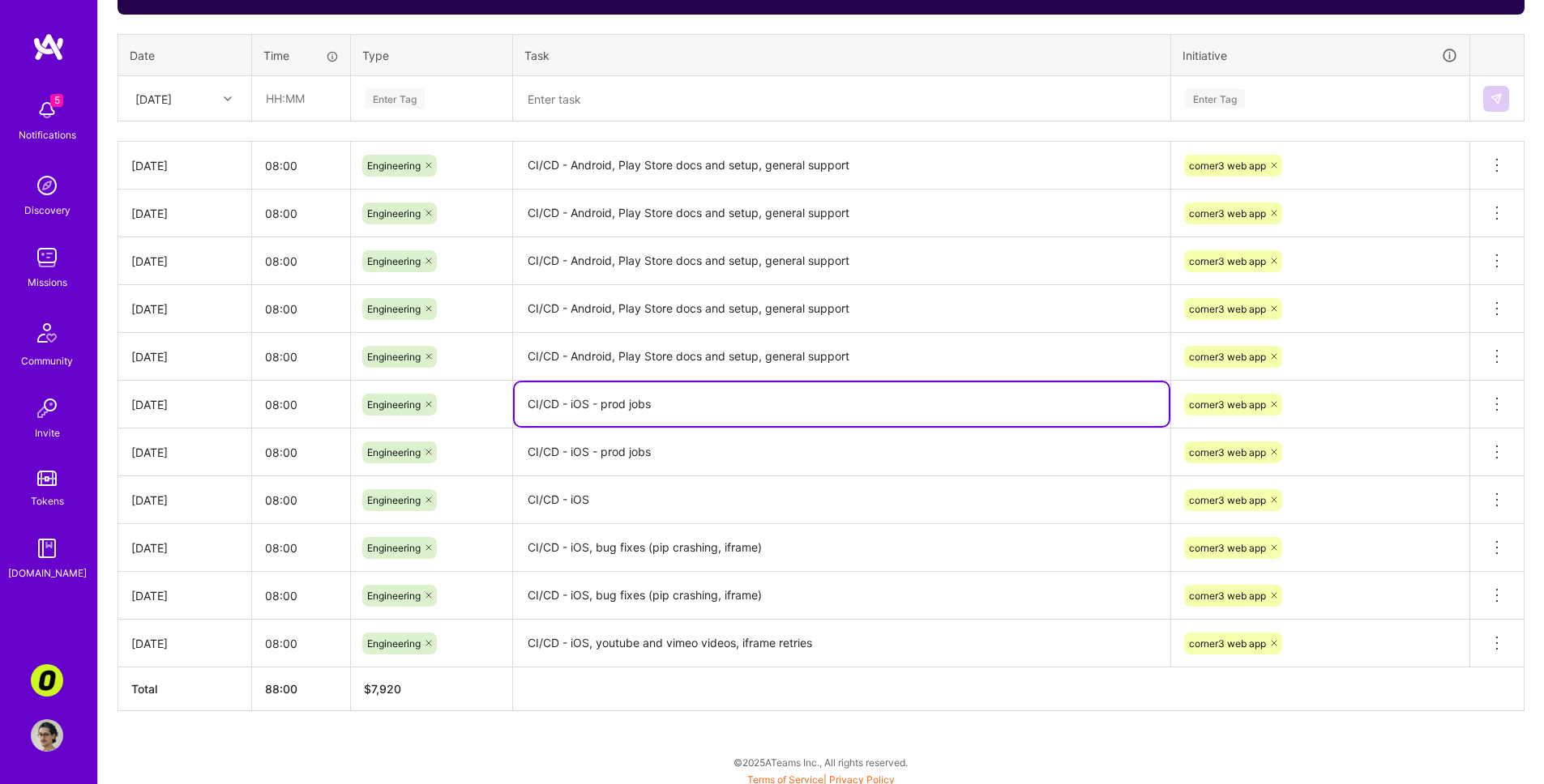
scroll to position [579, 0]
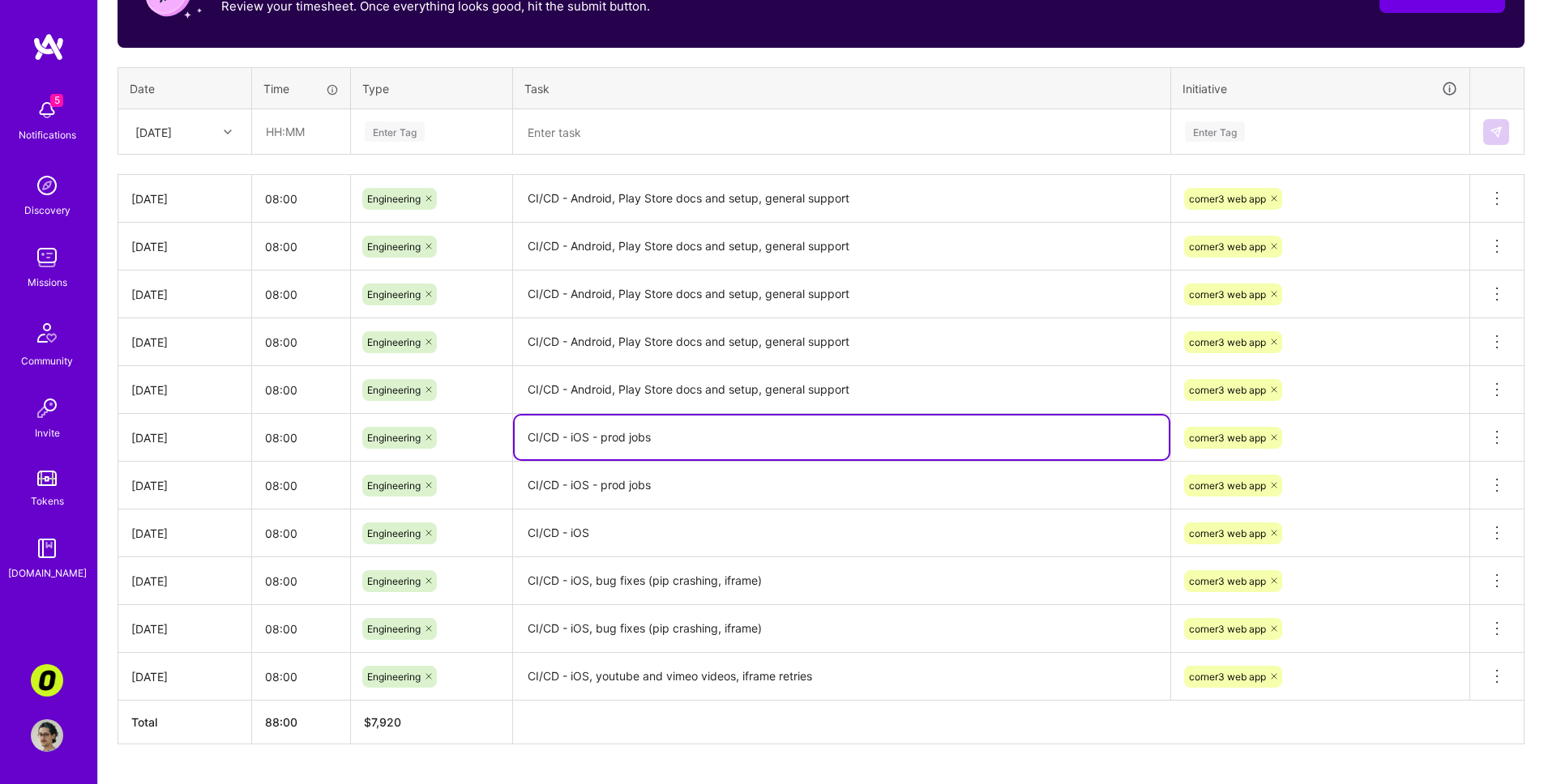
type textarea "CI/CD - iOS - prod jobs"
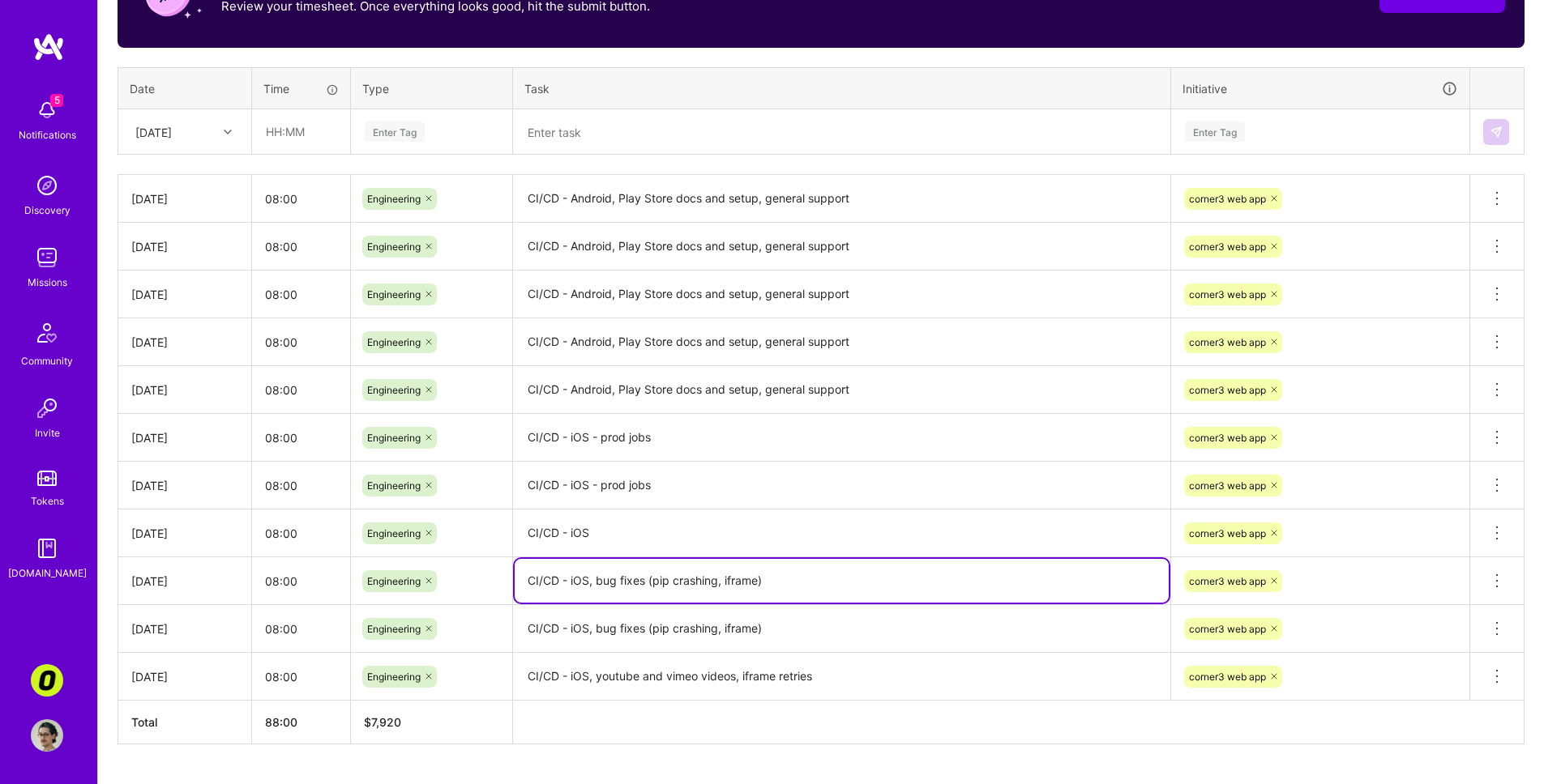
drag, startPoint x: 589, startPoint y: 582, endPoint x: 884, endPoint y: 580, distance: 295.0
click at [884, 580] on textarea "CI/CD - iOS, bug fixes (pip crashing, iframe)" at bounding box center [841, 580] width 654 height 44
click at [702, 532] on textarea "CI/CD - iOS" at bounding box center [841, 533] width 654 height 45
paste textarea ", bug fixes (pip crashing, iframe)"
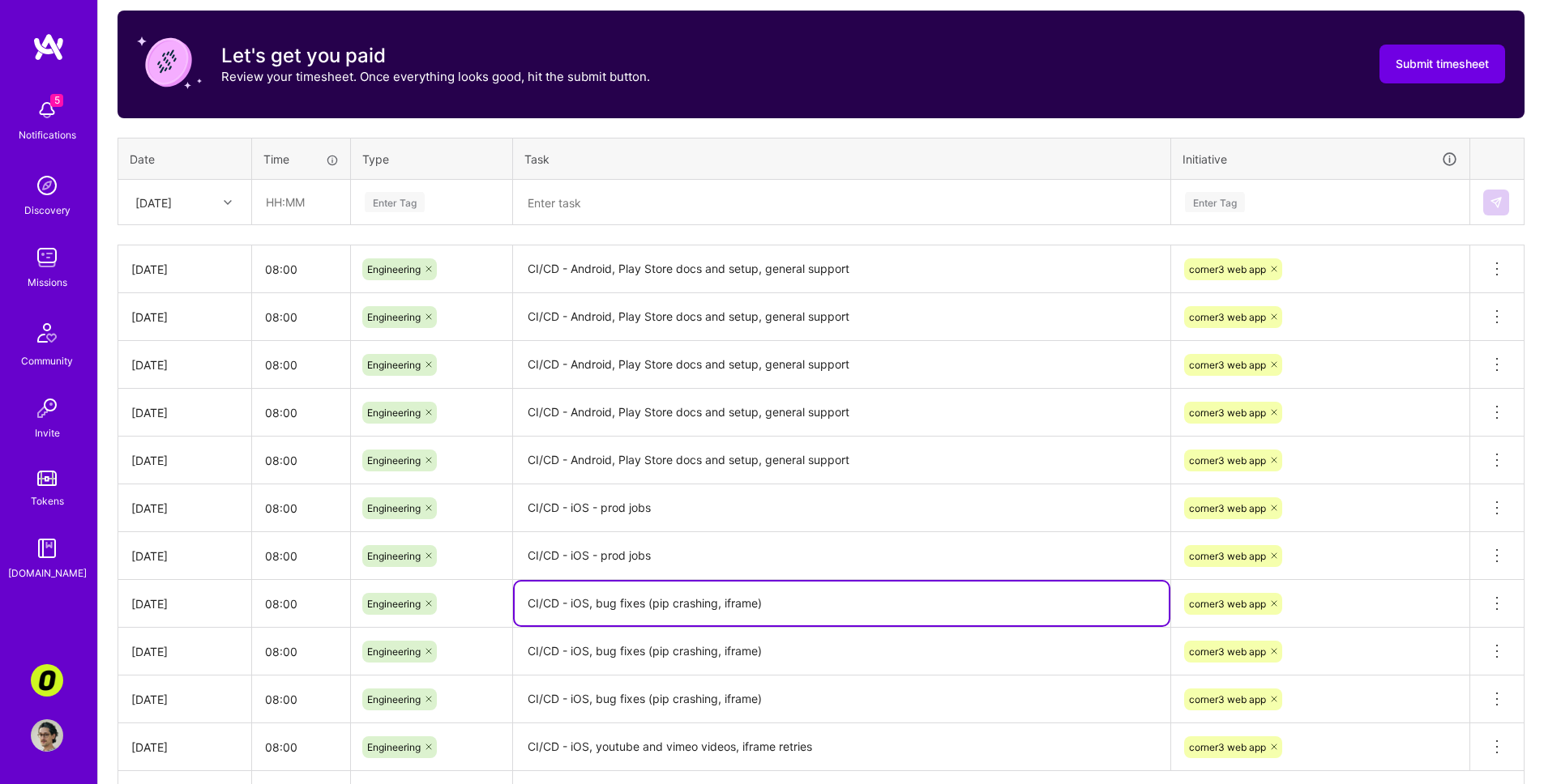
scroll to position [507, 0]
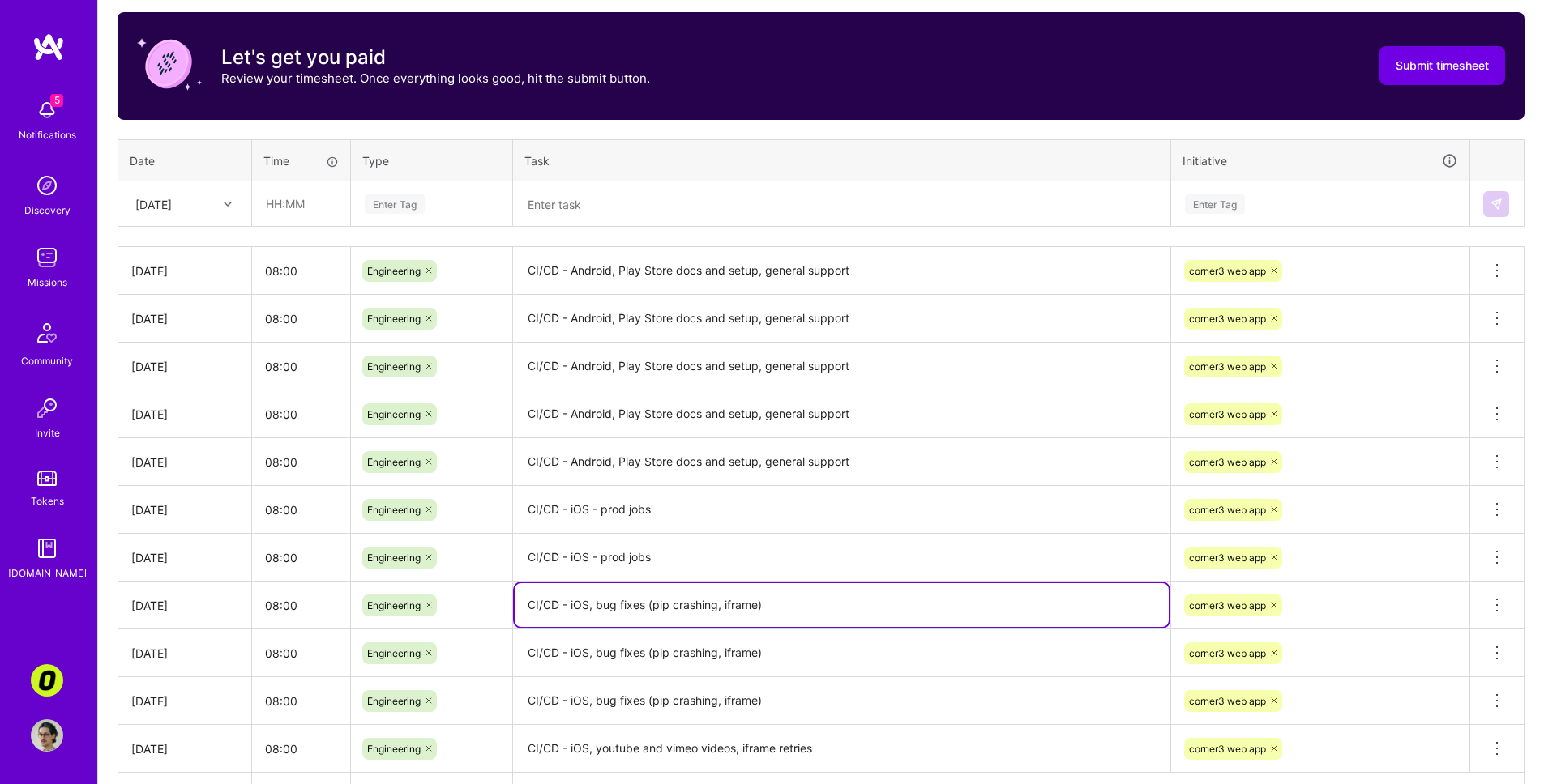
type textarea "CI/CD - iOS, bug fixes (pip crashing, iframe)"
click at [215, 205] on div "[DATE]" at bounding box center [172, 204] width 90 height 26
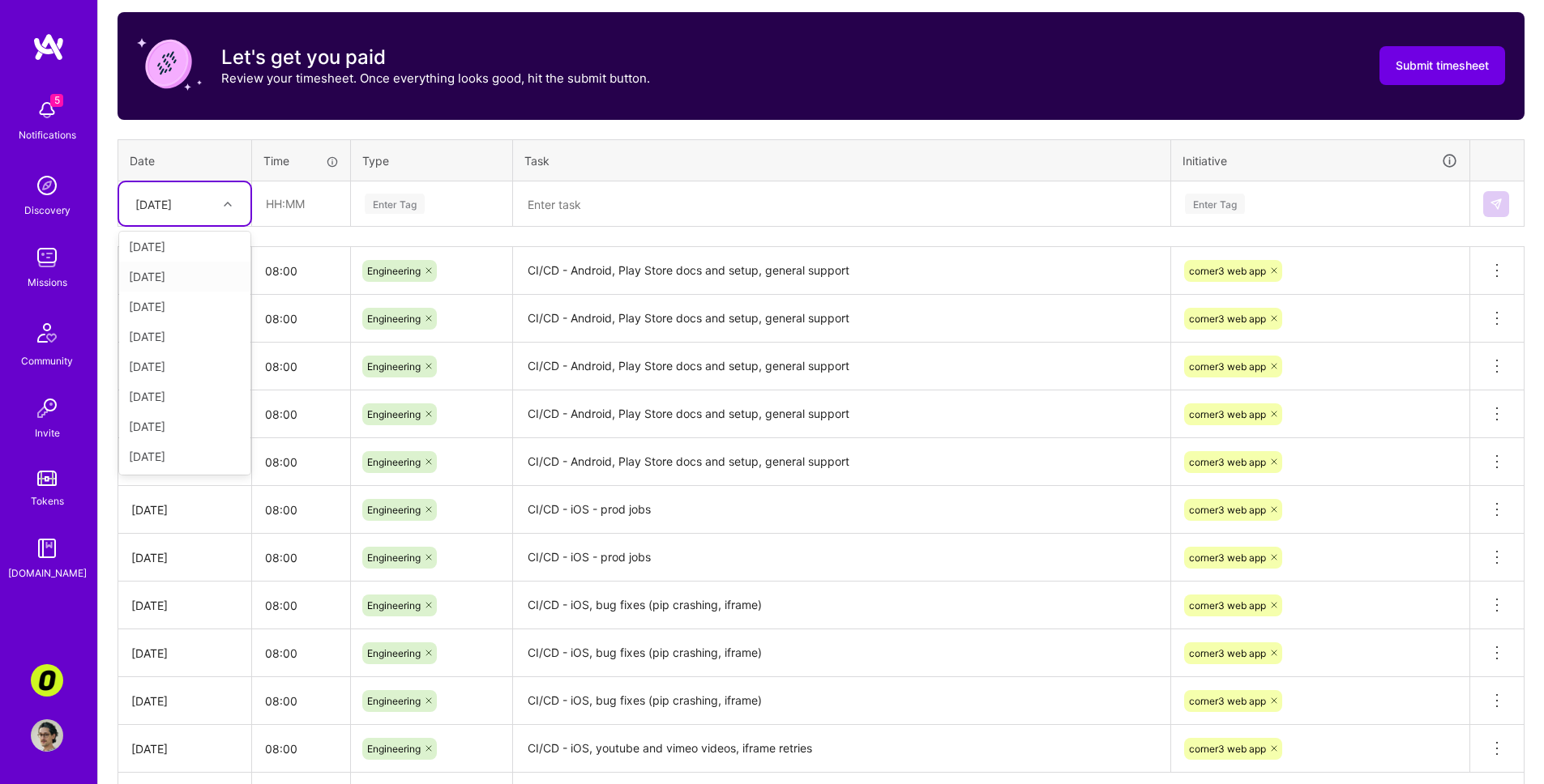
scroll to position [0, 0]
click at [448, 128] on div "Time tracking [DATE] - [DATE] Timesheet Export Timesheet Let's get you paid Rev…" at bounding box center [821, 390] width 1407 height 854
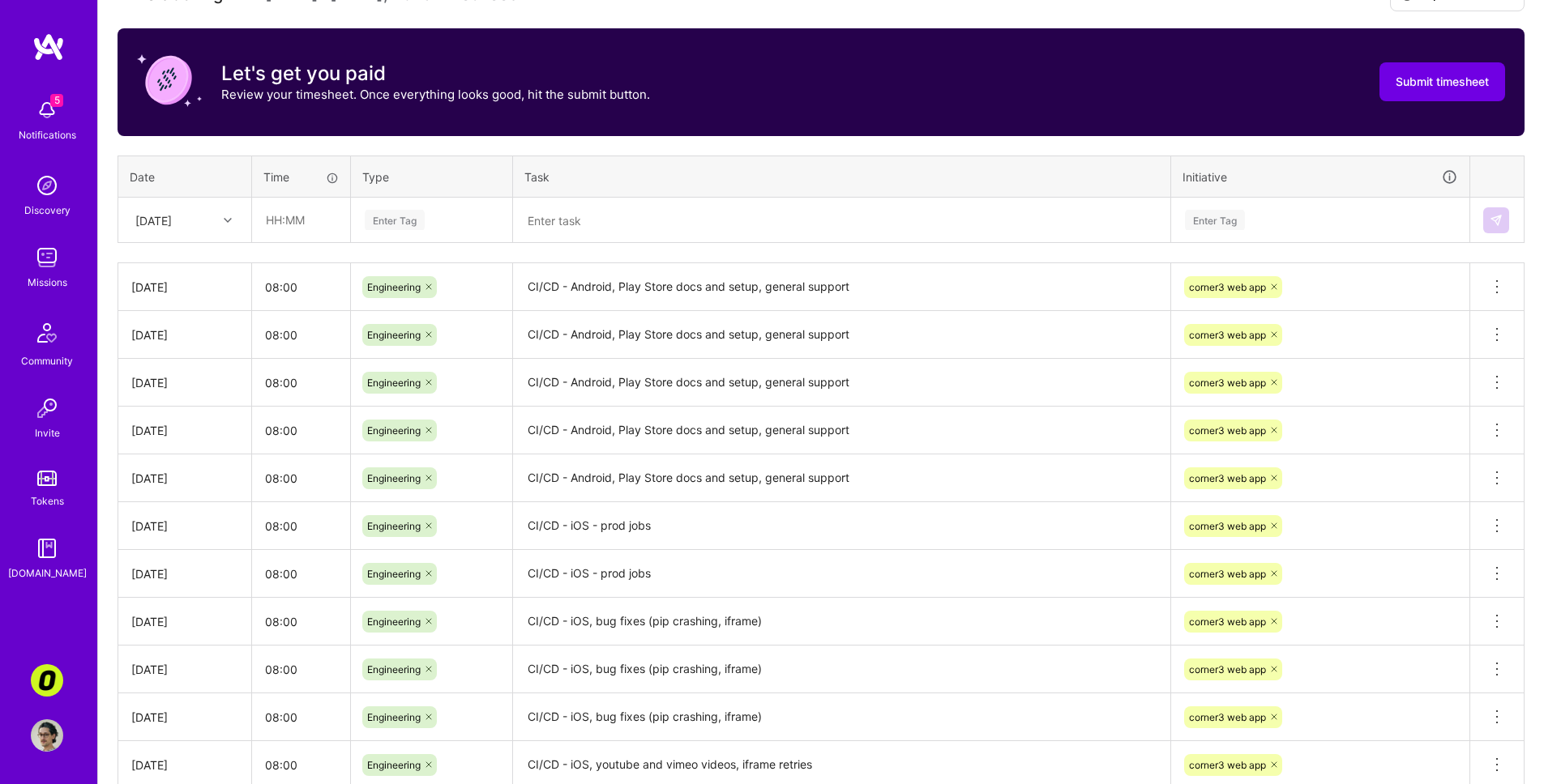
scroll to position [437, 0]
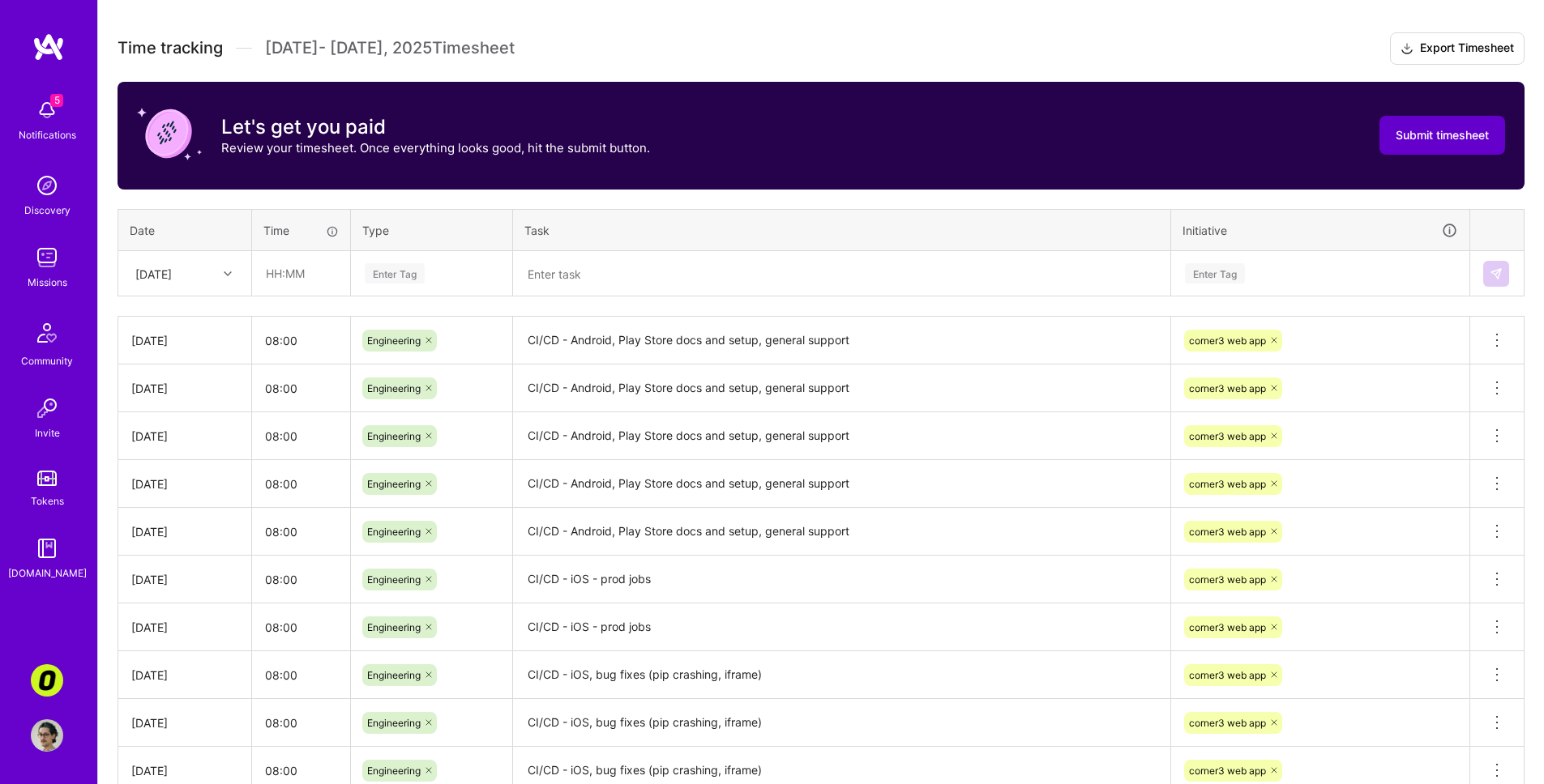
click at [1096, 149] on button "Submit timesheet" at bounding box center [1442, 135] width 126 height 39
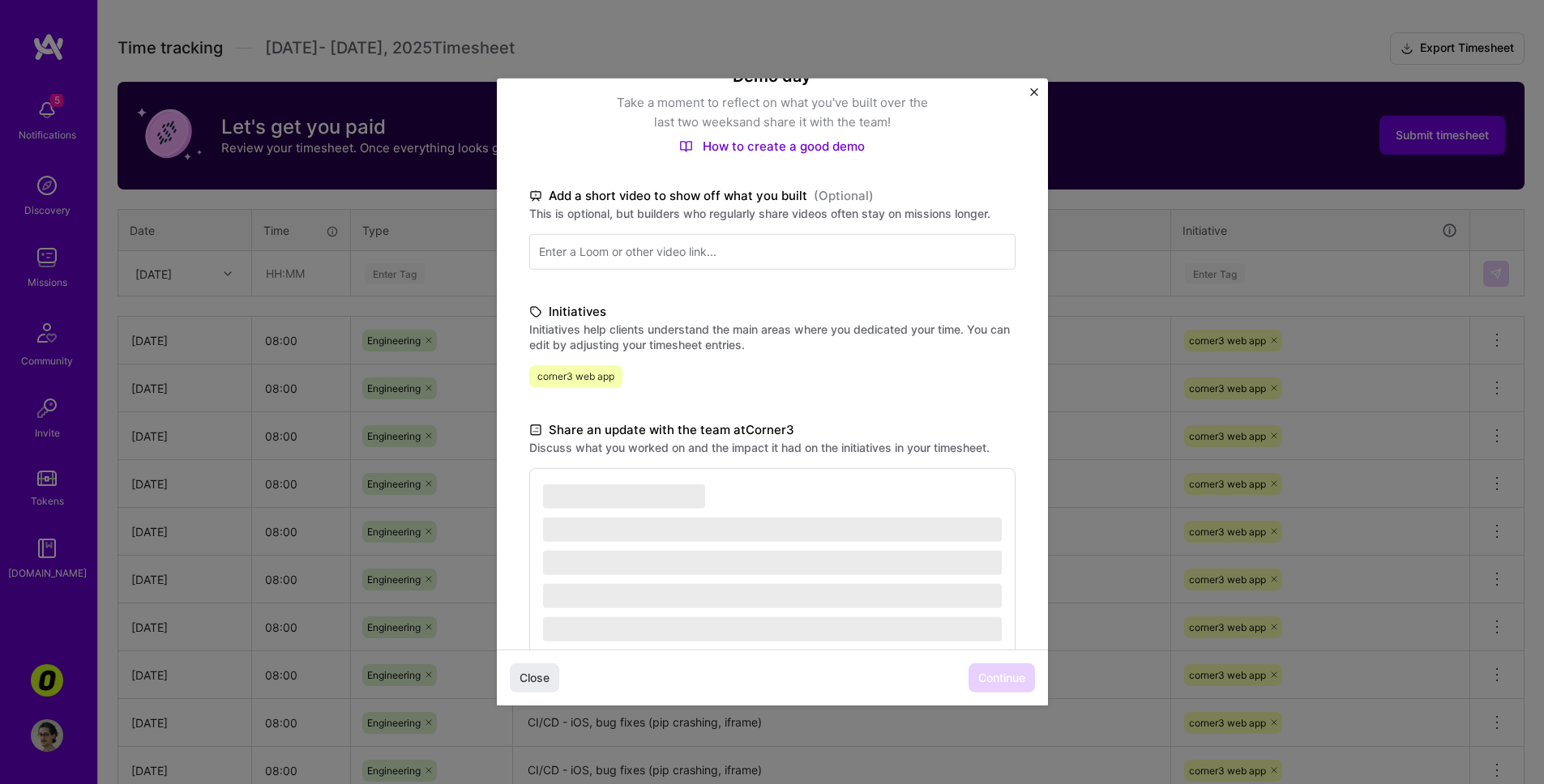
scroll to position [234, 0]
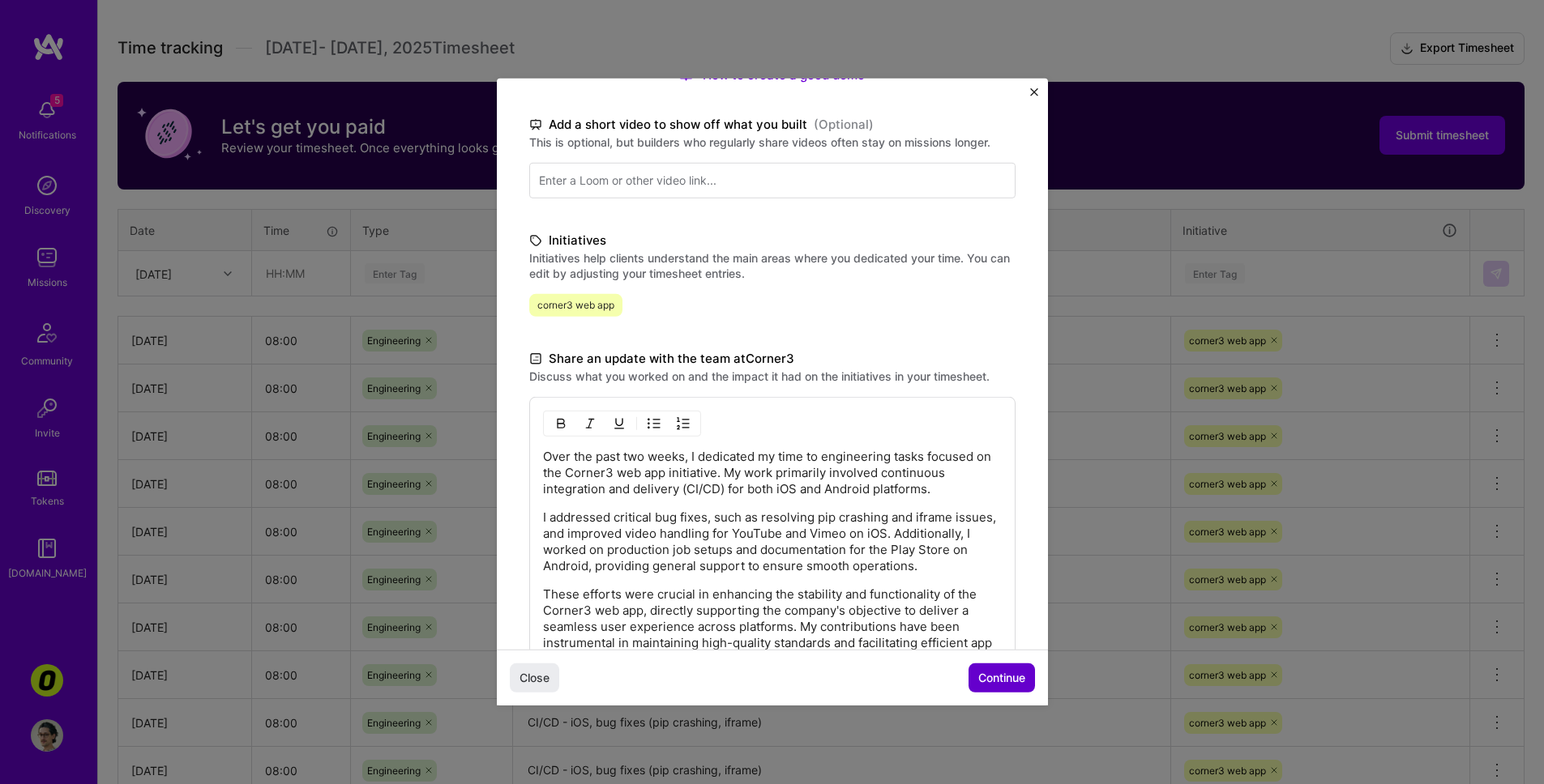
click at [987, 662] on span "Continue" at bounding box center [1002, 678] width 47 height 17
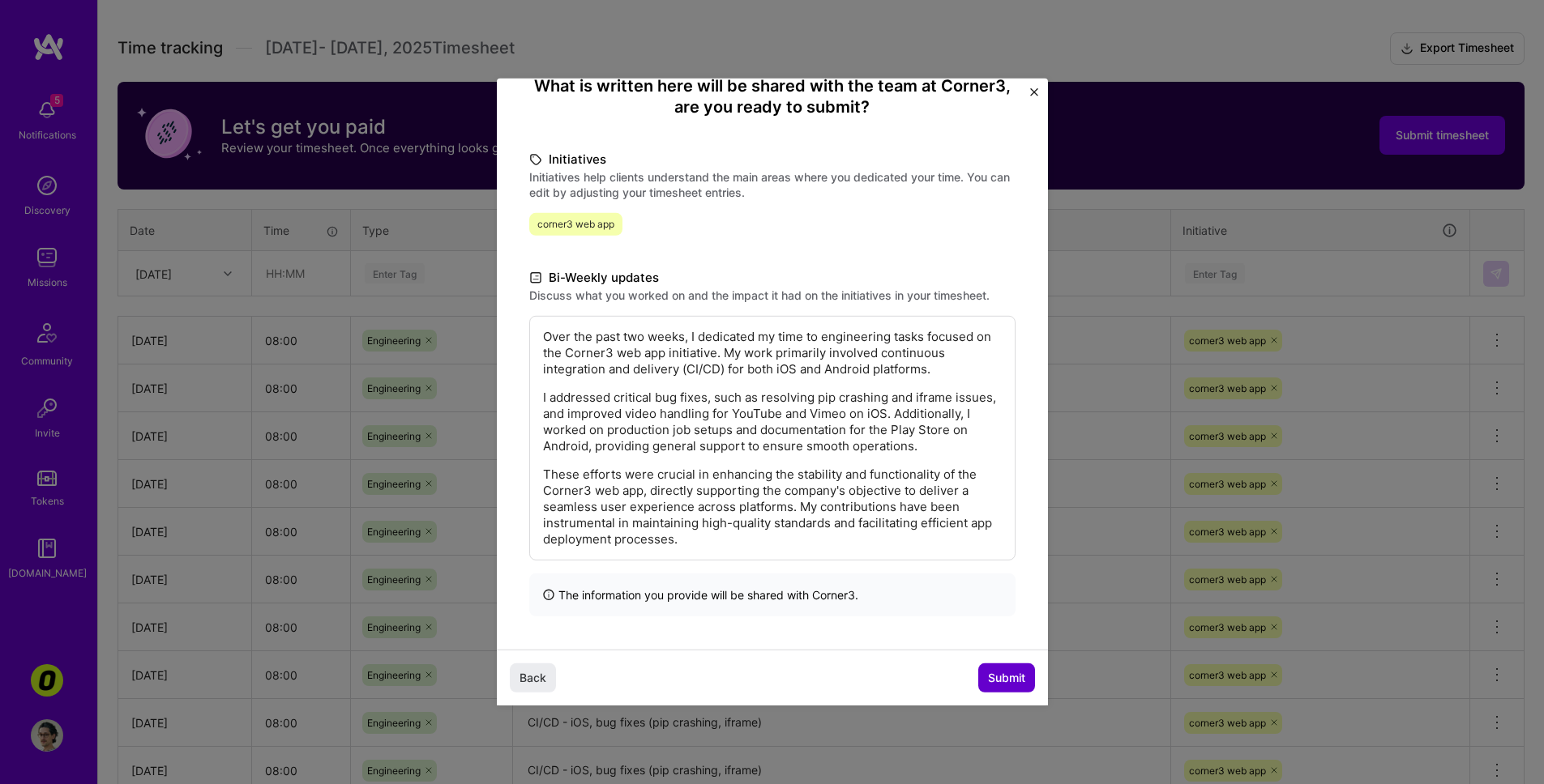
scroll to position [72, 0]
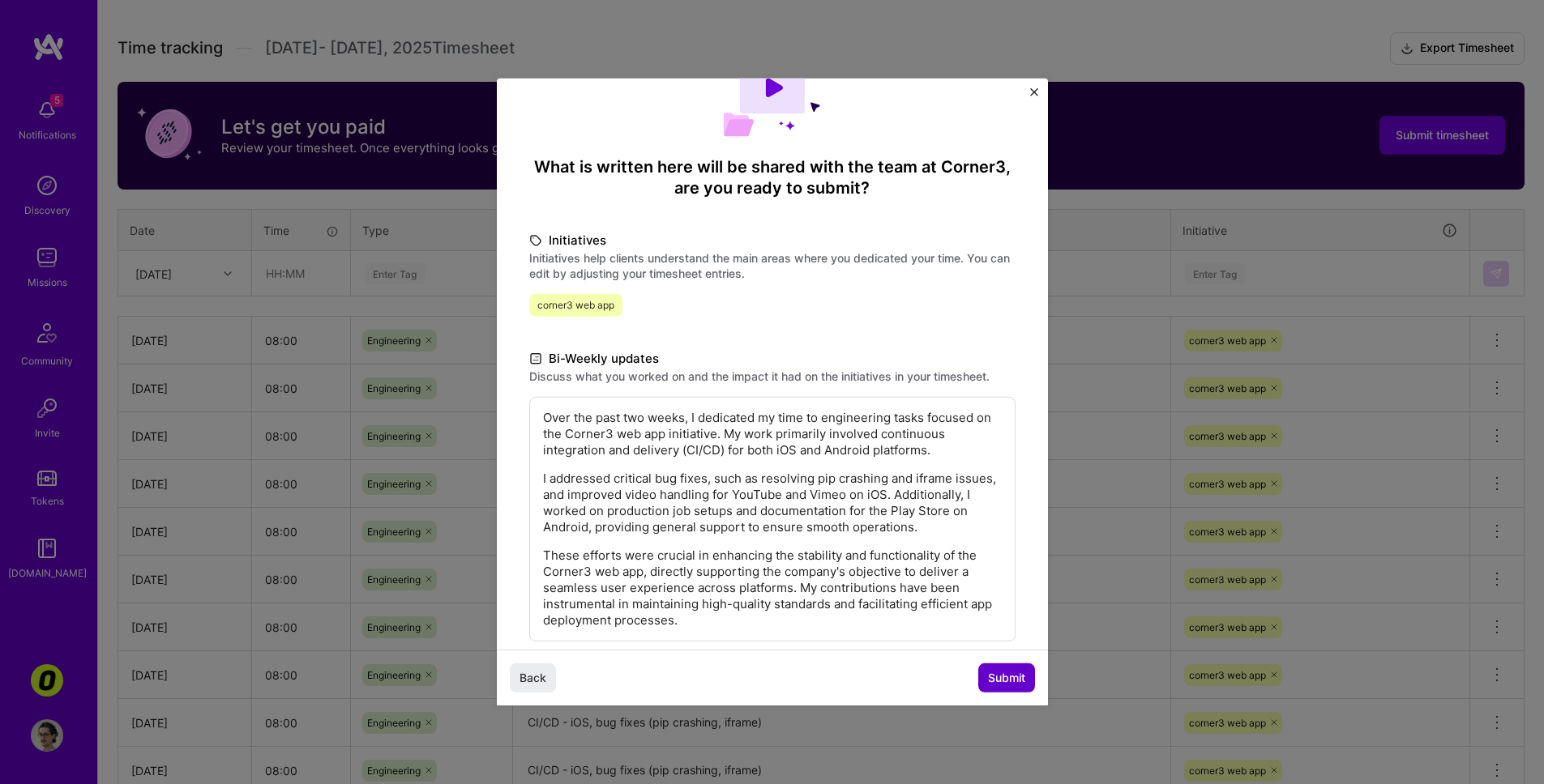
click at [1005, 662] on span "Submit" at bounding box center [1006, 678] width 37 height 17
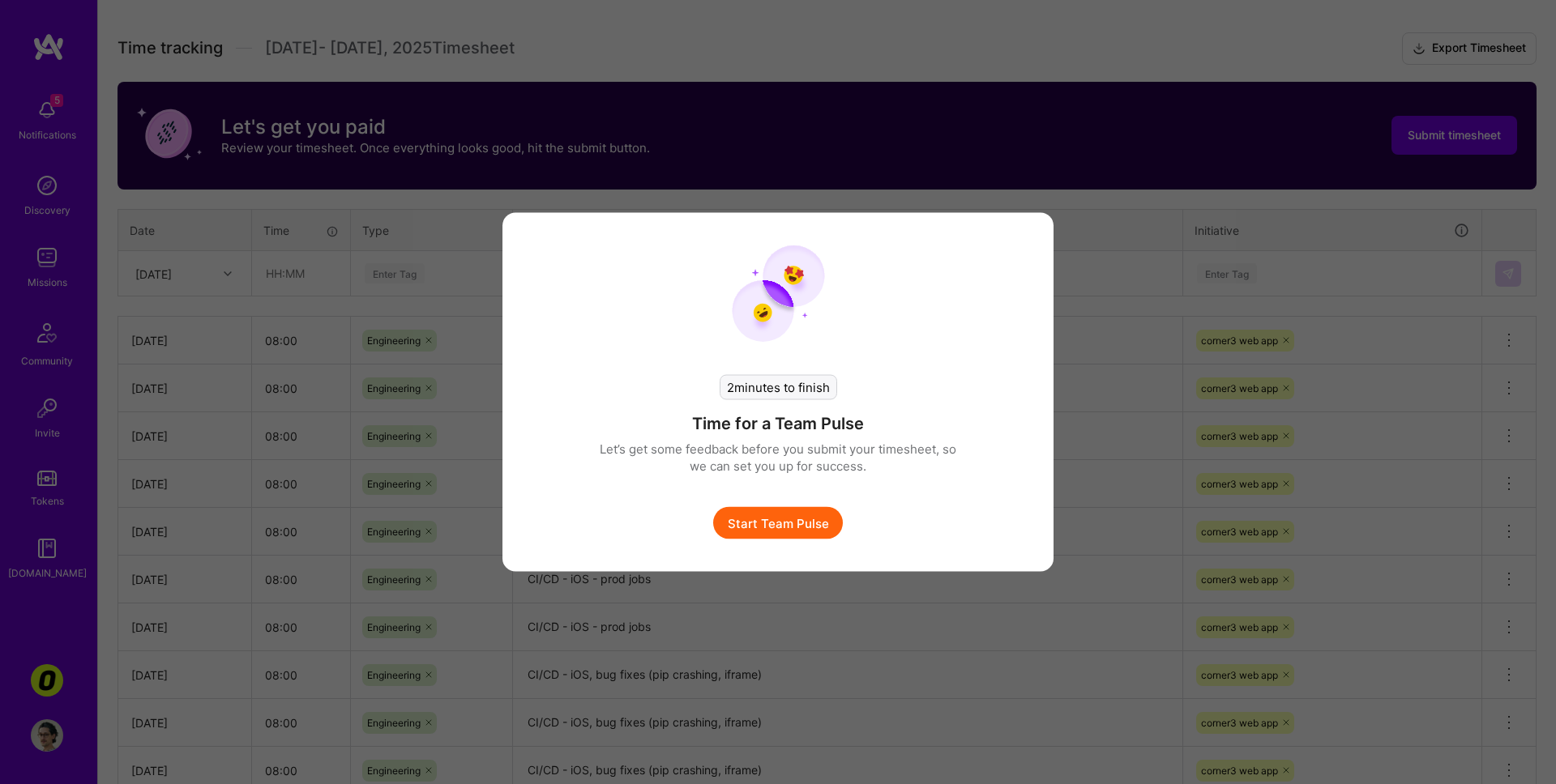
click at [790, 521] on button "Start Team Pulse" at bounding box center [778, 523] width 130 height 32
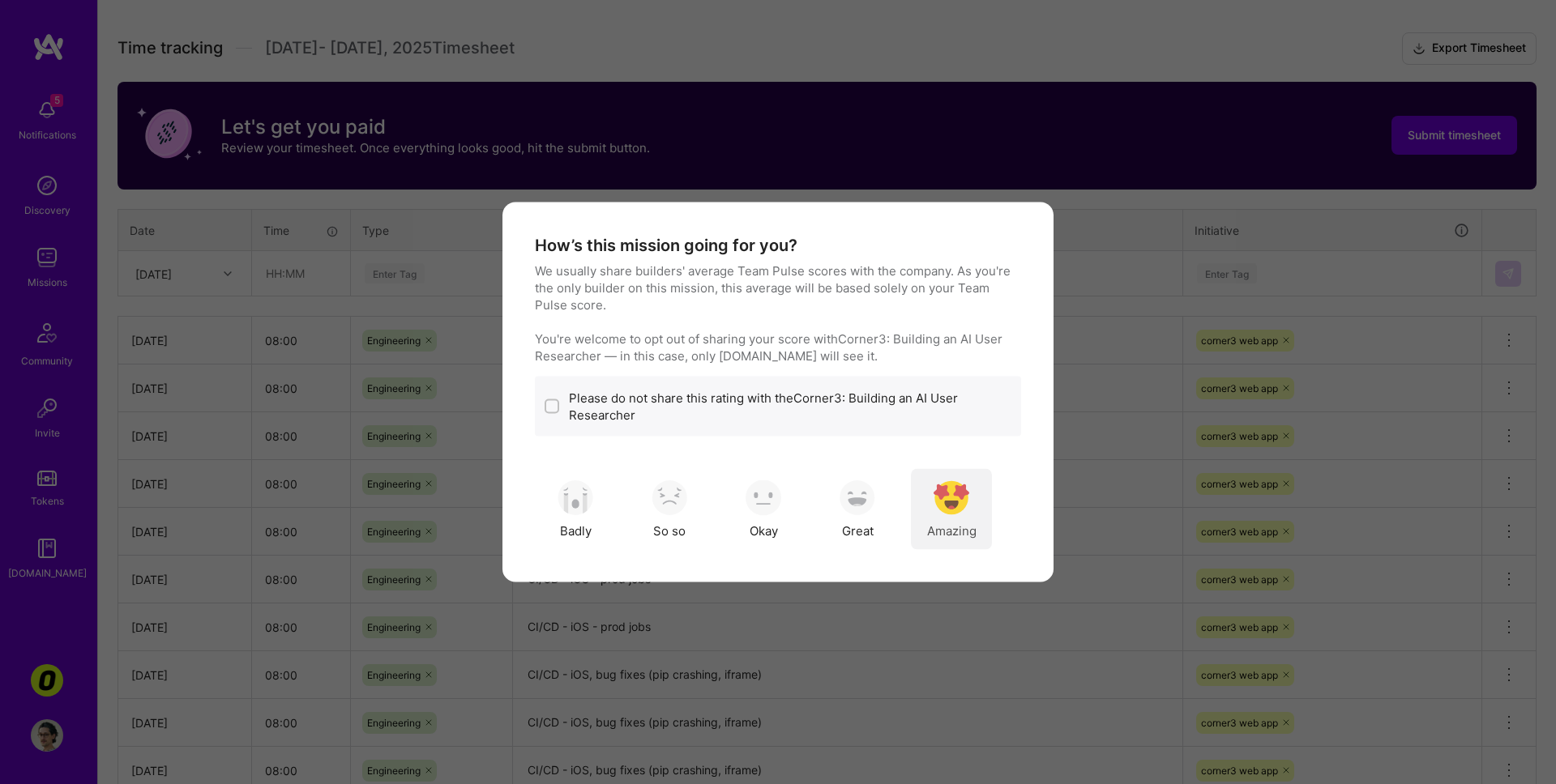
click at [968, 503] on img "modal" at bounding box center [951, 497] width 35 height 35
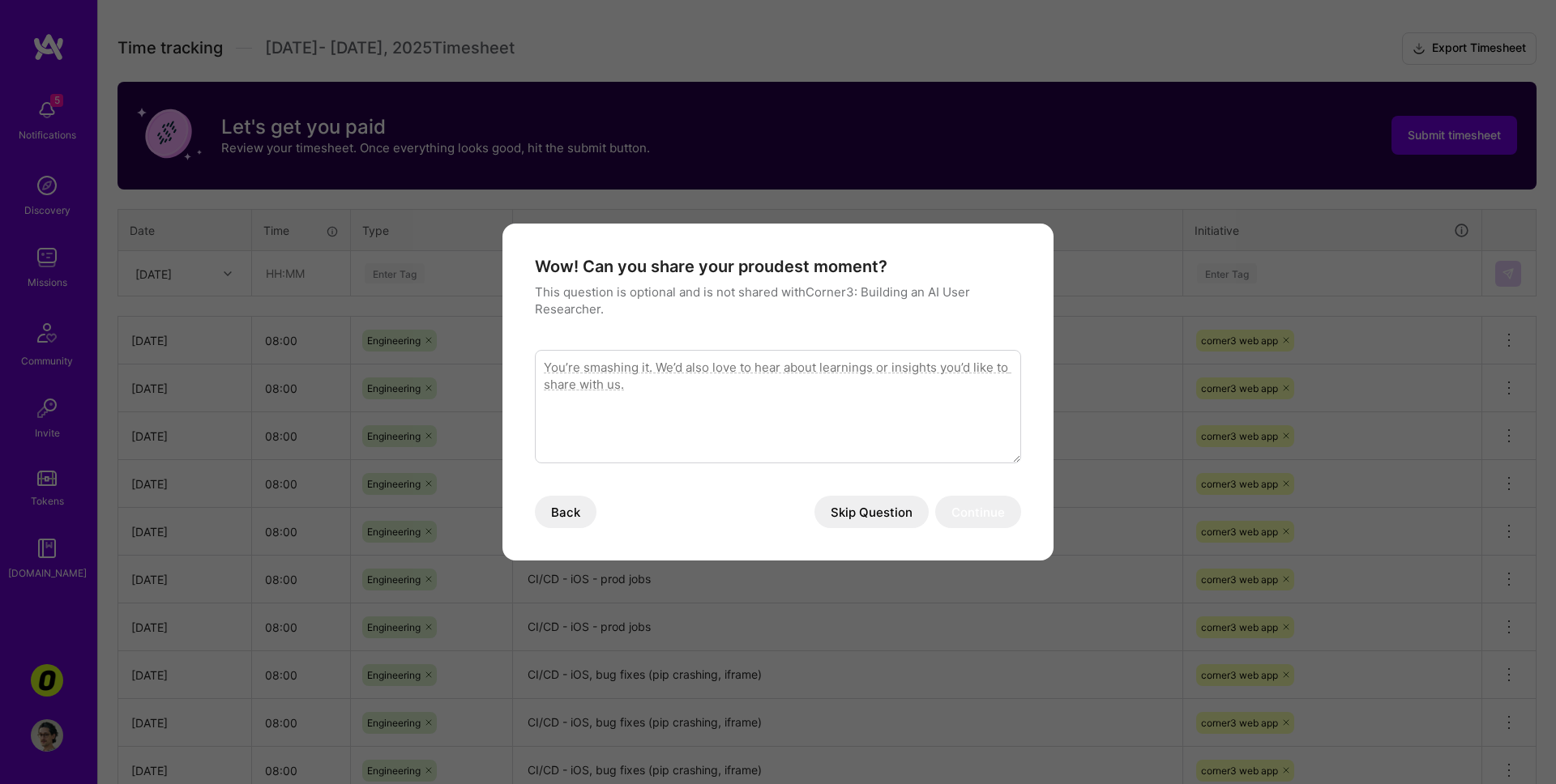
click at [577, 512] on button "Back" at bounding box center [565, 512] width 62 height 32
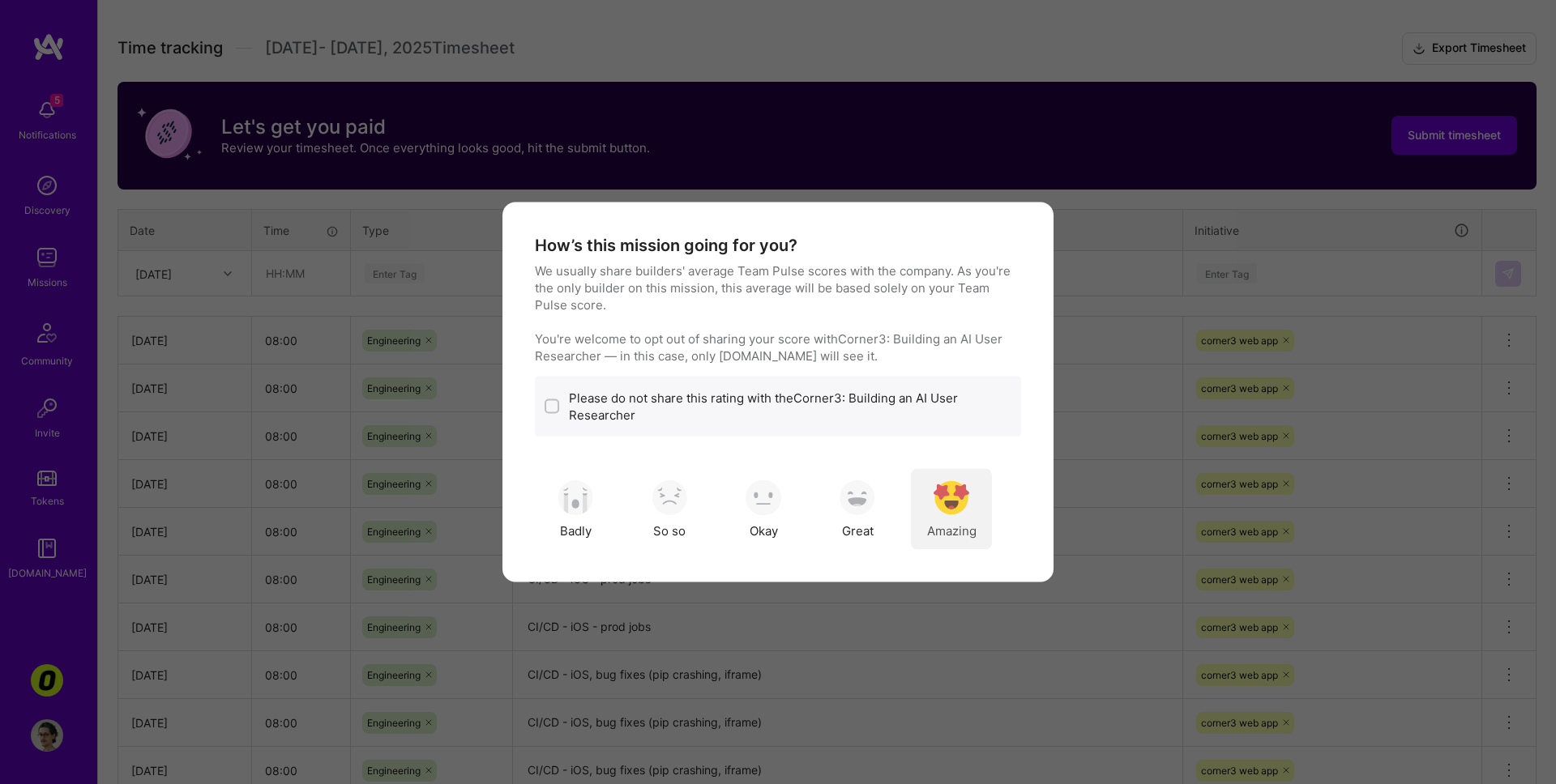
click at [956, 497] on img "modal" at bounding box center [951, 497] width 35 height 35
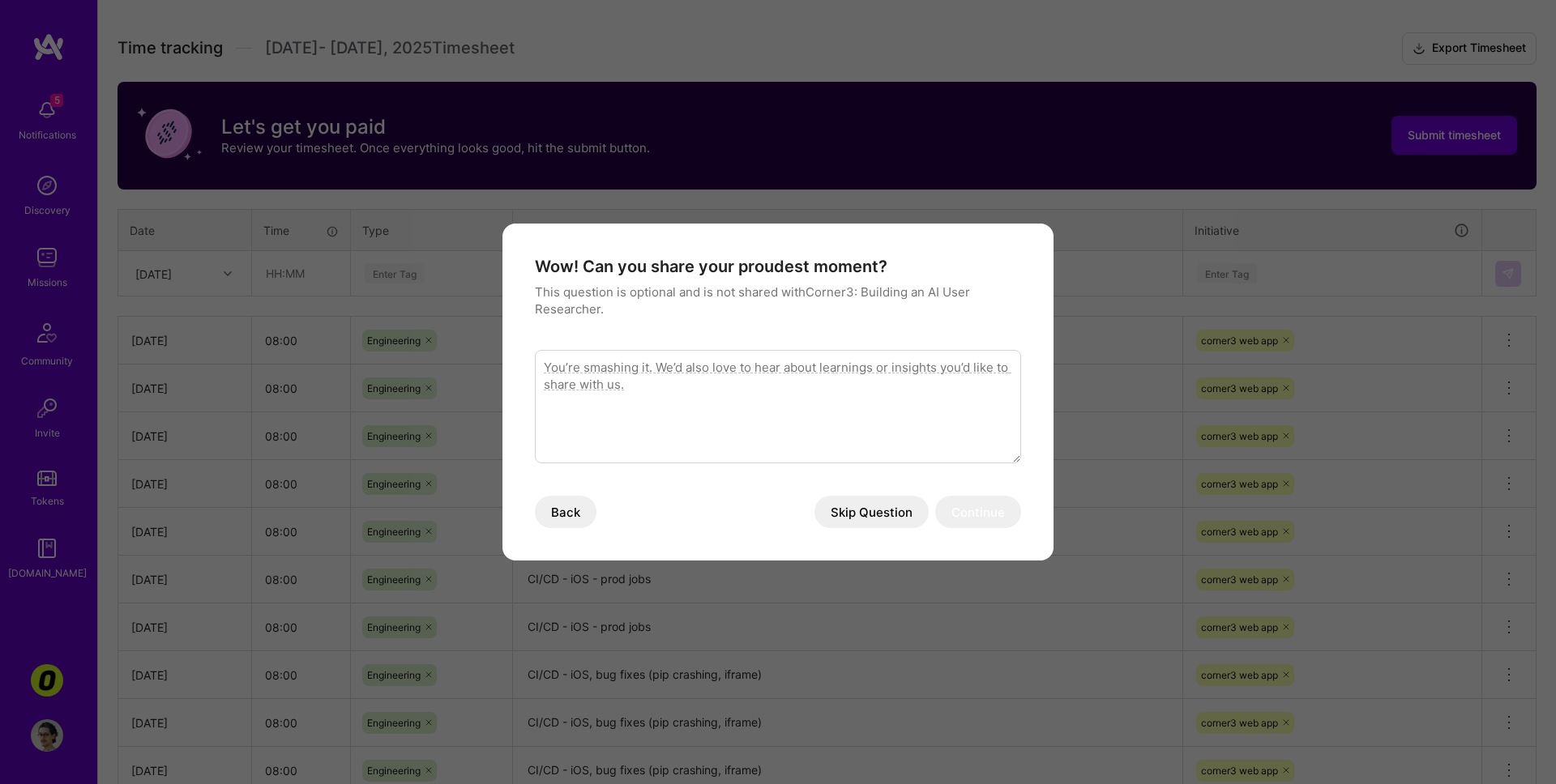
click at [688, 383] on textarea "modal" at bounding box center [778, 406] width 486 height 113
type textarea "Finally ci/cd works end to end for mobile work"
click at [1020, 531] on div "Wow! Can you share your proudest moment? This question is optional and is not s…" at bounding box center [778, 392] width 551 height 337
click at [963, 481] on div "Wow! Can you share your proudest moment? This question is optional and is not s…" at bounding box center [778, 392] width 486 height 272
click at [981, 507] on button "Continue" at bounding box center [978, 512] width 86 height 32
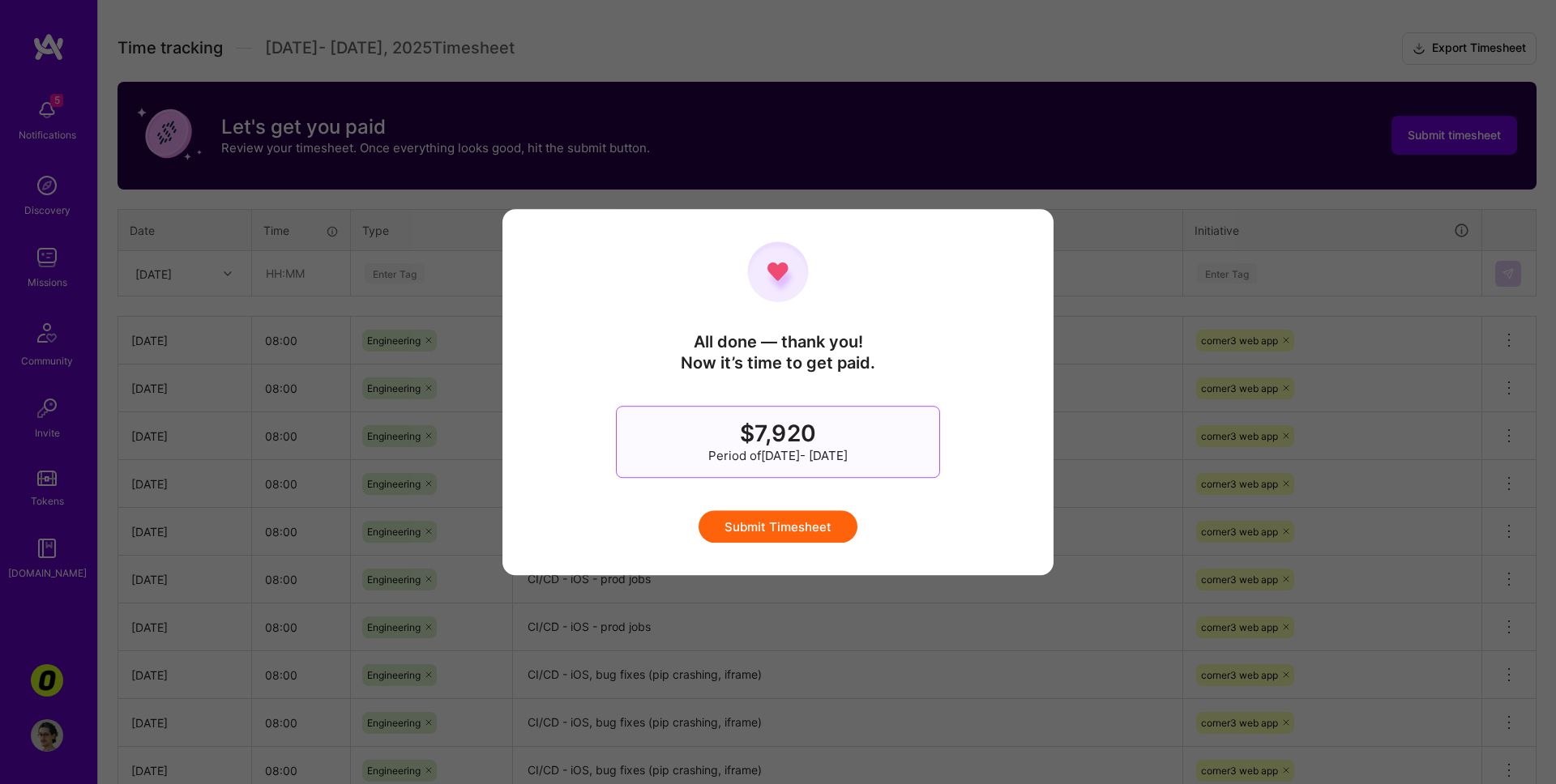
click at [833, 527] on button "Submit Timesheet" at bounding box center [778, 527] width 158 height 32
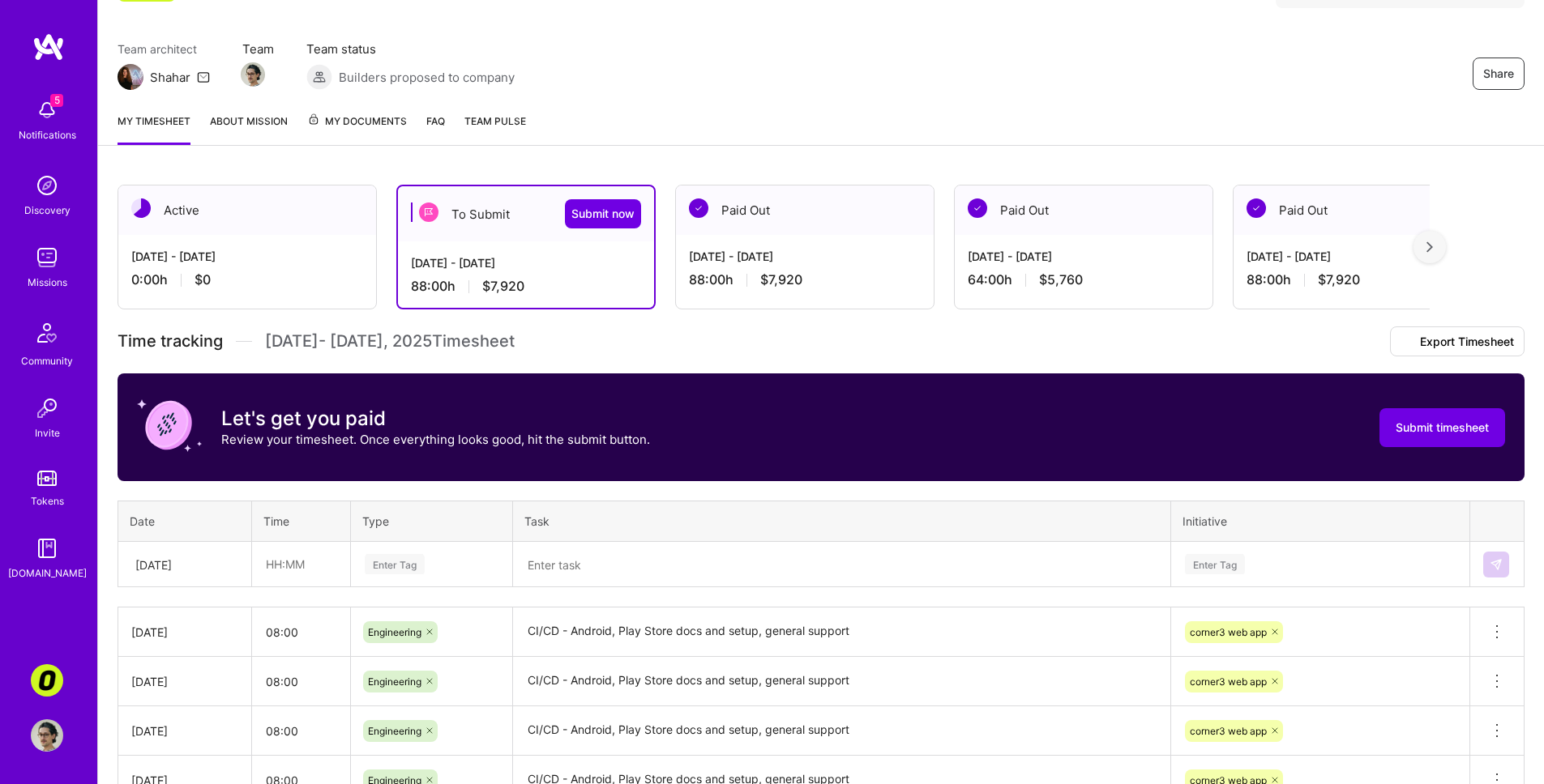
scroll to position [0, 0]
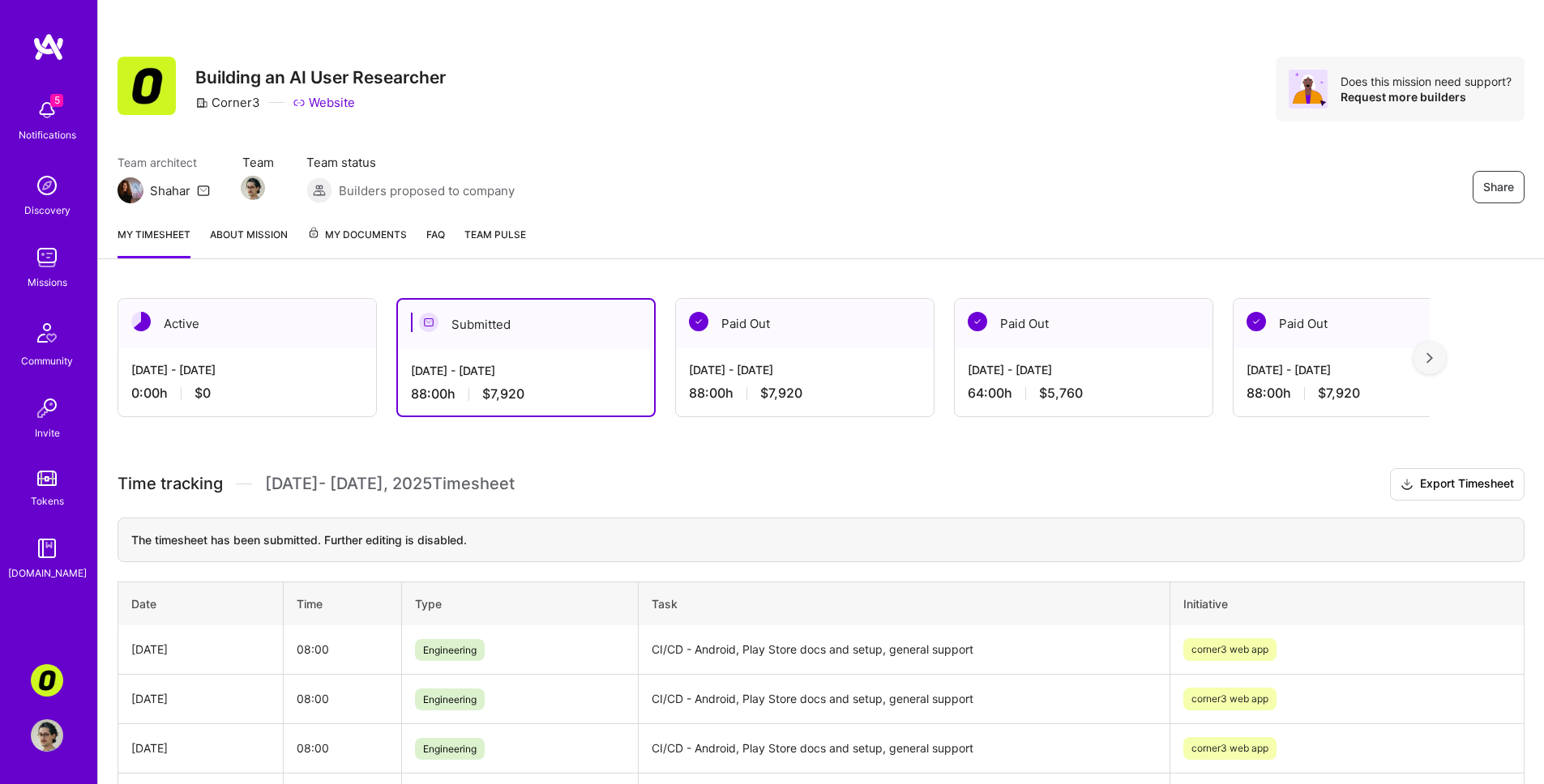
click at [41, 662] on div "Corner3: Building an AI User Researcher Profile" at bounding box center [48, 708] width 37 height 87
click at [43, 662] on img at bounding box center [46, 680] width 32 height 32
click at [35, 115] on img at bounding box center [46, 110] width 32 height 32
click at [850, 153] on div "5 5 Notifications Discovery Missions Community Invite Tokens [DOMAIN_NAME] Corn…" at bounding box center [772, 642] width 1544 height 1284
click at [51, 200] on img at bounding box center [46, 185] width 32 height 32
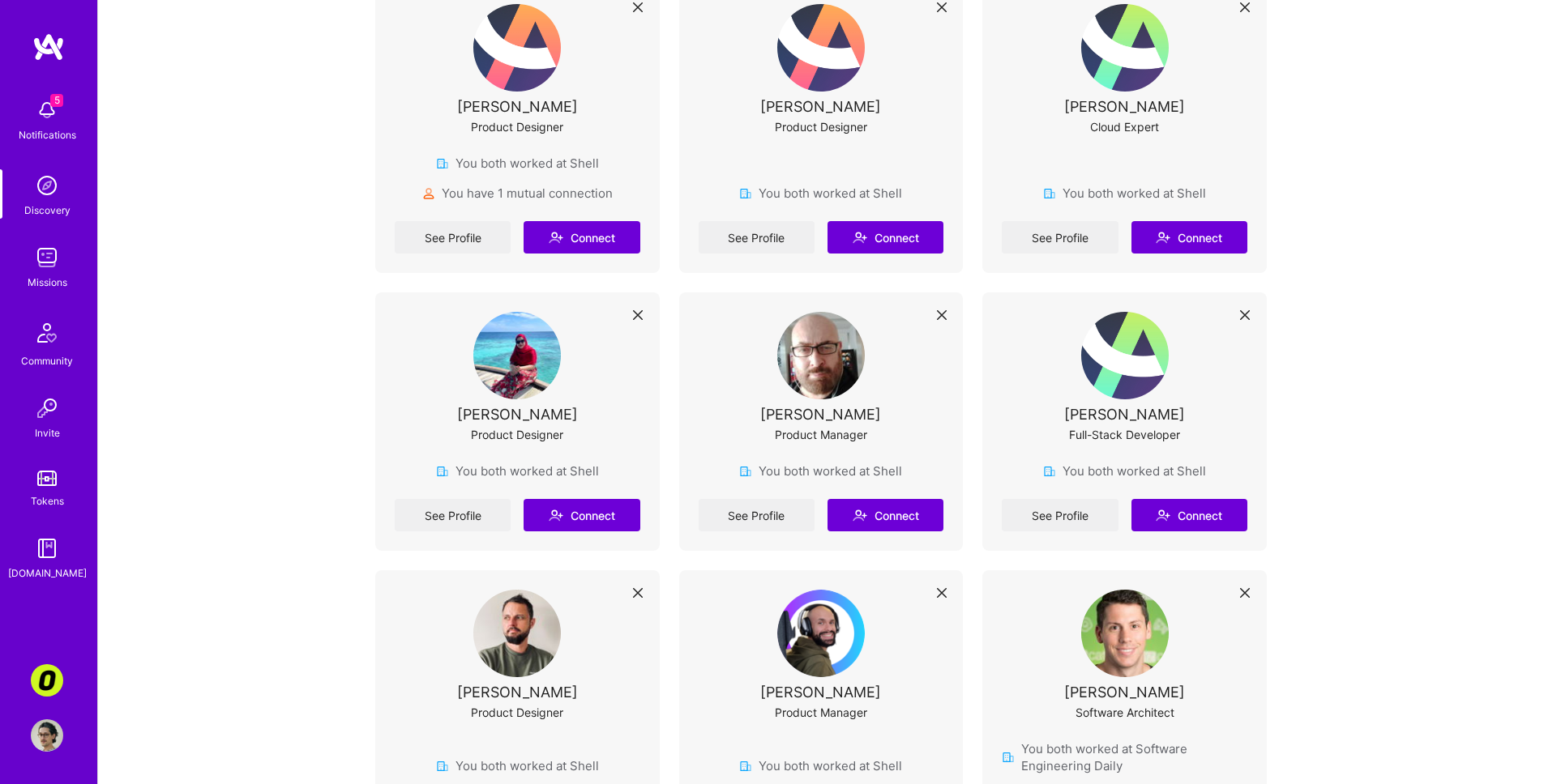
scroll to position [397, 0]
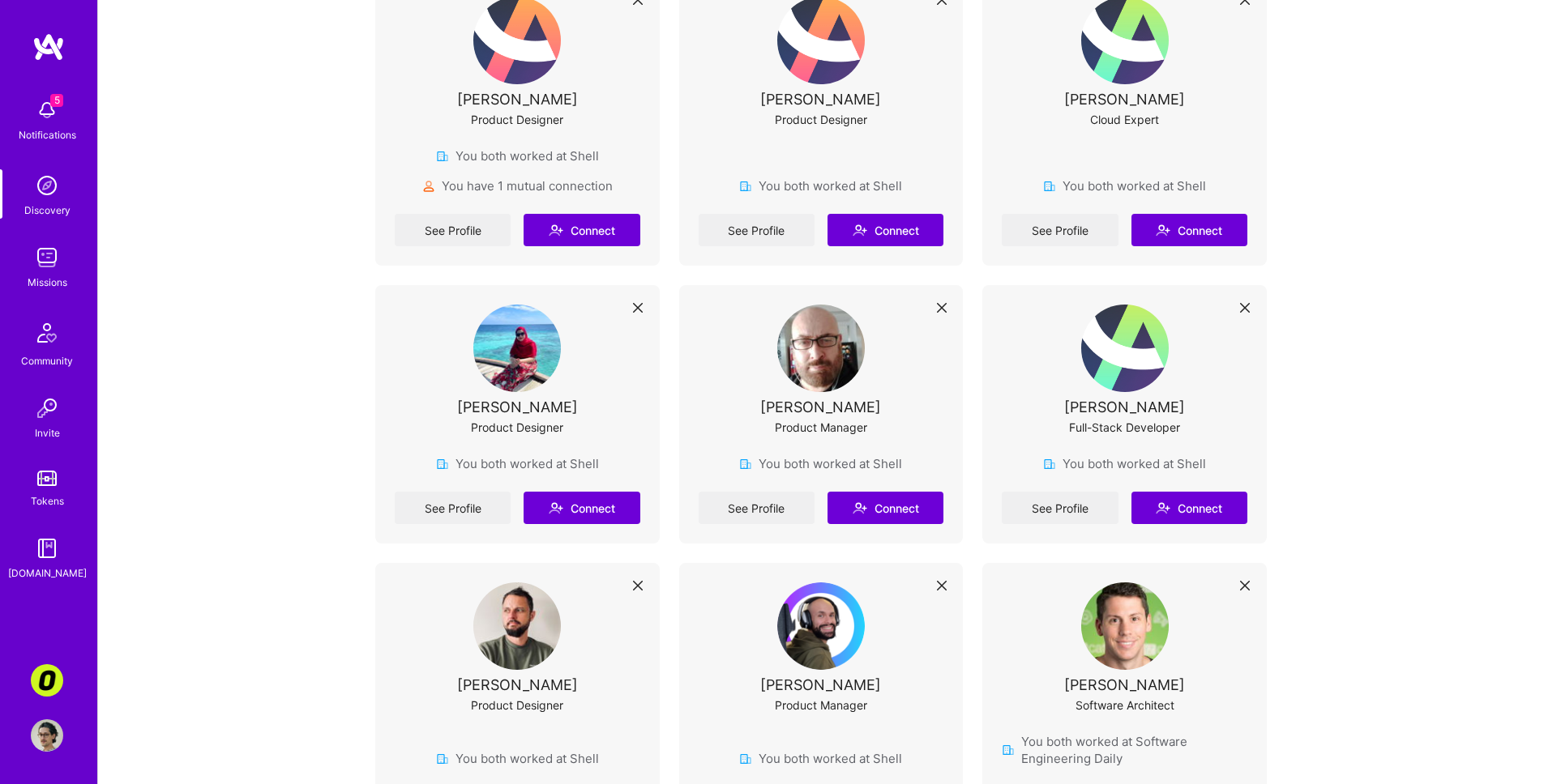
click at [46, 117] on img at bounding box center [46, 110] width 32 height 32
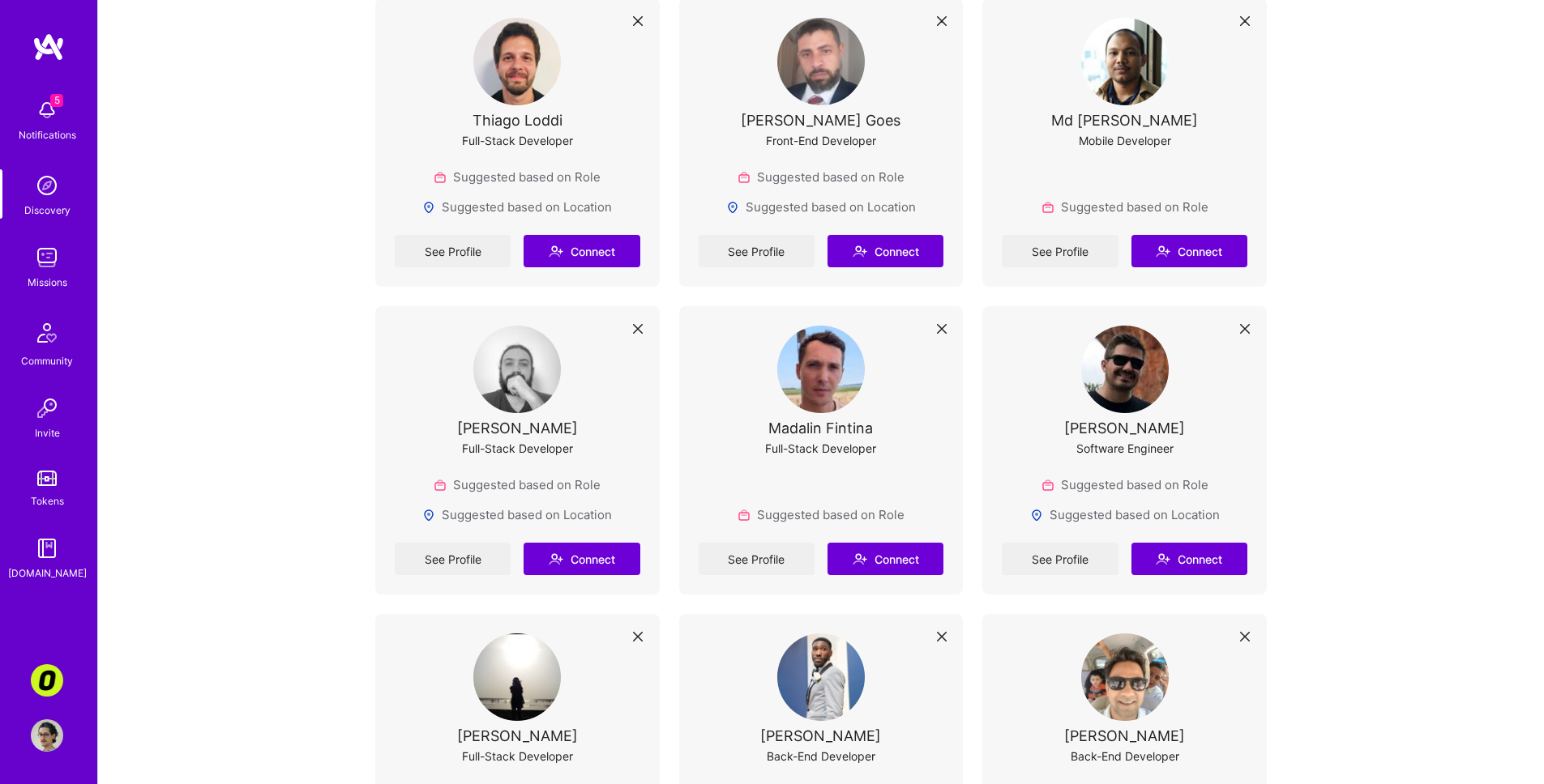
scroll to position [1830, 0]
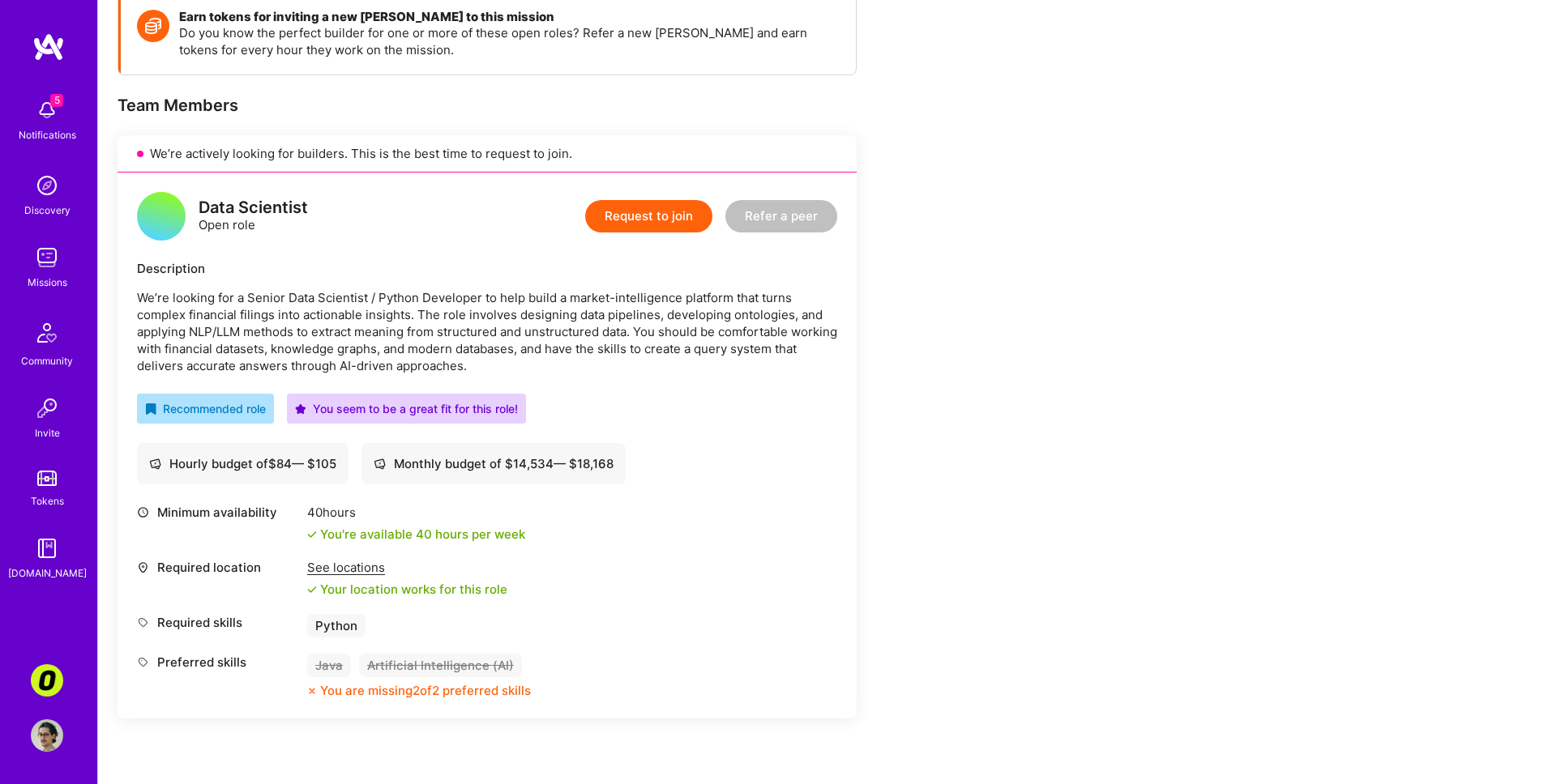
scroll to position [249, 0]
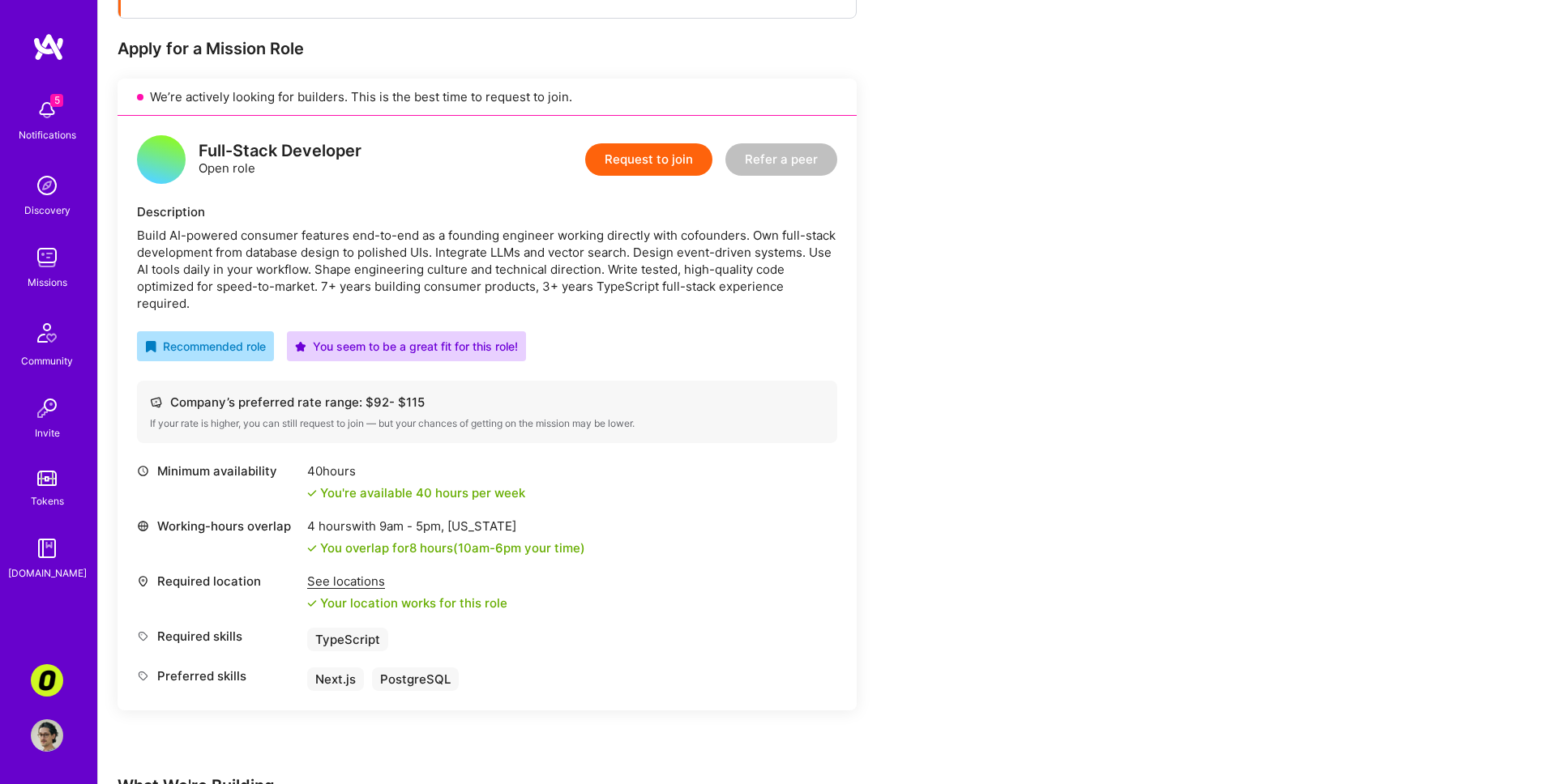
scroll to position [309, 0]
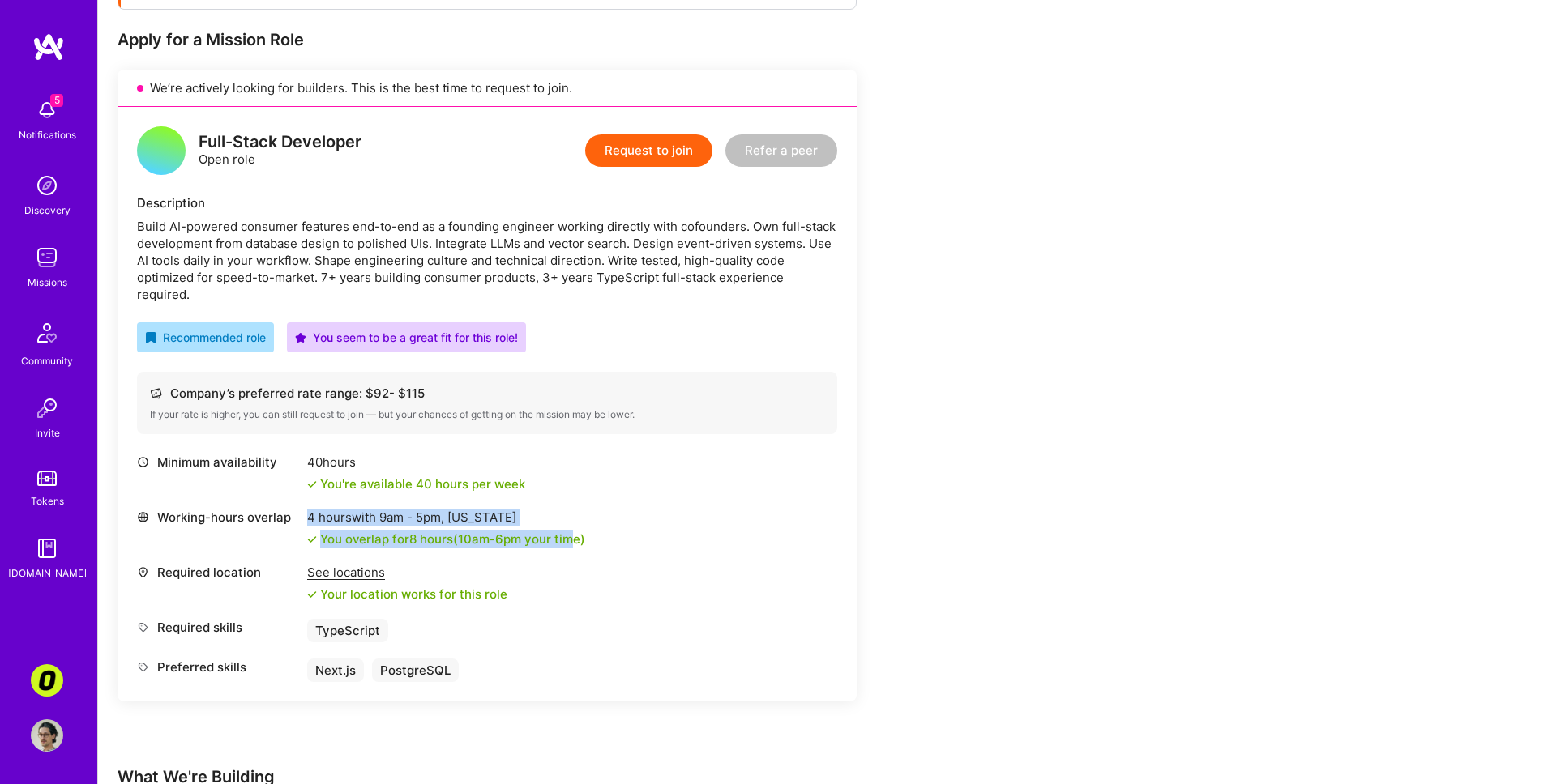
drag, startPoint x: 571, startPoint y: 491, endPoint x: 573, endPoint y: 536, distance: 45.0
click at [572, 534] on div "Minimum availability 40 hours You're available 40 hours per week Working-hours …" at bounding box center [487, 568] width 700 height 229
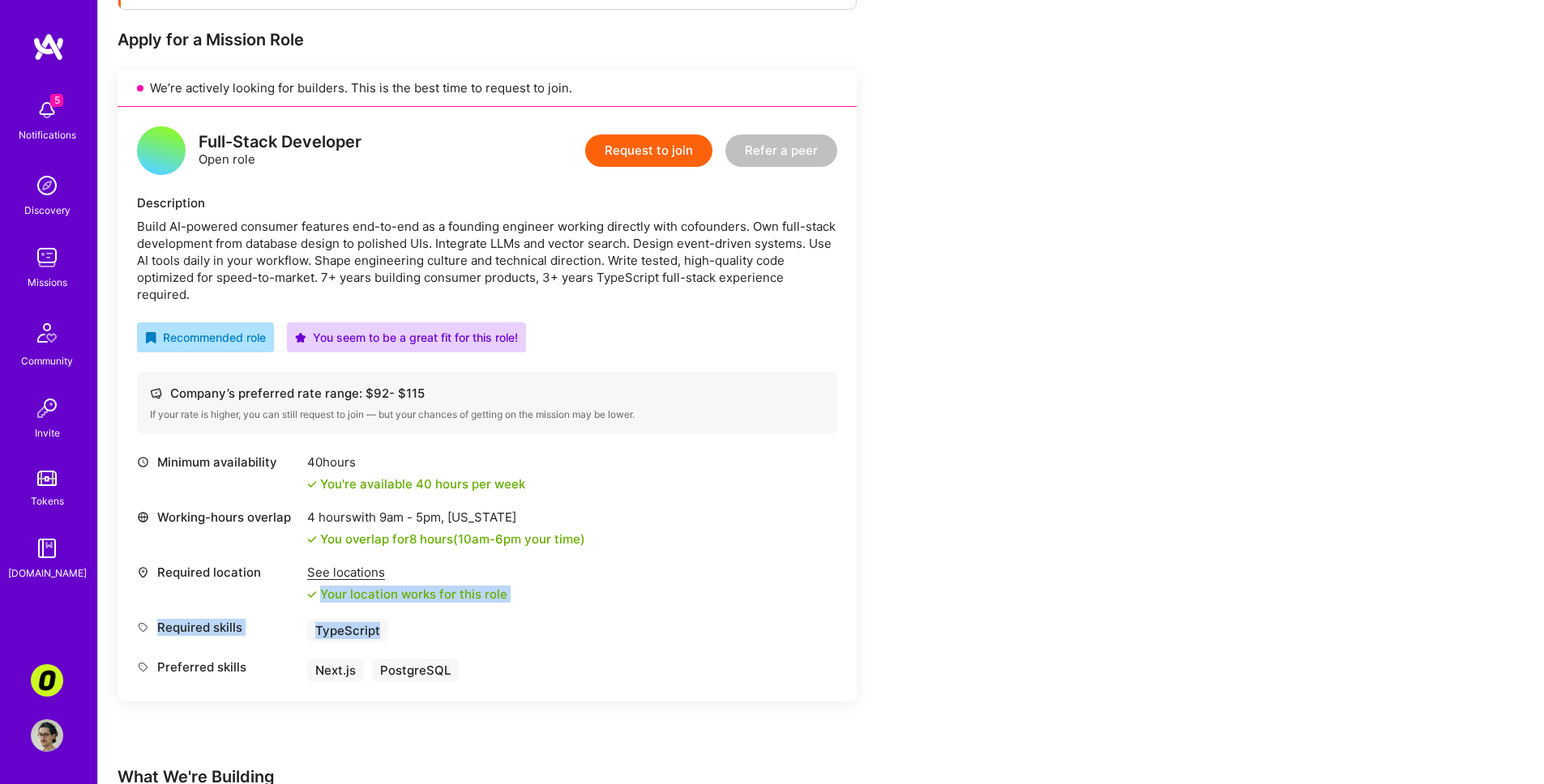
drag, startPoint x: 576, startPoint y: 589, endPoint x: 578, endPoint y: 626, distance: 37.1
click at [578, 626] on div "Minimum availability 40 hours You're available 40 hours per week Working-hours …" at bounding box center [487, 568] width 700 height 229
click at [559, 564] on div "Required location See locations Your location works for this role" at bounding box center [487, 583] width 700 height 39
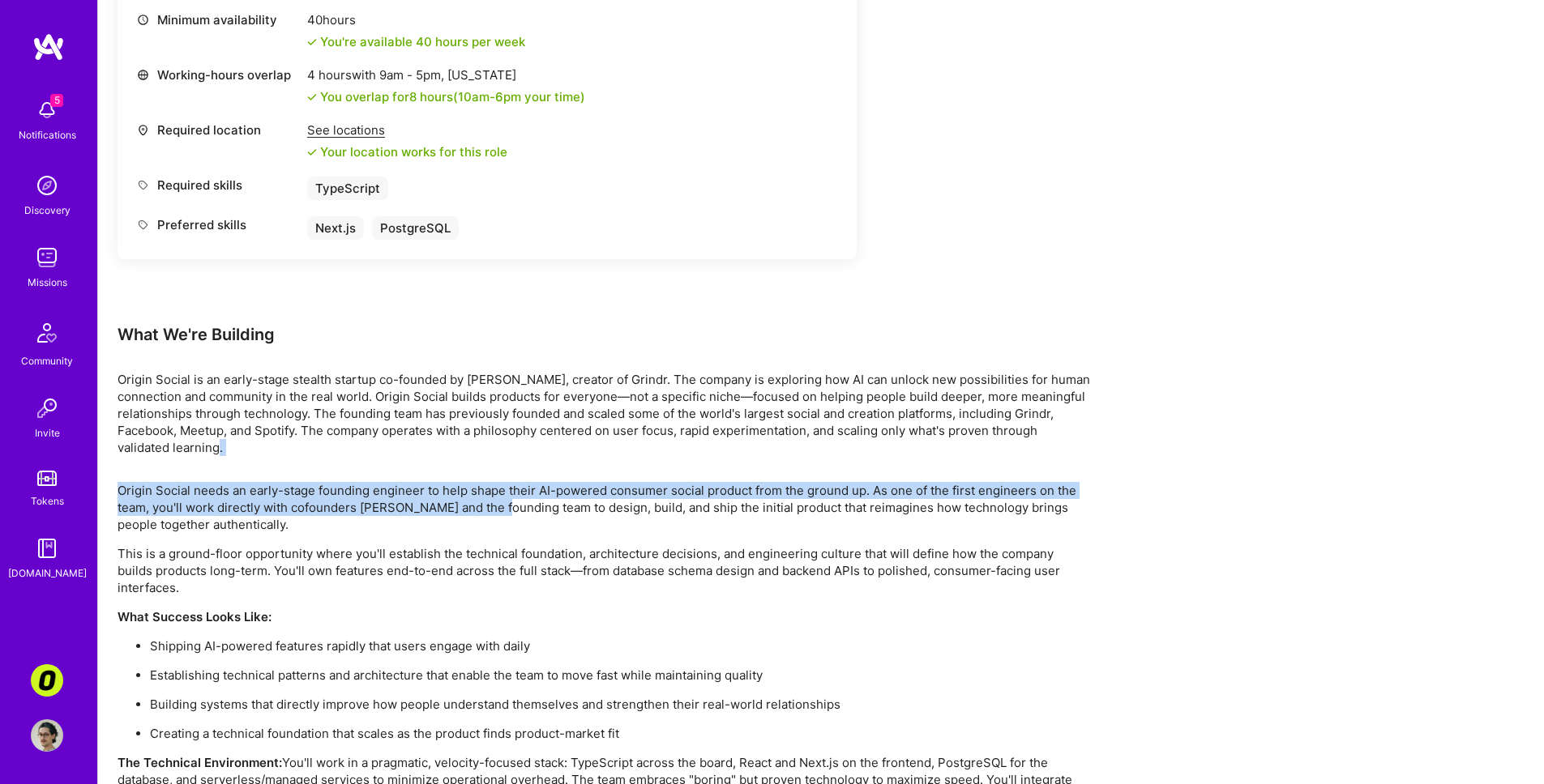
drag, startPoint x: 505, startPoint y: 438, endPoint x: 494, endPoint y: 496, distance: 59.0
click at [495, 493] on div "Earn tokens for inviting a new A.Teamer to this mission Do you know the perfect…" at bounding box center [604, 208] width 973 height 1446
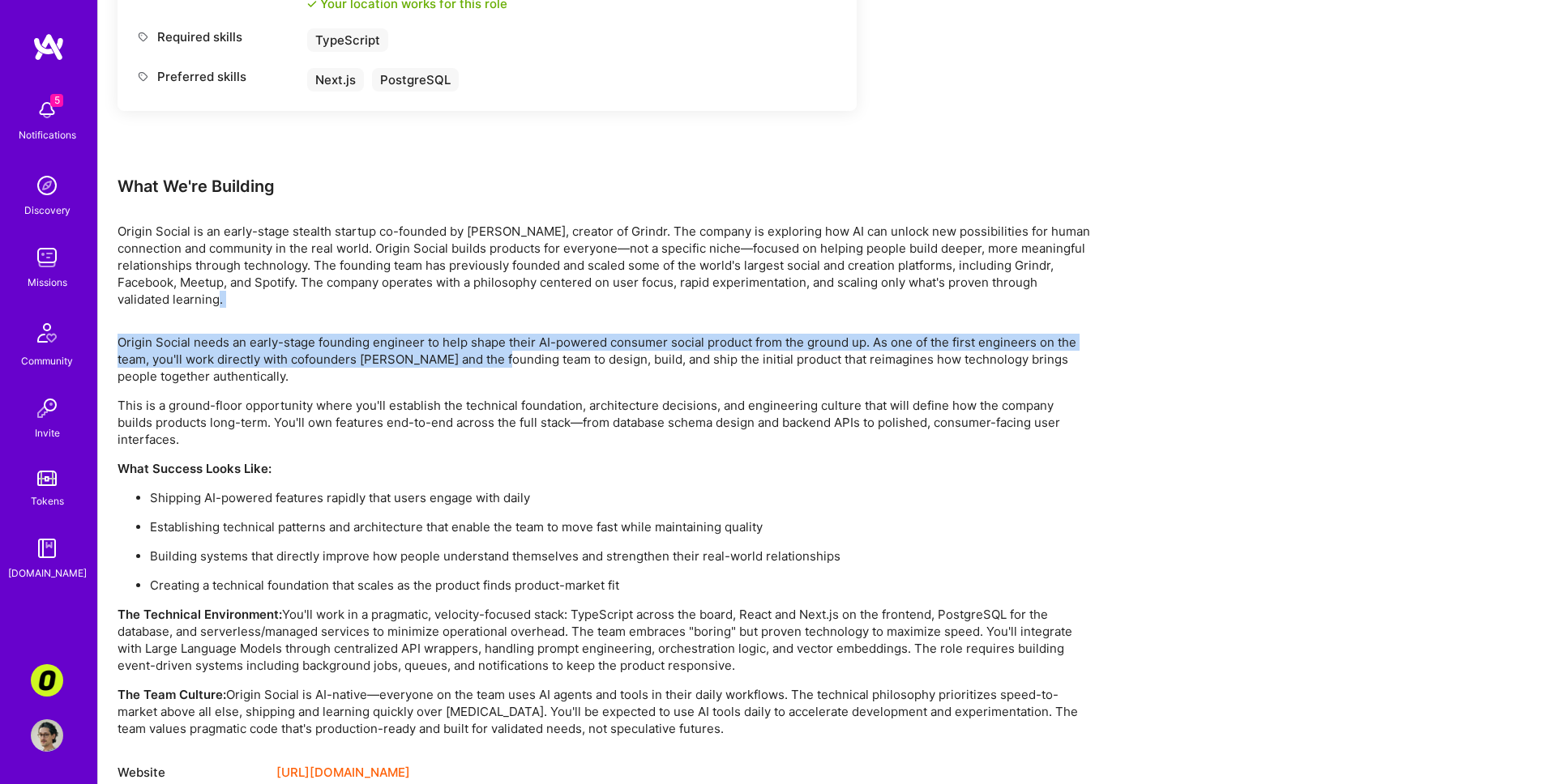
scroll to position [904, 0]
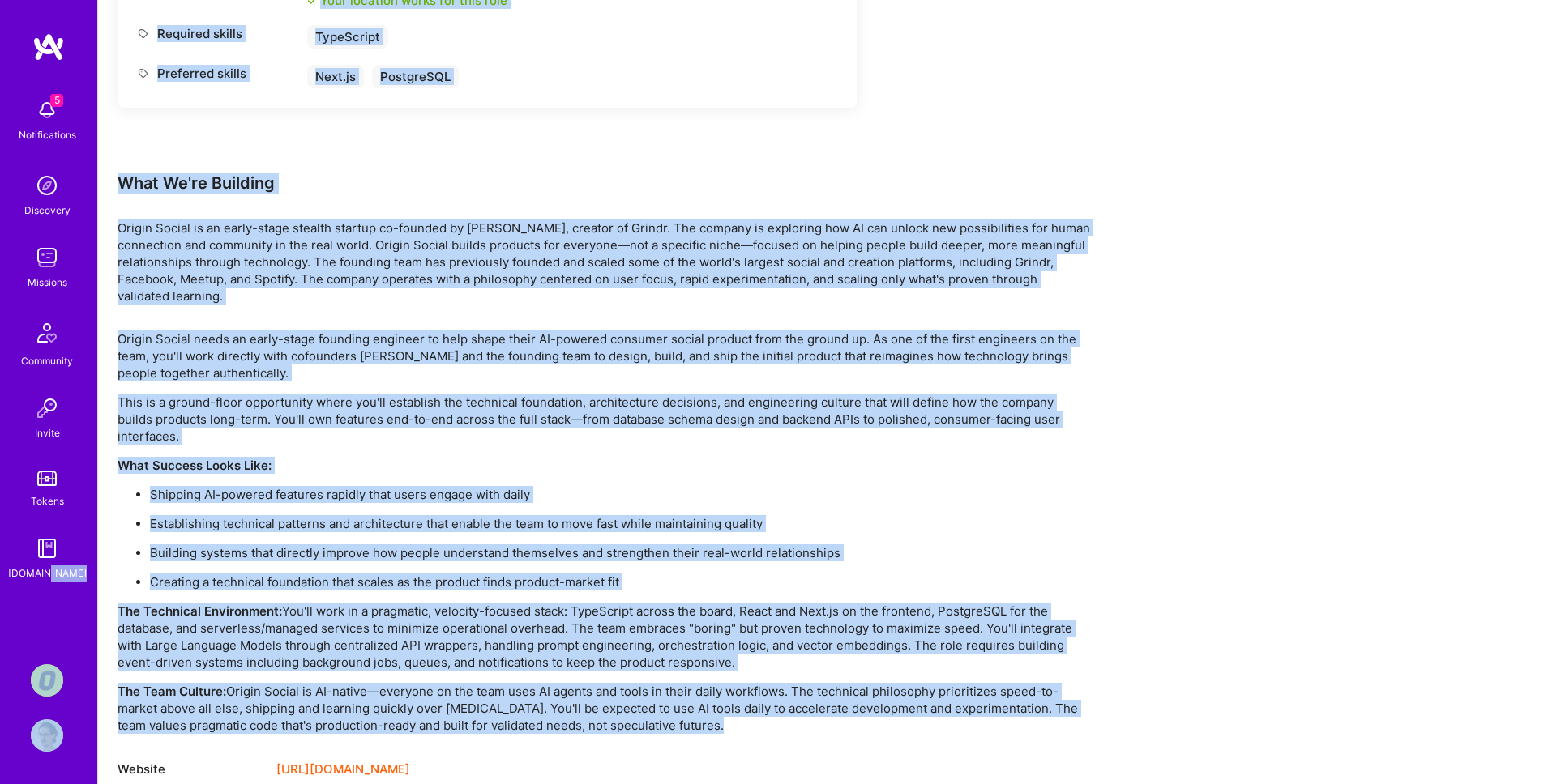
drag, startPoint x: 718, startPoint y: 689, endPoint x: 95, endPoint y: 661, distance: 623.6
click at [110, 665] on div "Earn tokens for inviting a new A.Teamer to this mission Do you know the perfect…" at bounding box center [821, 65] width 1446 height 1504
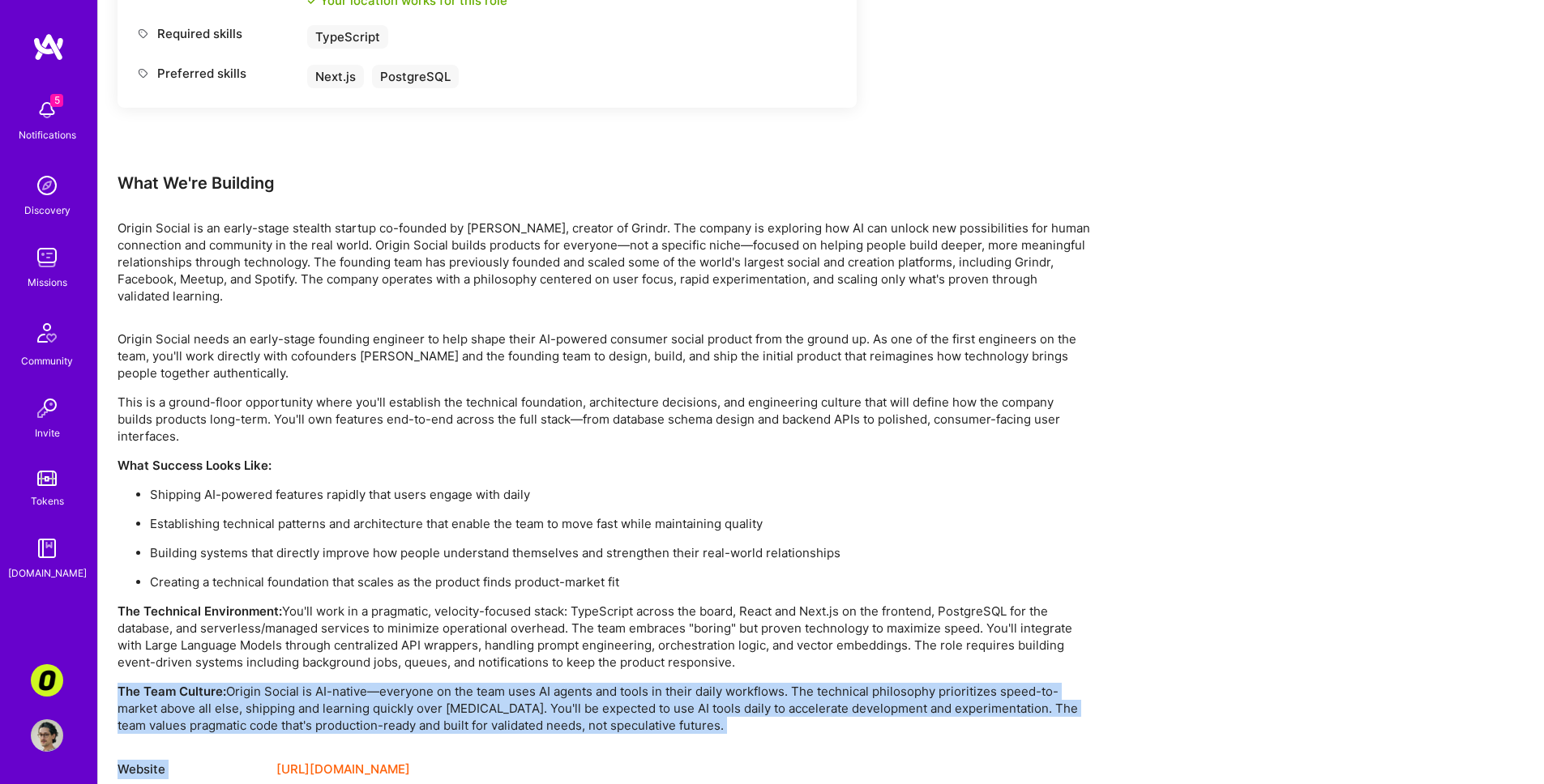
drag, startPoint x: 112, startPoint y: 665, endPoint x: 715, endPoint y: 703, distance: 604.2
click at [715, 703] on div "Earn tokens for inviting a new A.Teamer to this mission Do you know the perfect…" at bounding box center [821, 65] width 1446 height 1504
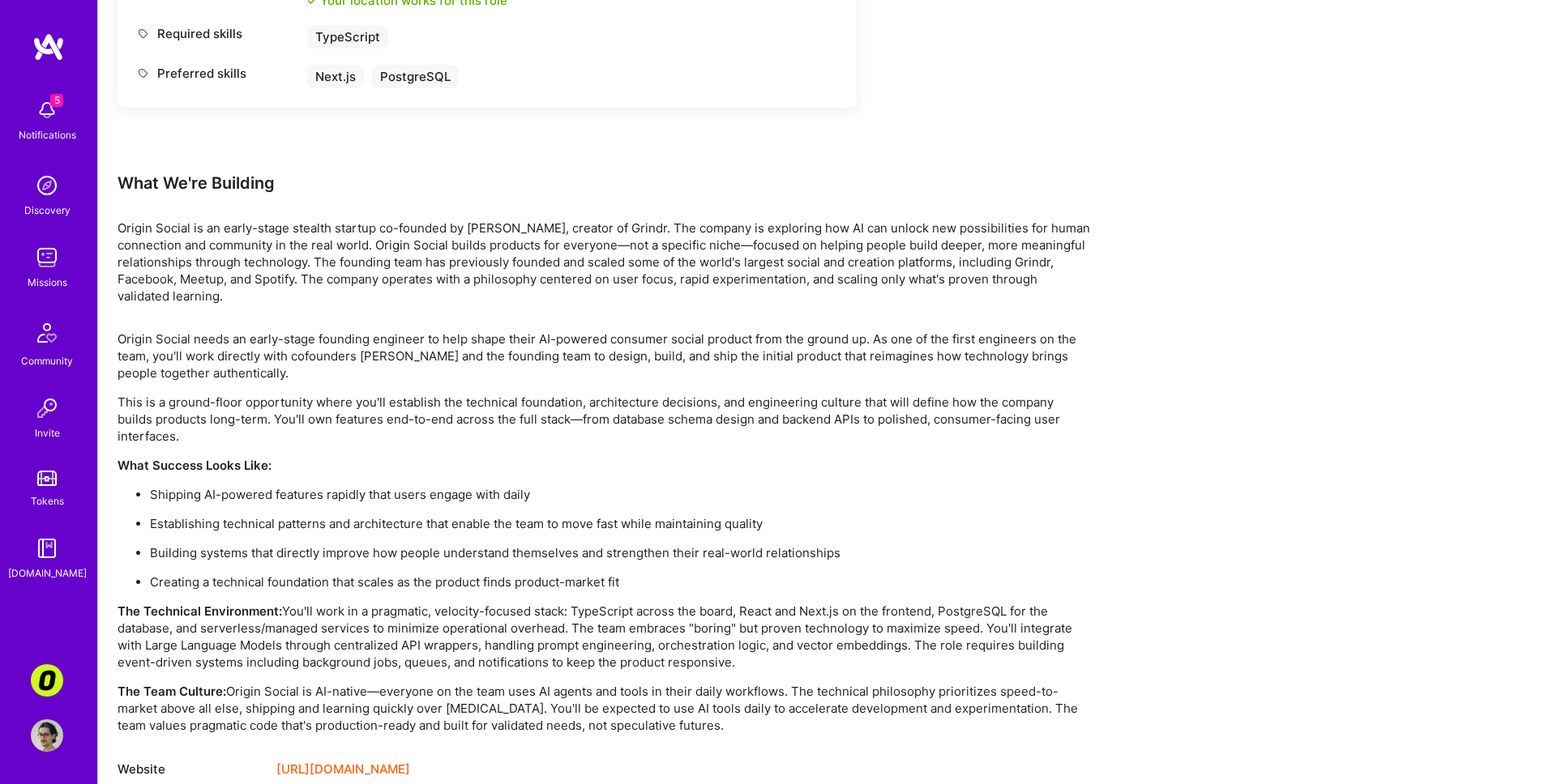
click at [359, 457] on p "What Success Looks Like:" at bounding box center [604, 465] width 973 height 17
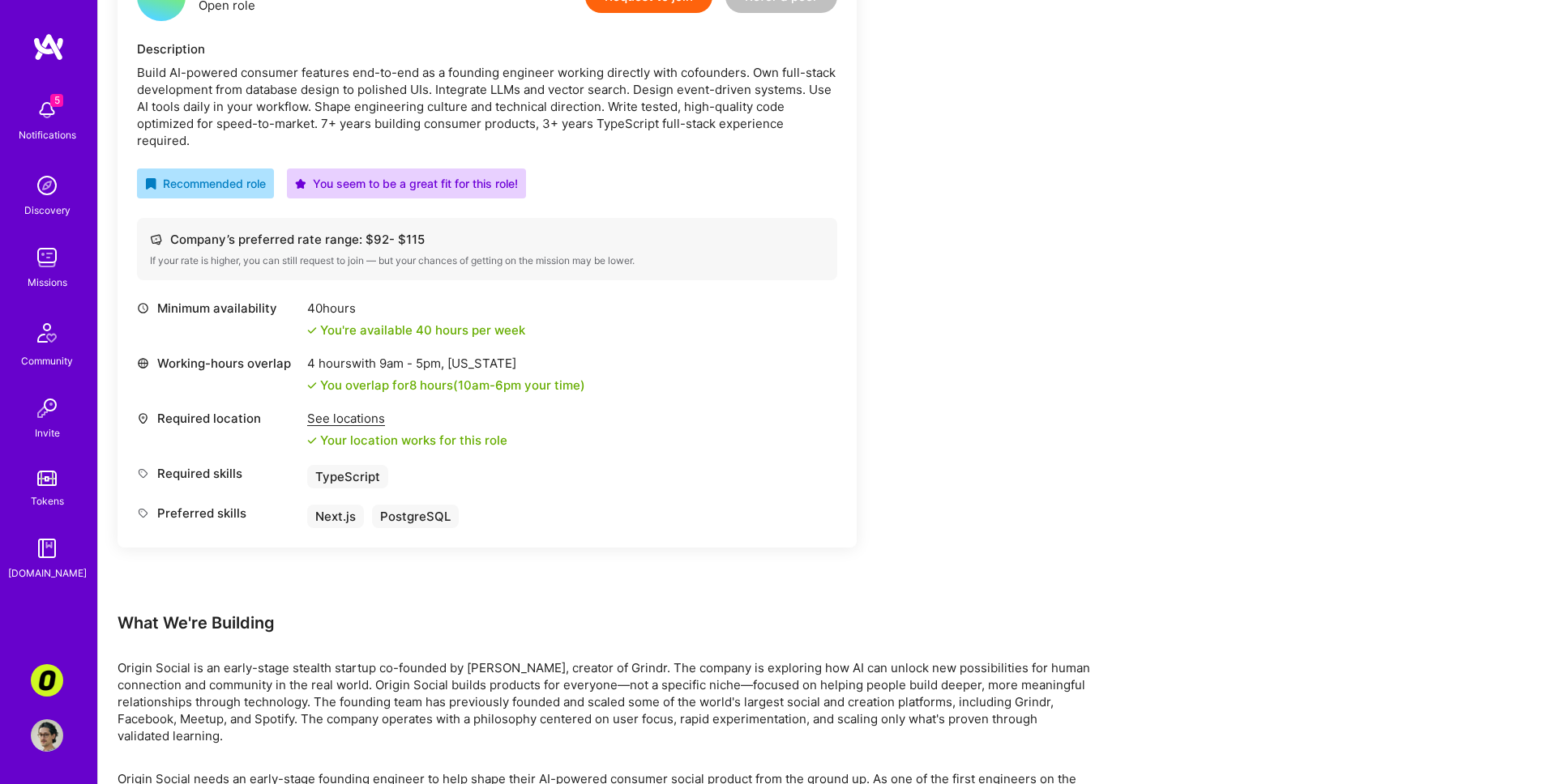
scroll to position [200, 0]
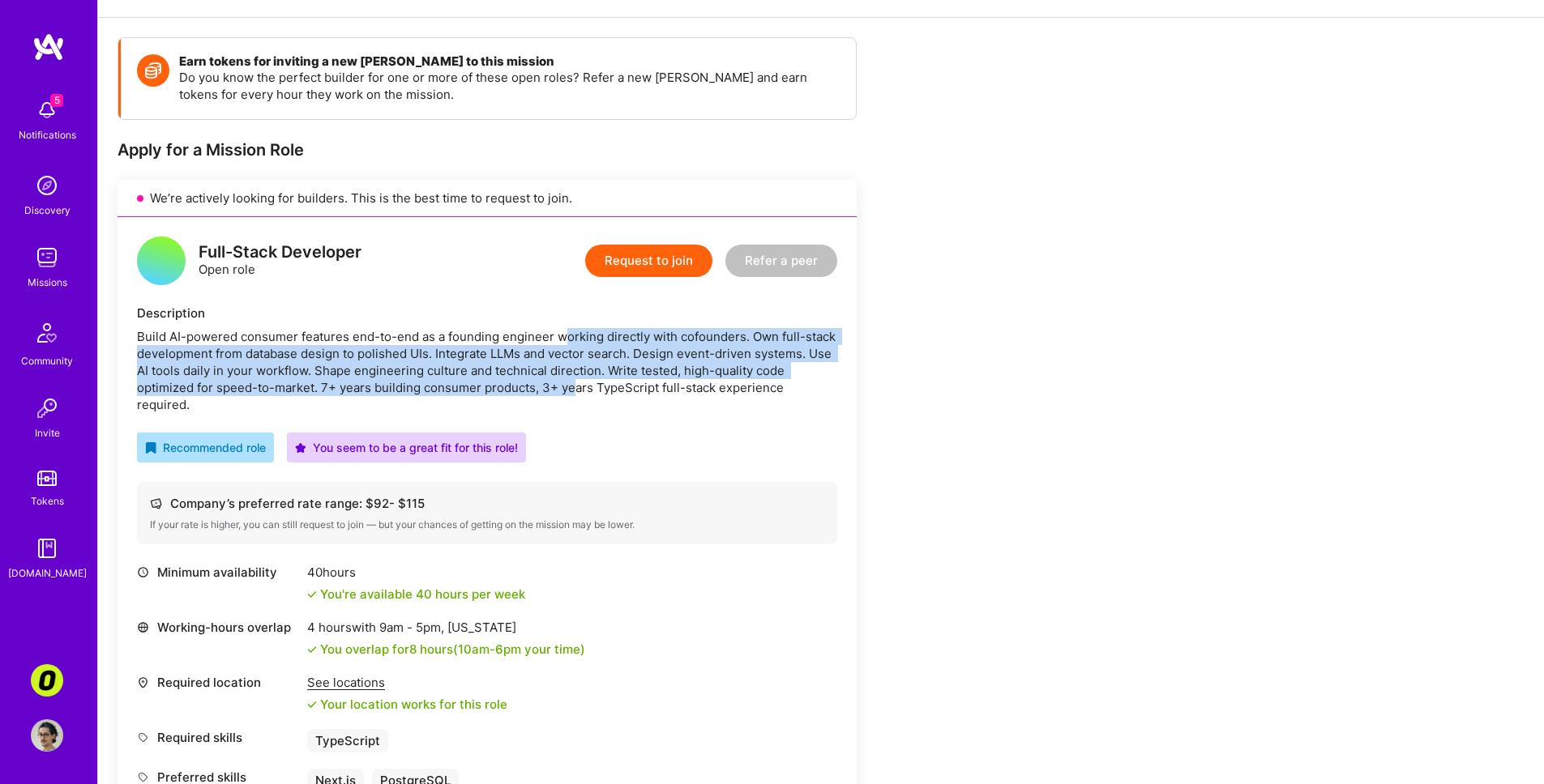
drag, startPoint x: 562, startPoint y: 342, endPoint x: 575, endPoint y: 398, distance: 57.5
click at [574, 396] on div "Full-Stack Developer Open role Request to join Refer a peer Description Build A…" at bounding box center [486, 514] width 739 height 595
click at [575, 398] on div "Full-Stack Developer Open role Request to join Refer a peer Description Build A…" at bounding box center [486, 514] width 739 height 595
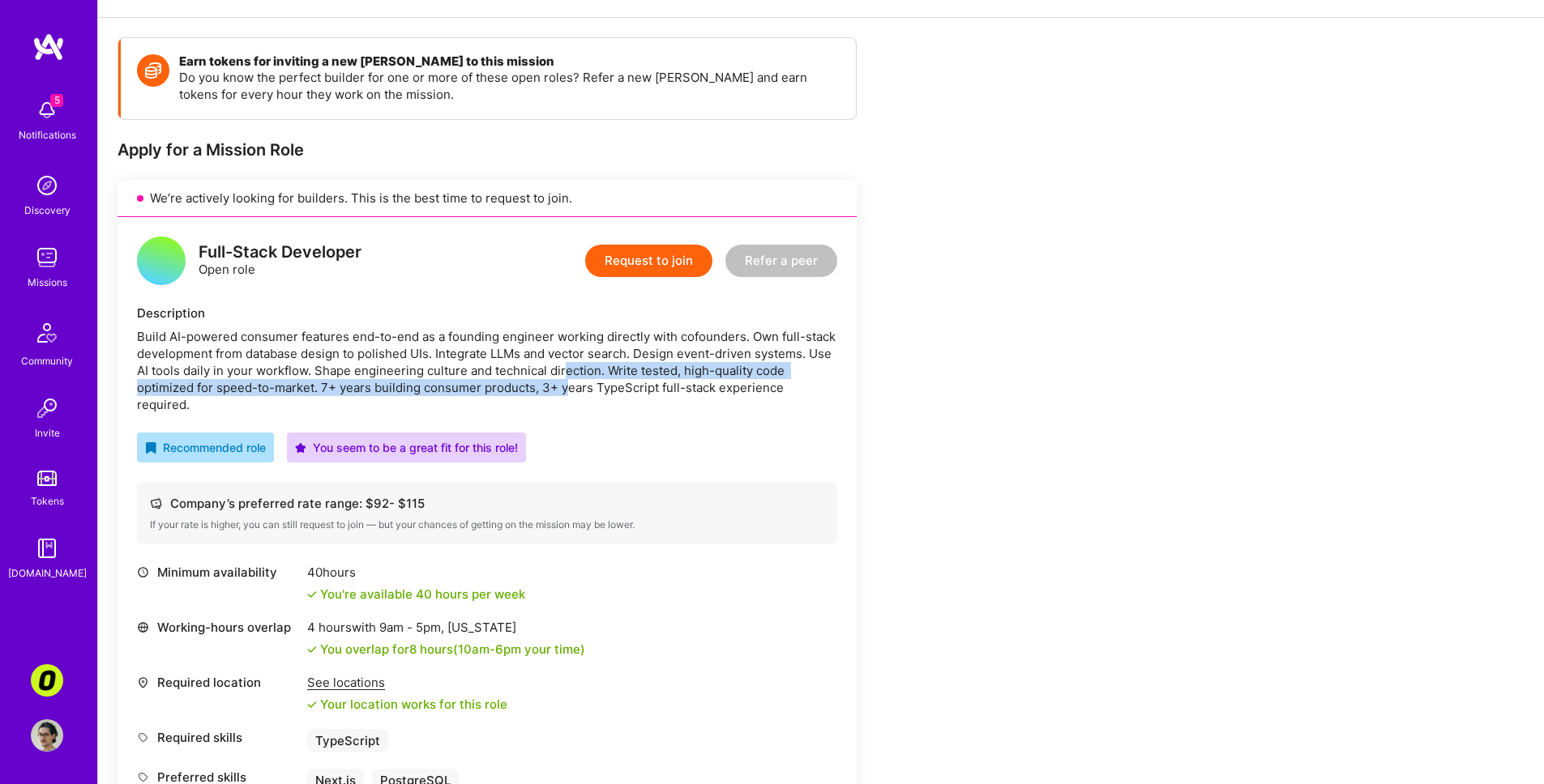
drag, startPoint x: 566, startPoint y: 383, endPoint x: 559, endPoint y: 352, distance: 31.8
click at [559, 352] on div "Build AI-powered consumer features end-to-end as a founding engineer working di…" at bounding box center [487, 371] width 700 height 85
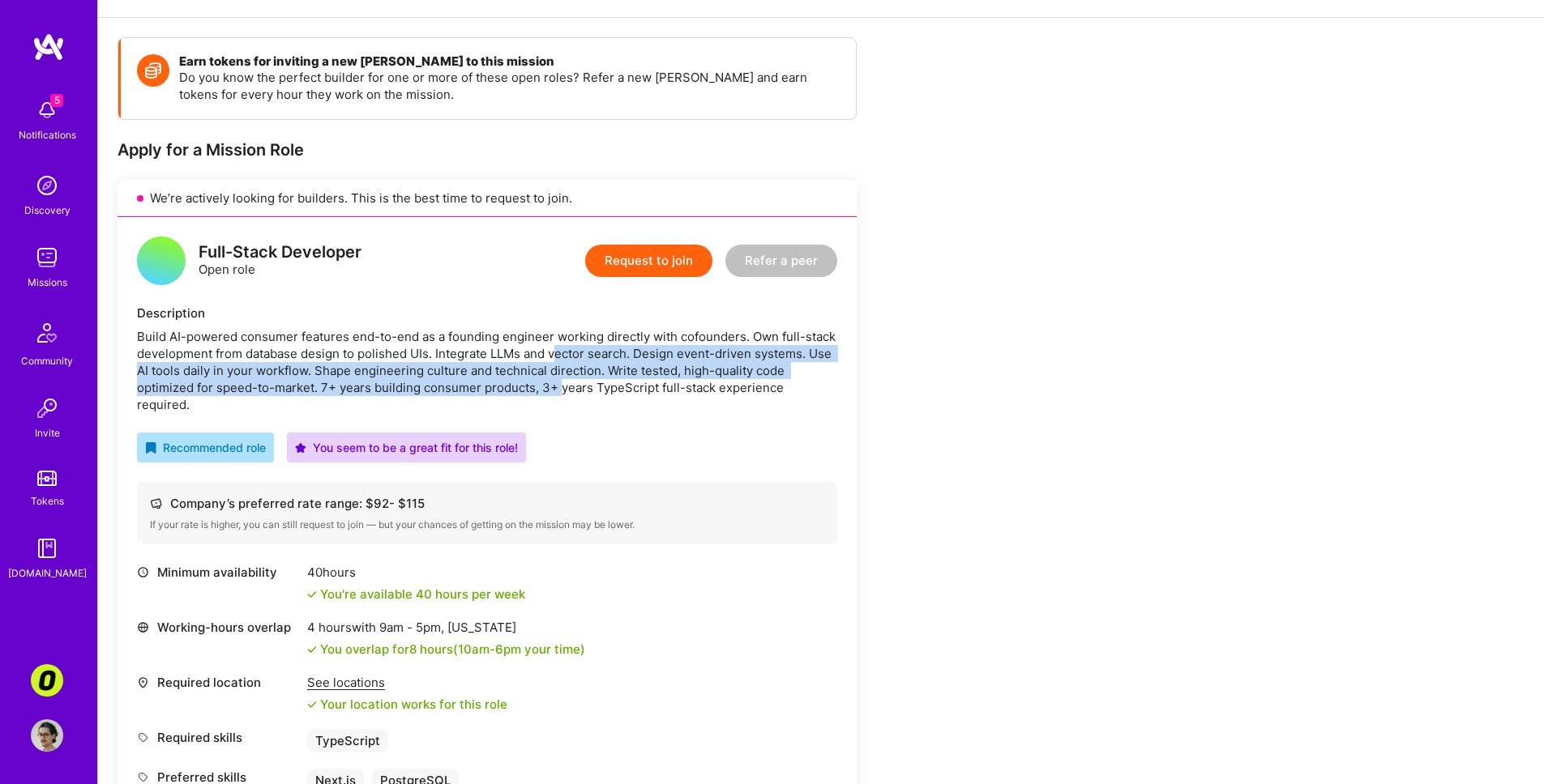
drag, startPoint x: 557, startPoint y: 346, endPoint x: 562, endPoint y: 389, distance: 43.3
click at [562, 389] on div "Build AI-powered consumer features end-to-end as a founding engineer working di…" at bounding box center [487, 371] width 700 height 85
